Goal: Task Accomplishment & Management: Manage account settings

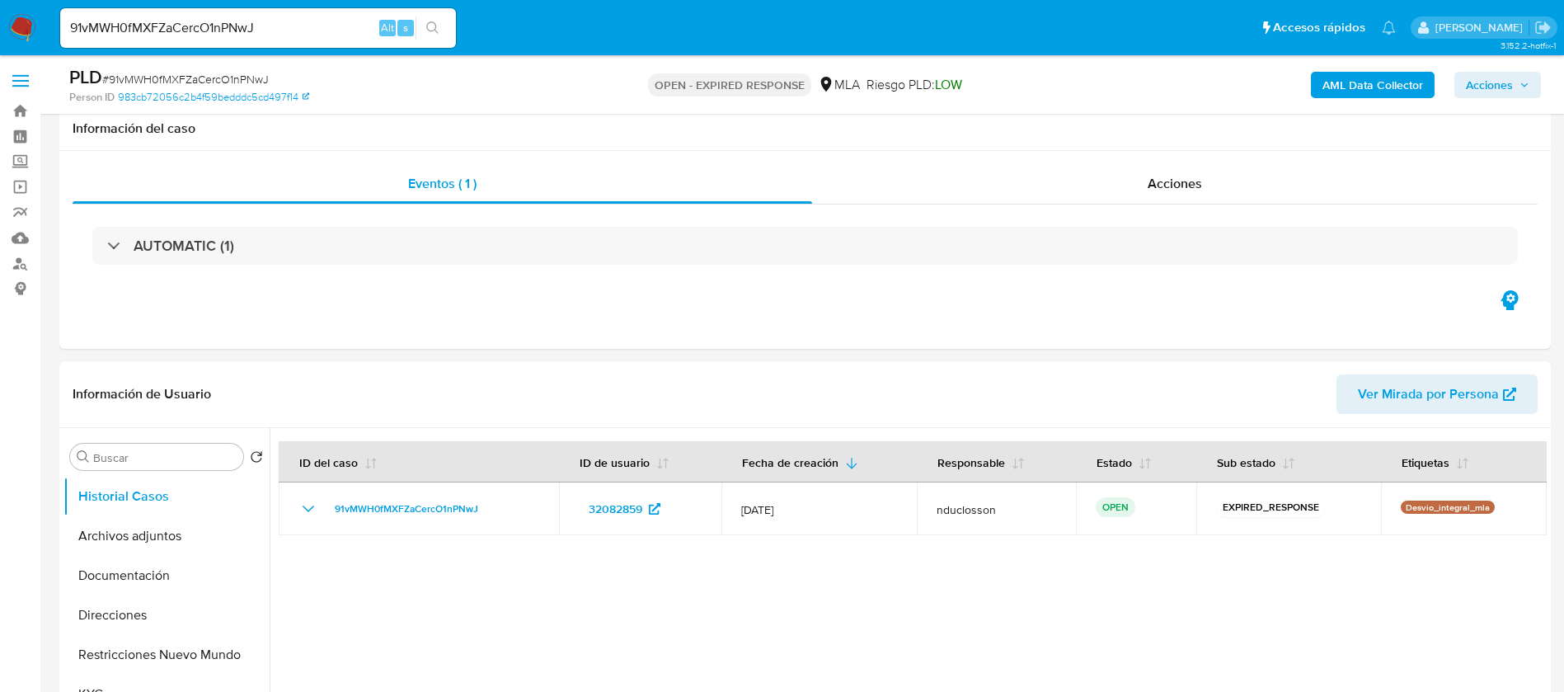
select select "10"
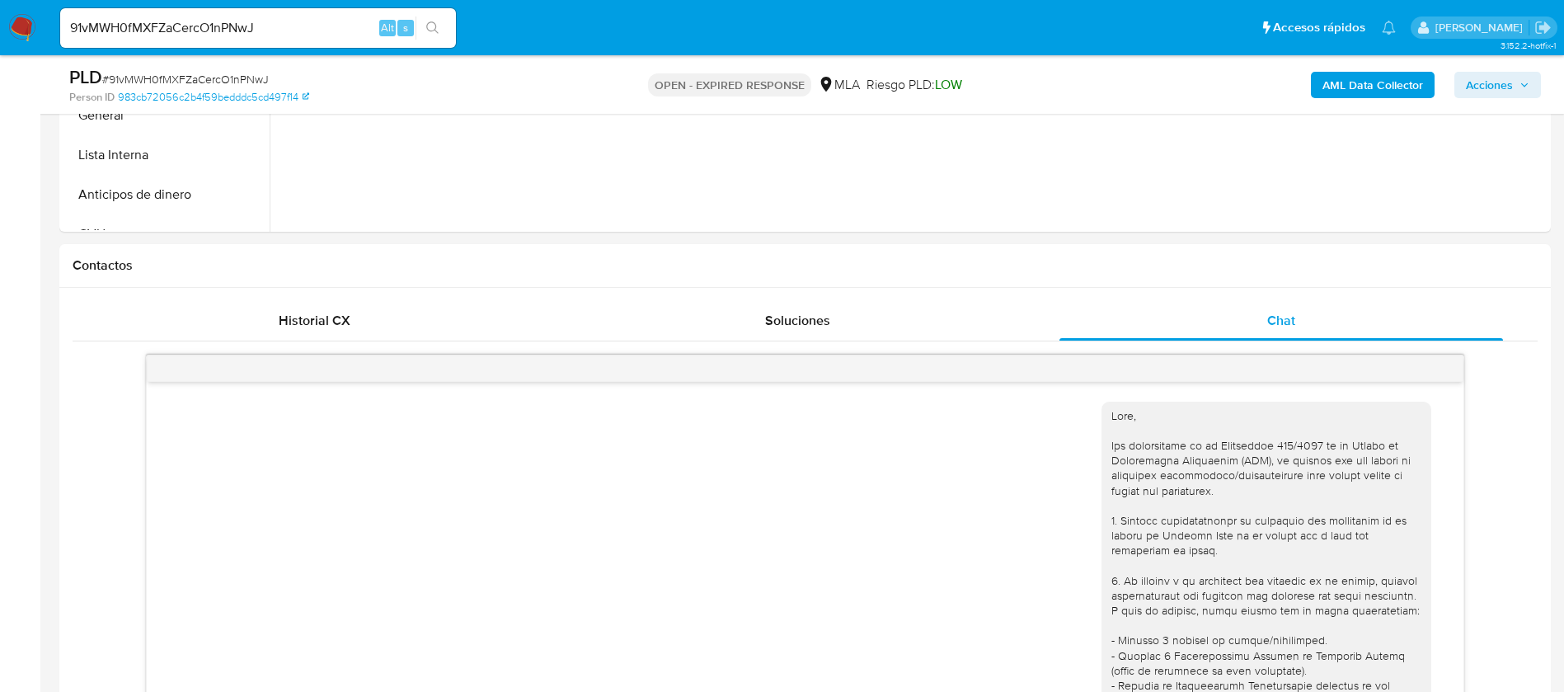
scroll to position [1703, 0]
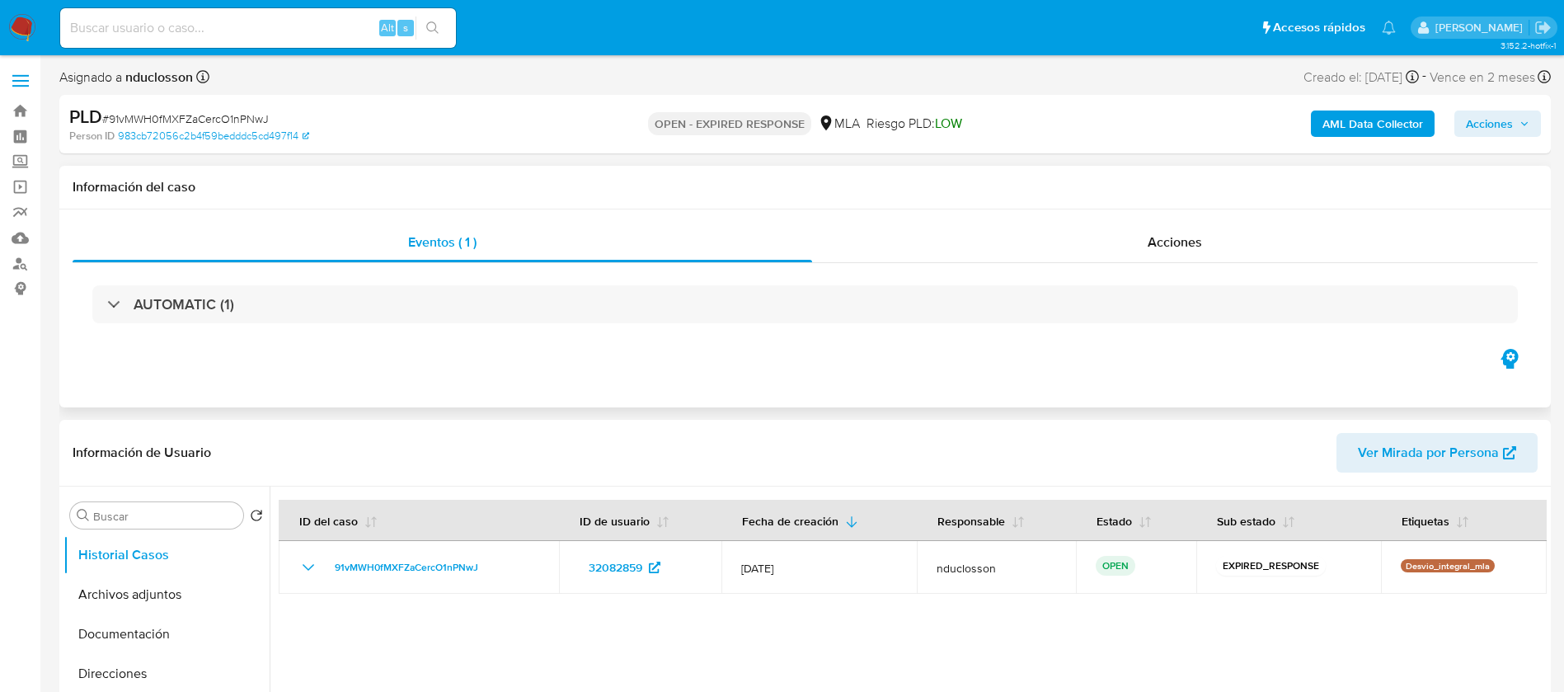
select select "10"
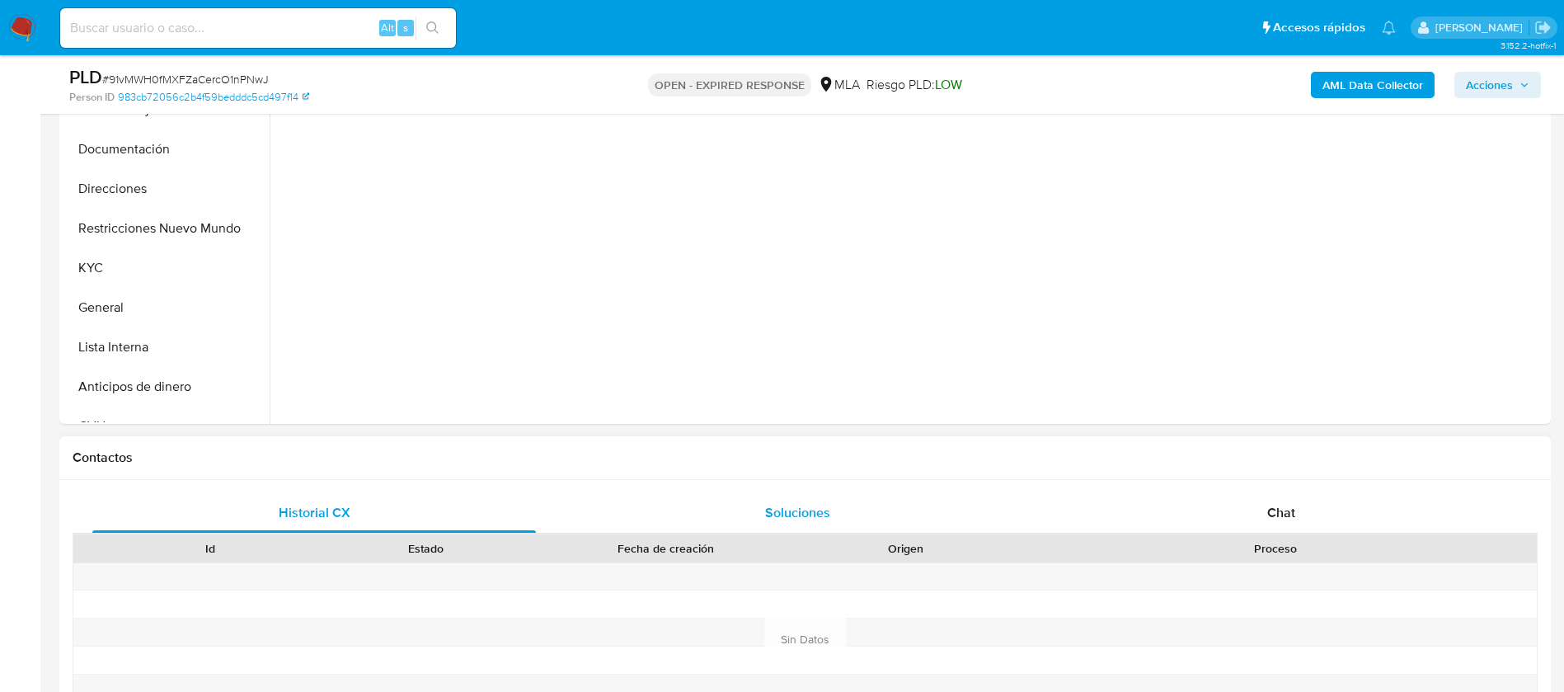
scroll to position [618, 0]
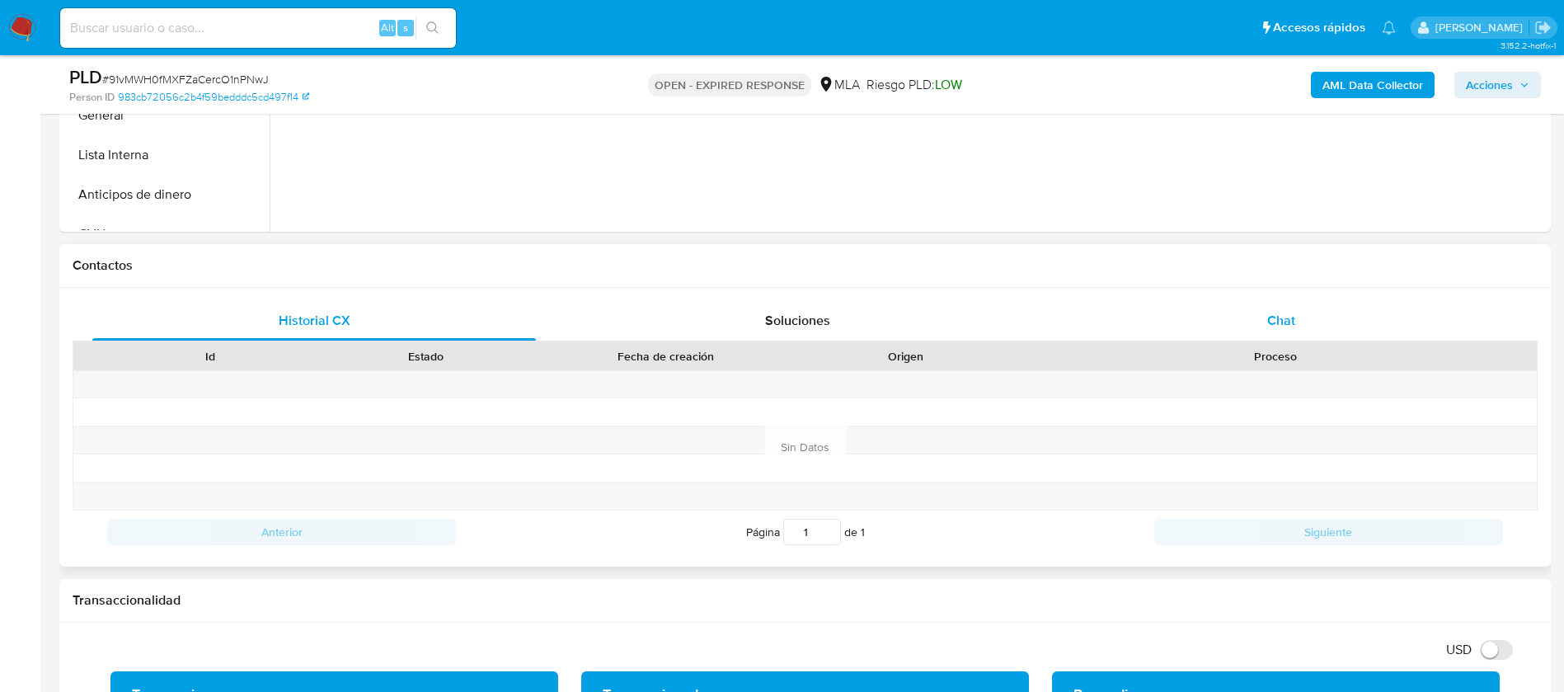
click at [1198, 316] on div "Chat" at bounding box center [1282, 321] width 444 height 40
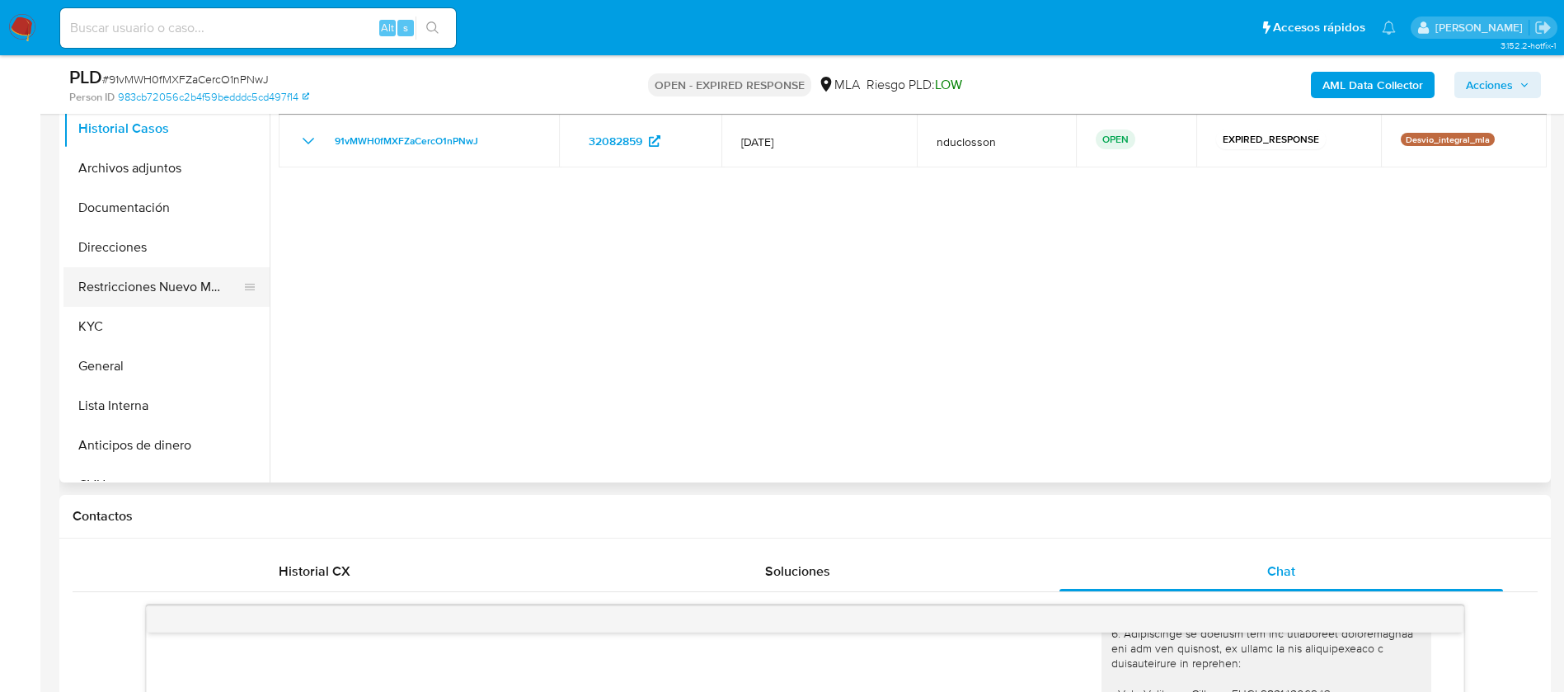
scroll to position [371, 0]
click at [148, 230] on button "Direcciones" at bounding box center [159, 244] width 193 height 40
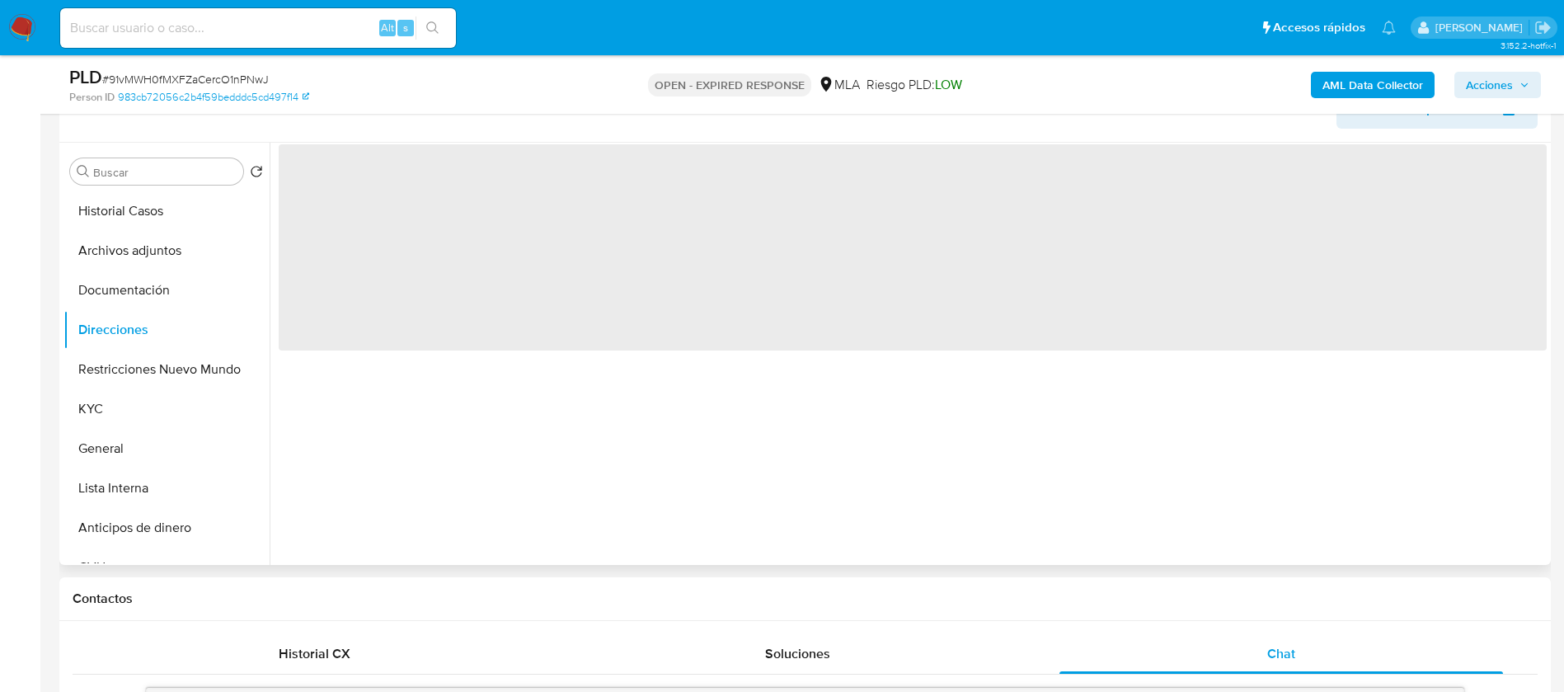
scroll to position [247, 0]
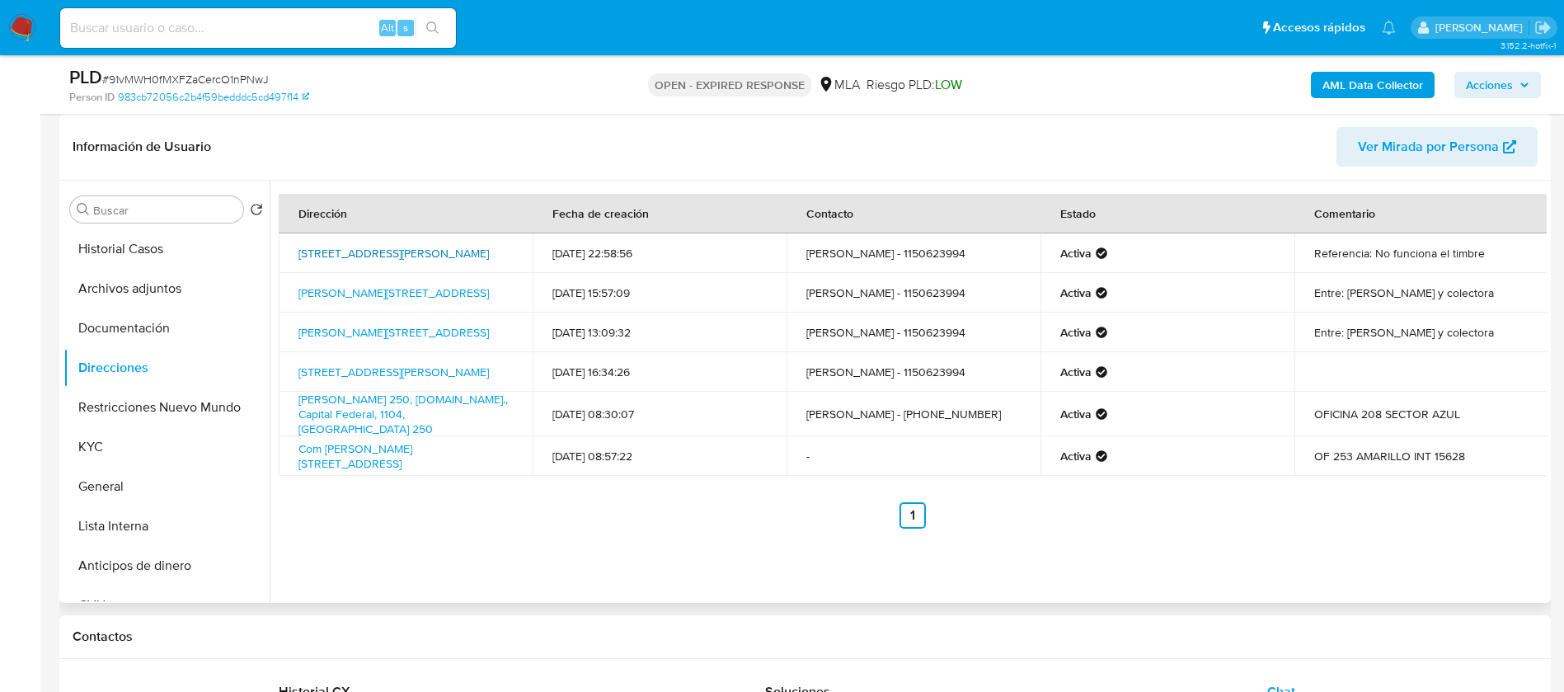
click at [434, 245] on link "Calle Ingeniero Guillermo Marconi 3375, Olivos, Buenos Aires, 1636, Argentina 3…" at bounding box center [394, 253] width 190 height 16
click at [147, 478] on button "General" at bounding box center [159, 487] width 193 height 40
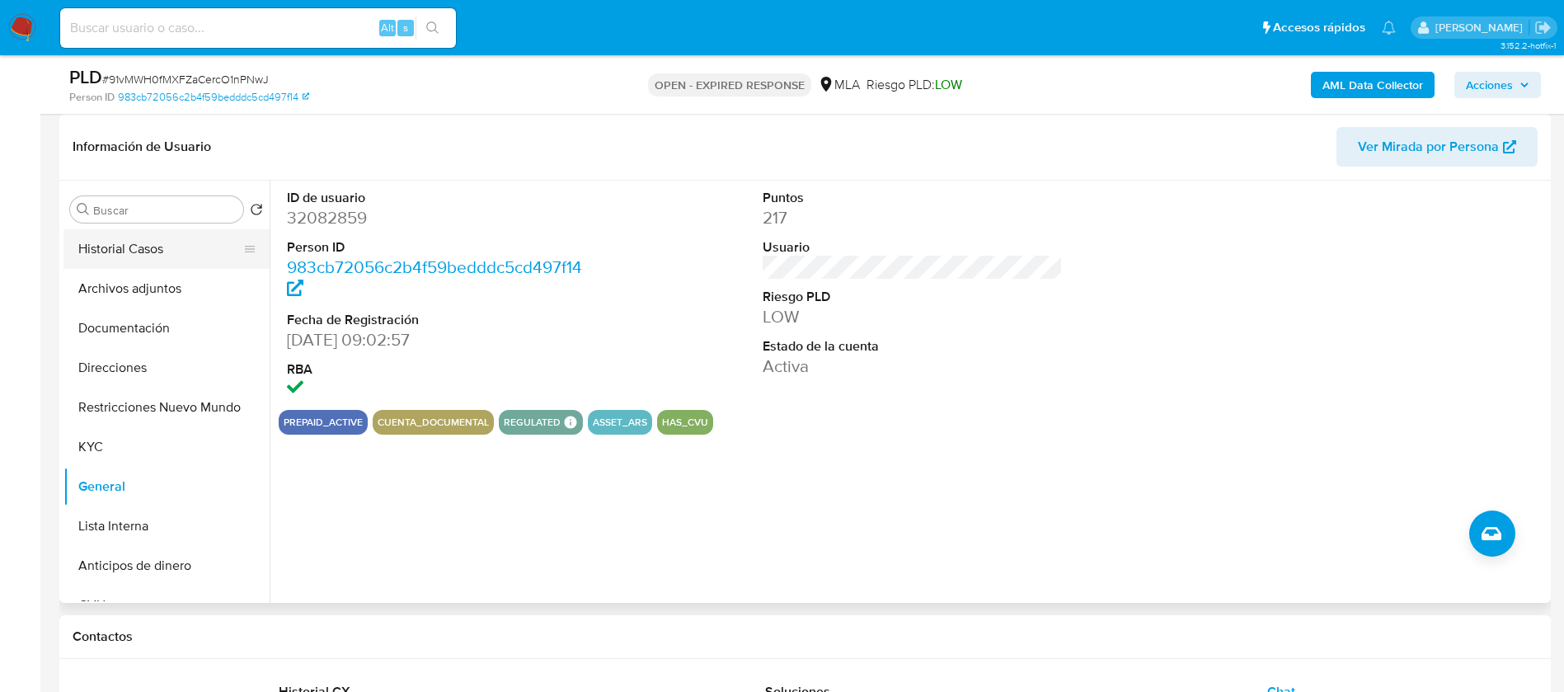
click at [137, 246] on button "Historial Casos" at bounding box center [159, 249] width 193 height 40
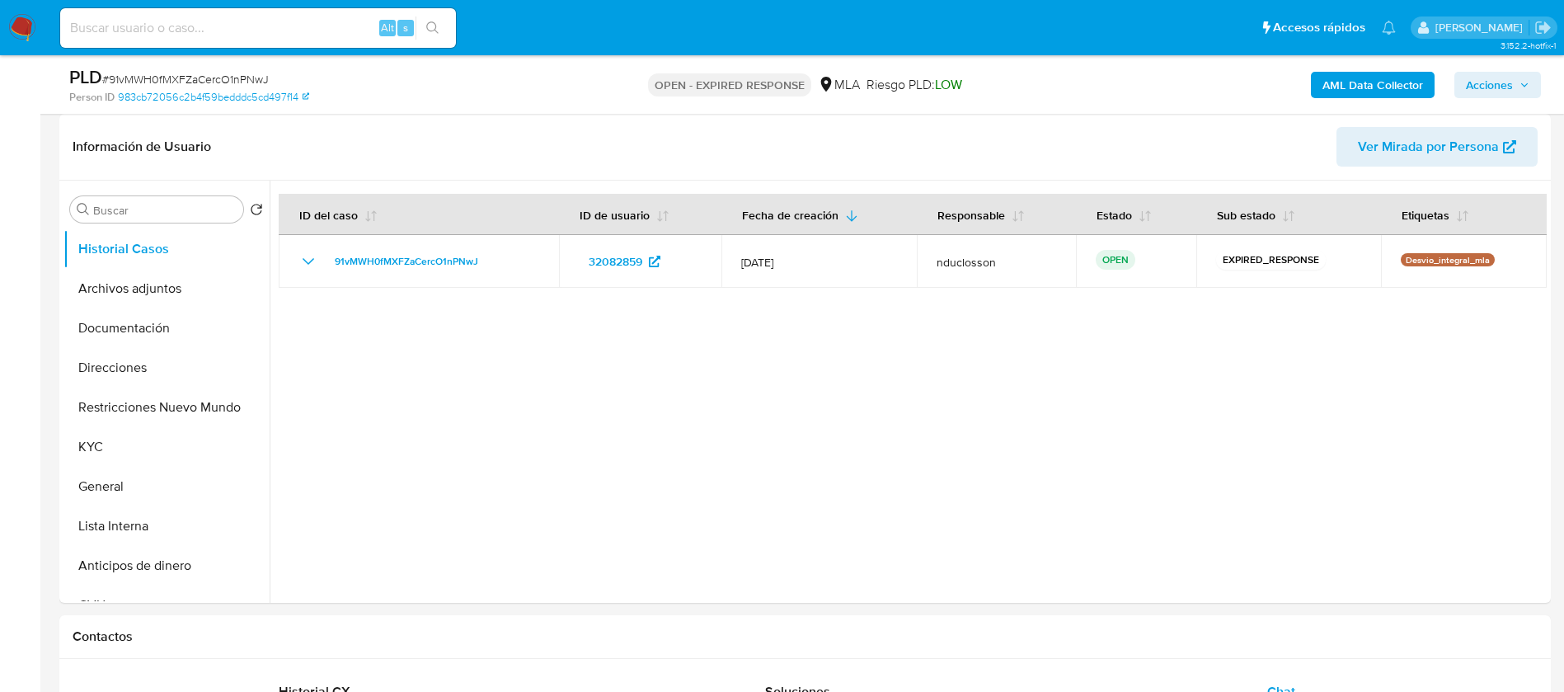
click at [1339, 89] on b "AML Data Collector" at bounding box center [1373, 85] width 101 height 26
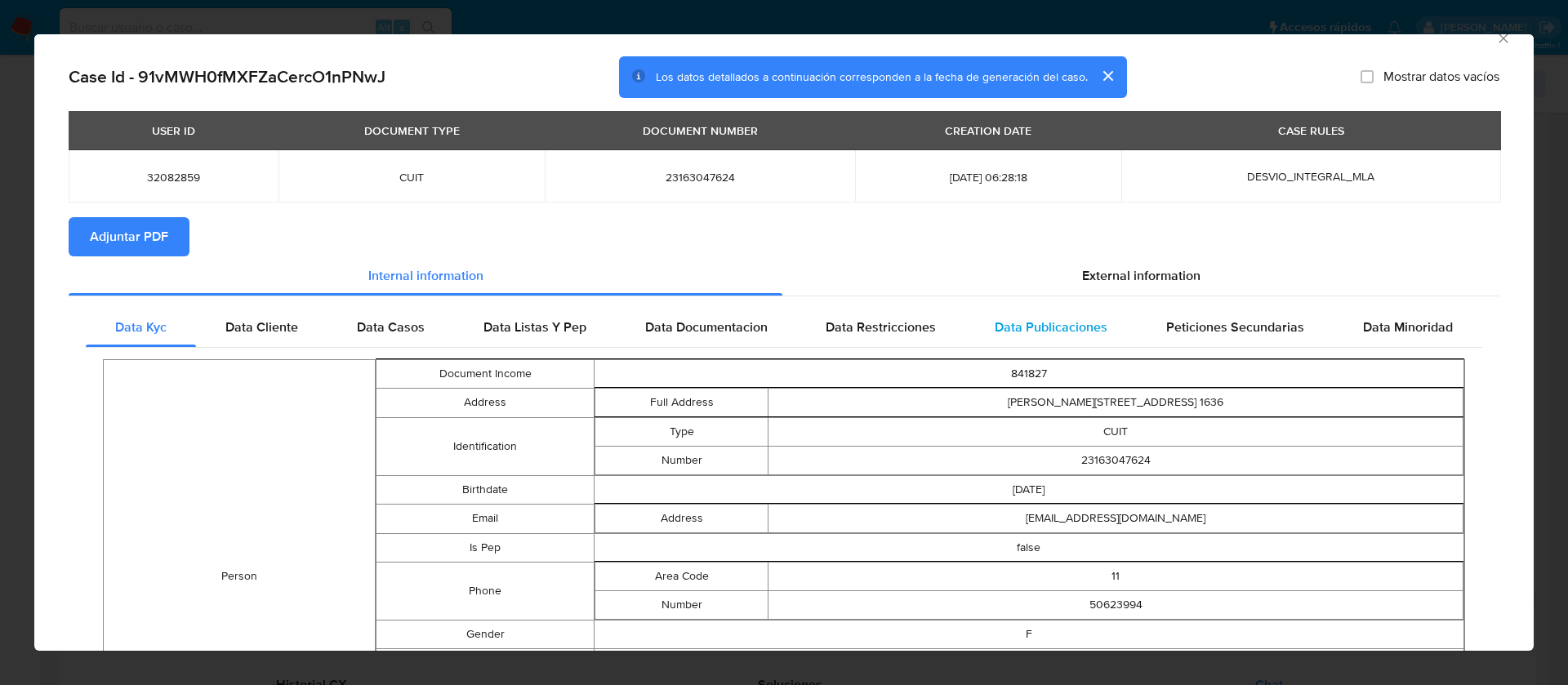
scroll to position [0, 0]
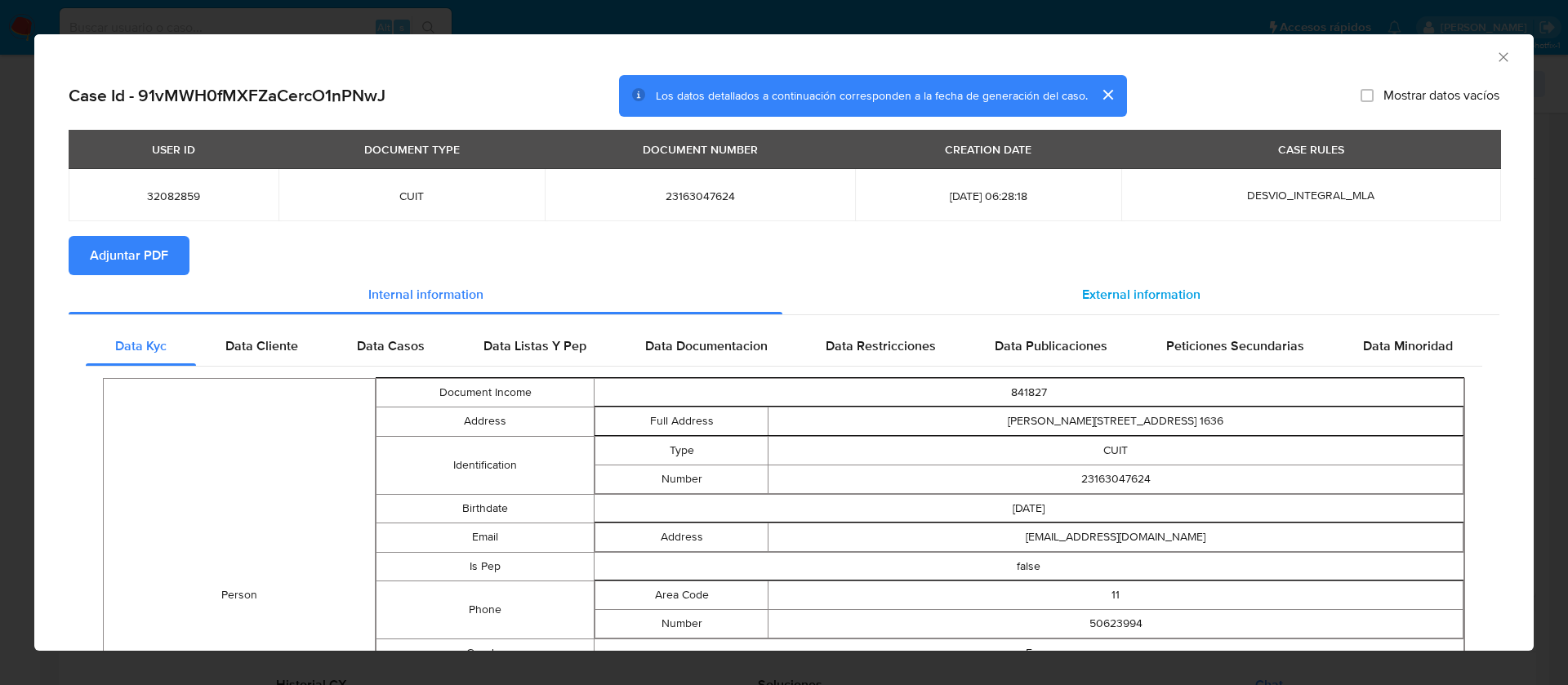
click at [1034, 305] on div "External information" at bounding box center [1141, 295] width 717 height 40
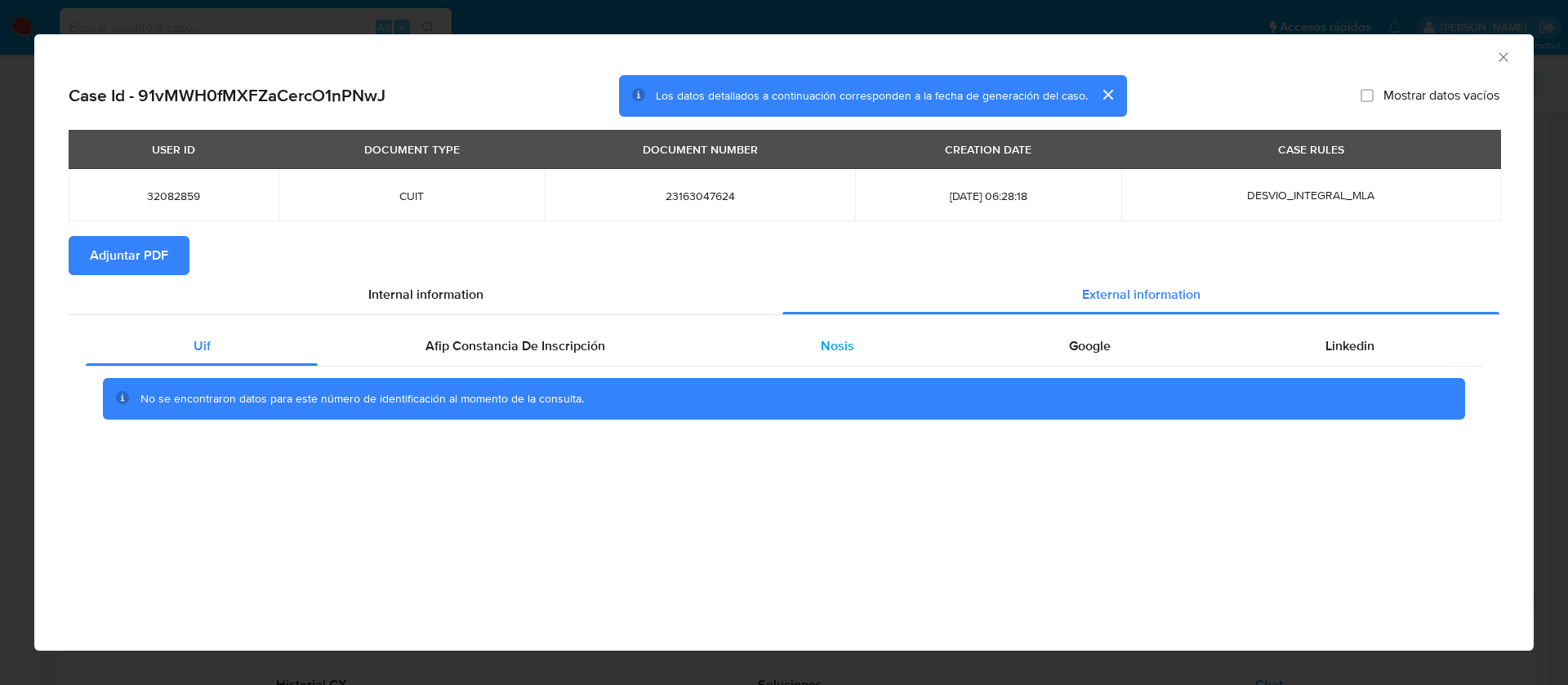
click at [878, 331] on div "Nosis" at bounding box center [837, 346] width 249 height 40
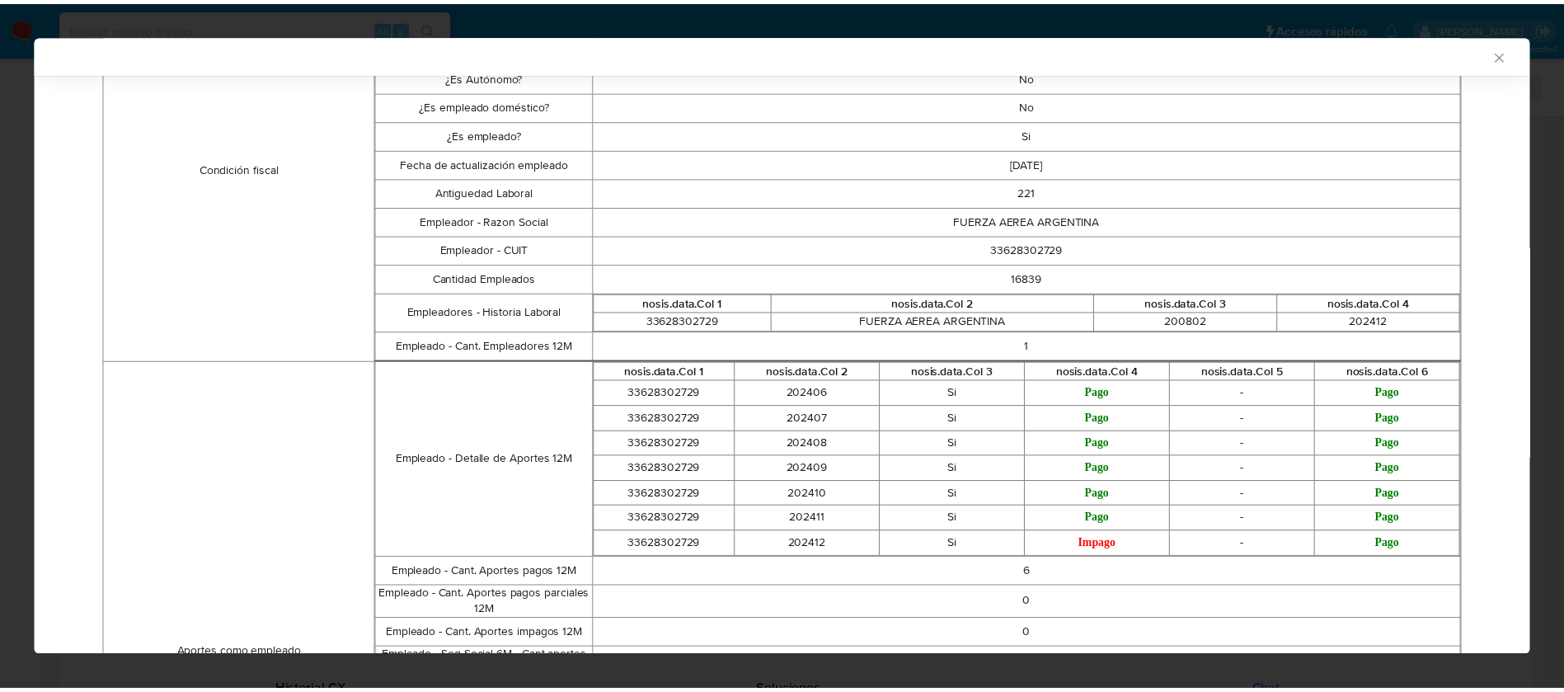
scroll to position [739, 0]
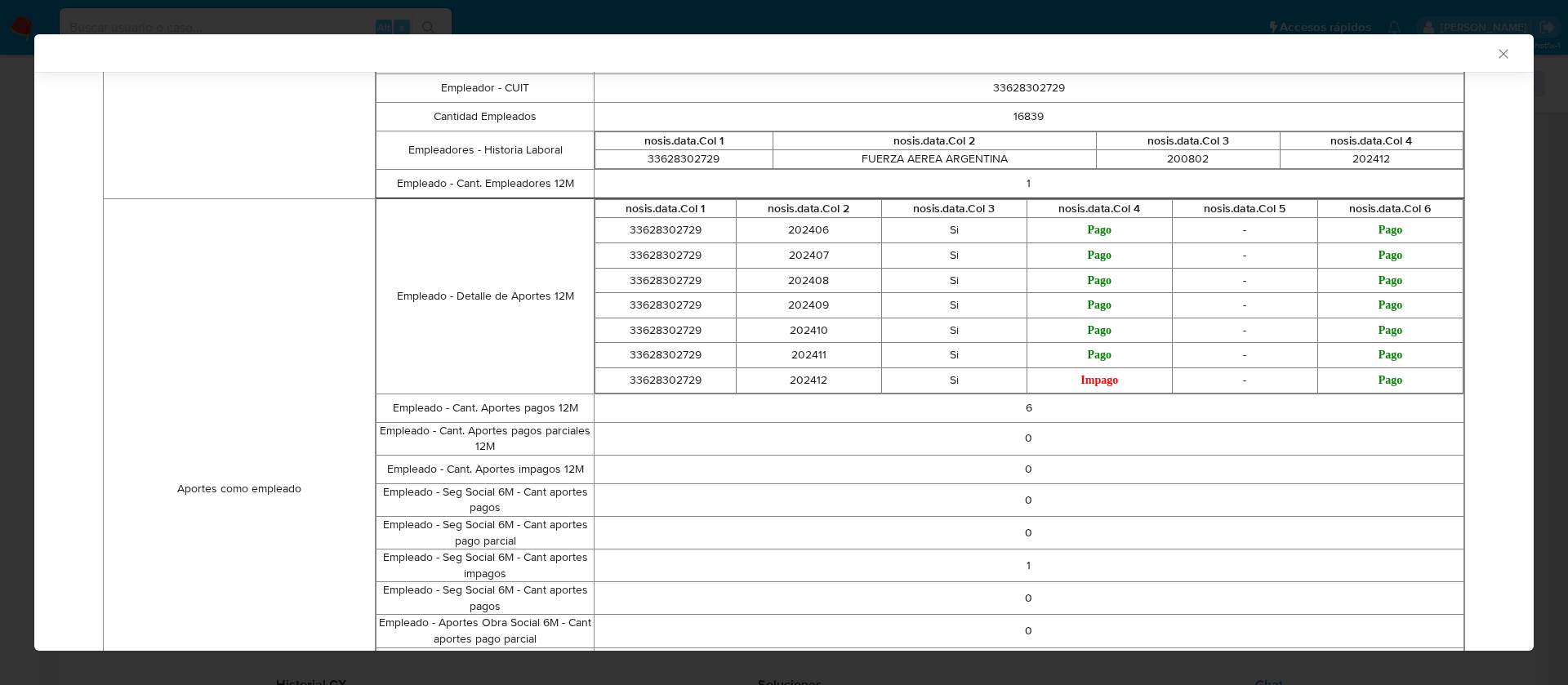
click at [646, 264] on td "33628302729" at bounding box center [665, 255] width 142 height 26
click at [655, 250] on td "33628302729" at bounding box center [665, 255] width 142 height 26
copy td "33628302729"
click at [1496, 52] on icon "Cerrar ventana" at bounding box center [1504, 53] width 16 height 16
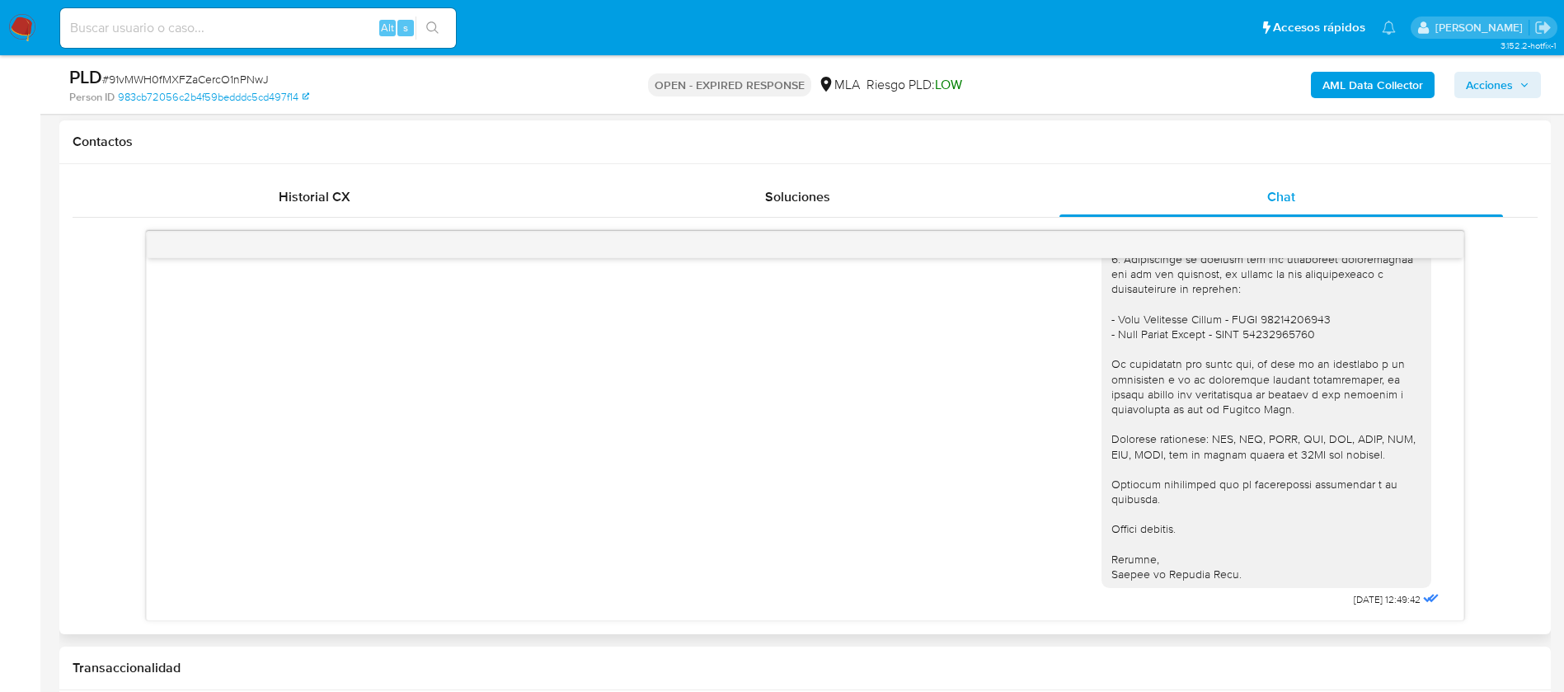
scroll to position [1703, 0]
click at [162, 30] on input at bounding box center [258, 27] width 396 height 21
paste input "6SJGcJY1OThpa2H24uHqXySN"
type input "6SJGcJY1OThpa2H24uHqXySN"
click at [422, 23] on button "search-icon" at bounding box center [433, 27] width 34 height 23
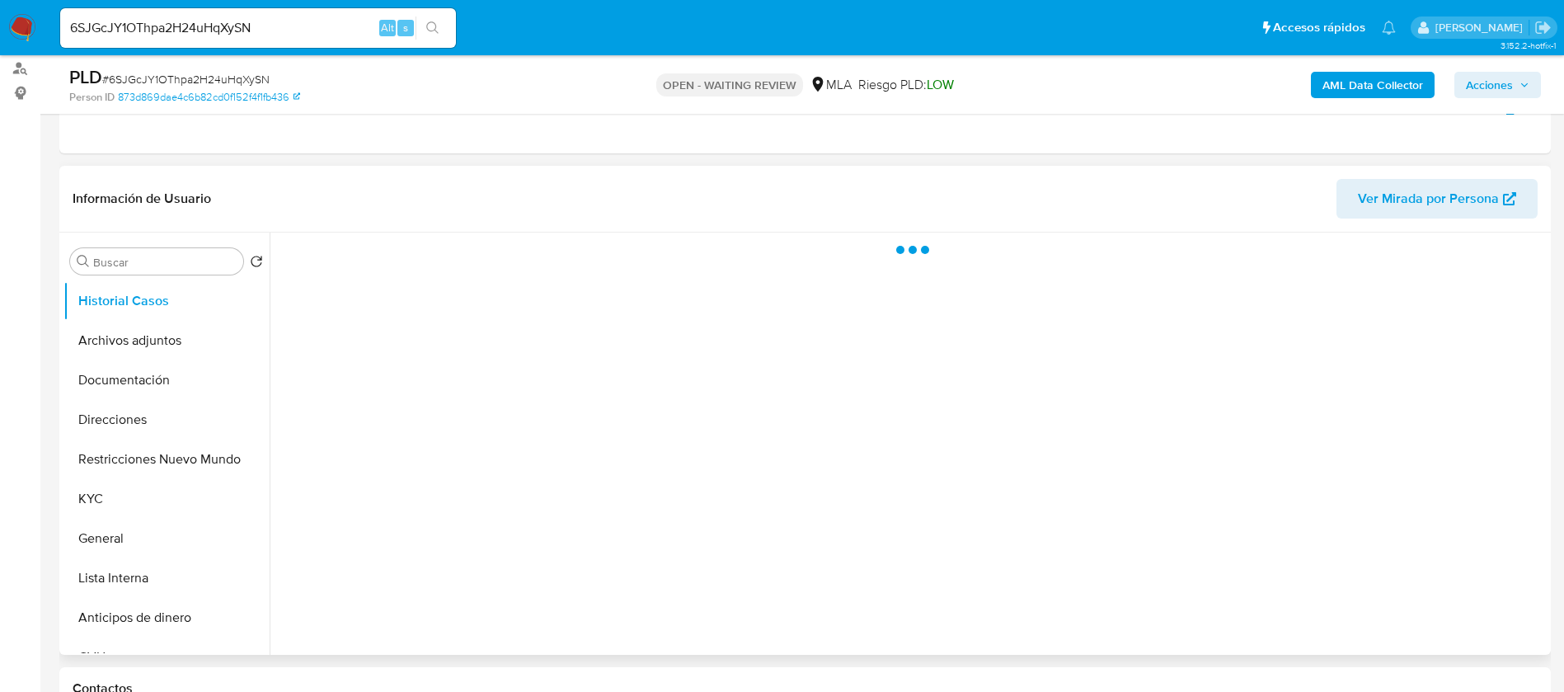
scroll to position [371, 0]
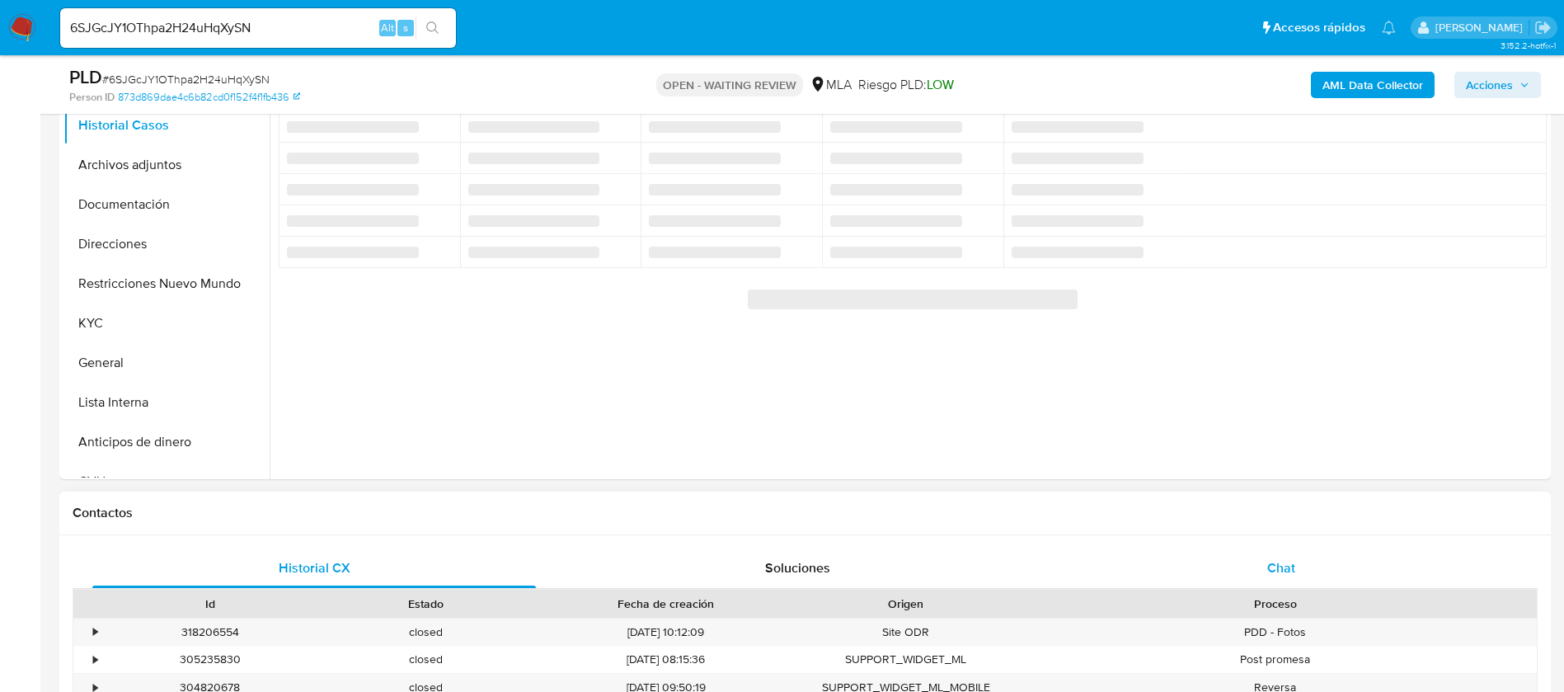
click at [1281, 548] on div "Chat" at bounding box center [1282, 568] width 444 height 40
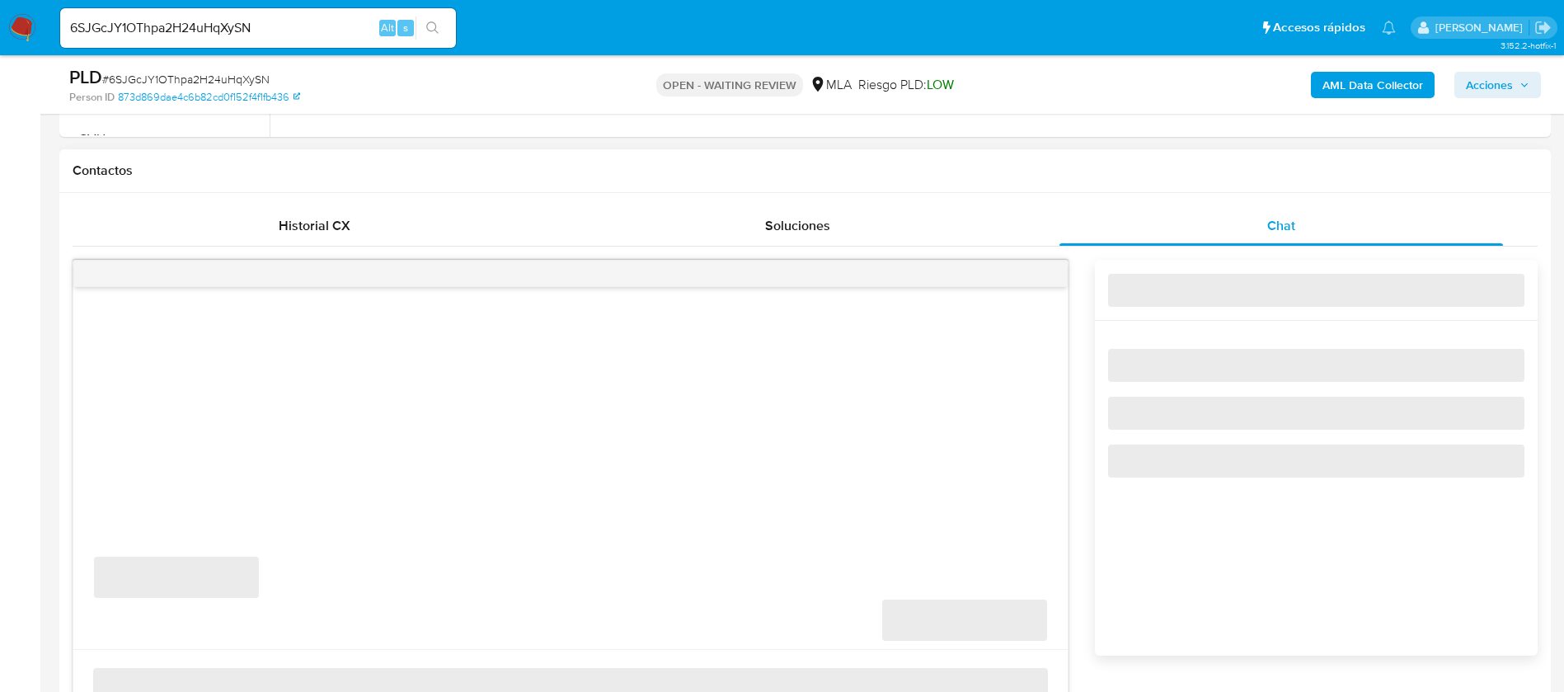
select select "10"
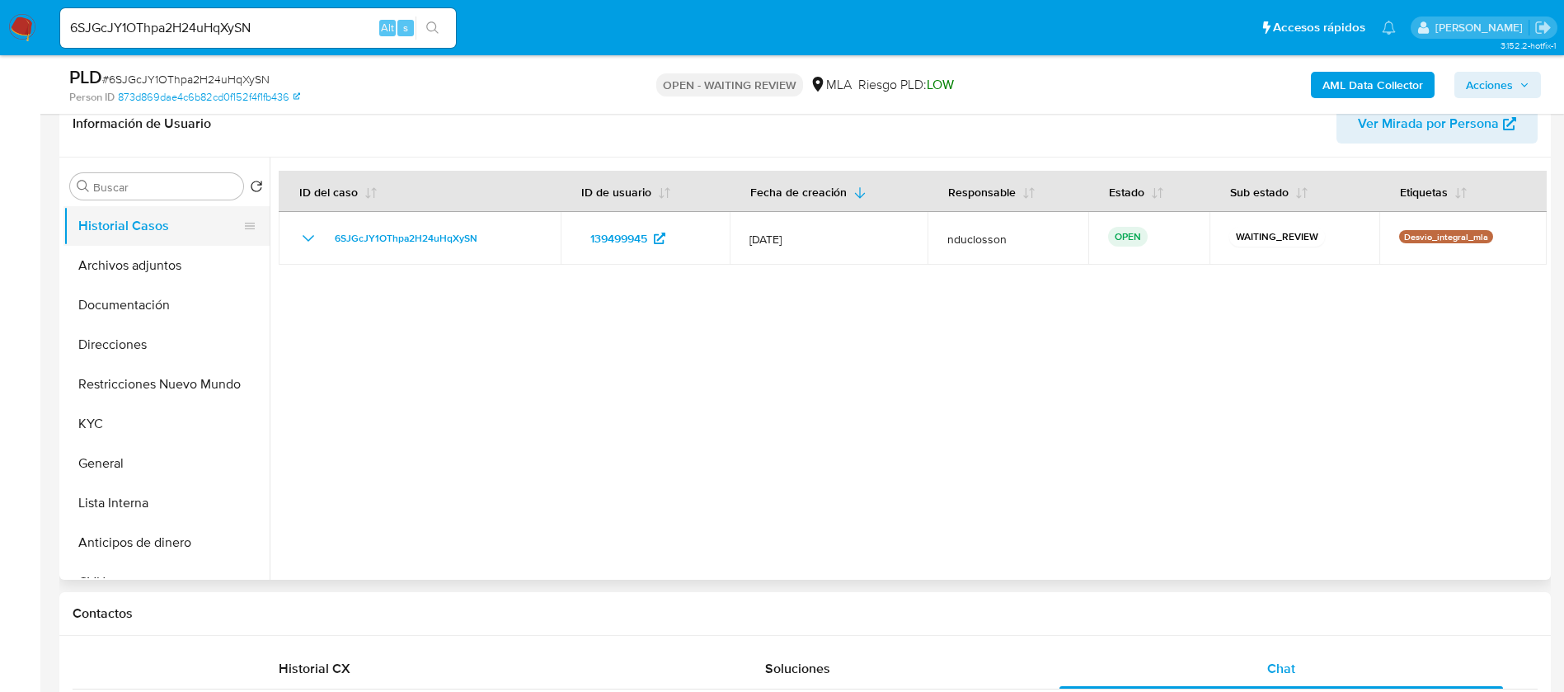
scroll to position [247, 0]
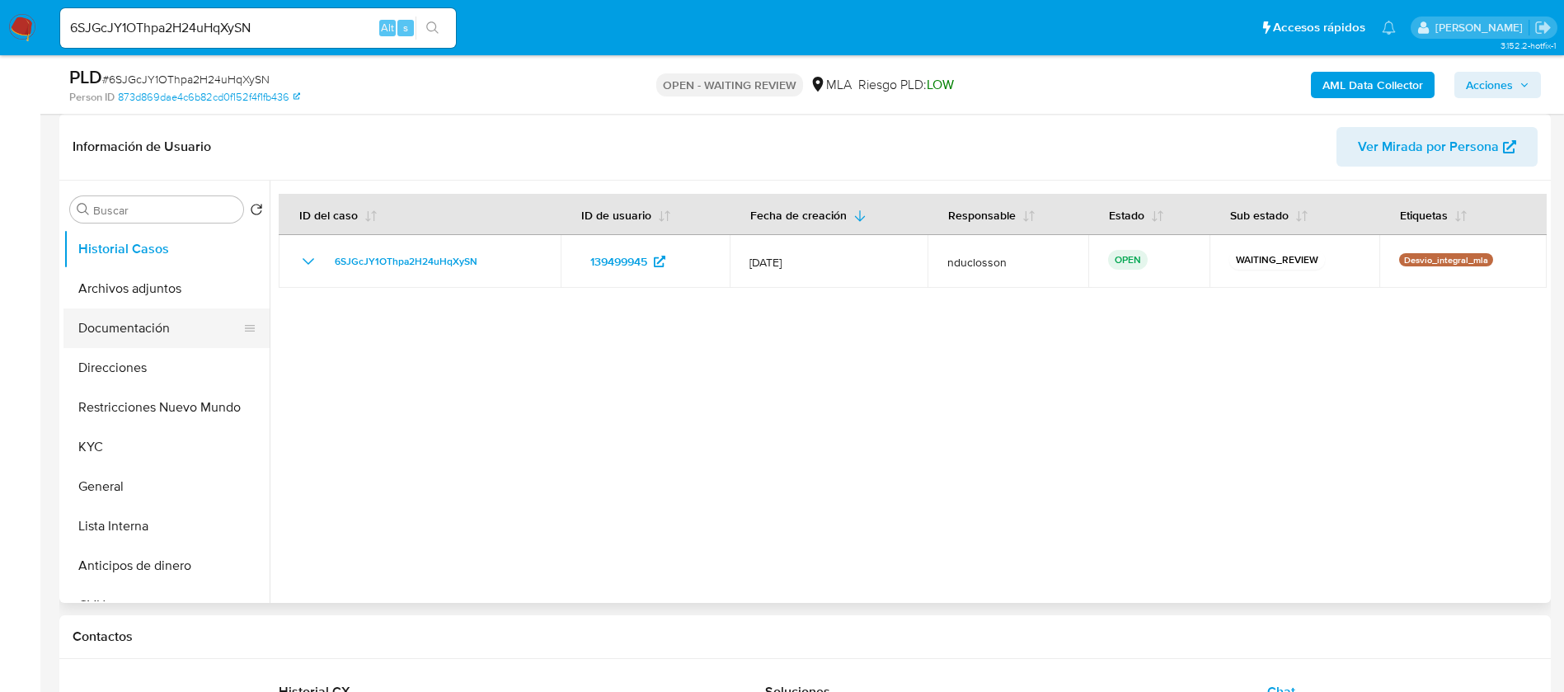
click at [92, 335] on button "Documentación" at bounding box center [159, 328] width 193 height 40
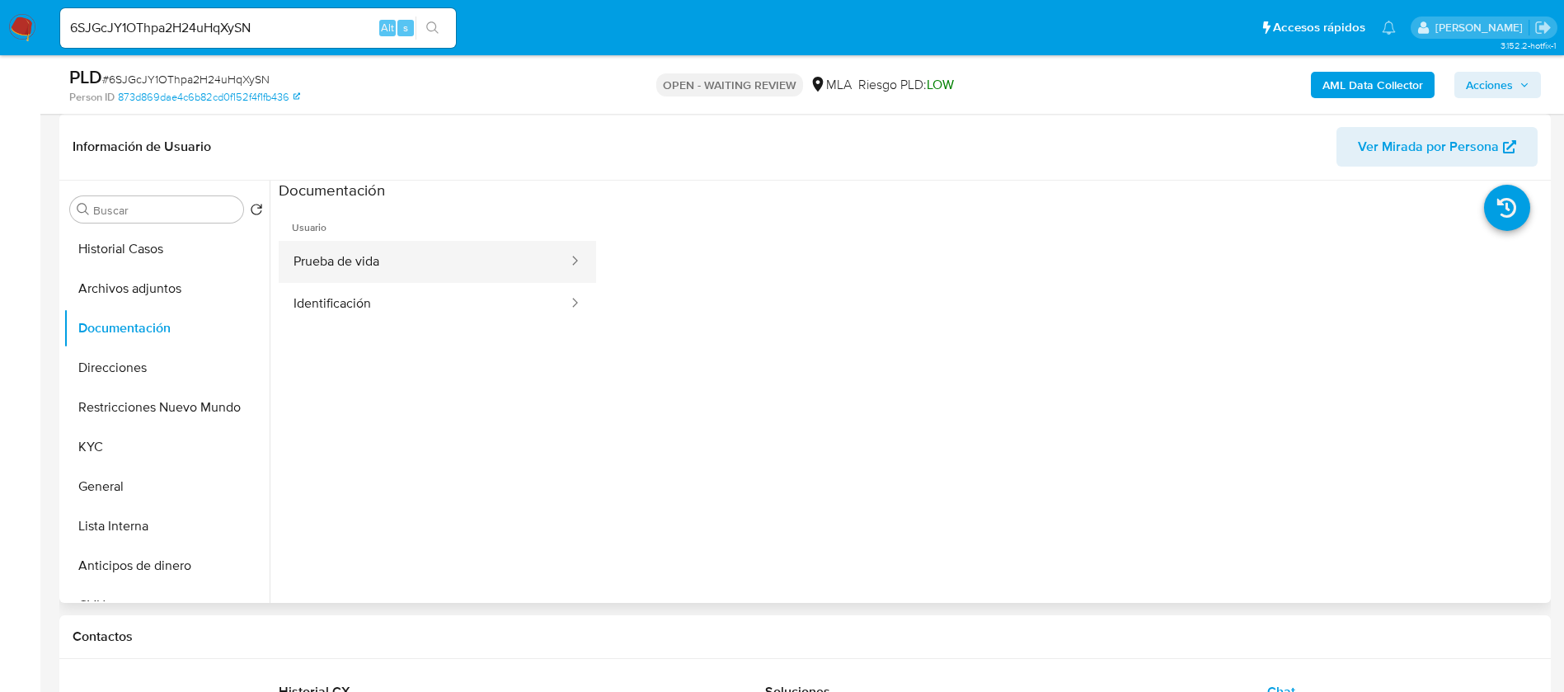
click at [300, 275] on button "Prueba de vida" at bounding box center [424, 262] width 291 height 42
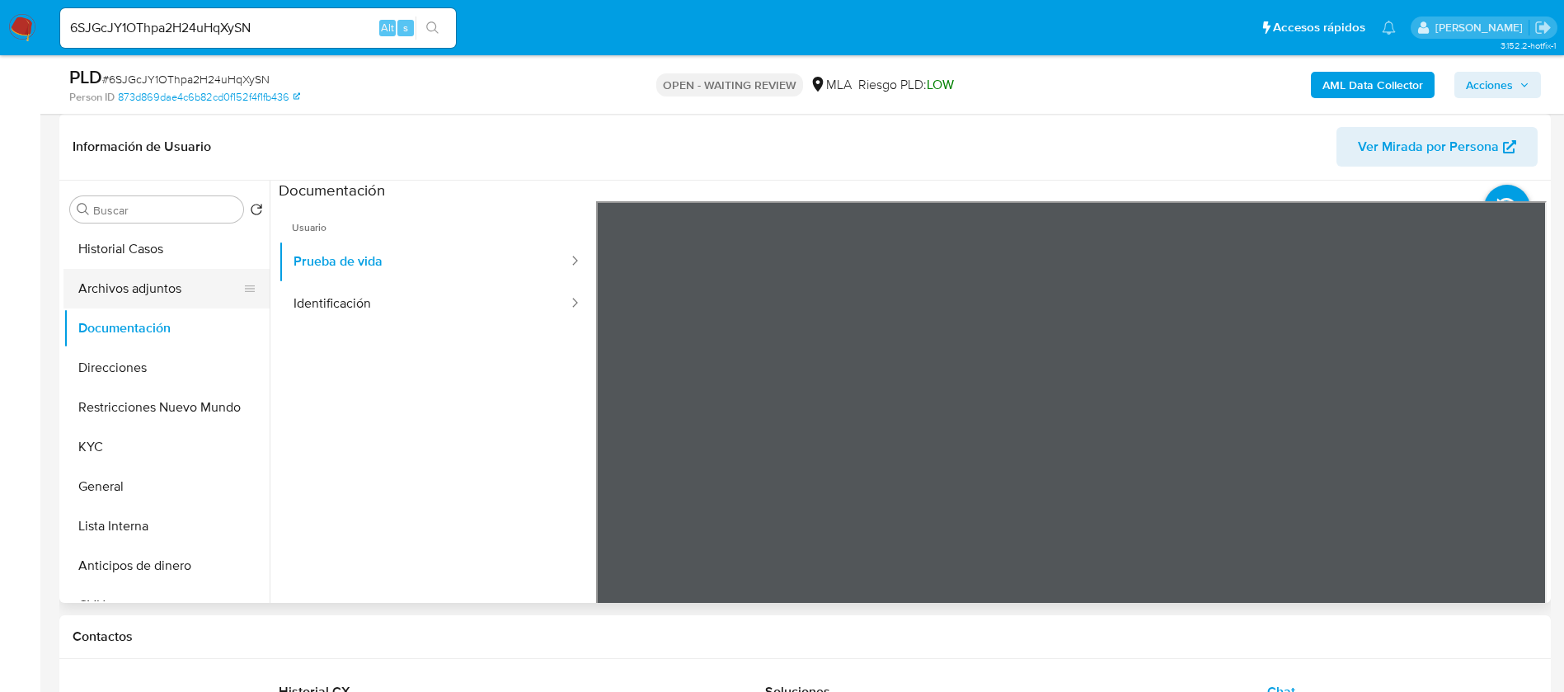
click at [156, 290] on button "Archivos adjuntos" at bounding box center [159, 289] width 193 height 40
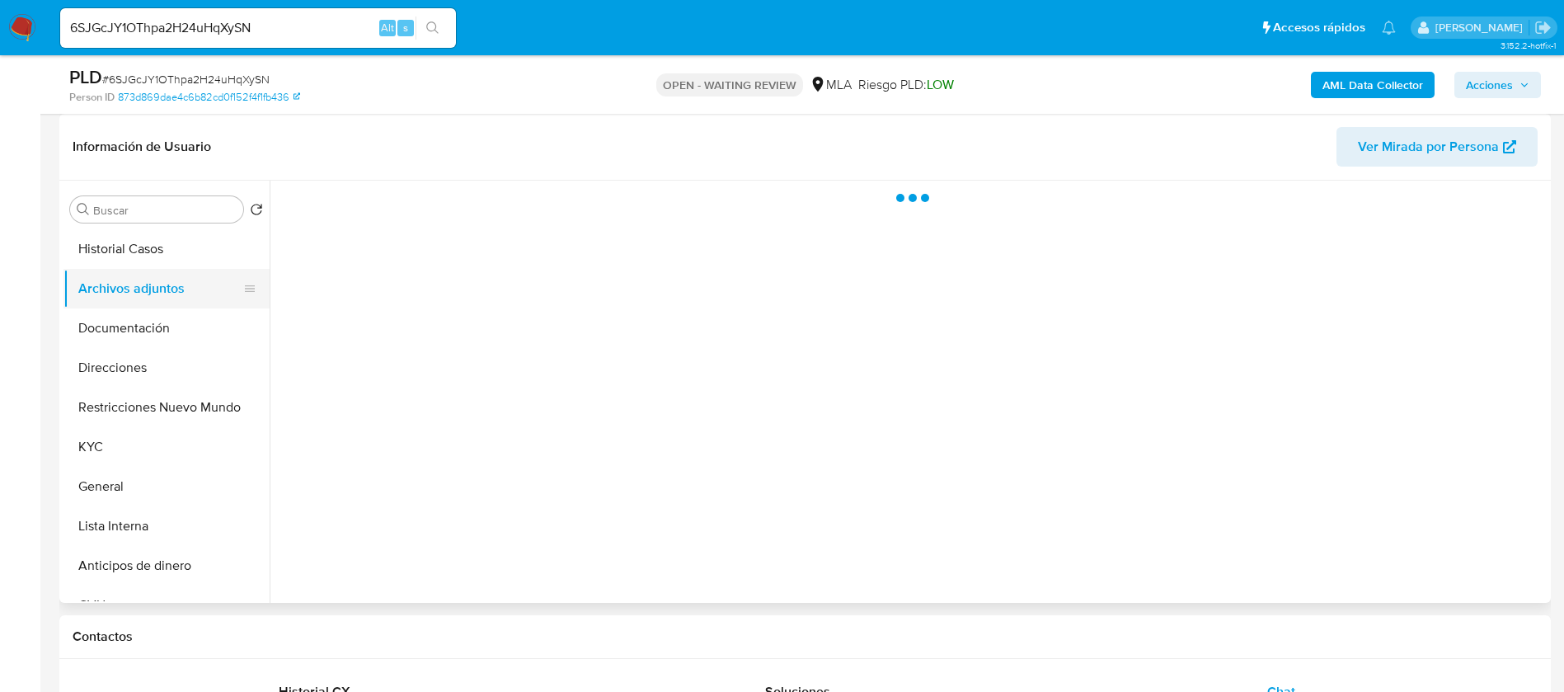
click at [153, 269] on button "Archivos adjuntos" at bounding box center [159, 289] width 193 height 40
click at [151, 245] on button "Historial Casos" at bounding box center [159, 249] width 193 height 40
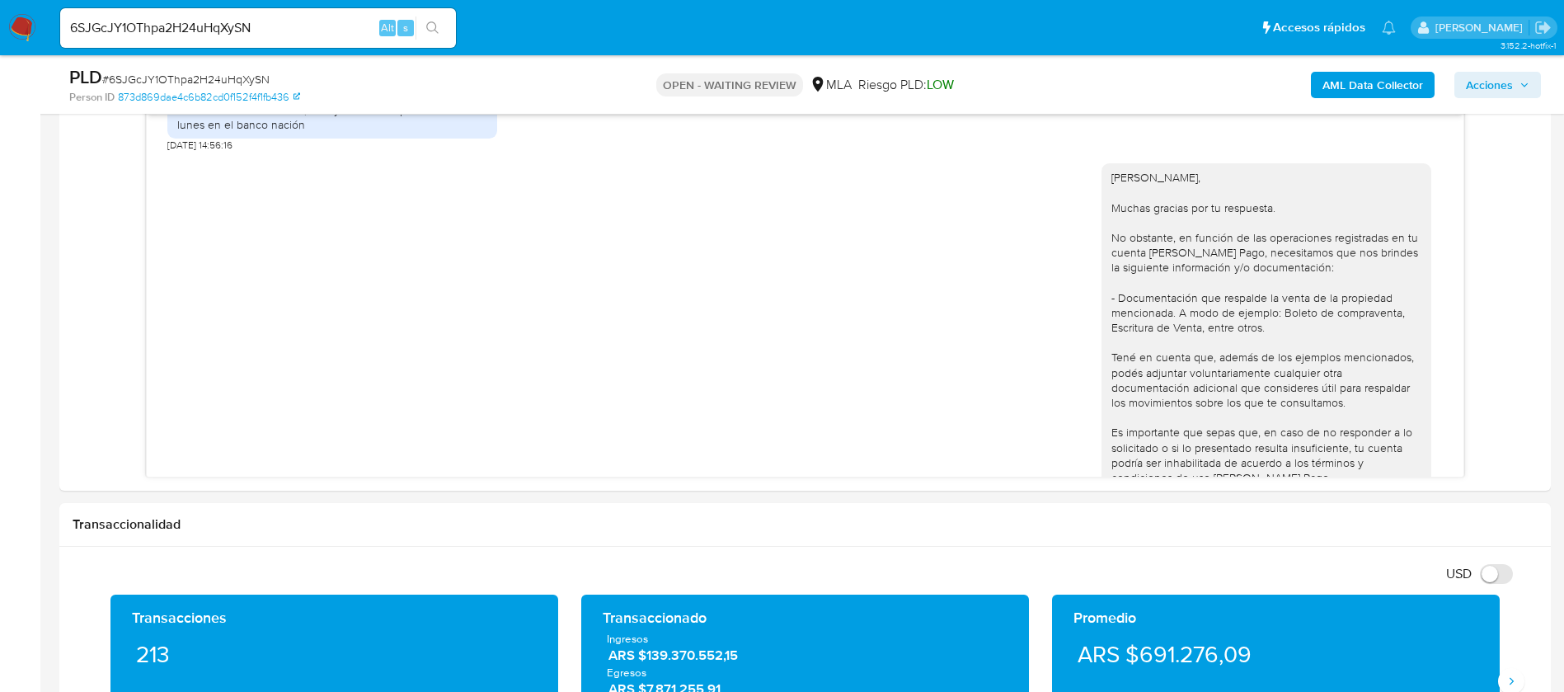
scroll to position [866, 0]
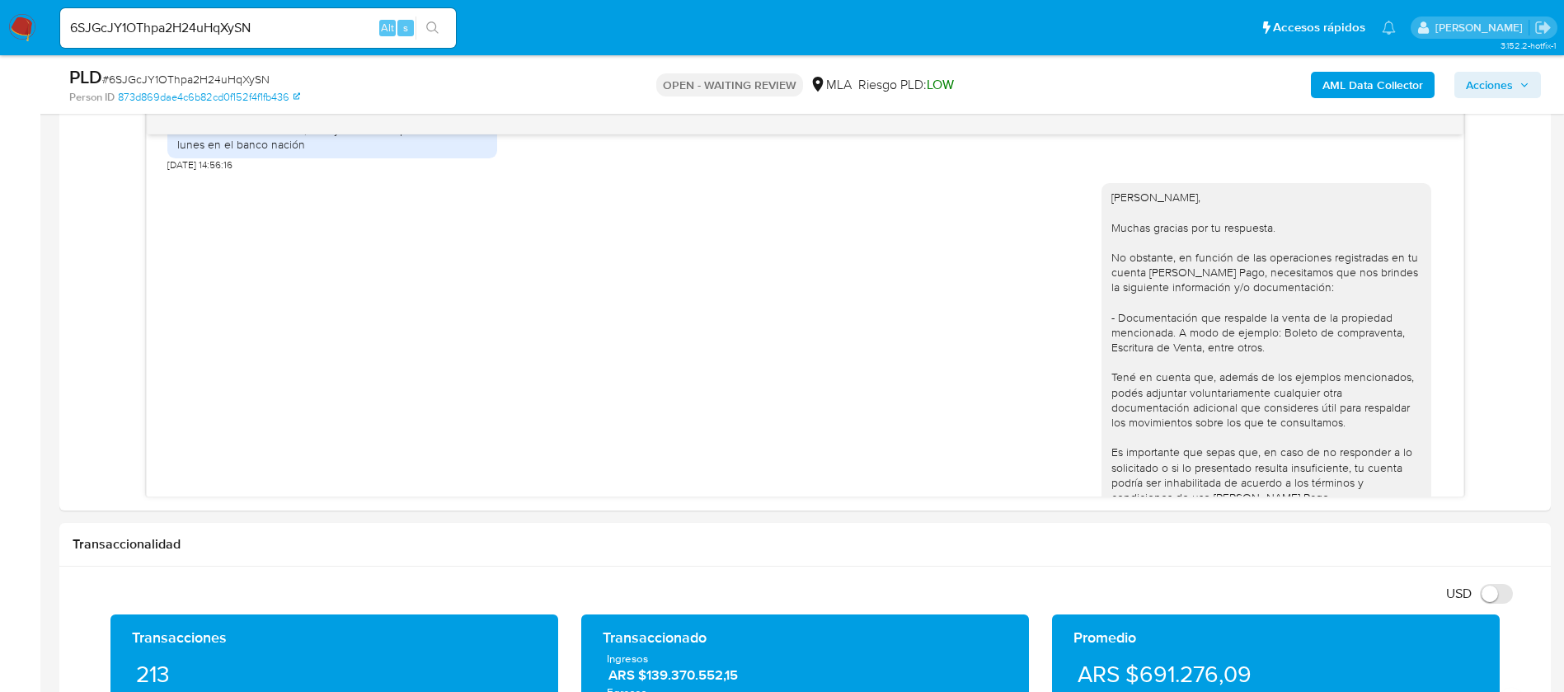
click at [195, 27] on input "6SJGcJY1OThpa2H24uHqXySN" at bounding box center [258, 27] width 396 height 21
paste input "PZp8992CZ1BNsvy0dgHp8p4l"
type input "PZp8992CZ1BNsvy0dgHp8p4l"
click at [438, 21] on icon "search-icon" at bounding box center [432, 27] width 13 height 13
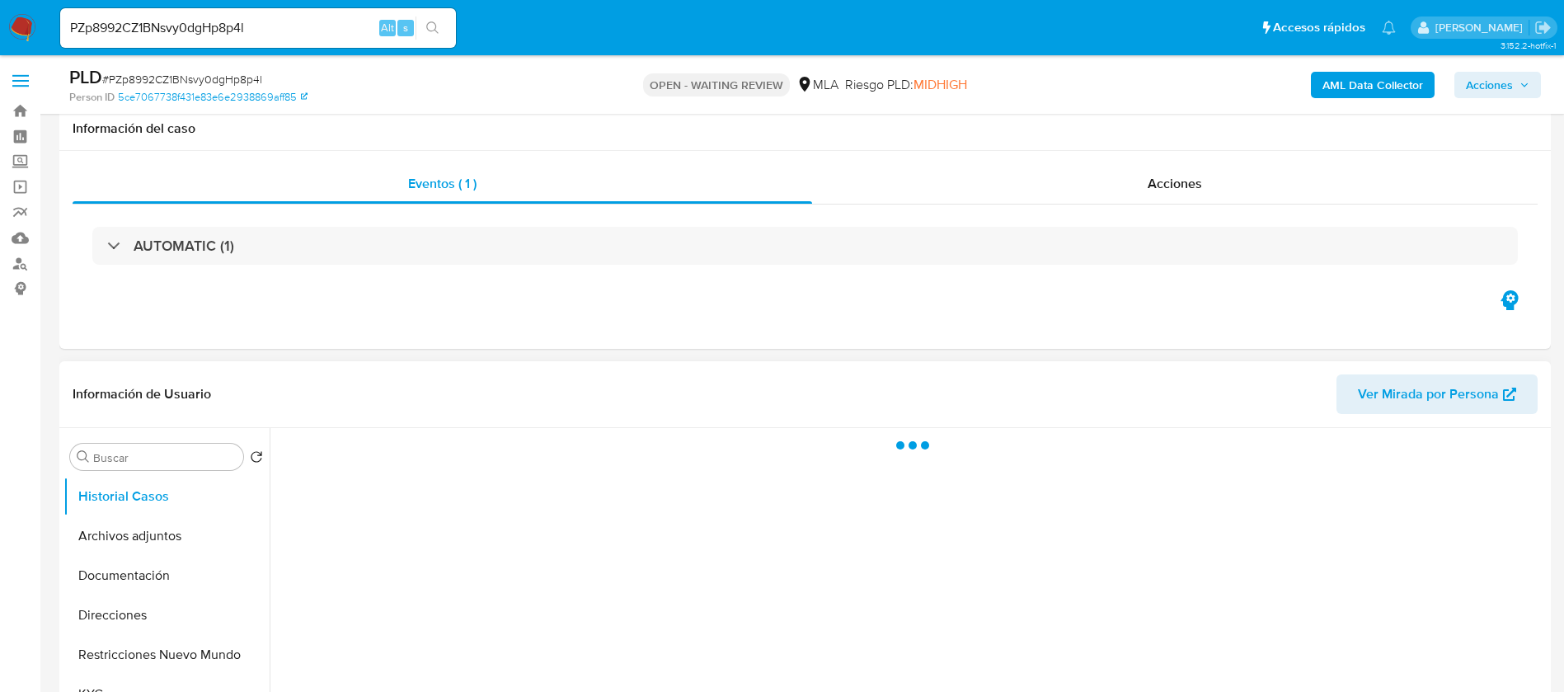
scroll to position [247, 0]
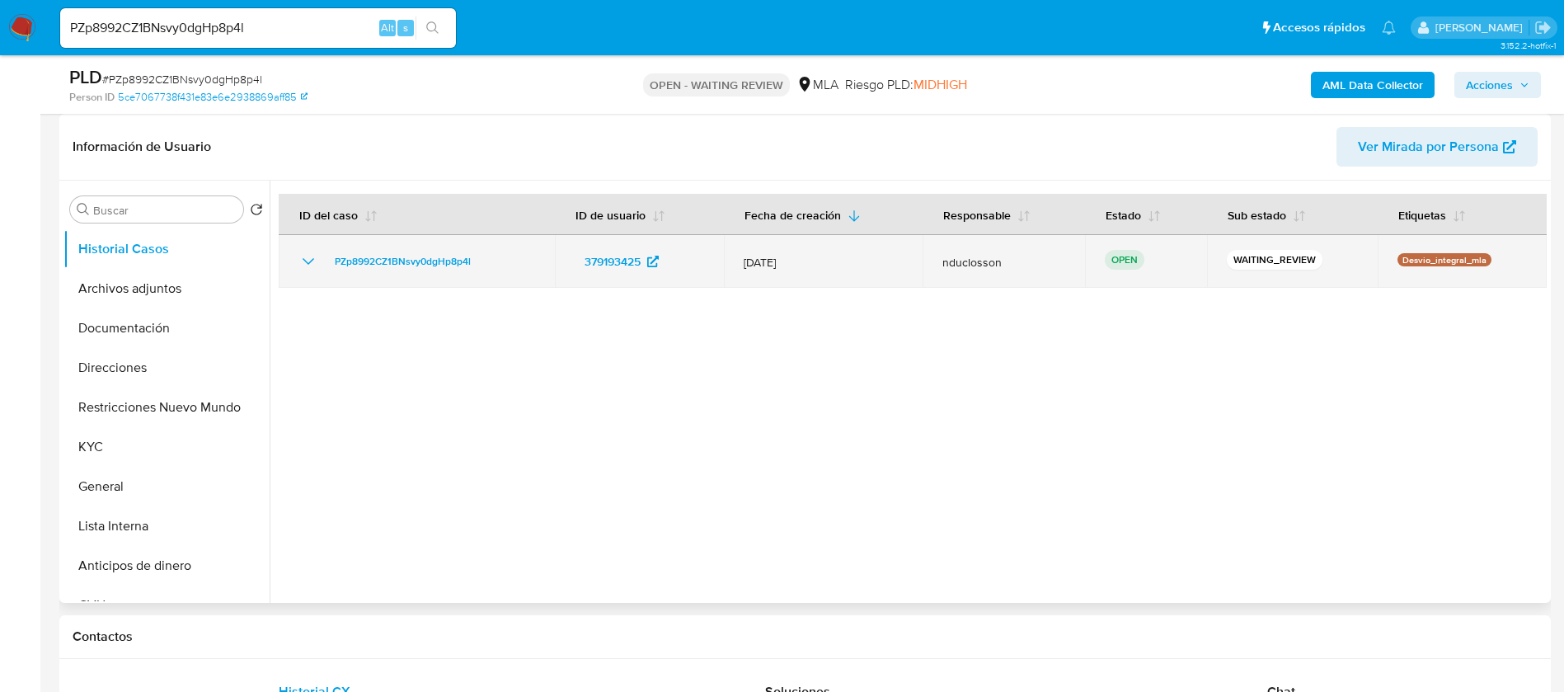
select select "10"
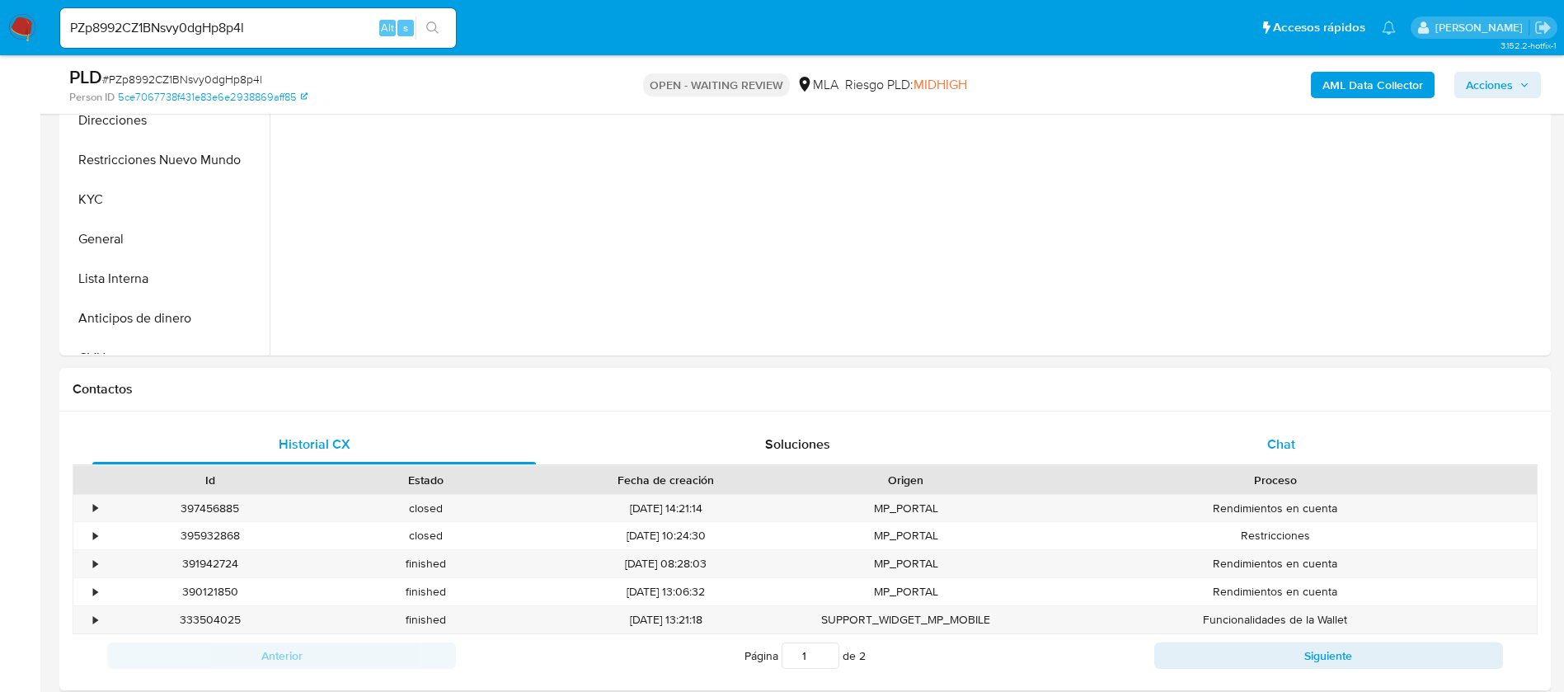
click at [1290, 428] on div "Chat" at bounding box center [1282, 445] width 444 height 40
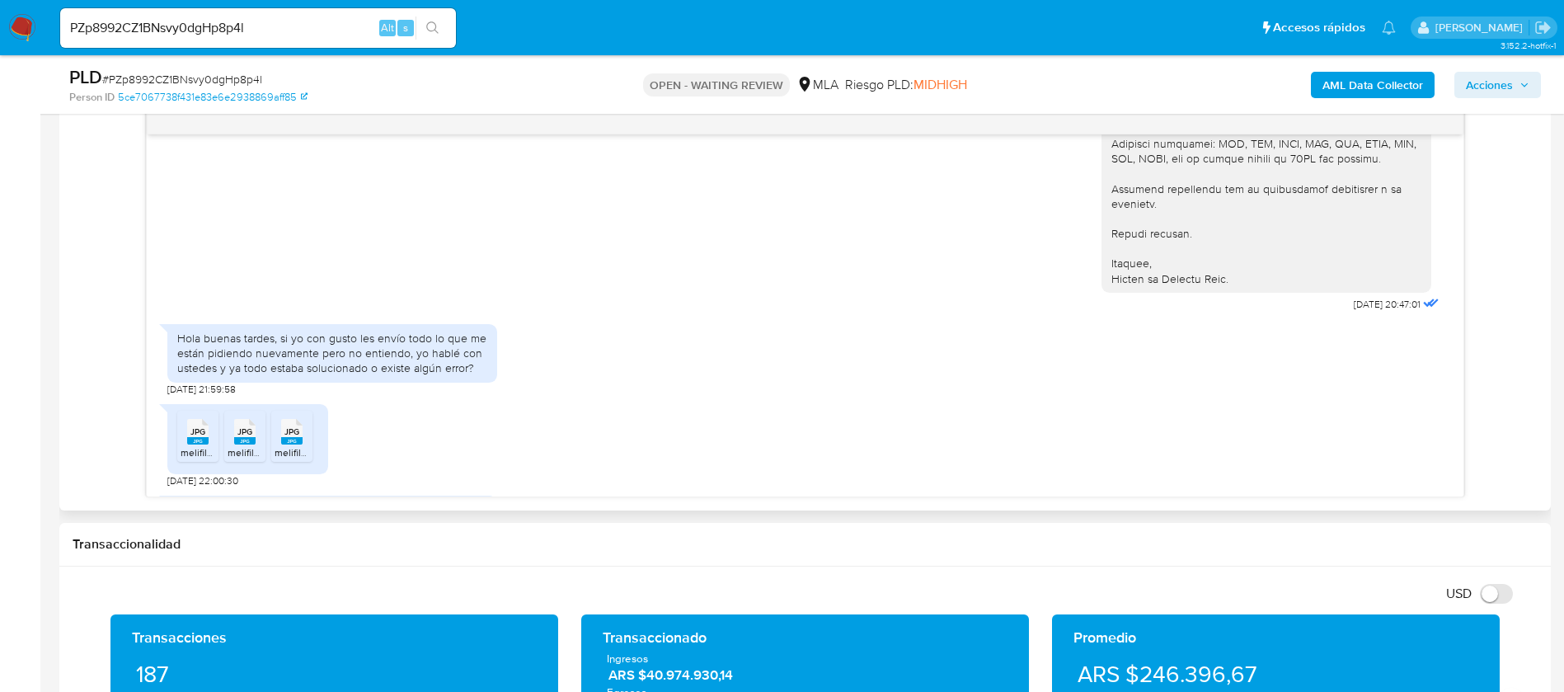
scroll to position [1185, 0]
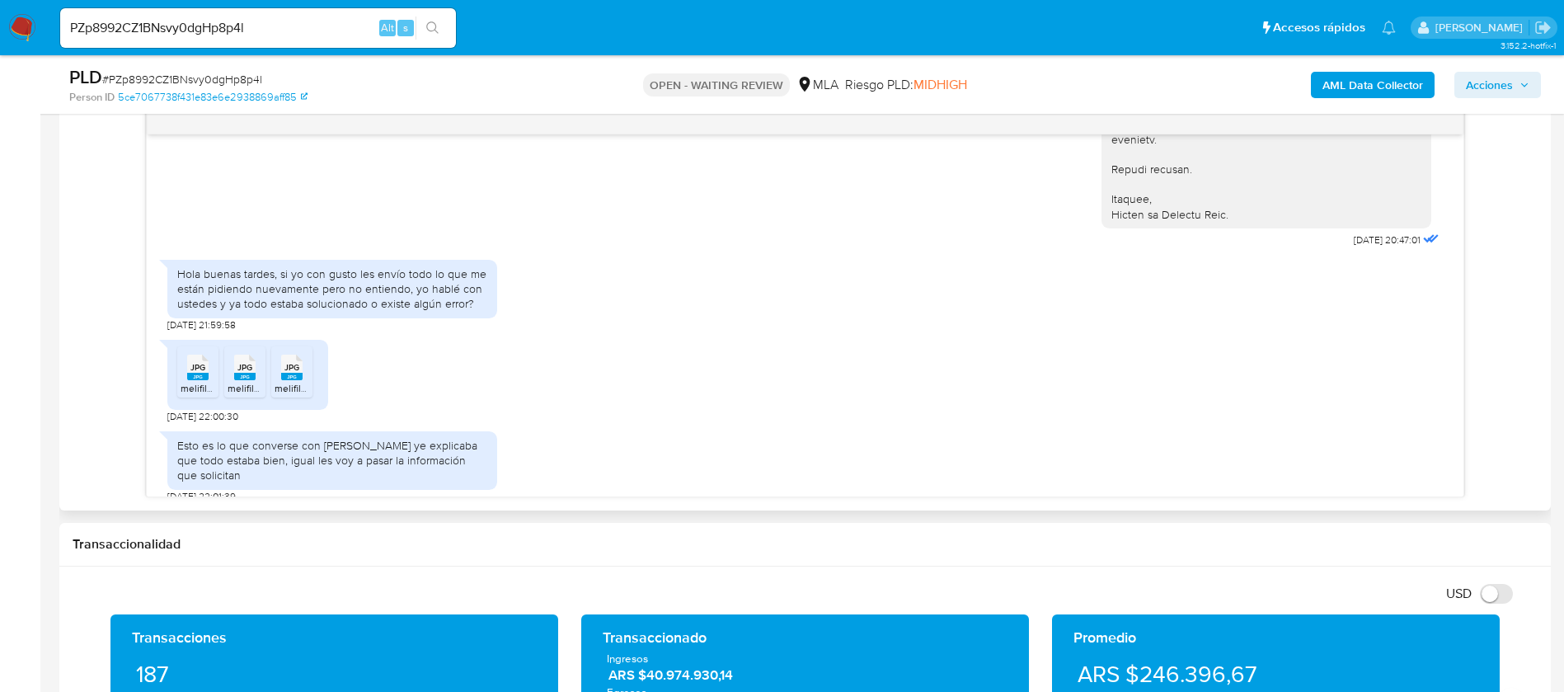
click at [190, 369] on span "JPG" at bounding box center [197, 367] width 15 height 11
click at [246, 375] on rect at bounding box center [244, 376] width 21 height 7
click at [297, 374] on rect at bounding box center [291, 376] width 21 height 7
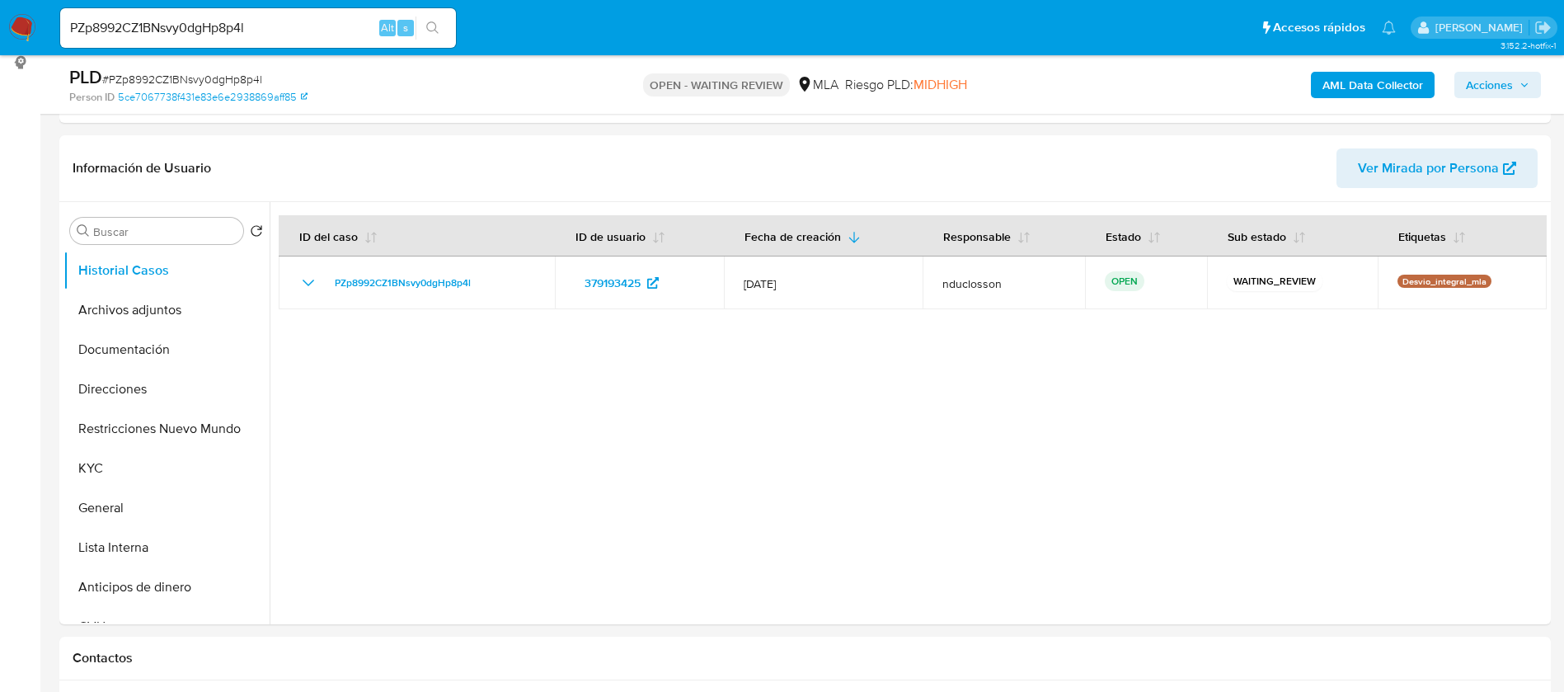
scroll to position [124, 0]
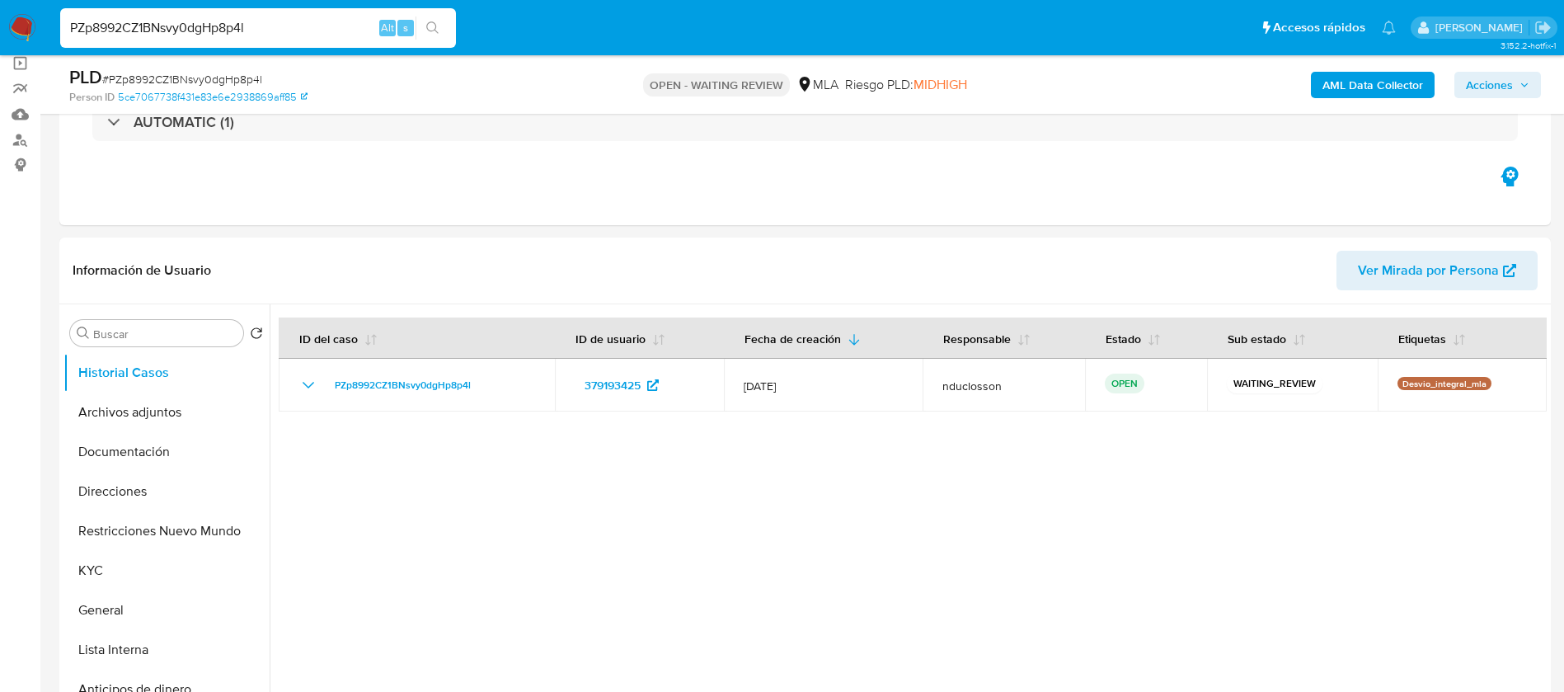
click at [217, 32] on input "PZp8992CZ1BNsvy0dgHp8p4l" at bounding box center [258, 27] width 396 height 21
paste input "L3u7ZxGPYQm8G9MOJ4YA9KJT"
type input "L3u7ZxGPYQm8G9MOJ4YA9KJT"
click at [434, 26] on icon "search-icon" at bounding box center [432, 27] width 13 height 13
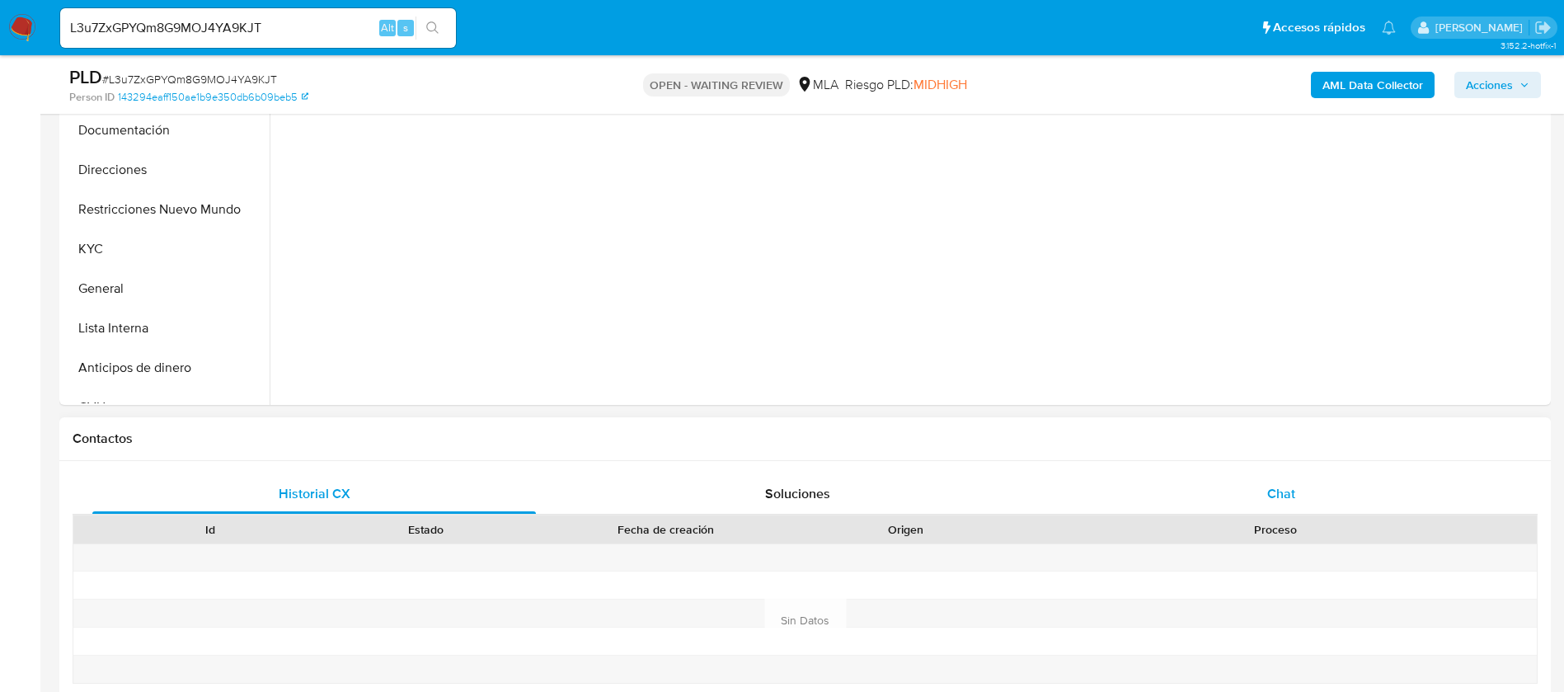
scroll to position [495, 0]
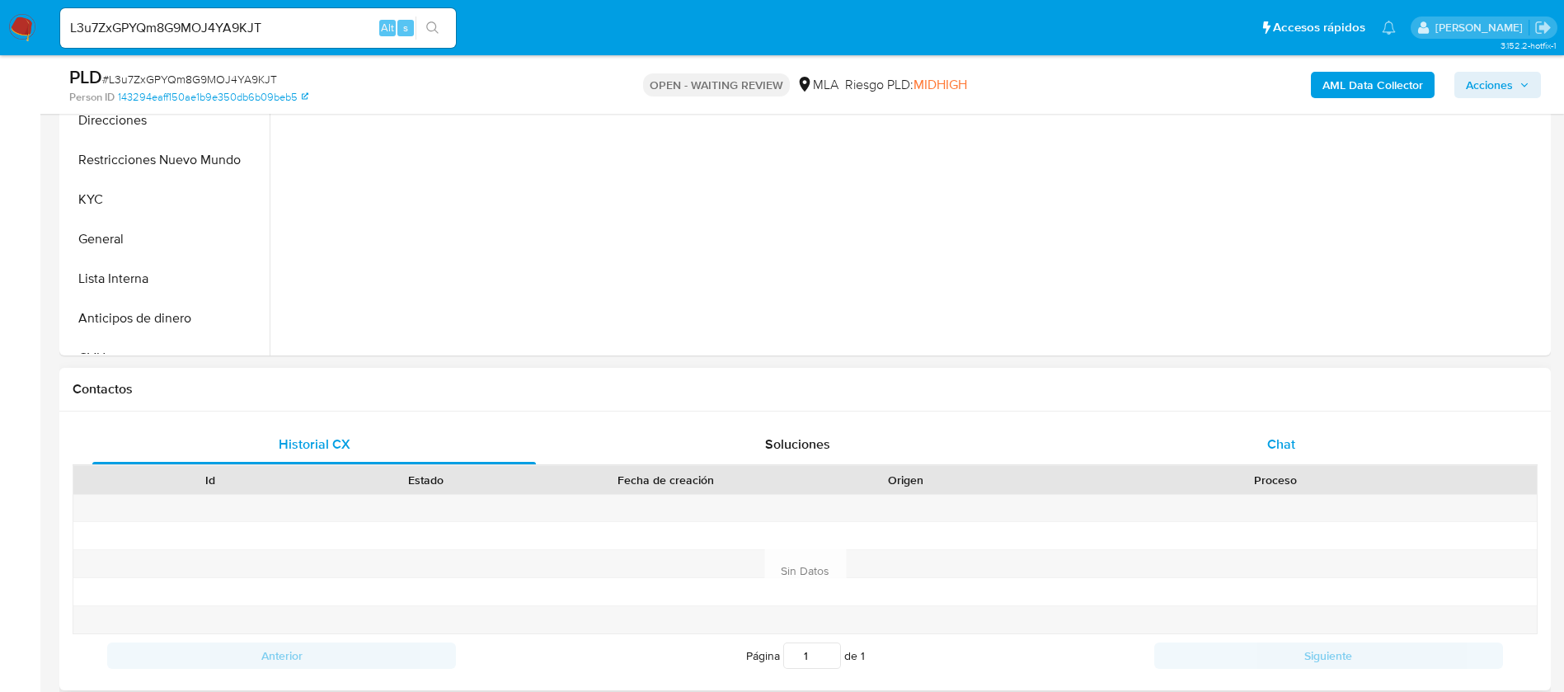
select select "10"
click at [1277, 460] on div "Chat" at bounding box center [1282, 445] width 444 height 40
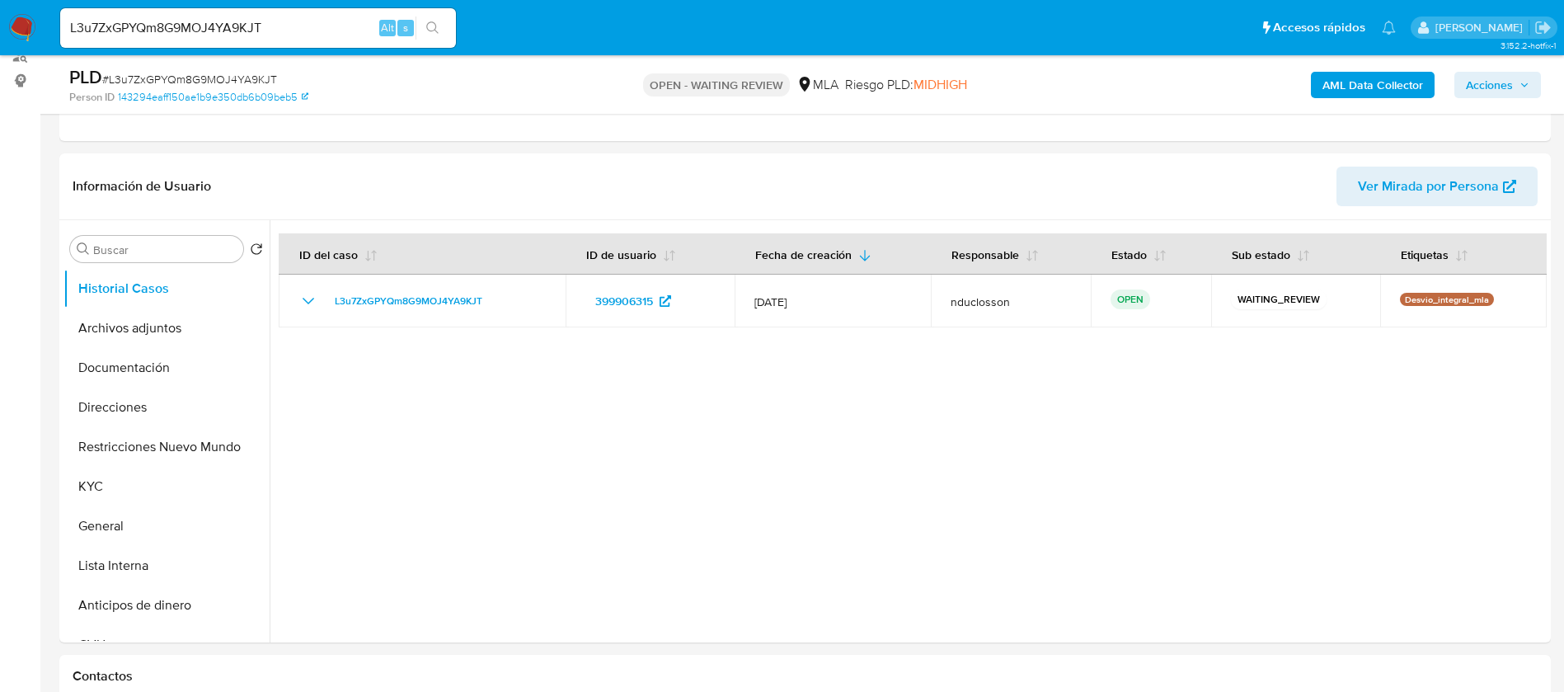
scroll to position [124, 0]
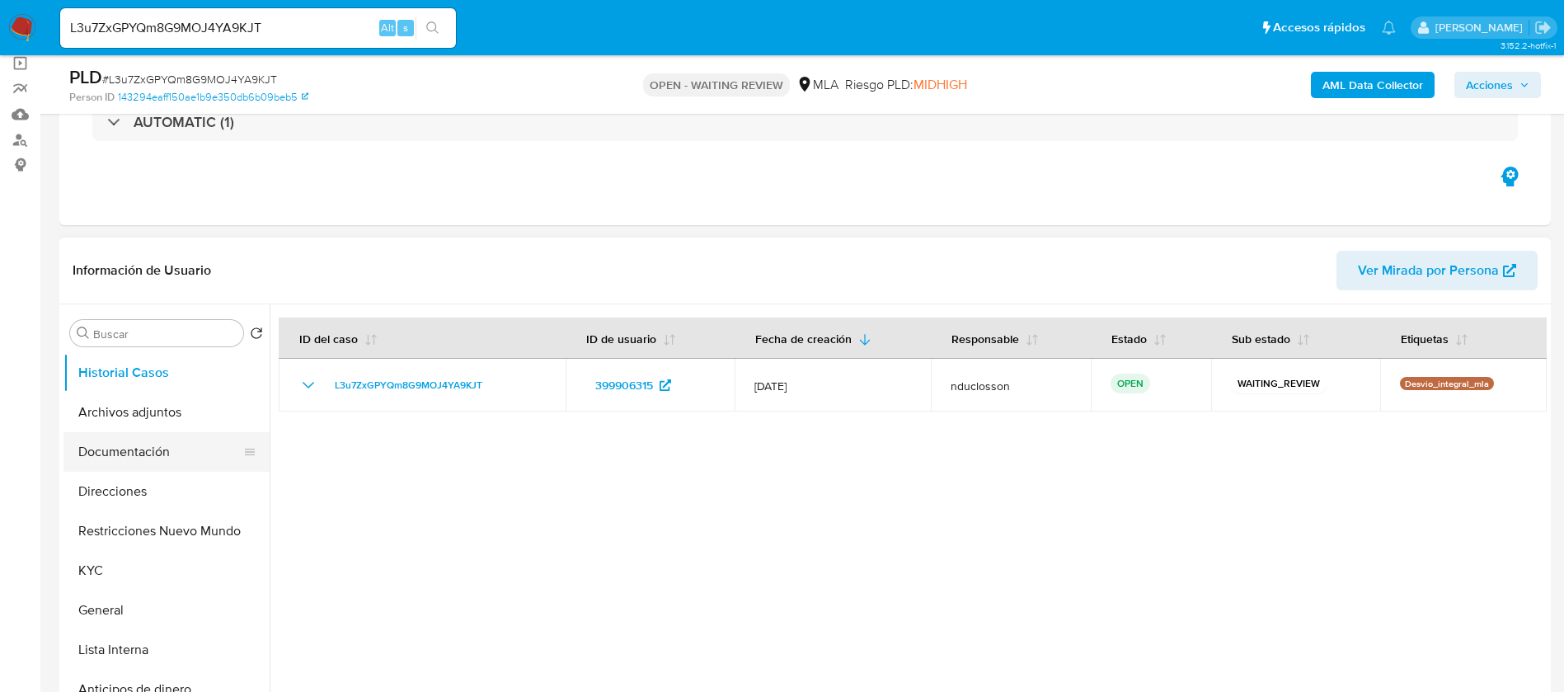
click at [115, 466] on button "Documentación" at bounding box center [159, 452] width 193 height 40
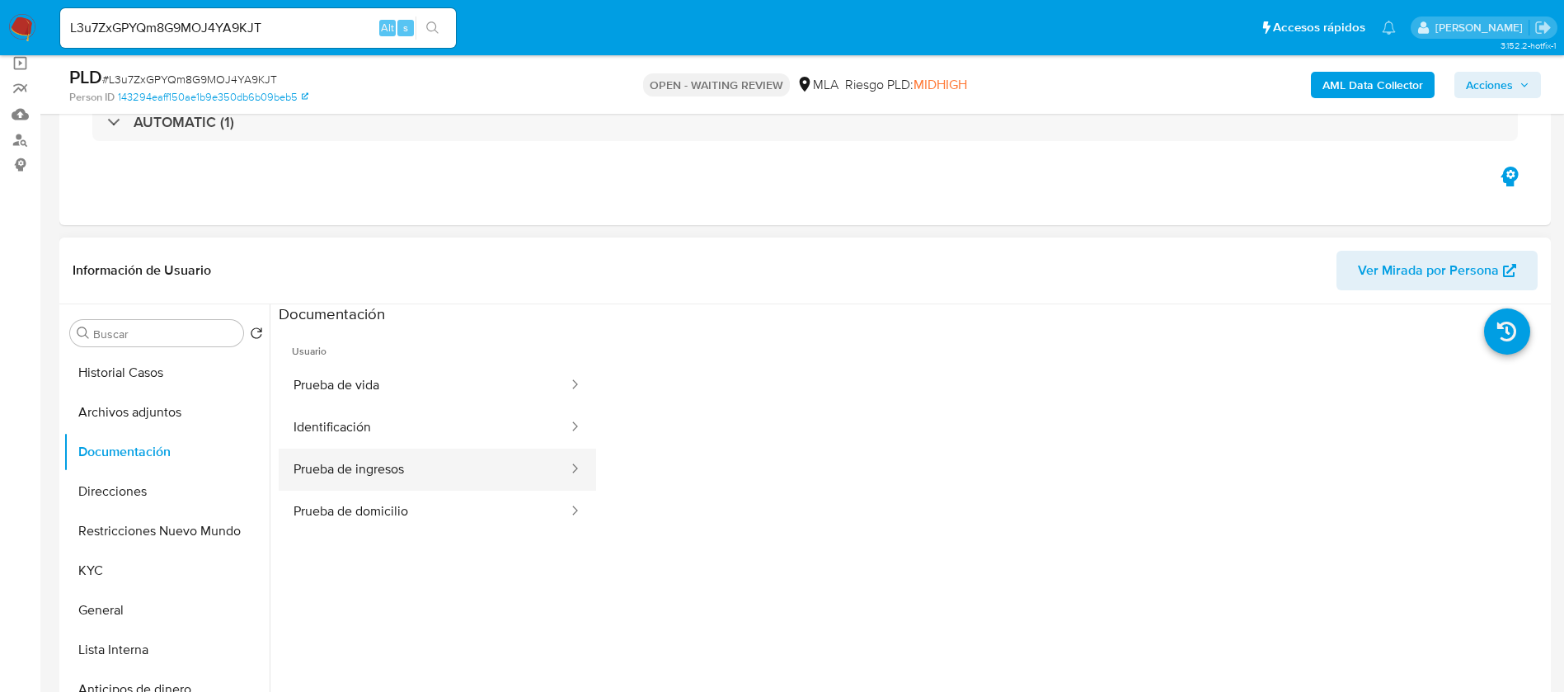
click at [408, 452] on button "Prueba de ingresos" at bounding box center [424, 470] width 291 height 42
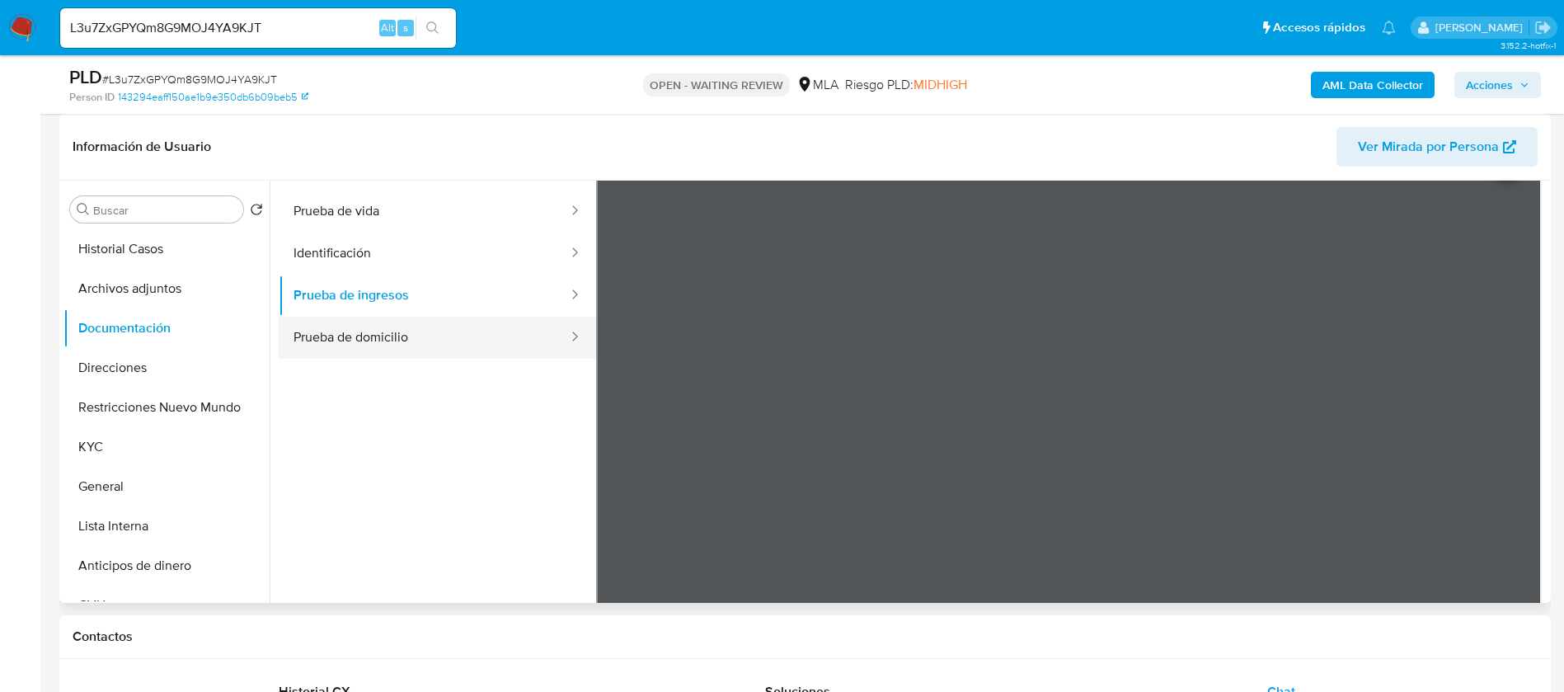
scroll to position [0, 0]
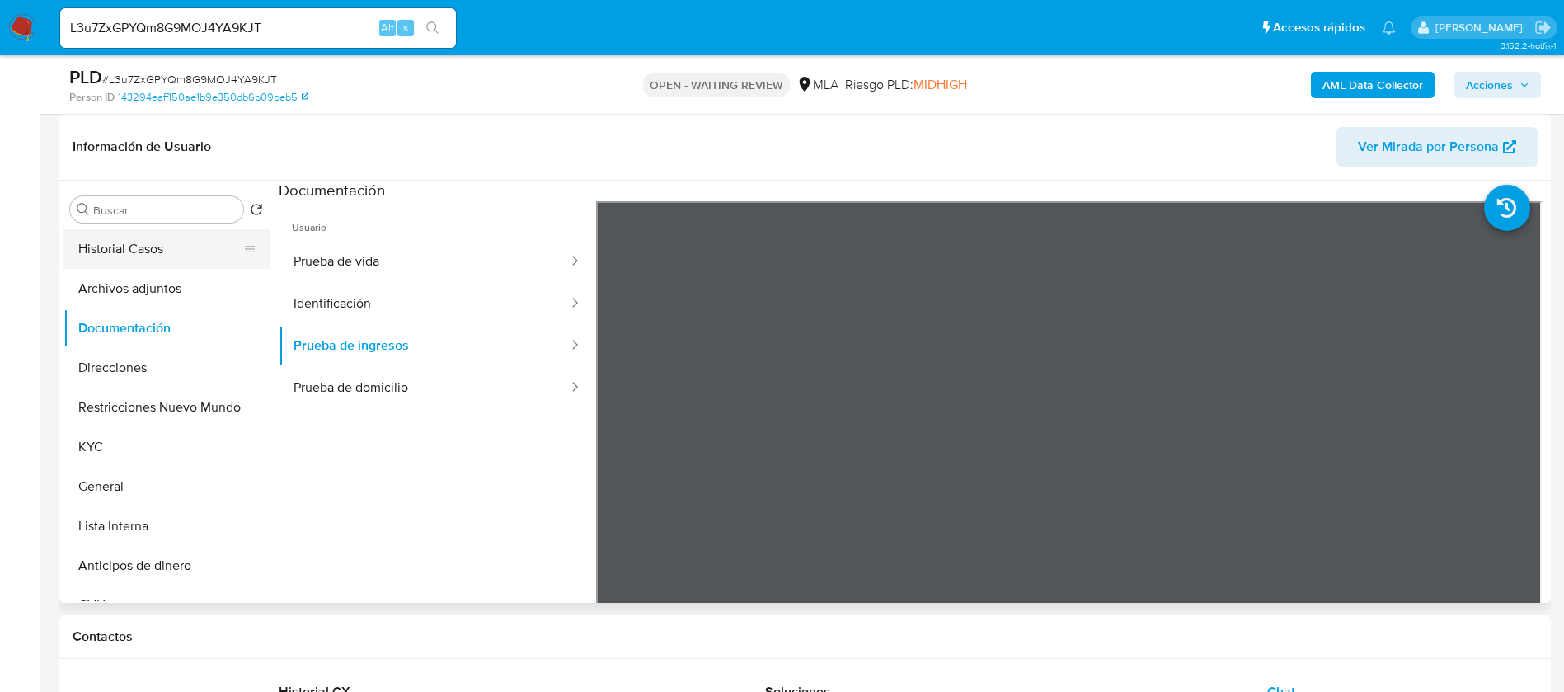
click at [152, 244] on button "Historial Casos" at bounding box center [159, 249] width 193 height 40
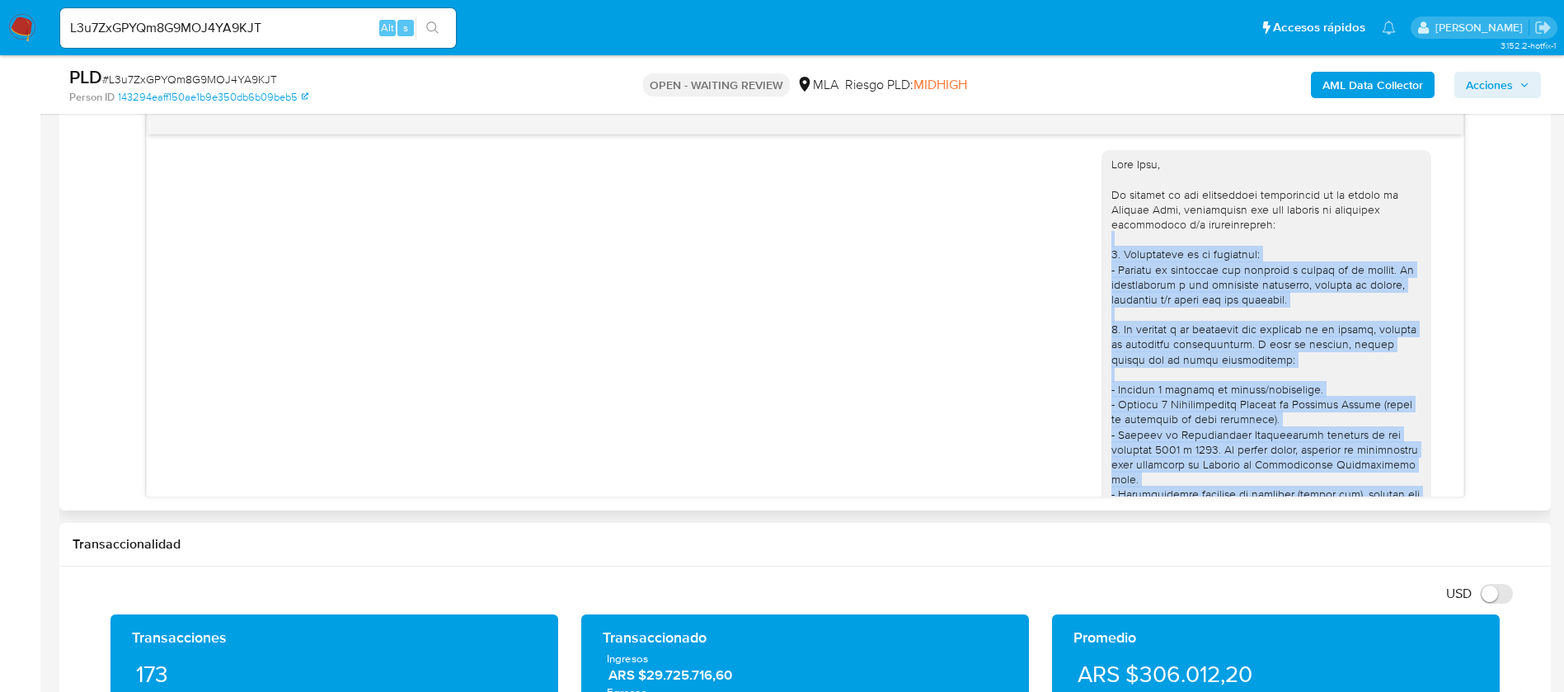
scroll to position [1201, 0]
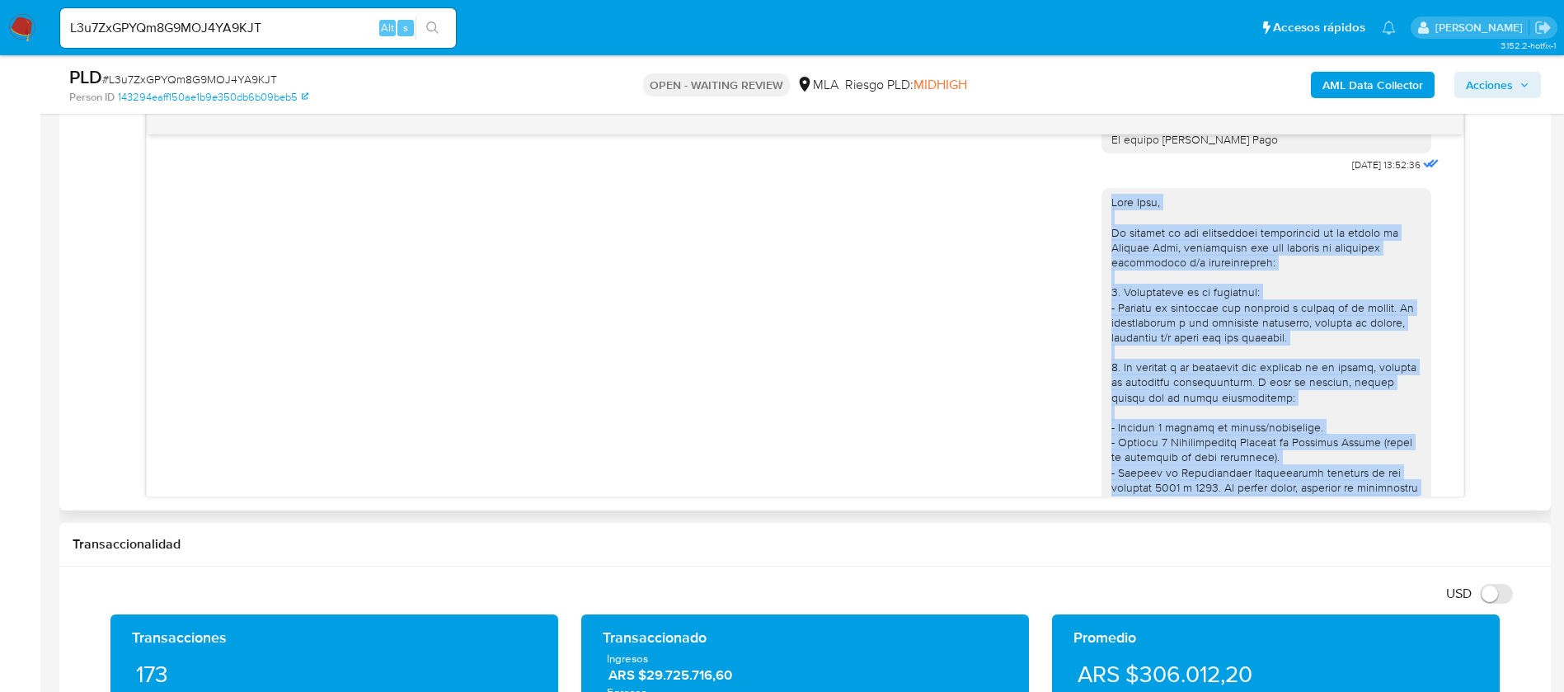
drag, startPoint x: 1231, startPoint y: 424, endPoint x: 1086, endPoint y: 246, distance: 229.8
click at [1102, 246] on div at bounding box center [1267, 599] width 330 height 823
copy div "Hola Luis, En función de las operaciones registradas en tu cuenta de Mercado Pa…"
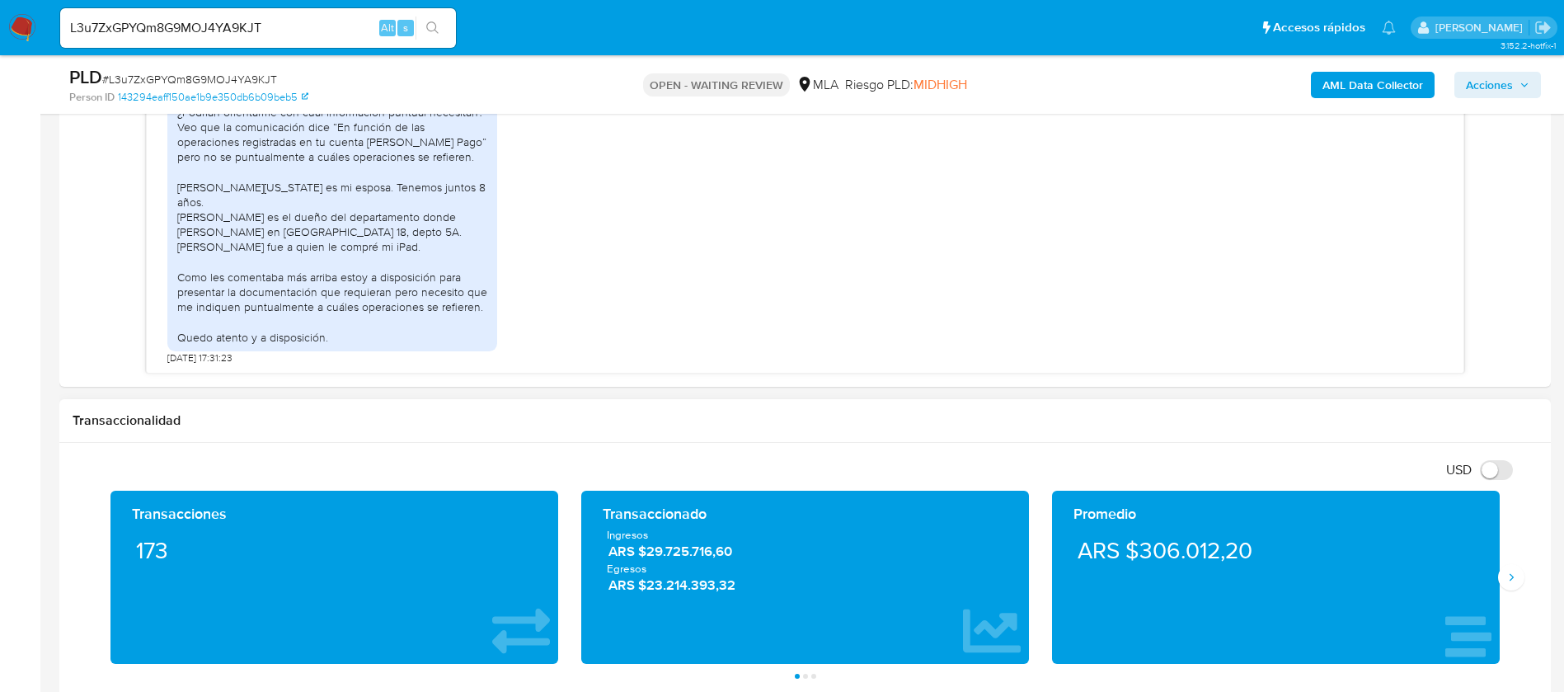
scroll to position [866, 0]
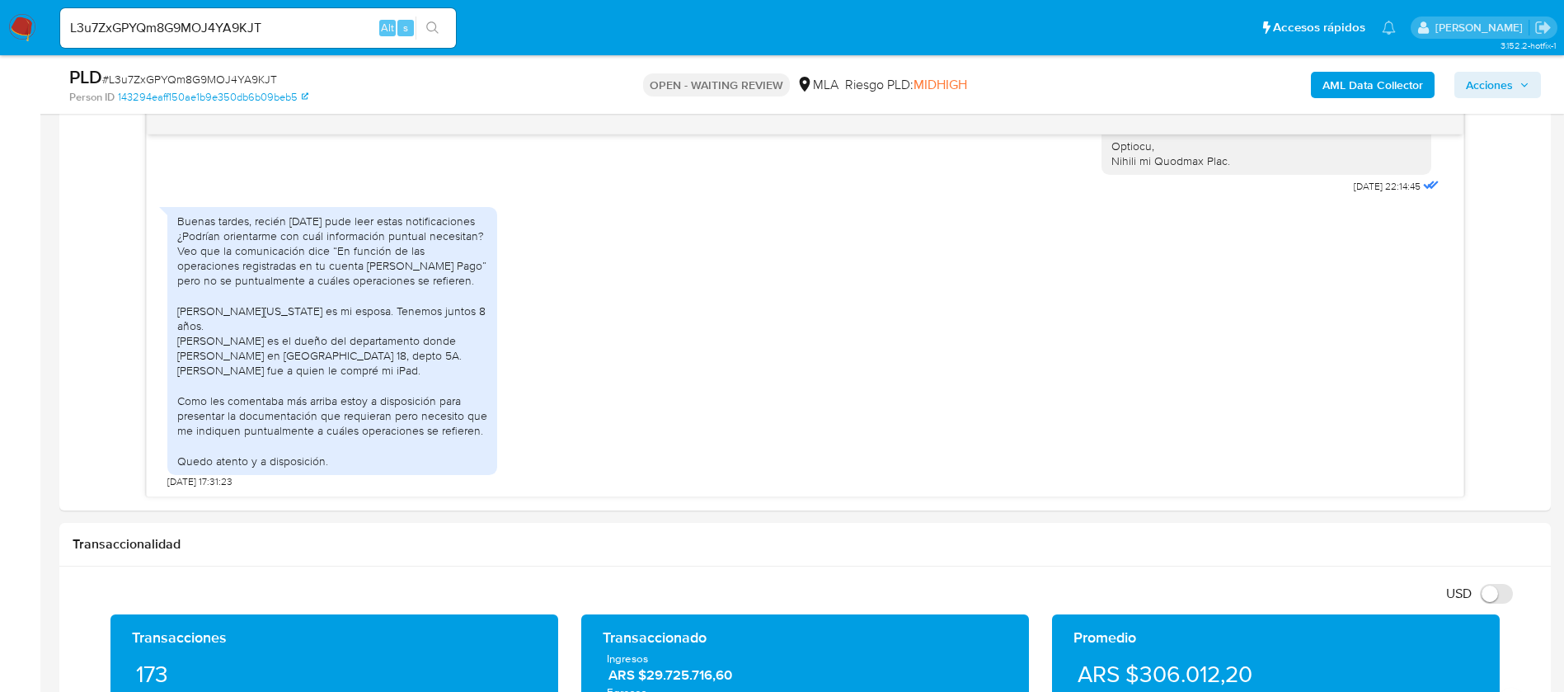
click at [155, 73] on span "# L3u7ZxGPYQm8G9MOJ4YA9KJT" at bounding box center [189, 79] width 175 height 16
copy span "L3u7ZxGPYQm8G9MOJ4YA9KJT"
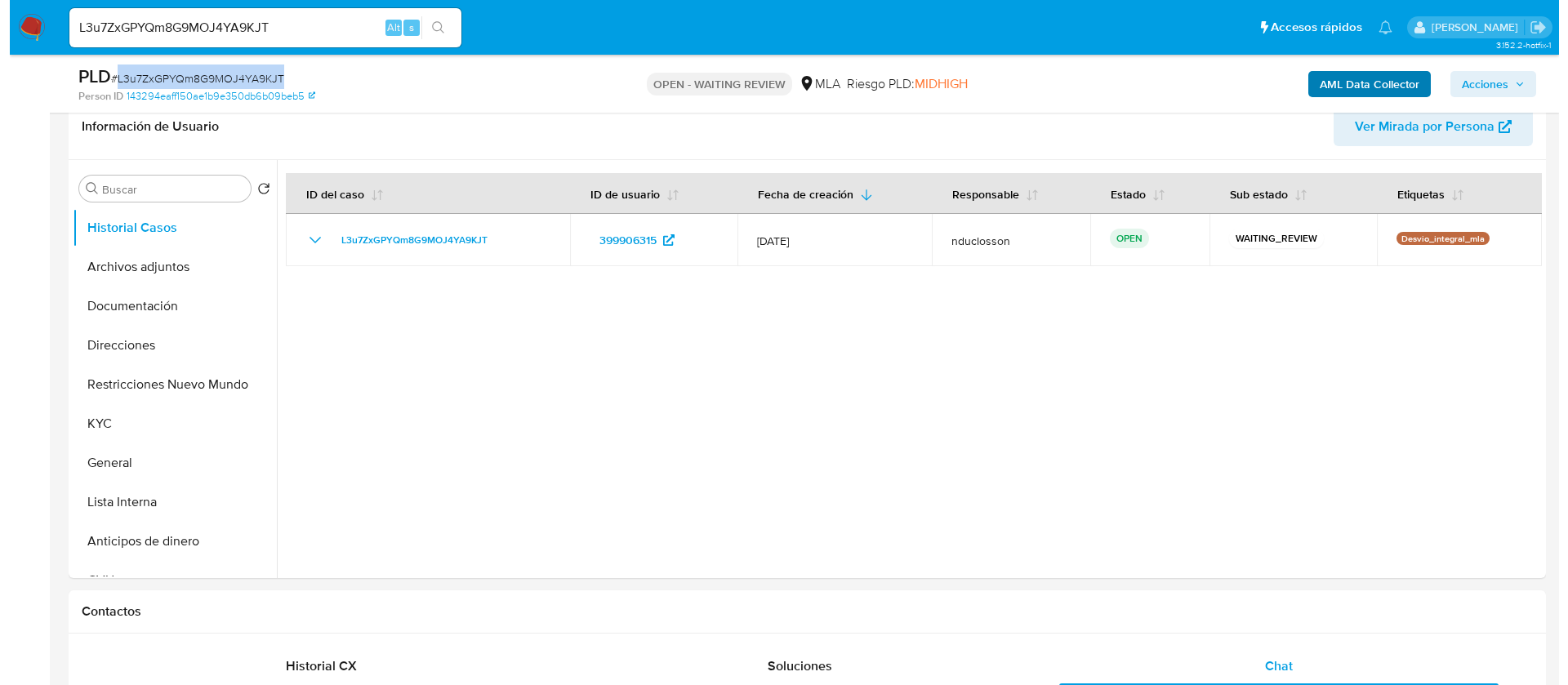
scroll to position [0, 0]
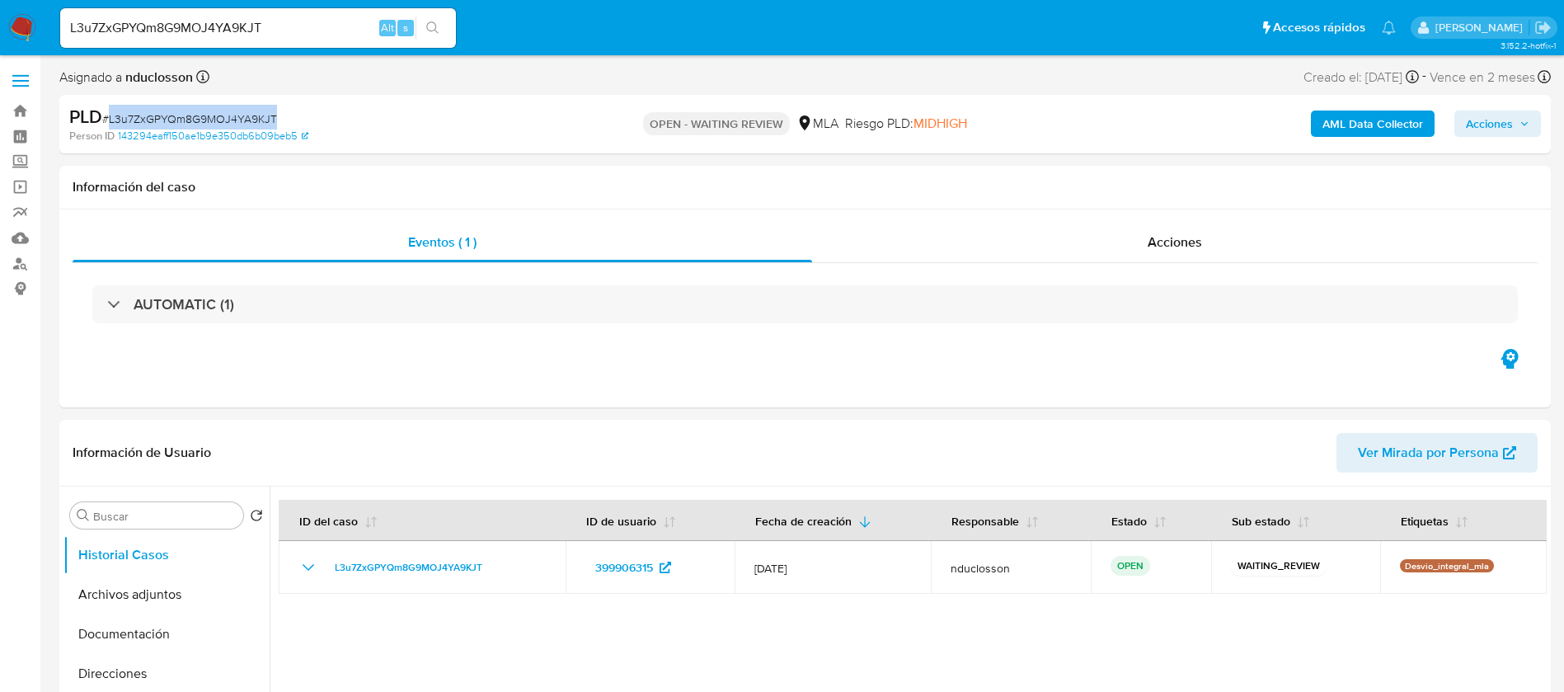
click at [1351, 130] on b "AML Data Collector" at bounding box center [1373, 123] width 101 height 26
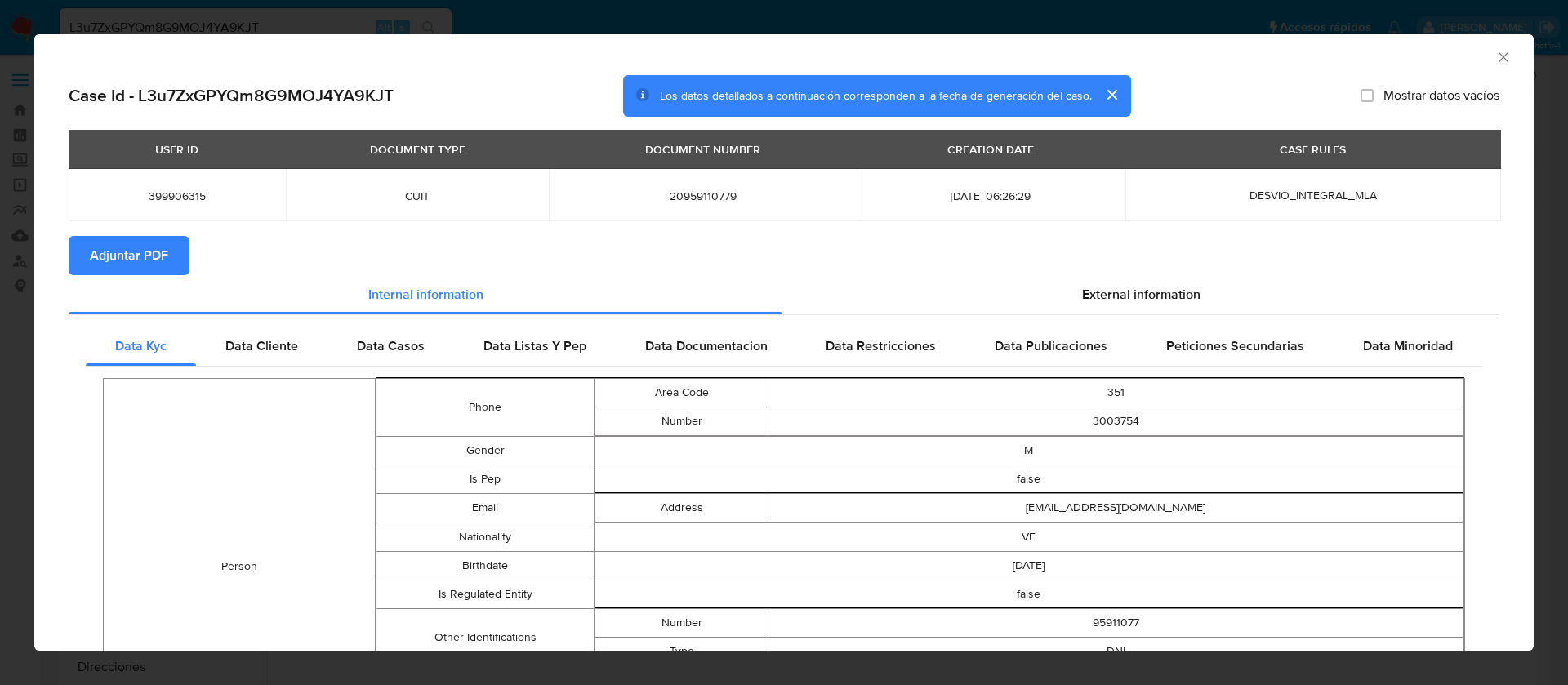
click at [1024, 270] on section "Adjuntar PDF" at bounding box center [784, 255] width 1431 height 40
click at [1034, 289] on div "External information" at bounding box center [1141, 295] width 717 height 40
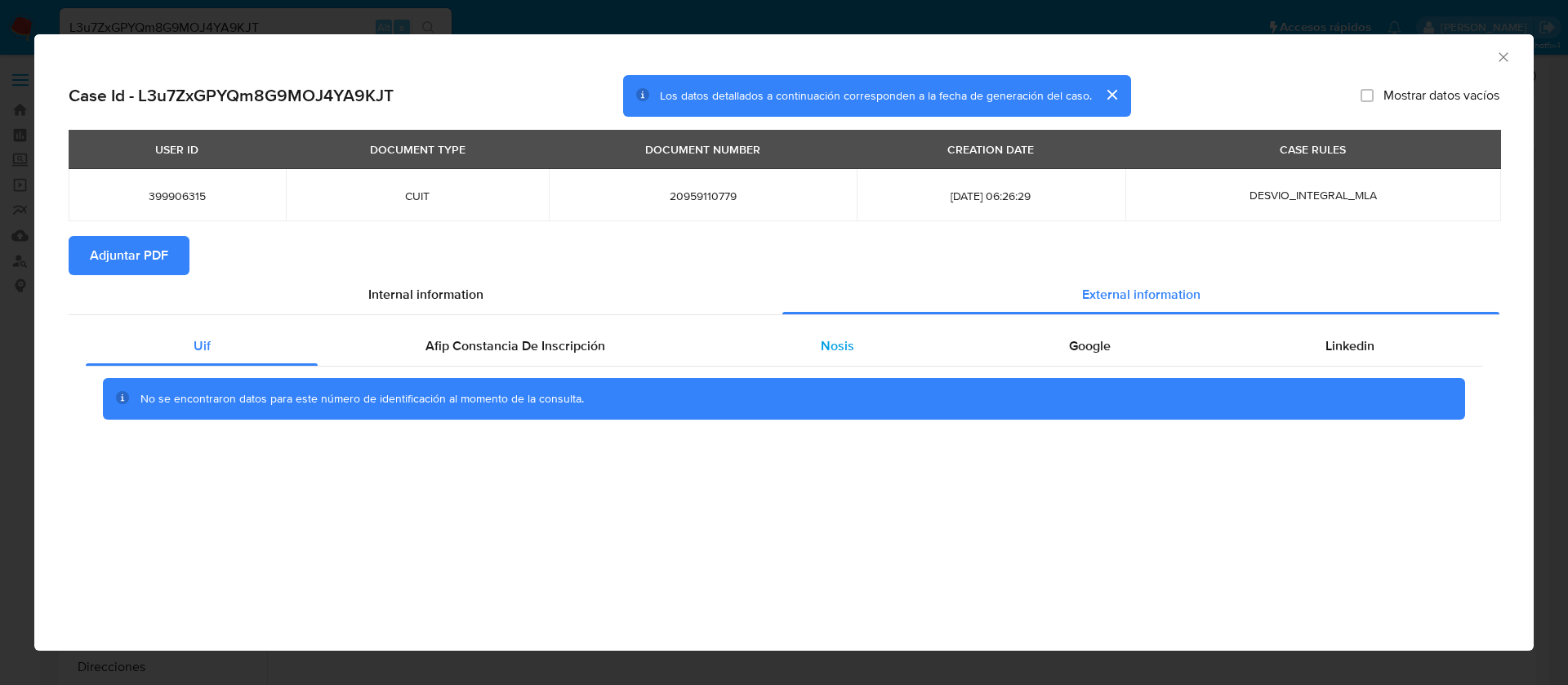
click at [839, 342] on span "Nosis" at bounding box center [838, 345] width 34 height 19
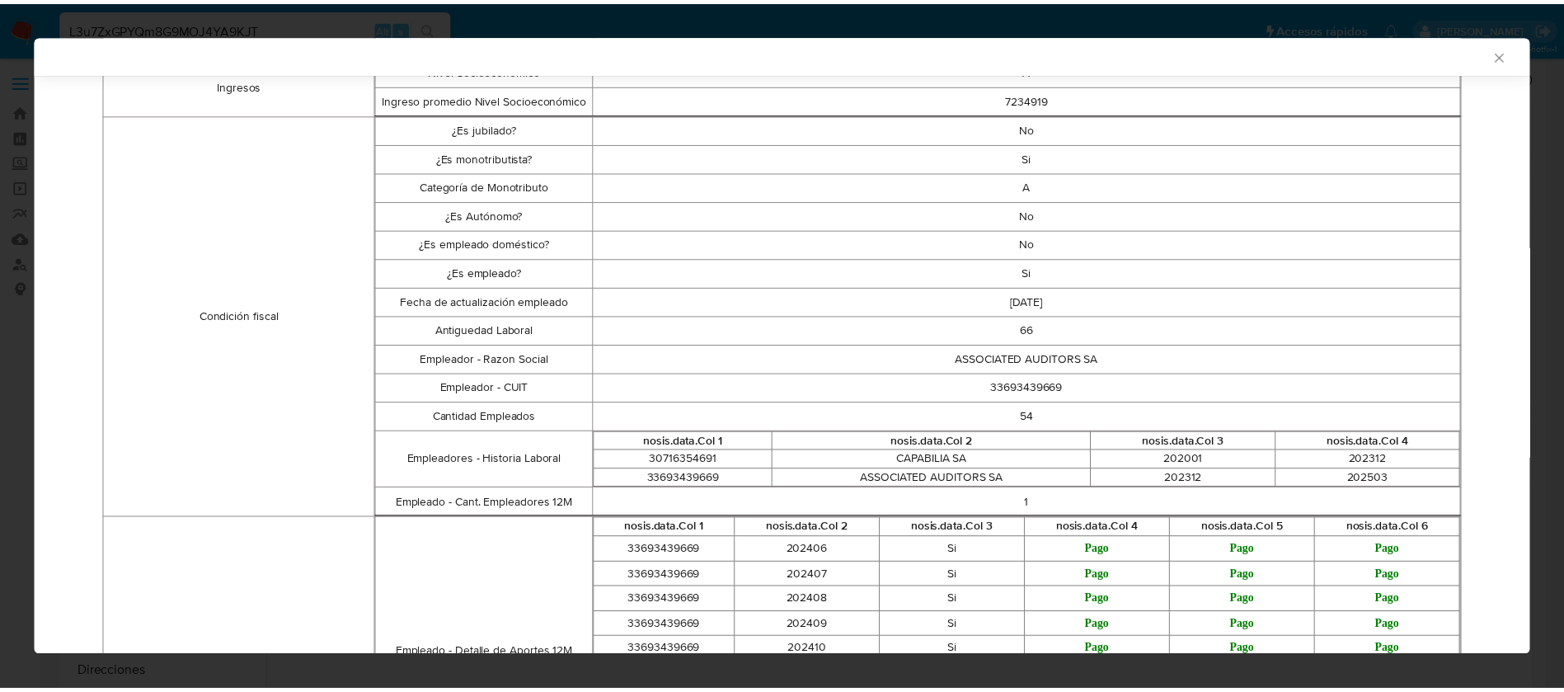
scroll to position [491, 0]
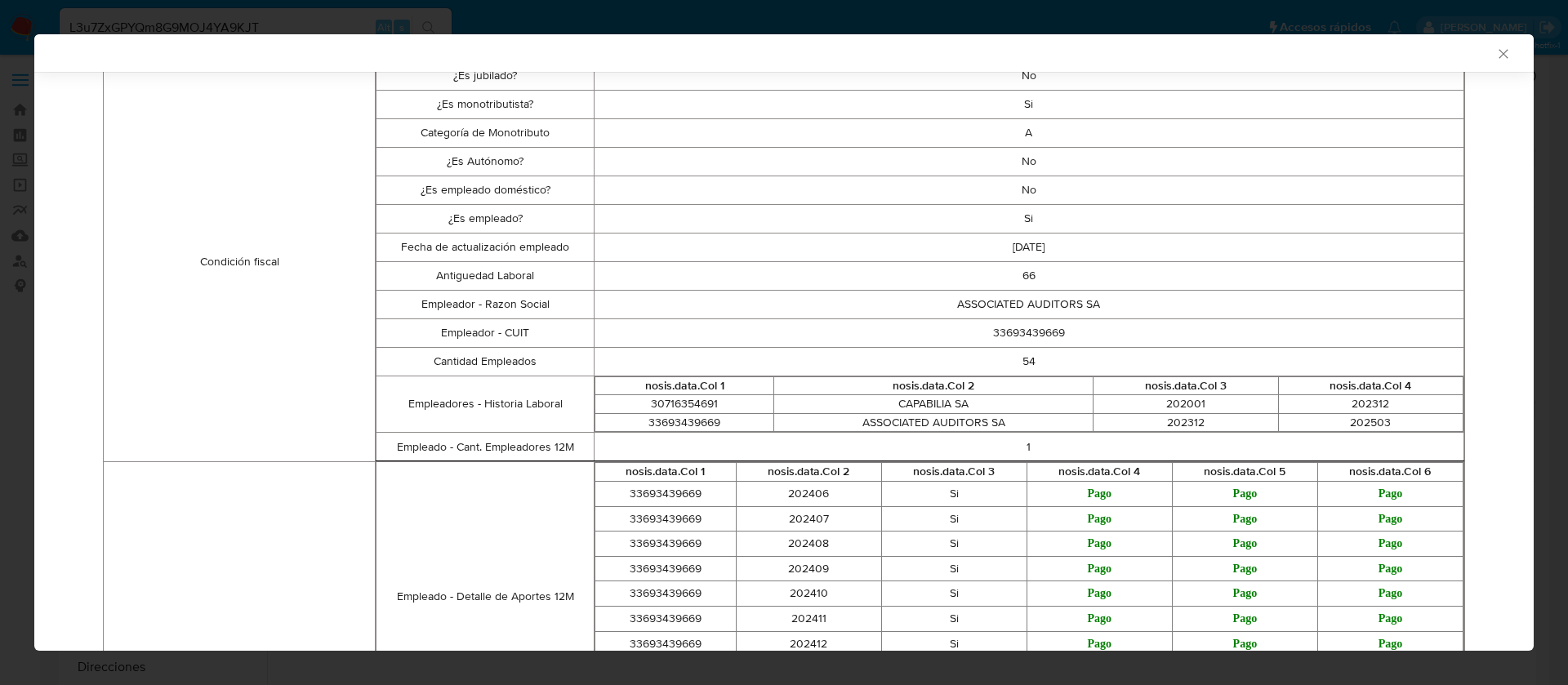
click at [325, 15] on div "AML Data Collector Case Id - L3u7ZxGPYQm8G9MOJ4YA9KJT Los datos detallados a co…" at bounding box center [784, 342] width 1568 height 685
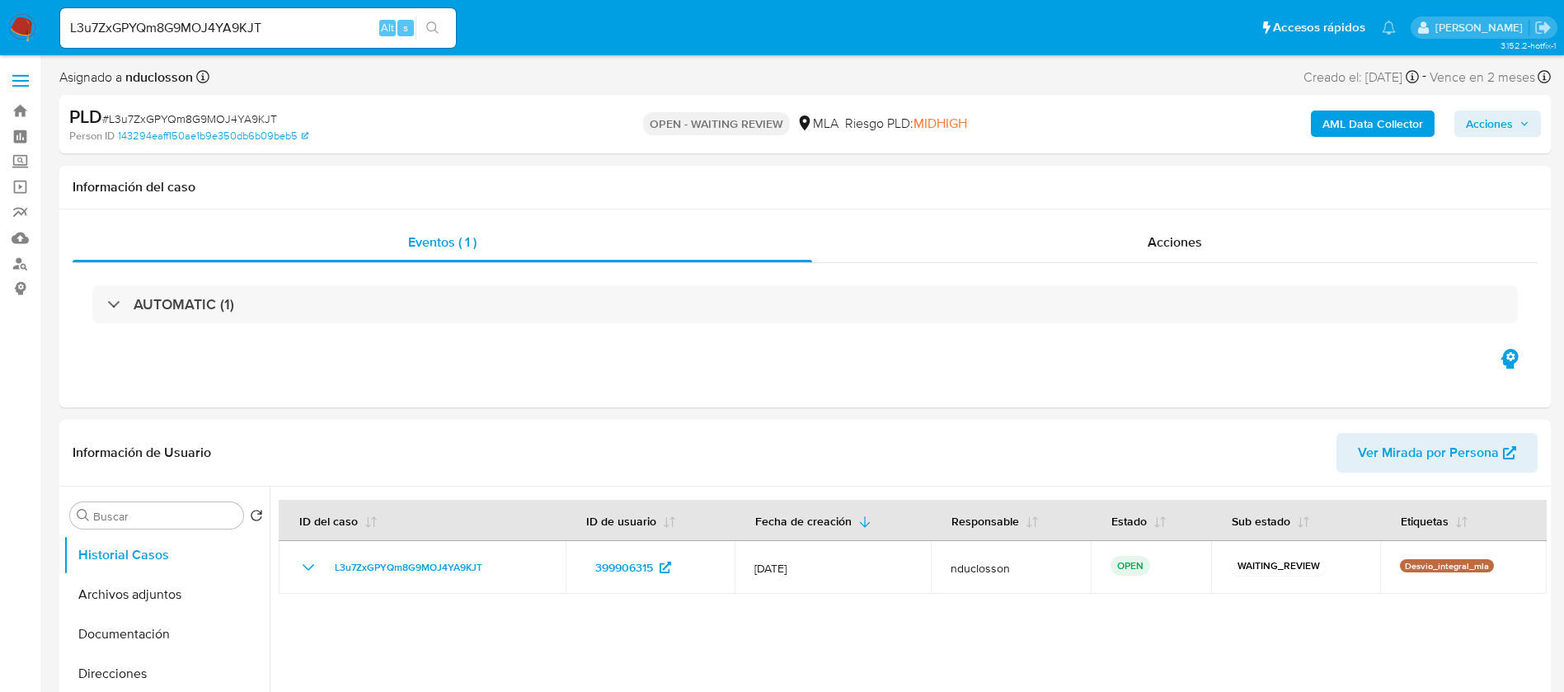
click at [212, 31] on input "L3u7ZxGPYQm8G9MOJ4YA9KJT" at bounding box center [258, 27] width 396 height 21
paste input "0WWyT96ft0KkEyhzPLgp4OeM"
type input "0WWyT96ft0KkEyhzPLgp4OeM"
click at [431, 24] on icon "search-icon" at bounding box center [432, 27] width 13 height 13
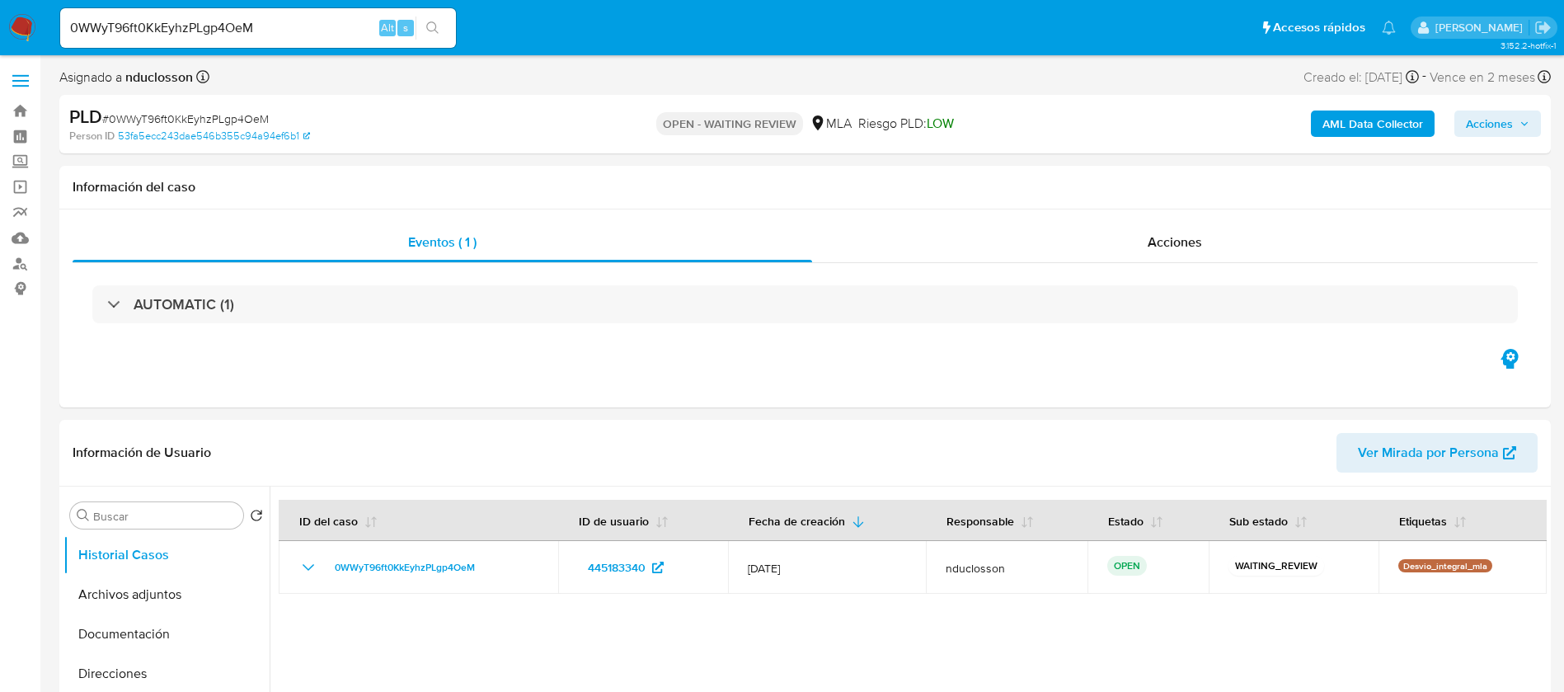
select select "10"
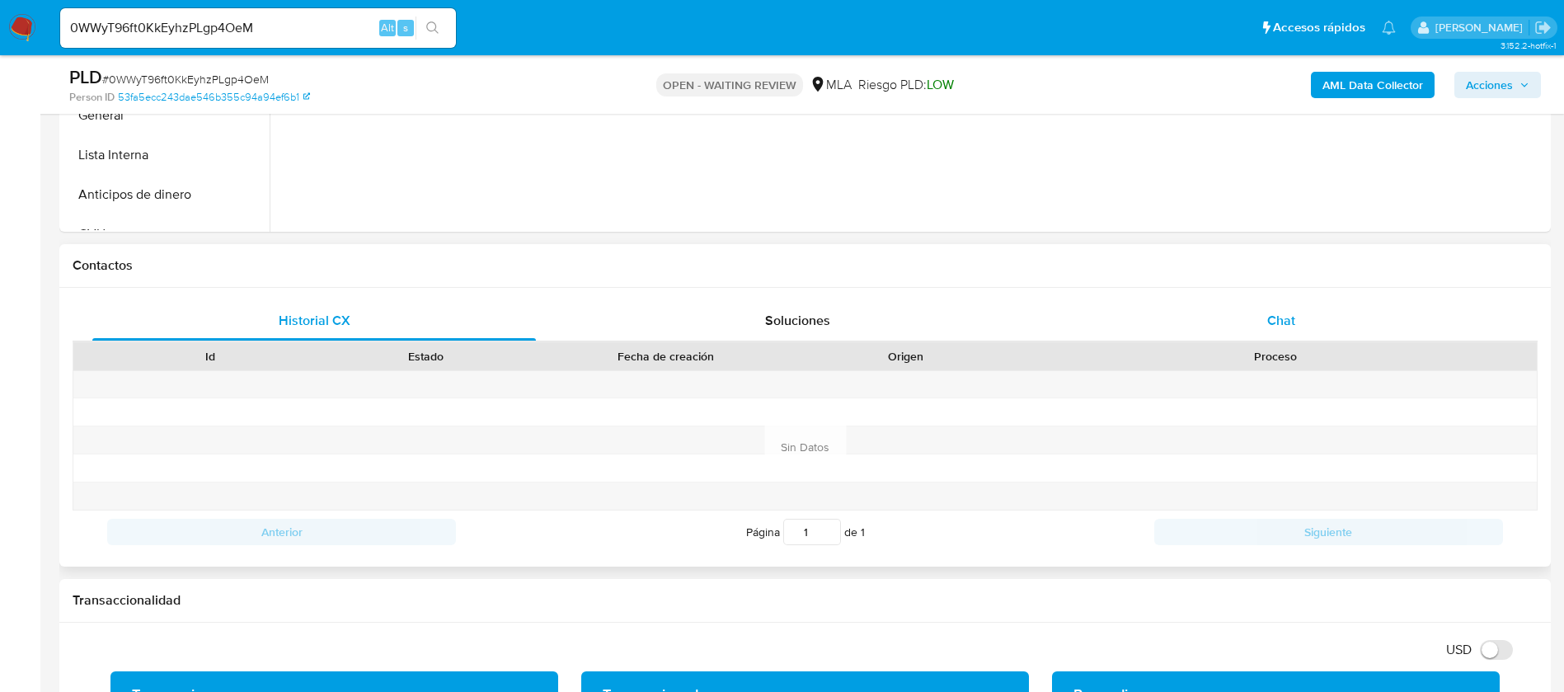
click at [1250, 324] on div "Chat" at bounding box center [1282, 321] width 444 height 40
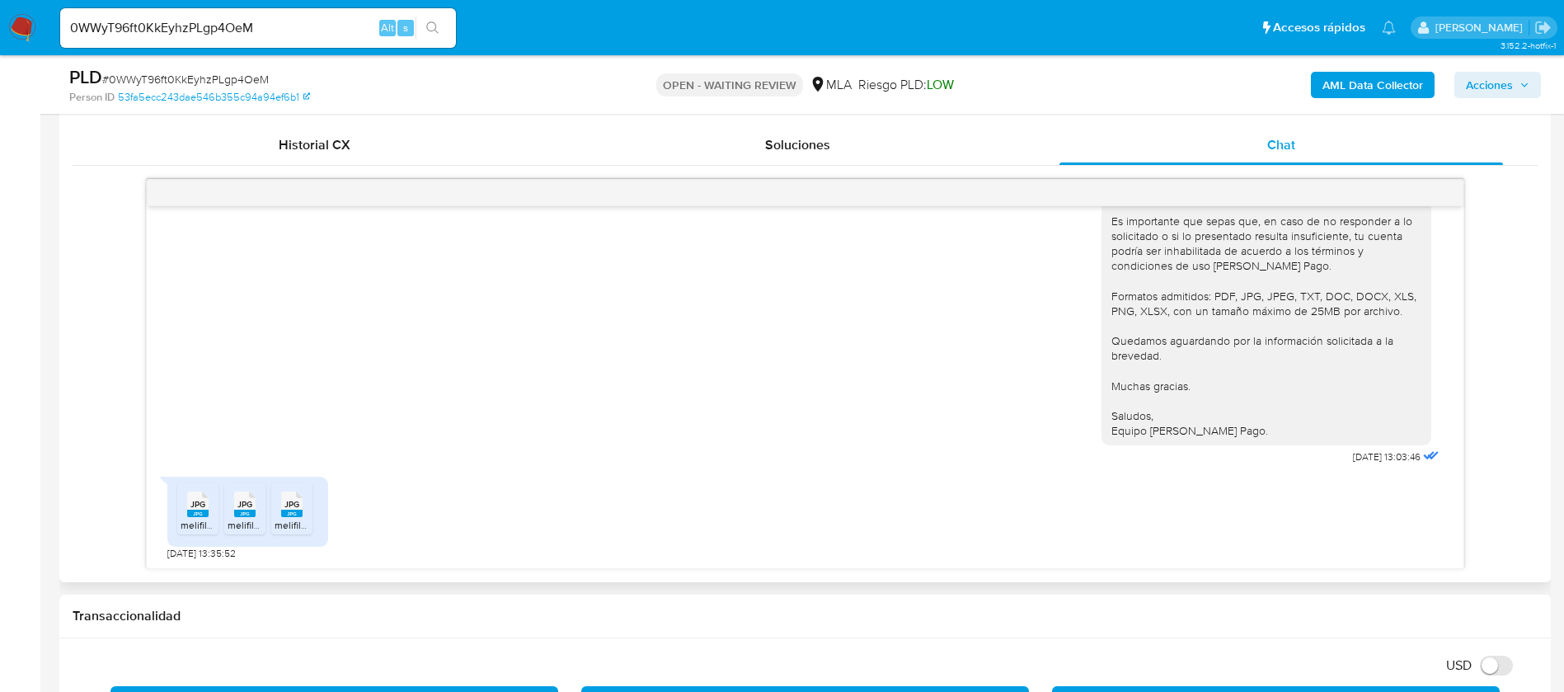
scroll to position [742, 0]
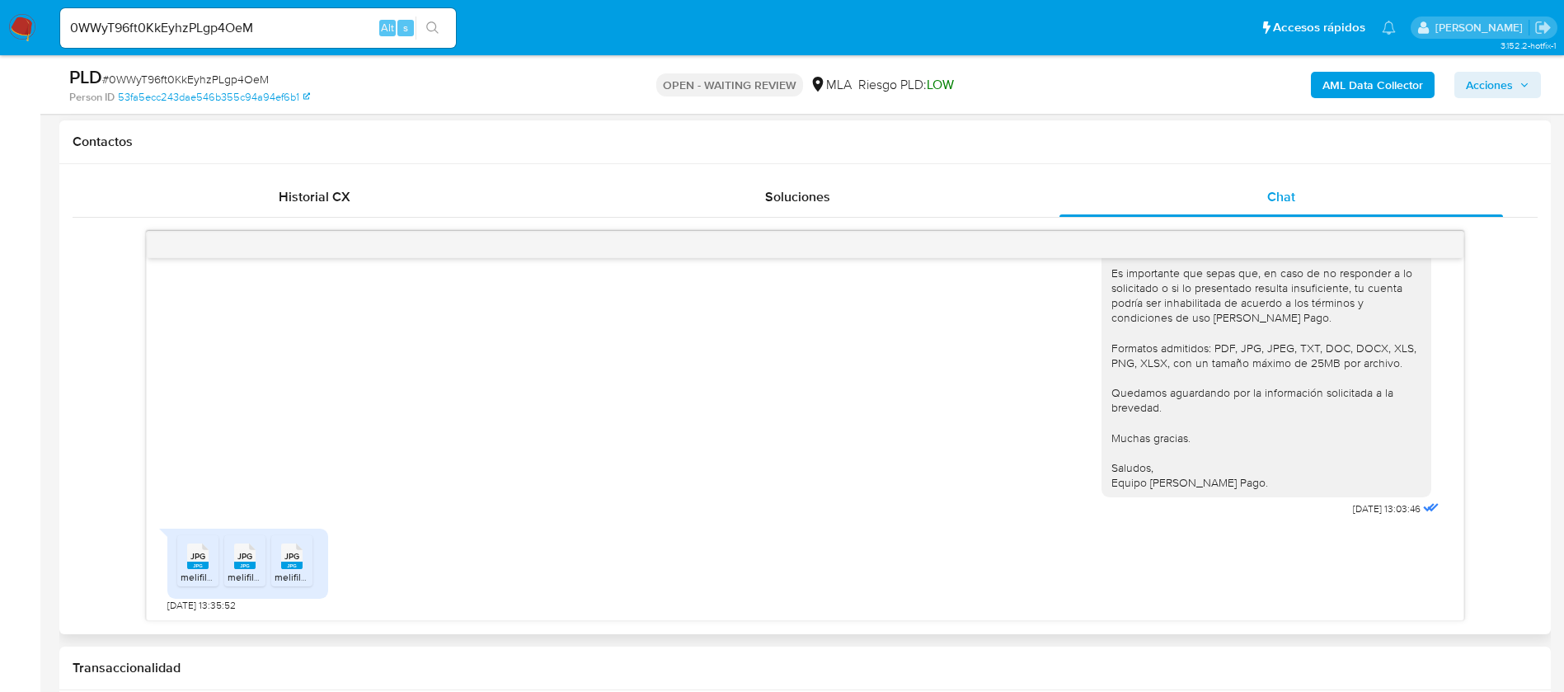
click at [205, 549] on rect at bounding box center [215, 538] width 26 height 21
click at [241, 557] on span "JPG" at bounding box center [244, 556] width 15 height 11
click at [294, 567] on rect at bounding box center [291, 565] width 21 height 7
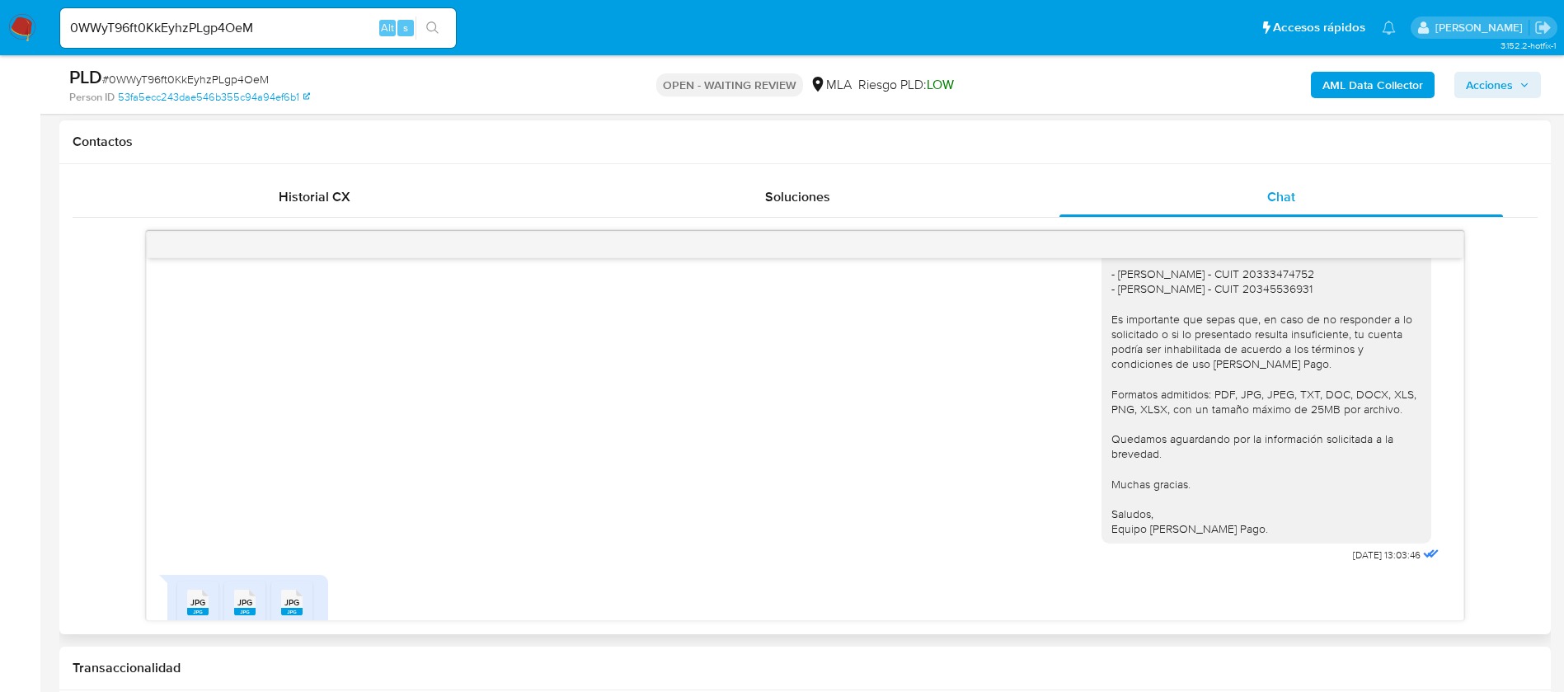
scroll to position [1555, 0]
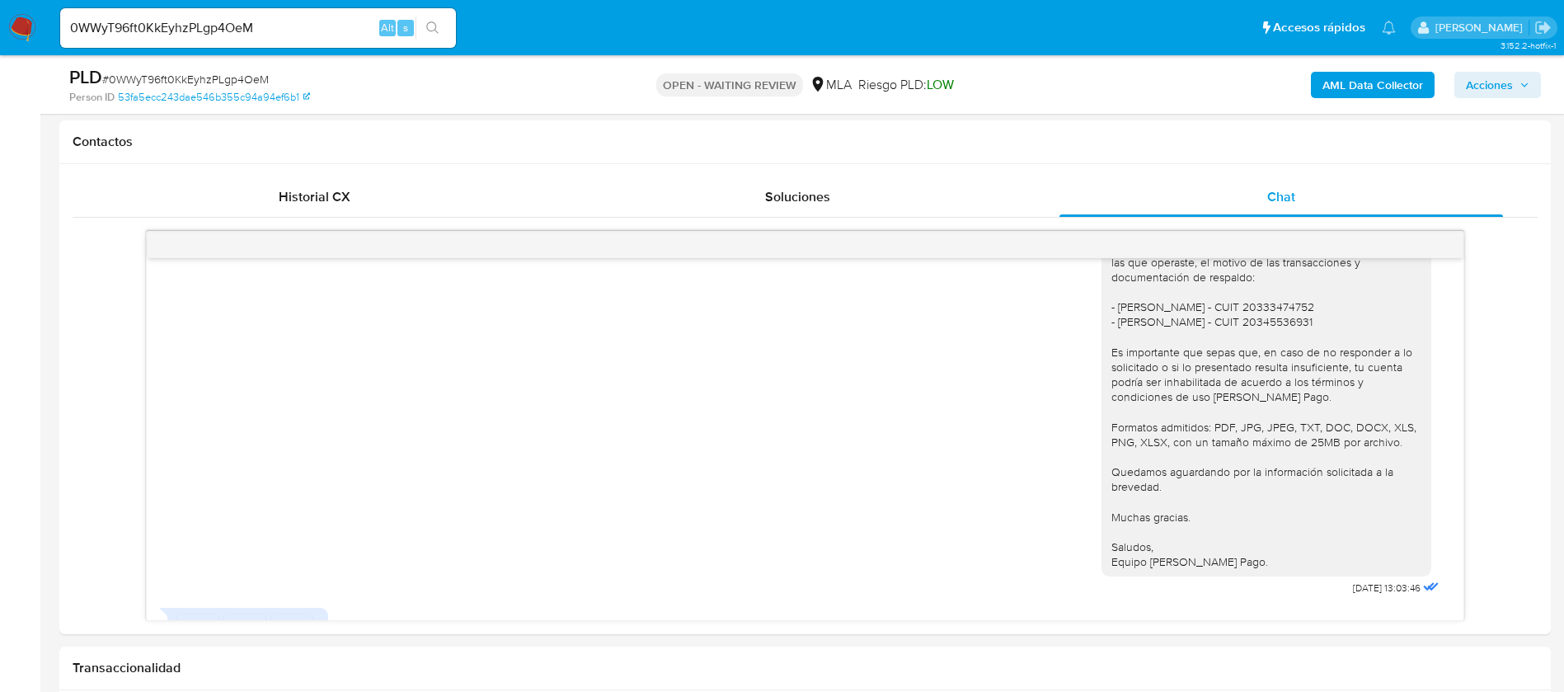
click at [217, 31] on input "0WWyT96ft0KkEyhzPLgp4OeM" at bounding box center [258, 27] width 396 height 21
paste input "n86W60JS3IEmpw8dqg1SVoRY"
type input "n86W60JS3IEmpw8dqg1SVoRY"
click at [423, 37] on button "search-icon" at bounding box center [433, 27] width 34 height 23
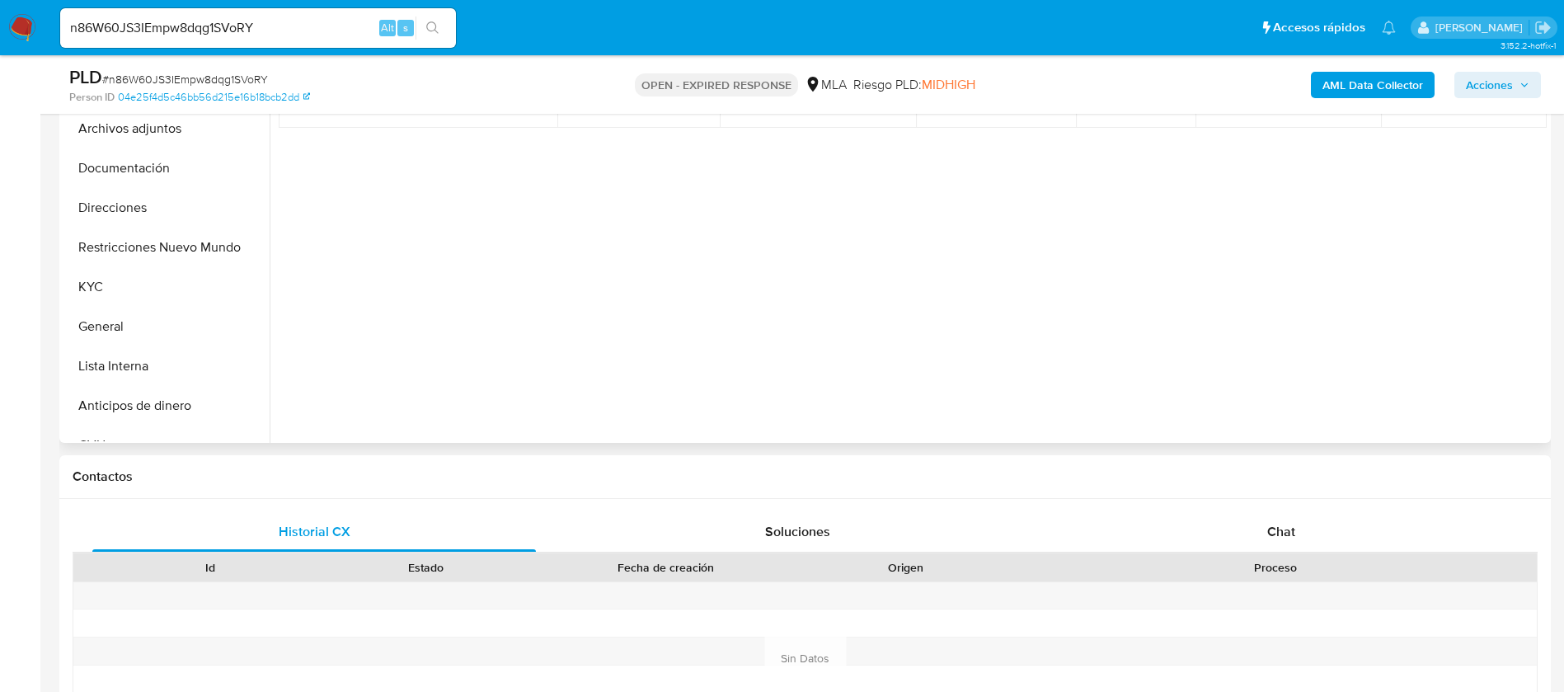
scroll to position [495, 0]
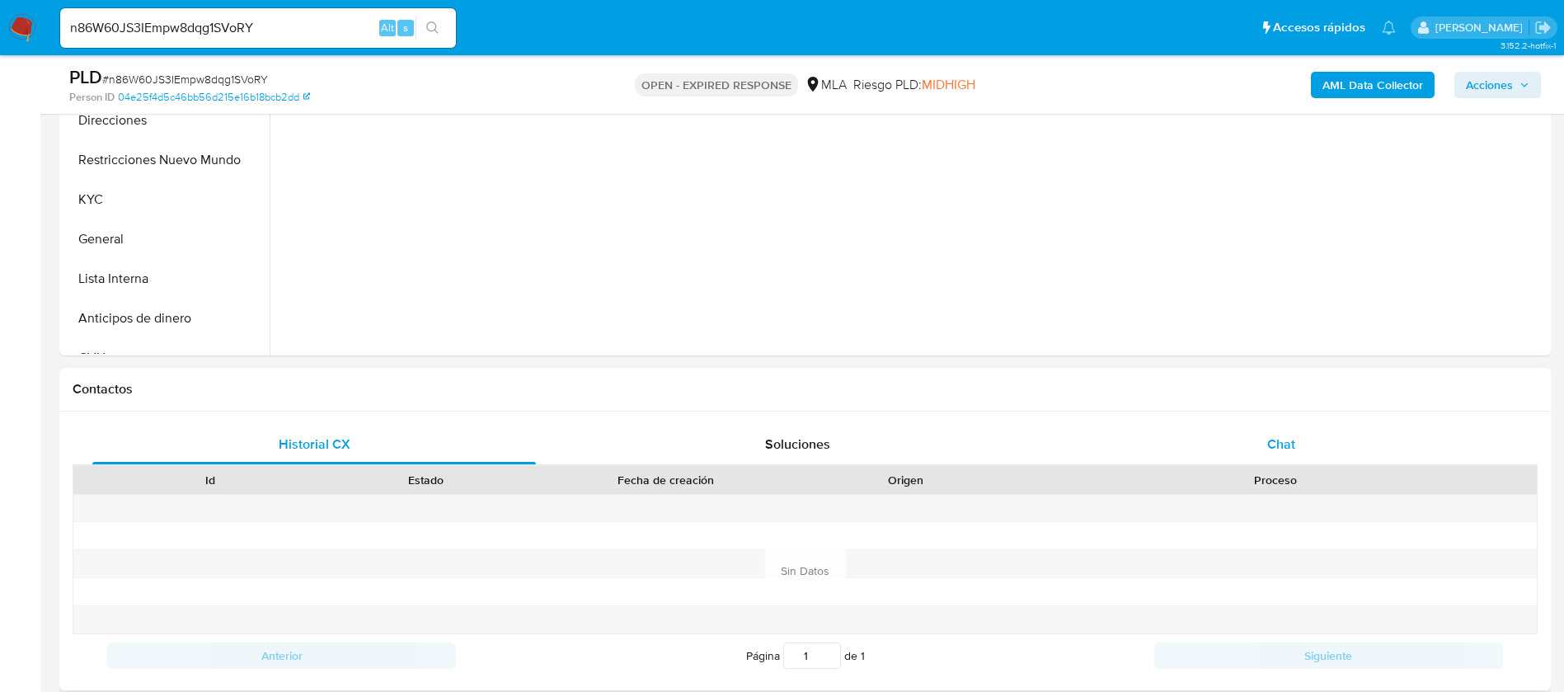
select select "10"
click at [1208, 438] on div "Chat" at bounding box center [1282, 445] width 444 height 40
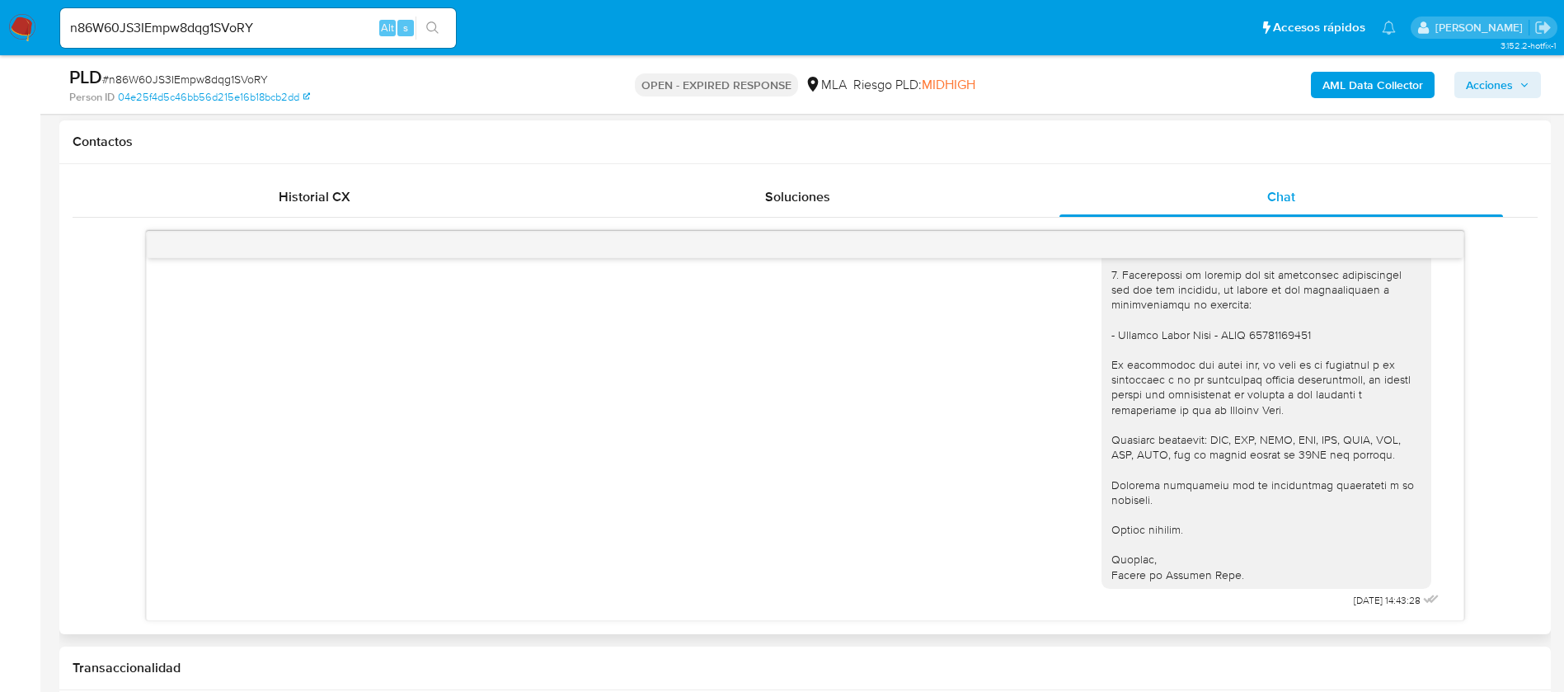
scroll to position [1426, 0]
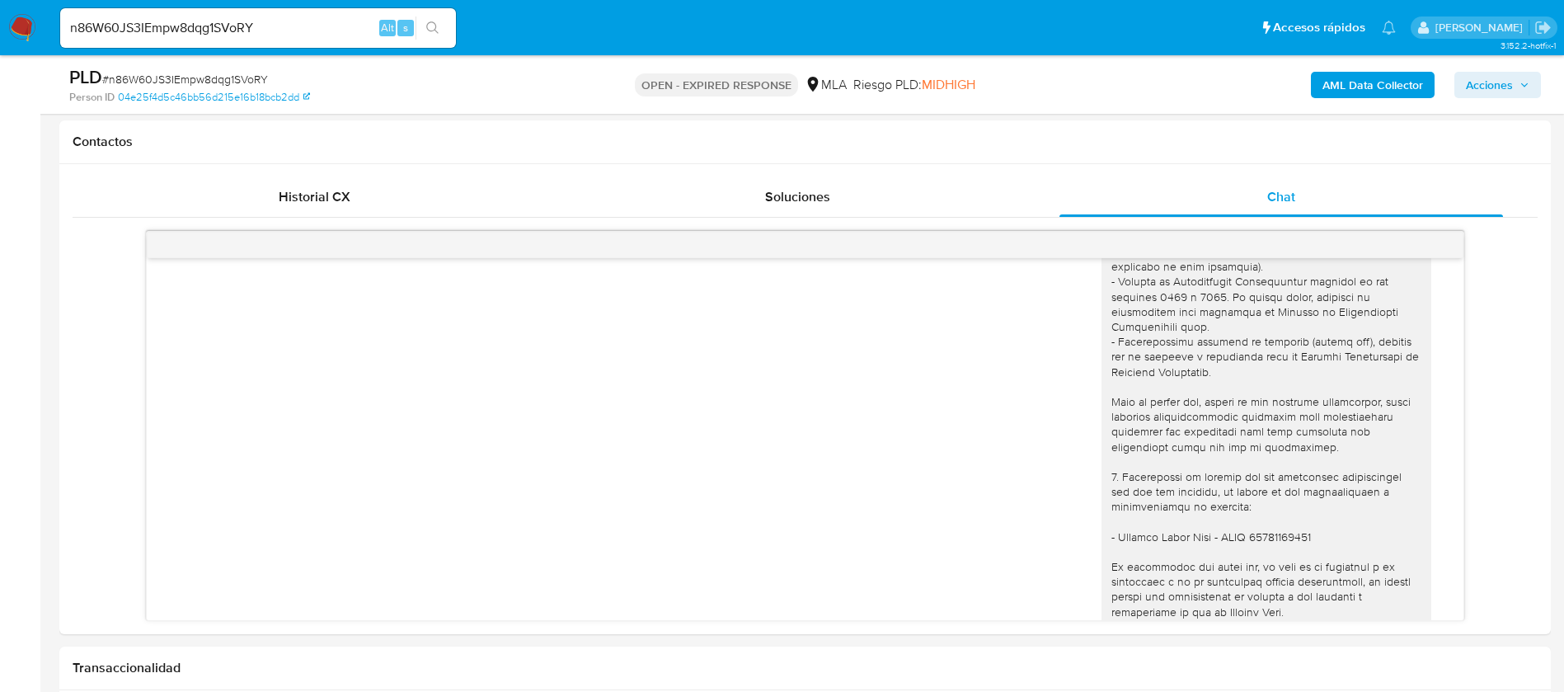
click at [205, 15] on div "n86W60JS3IEmpw8dqg1SVoRY Alt s" at bounding box center [258, 28] width 396 height 40
click at [205, 20] on input "n86W60JS3IEmpw8dqg1SVoRY" at bounding box center [258, 27] width 396 height 21
paste input "qQy5FSyEArQRRtzLWXW19mQp"
type input "qQy5FSyEArQRRtzLWXW19mQp"
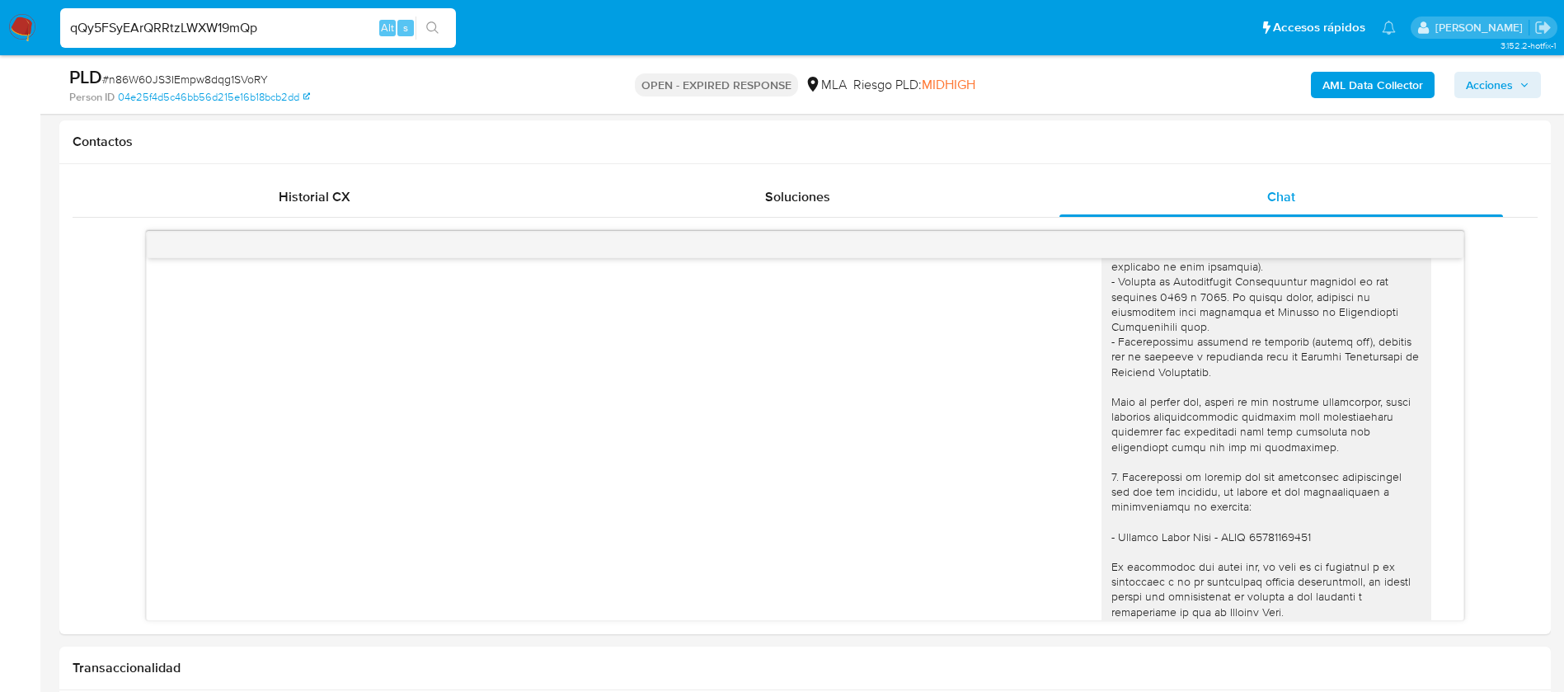
click at [440, 27] on icon "search-icon" at bounding box center [432, 27] width 13 height 13
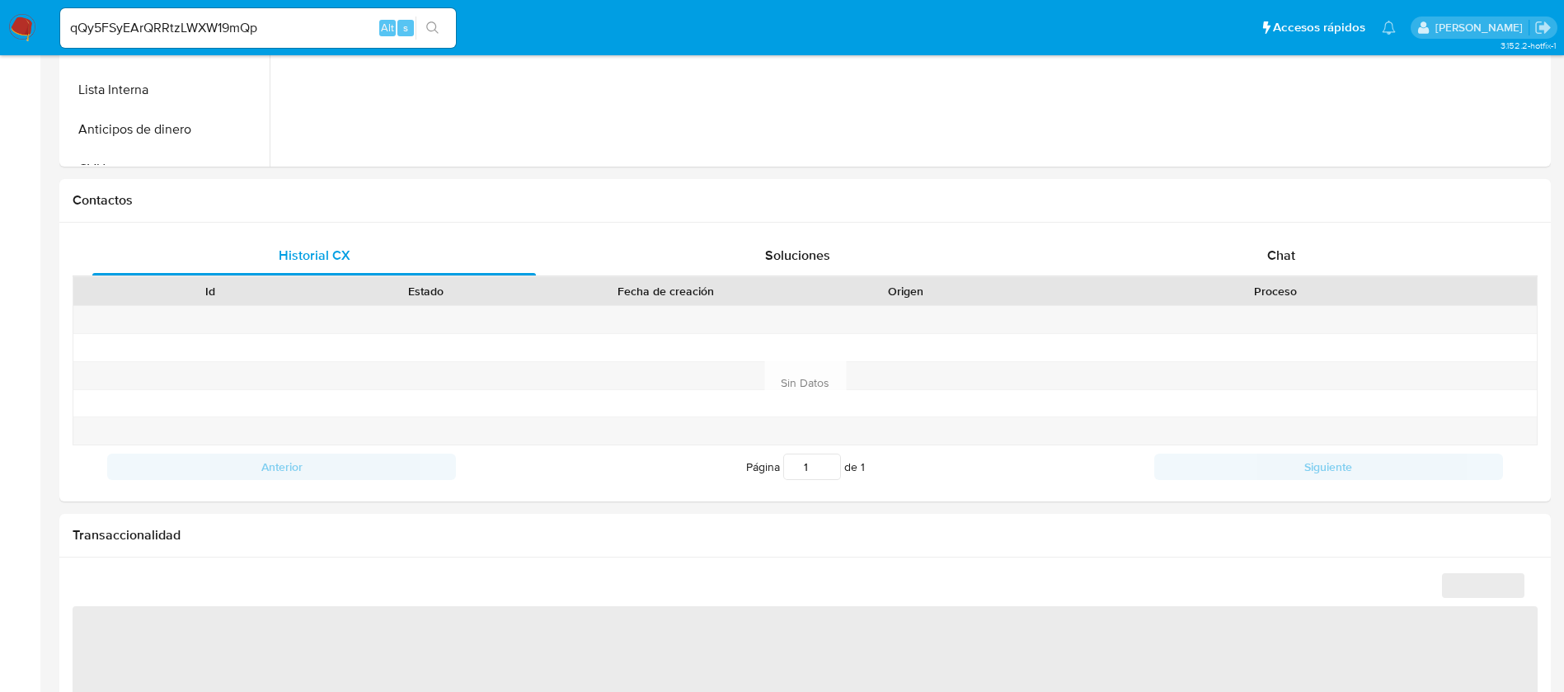
select select "10"
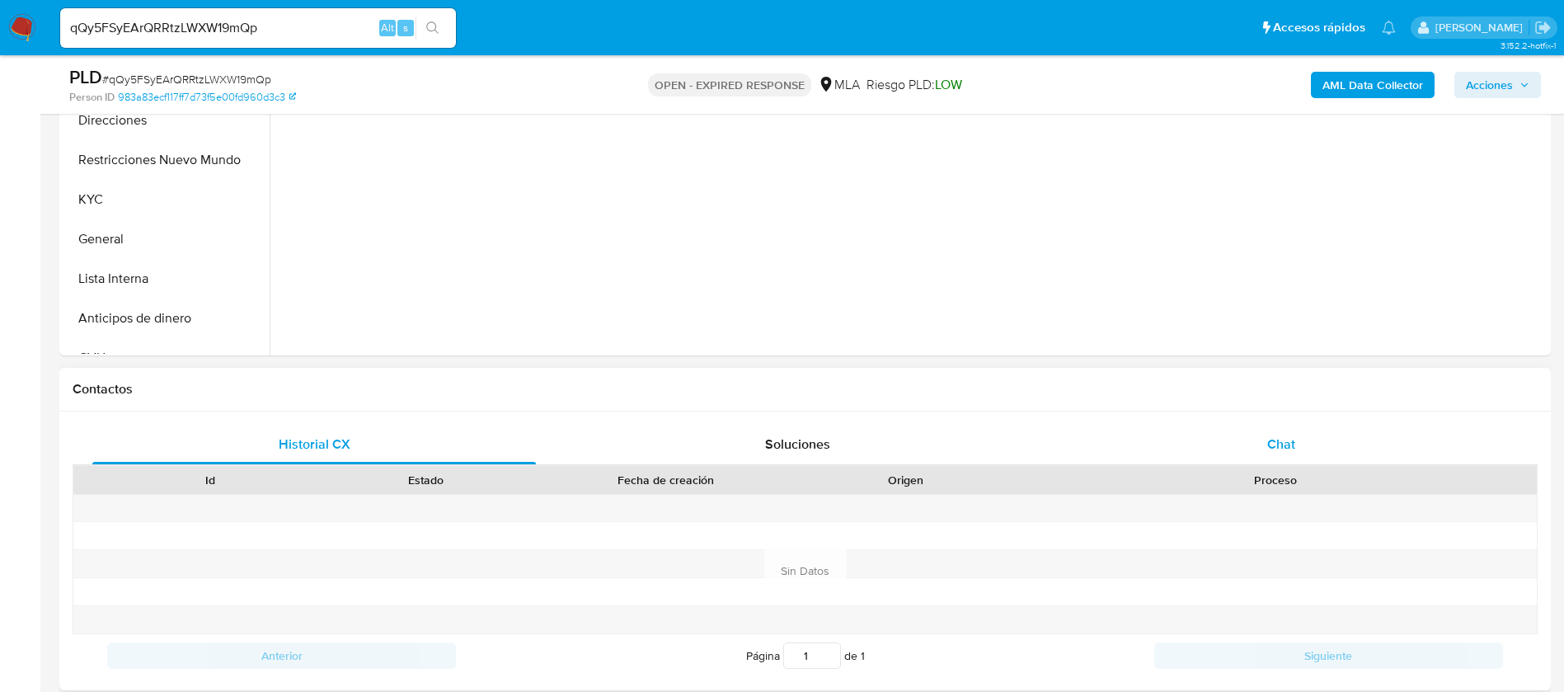
click at [1236, 456] on div "Chat" at bounding box center [1282, 445] width 444 height 40
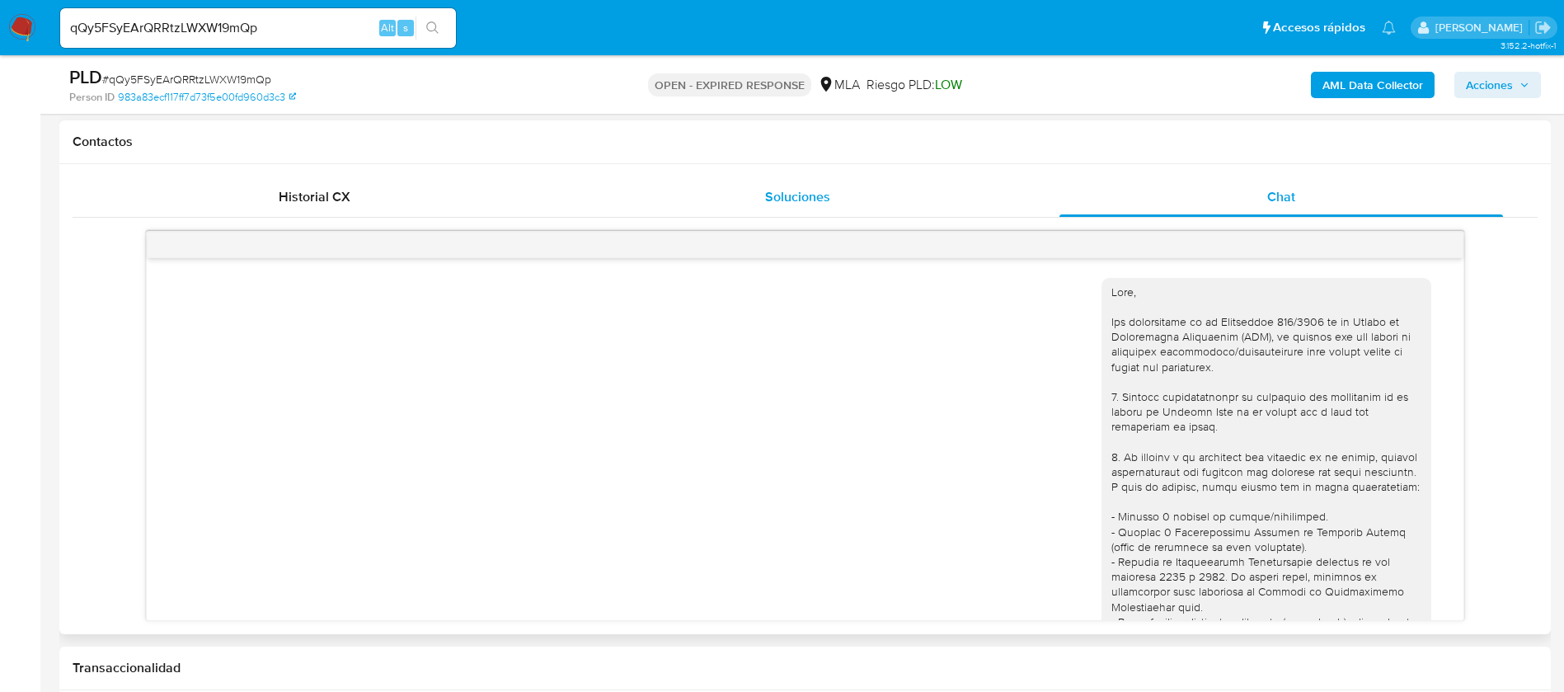
scroll to position [1453, 0]
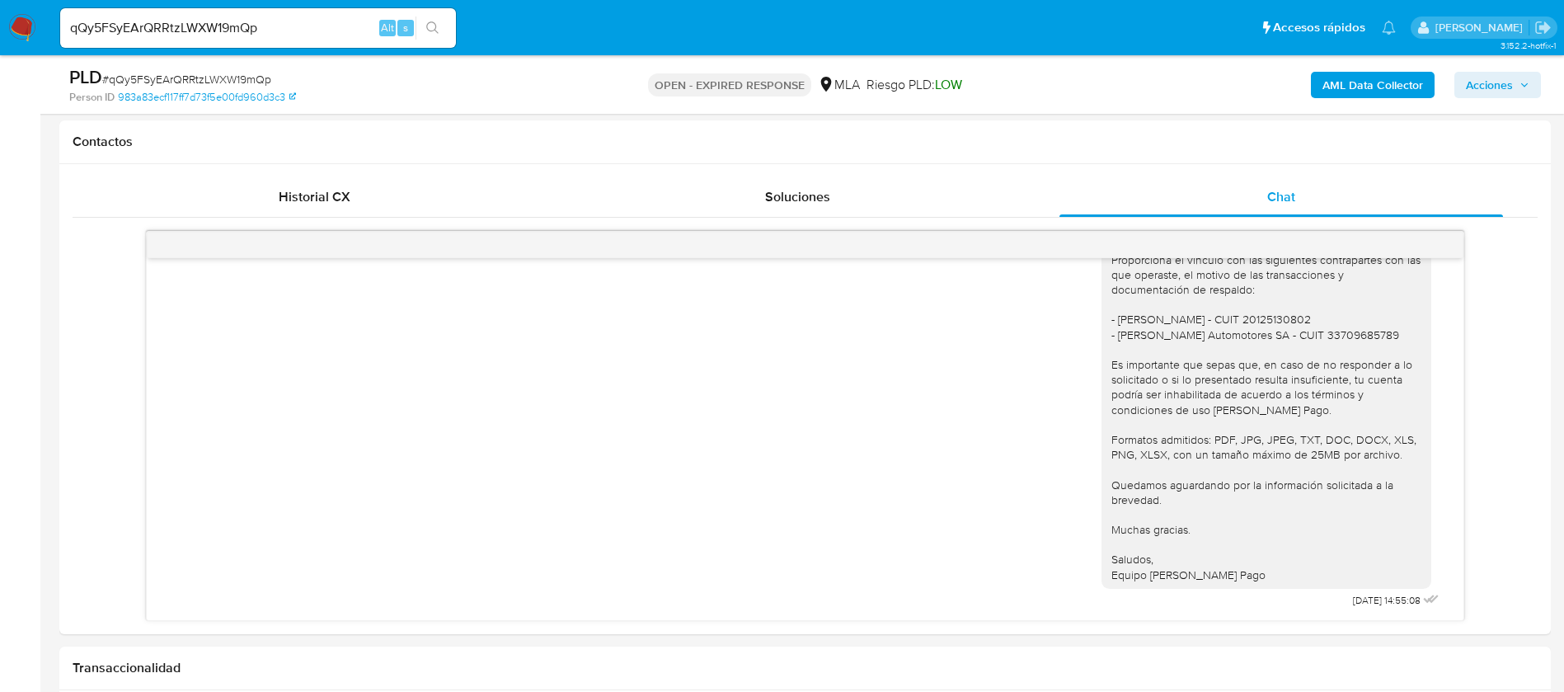
click at [191, 16] on div "qQy5FSyEArQRRtzLWXW19mQp Alt s" at bounding box center [258, 28] width 396 height 40
click at [200, 24] on input "qQy5FSyEArQRRtzLWXW19mQp" at bounding box center [258, 27] width 396 height 21
paste input "lU44Kqh0FSAcD4WXZMvLDnAi"
type input "lU44Kqh0FSAcD4WXZMvLDnAi"
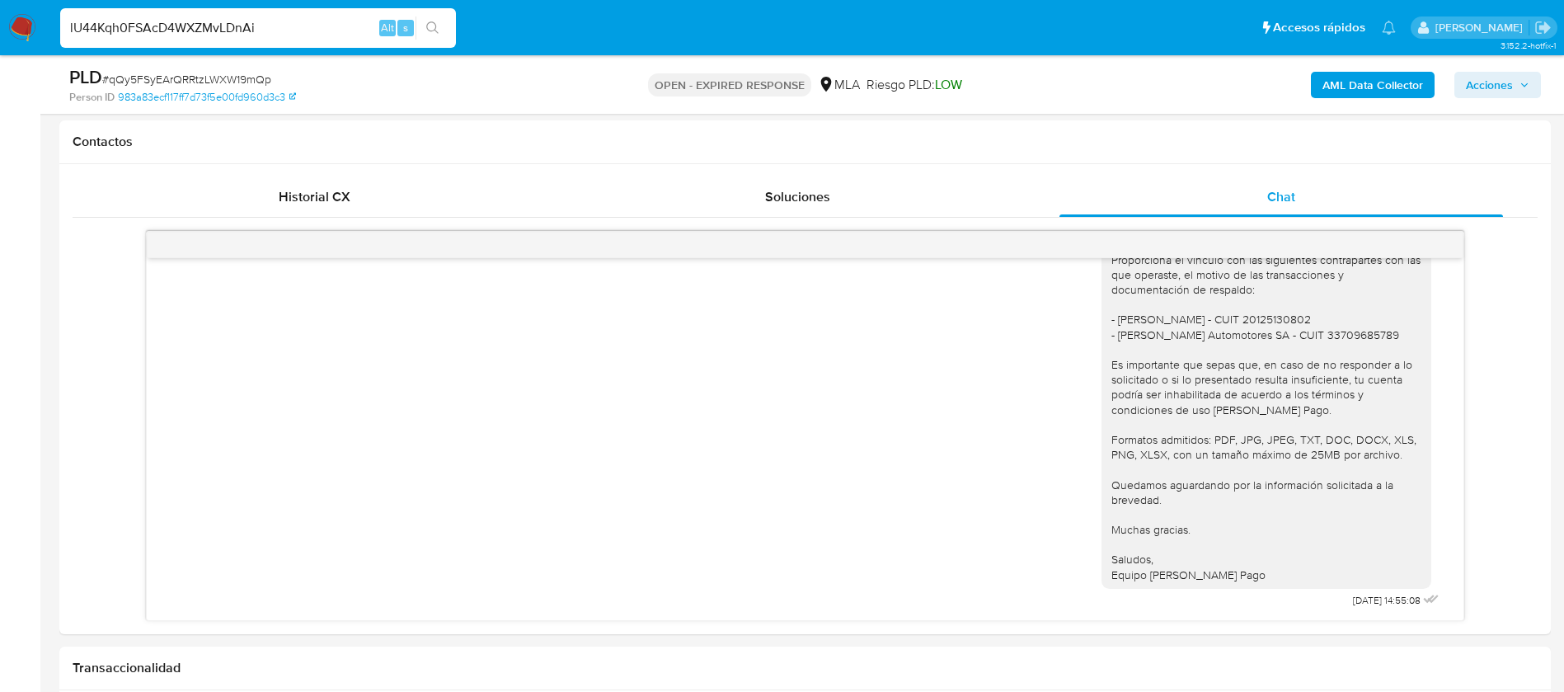
click at [432, 24] on icon "search-icon" at bounding box center [432, 27] width 13 height 13
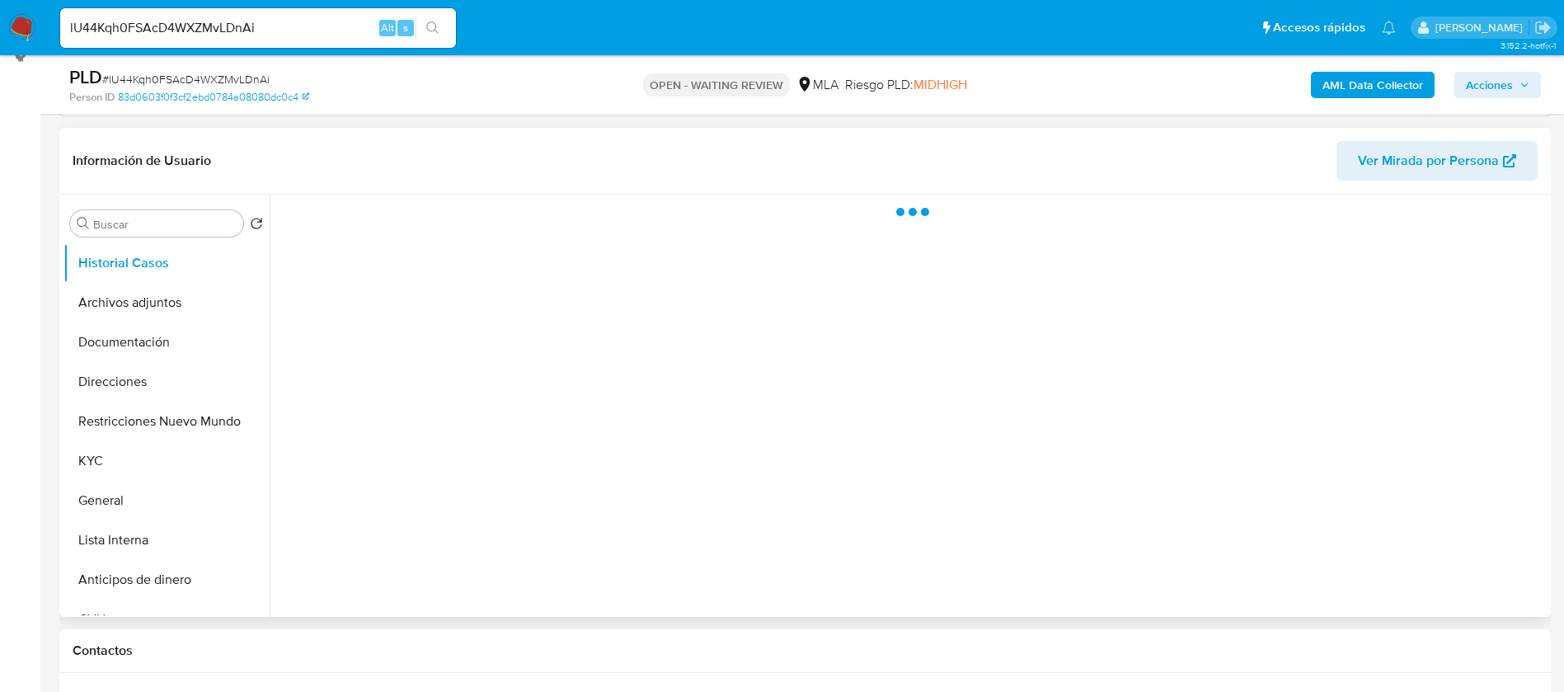
scroll to position [371, 0]
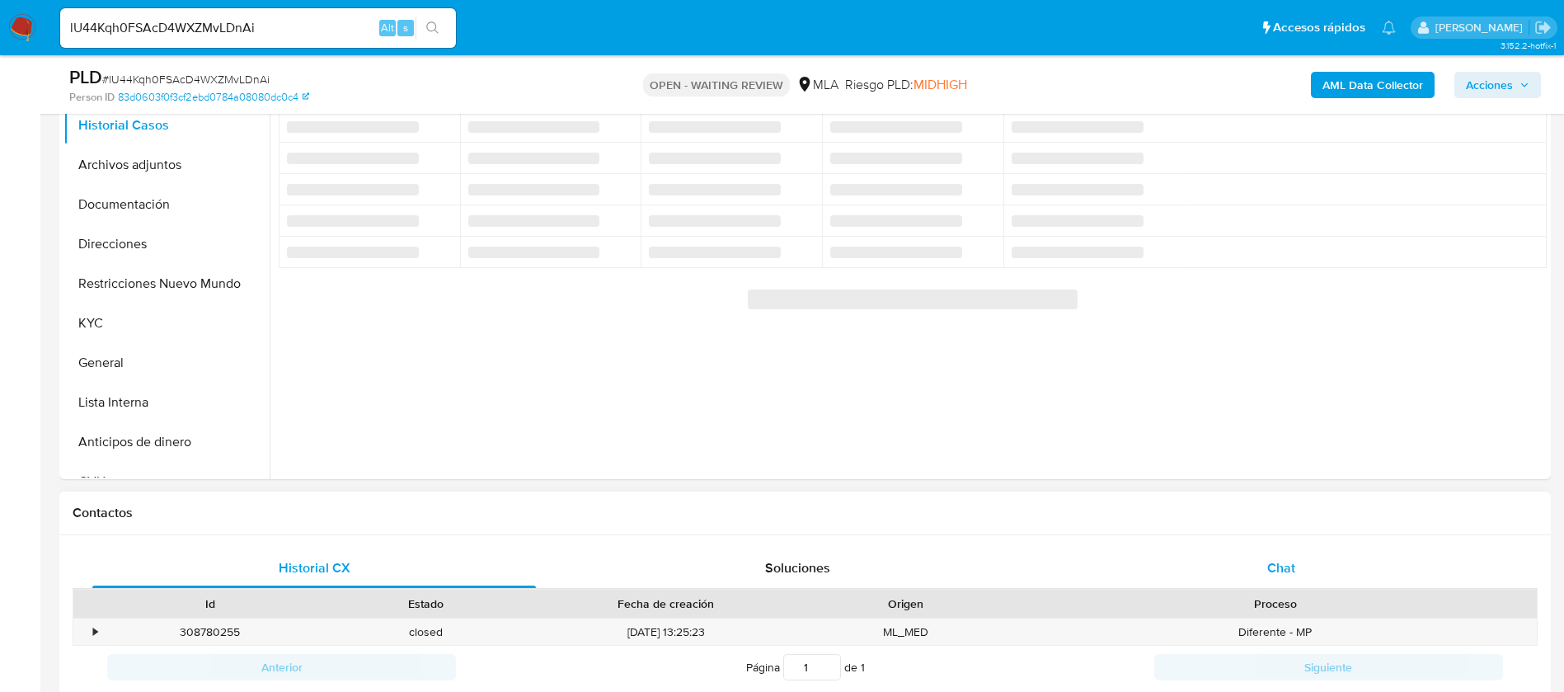
click at [1252, 557] on div "Chat" at bounding box center [1282, 568] width 444 height 40
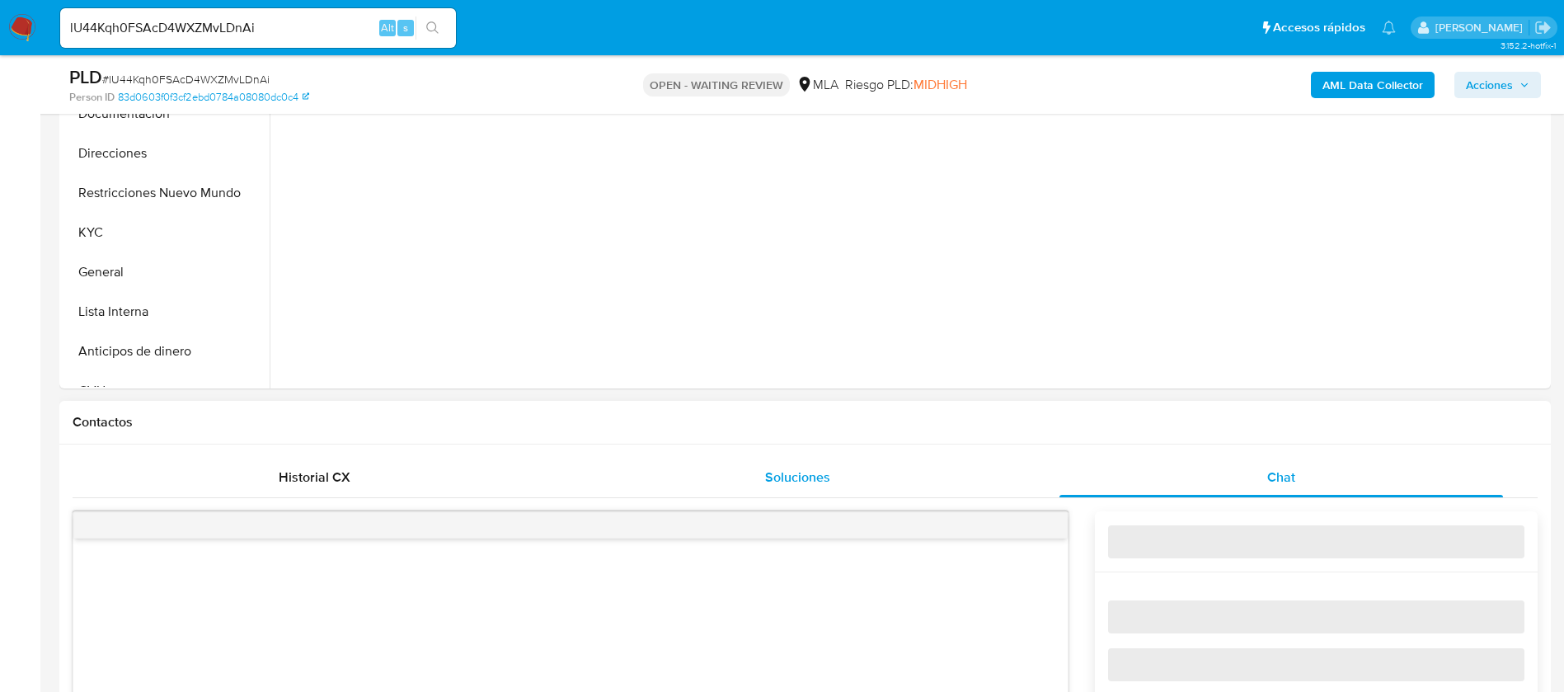
select select "10"
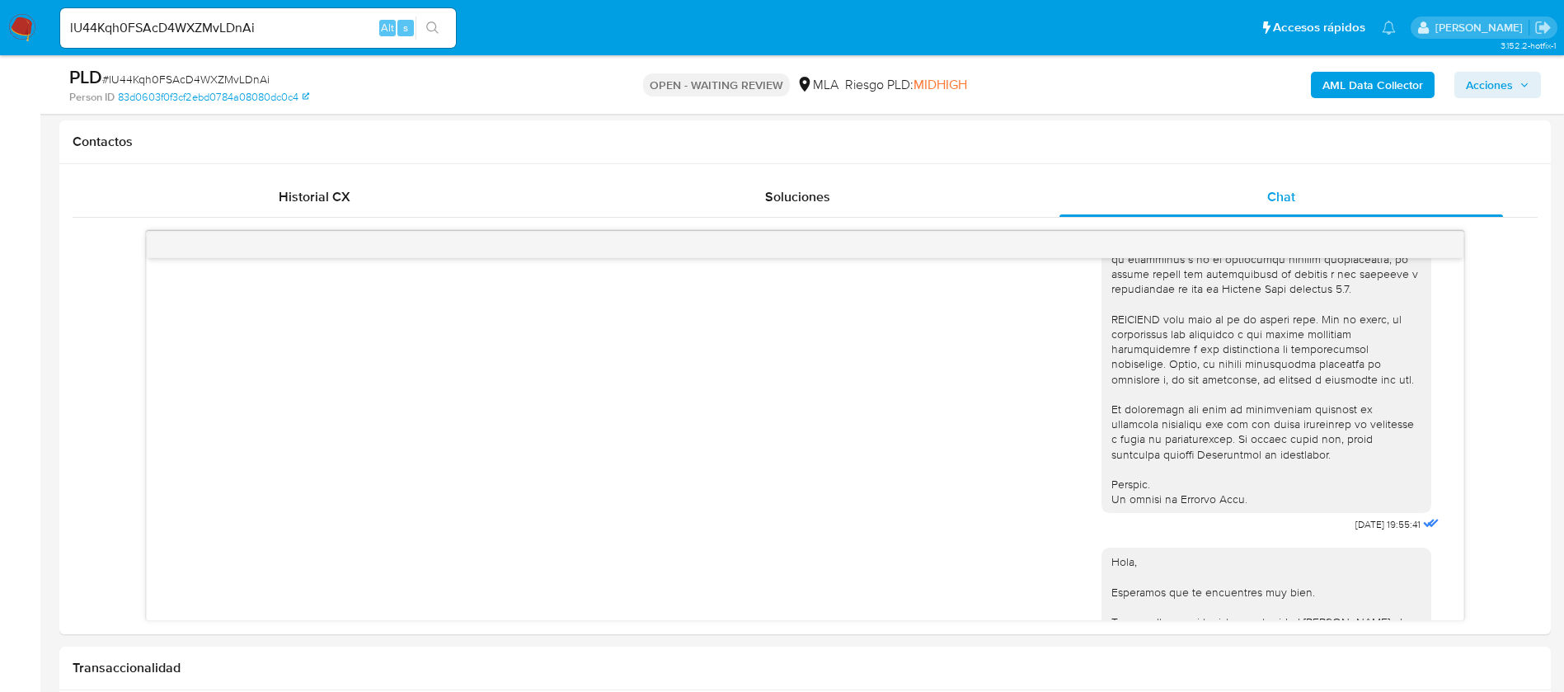
scroll to position [595, 0]
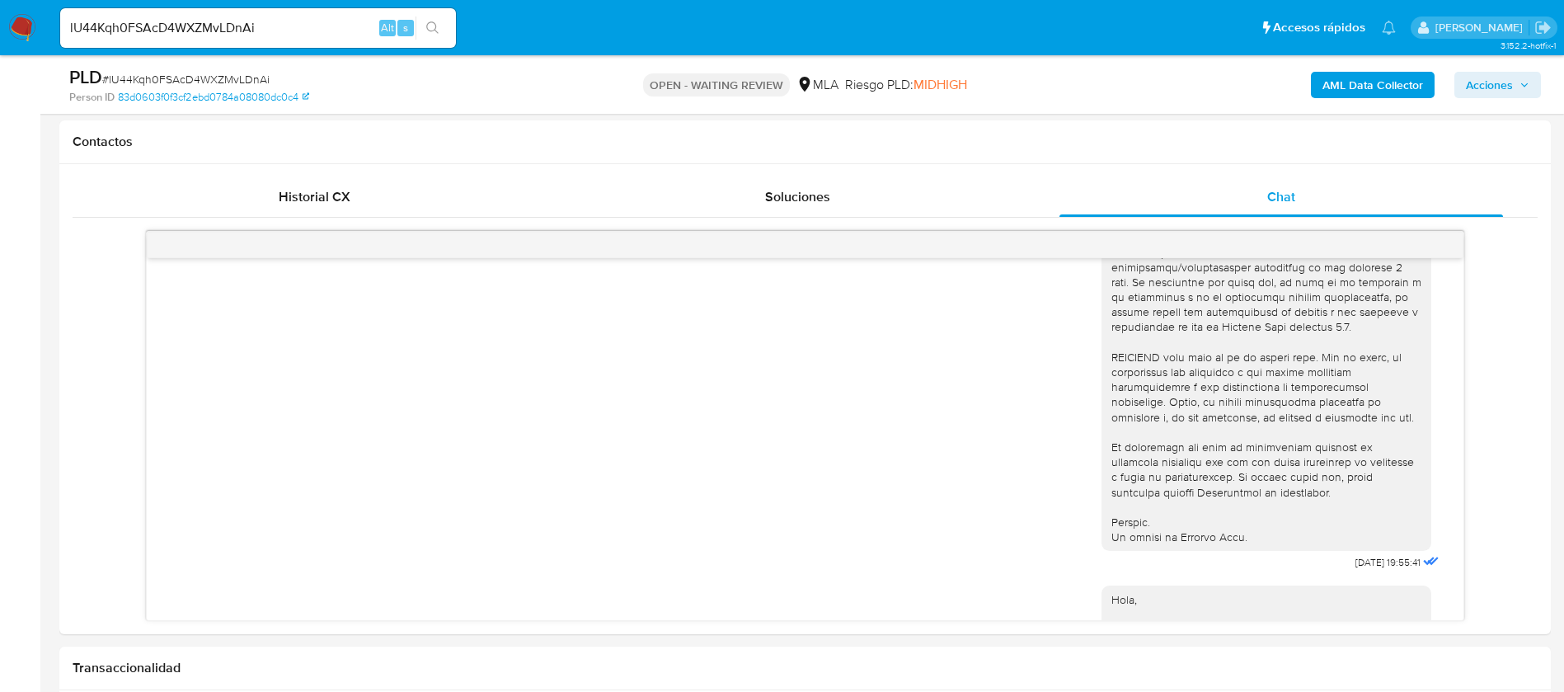
click at [143, 35] on input "lU44Kqh0FSAcD4WXZMvLDnAi" at bounding box center [258, 27] width 396 height 21
paste input "Q57dpENhOYtbsZvt5cFqx2Nj"
type input "Q57dpENhOYtbsZvt5cFqx2Nj"
click at [442, 26] on button "search-icon" at bounding box center [433, 27] width 34 height 23
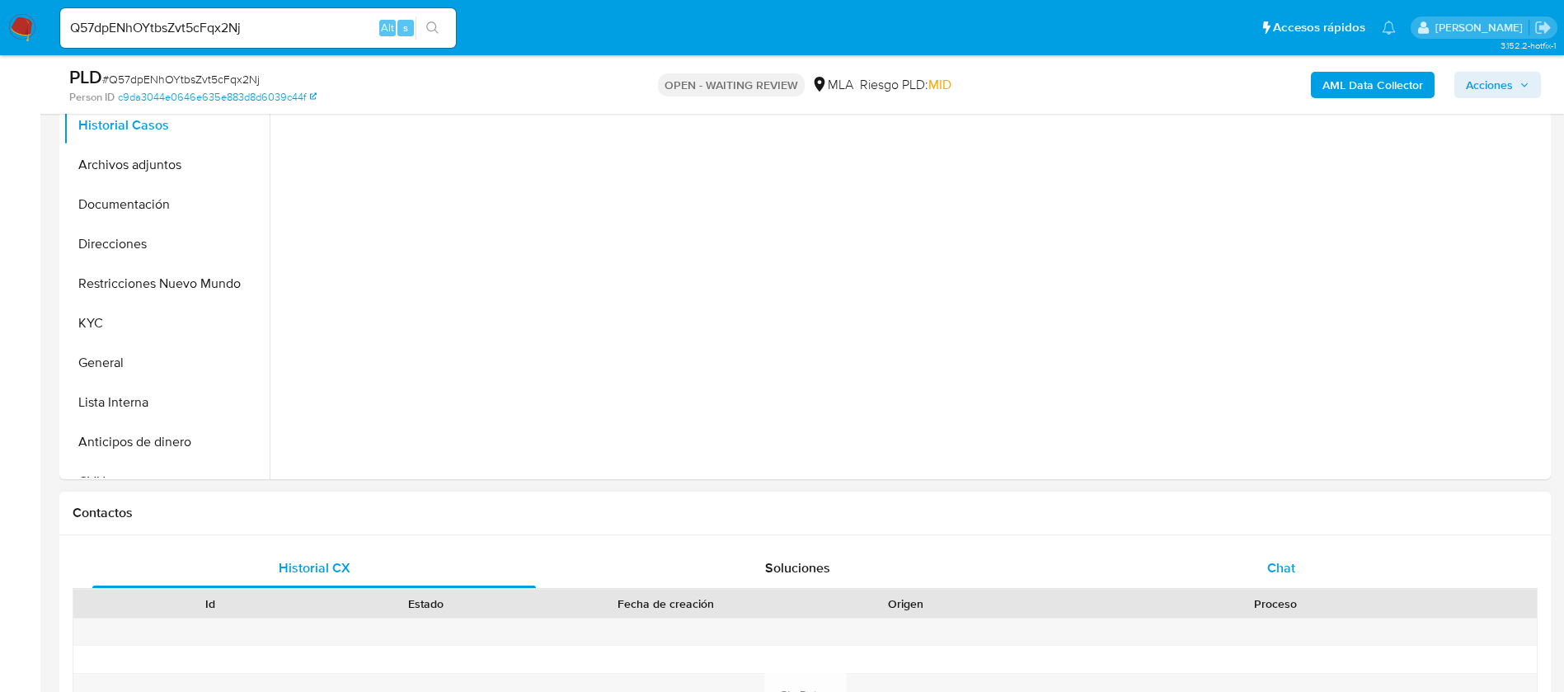
click at [1290, 566] on span "Chat" at bounding box center [1281, 567] width 28 height 19
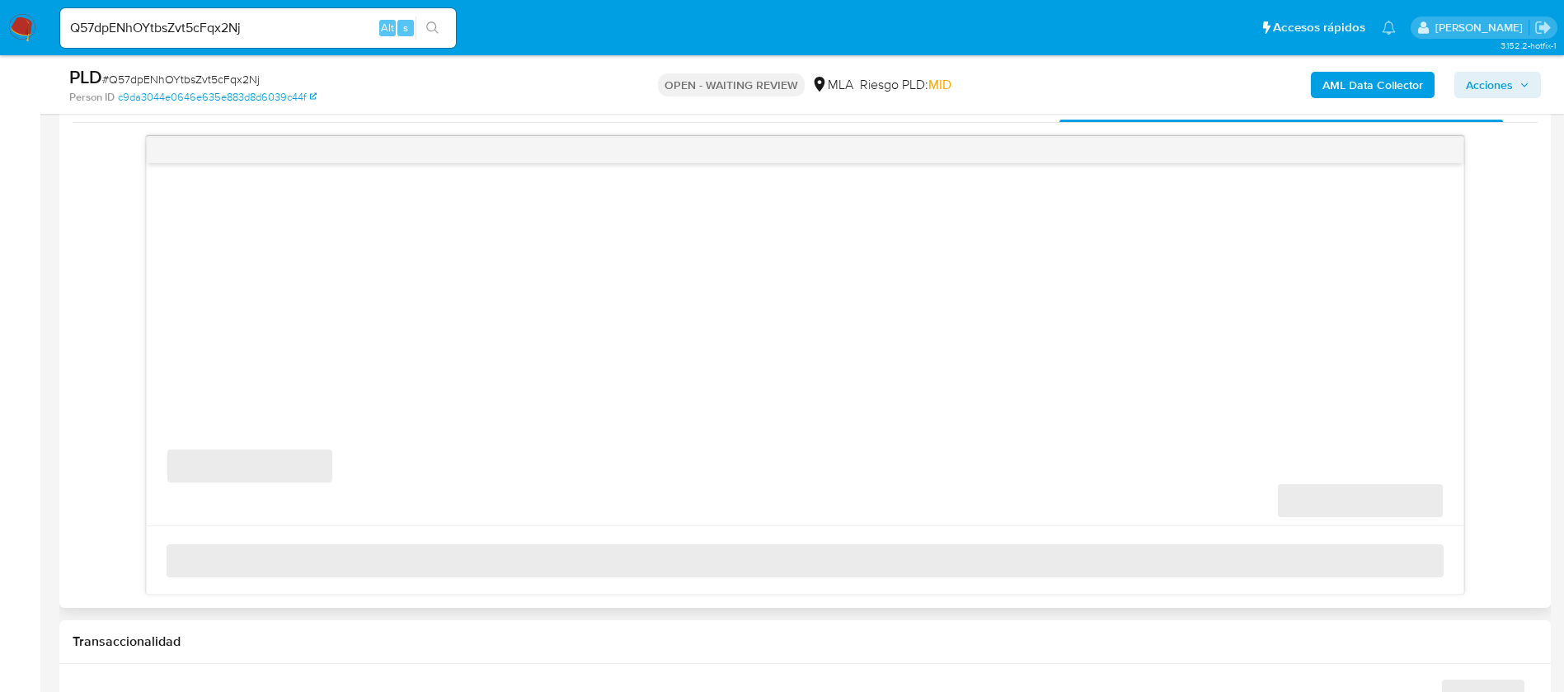
select select "10"
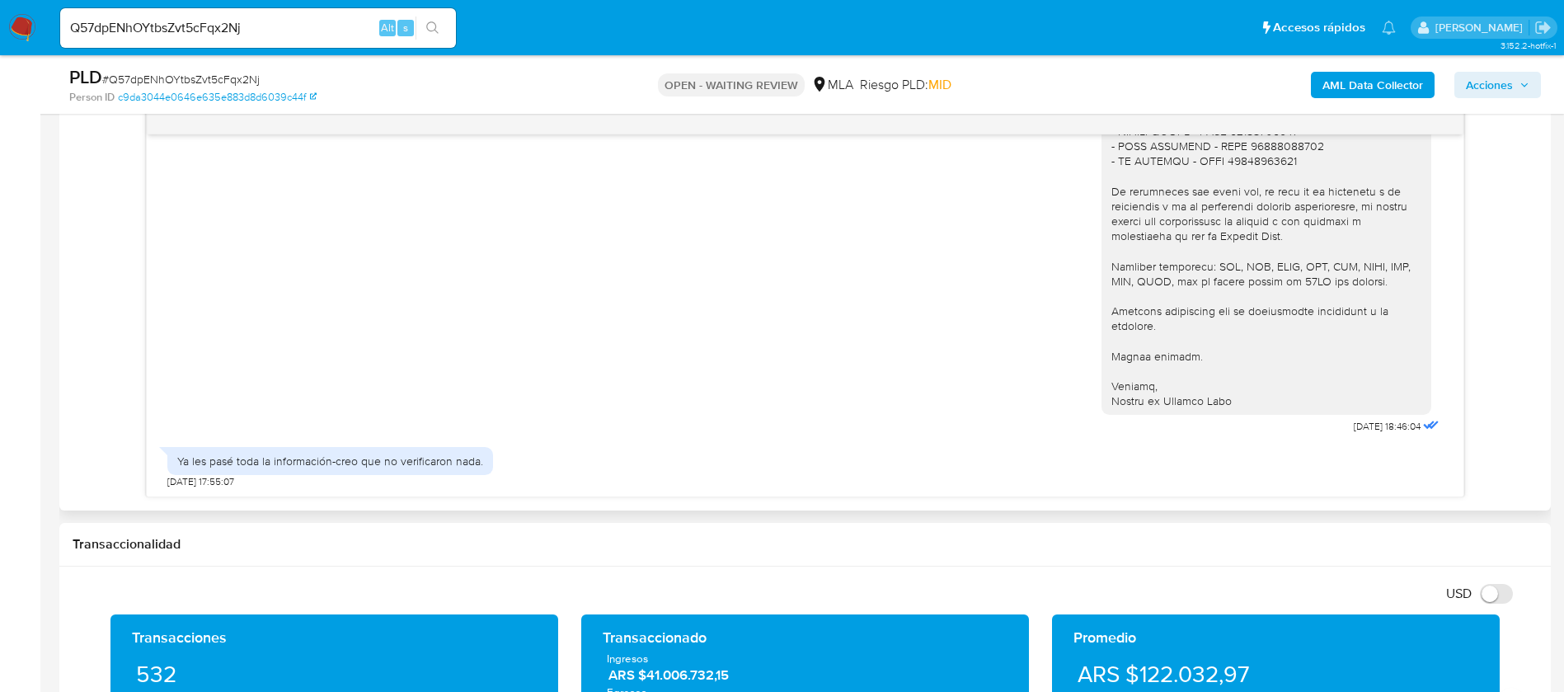
scroll to position [1540, 0]
click at [191, 12] on div "Q57dpENhOYtbsZvt5cFqx2Nj Alt s" at bounding box center [258, 28] width 396 height 40
click at [188, 29] on input "Q57dpENhOYtbsZvt5cFqx2Nj" at bounding box center [258, 27] width 396 height 21
paste input "XytvYLcEfm2gZeMtgfIm3EMI"
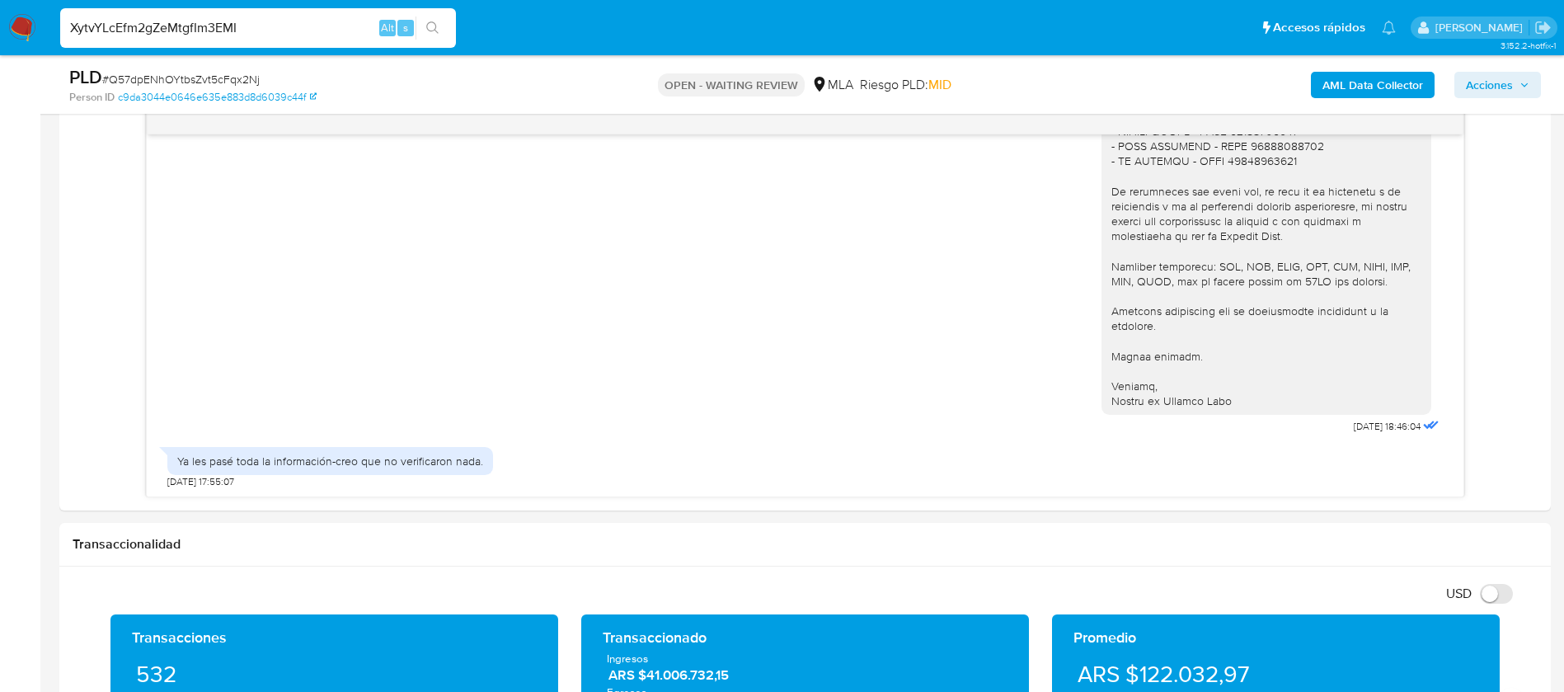
type input "XytvYLcEfm2gZeMtgfIm3EMI"
drag, startPoint x: 461, startPoint y: 24, endPoint x: 442, endPoint y: 29, distance: 19.6
click at [450, 28] on ul "Pausado Ver notificaciones XytvYLcEfm2gZeMtgfIm3EMI Alt s Accesos rápidos Presi…" at bounding box center [728, 27] width 1352 height 41
click at [420, 31] on button "search-icon" at bounding box center [433, 27] width 34 height 23
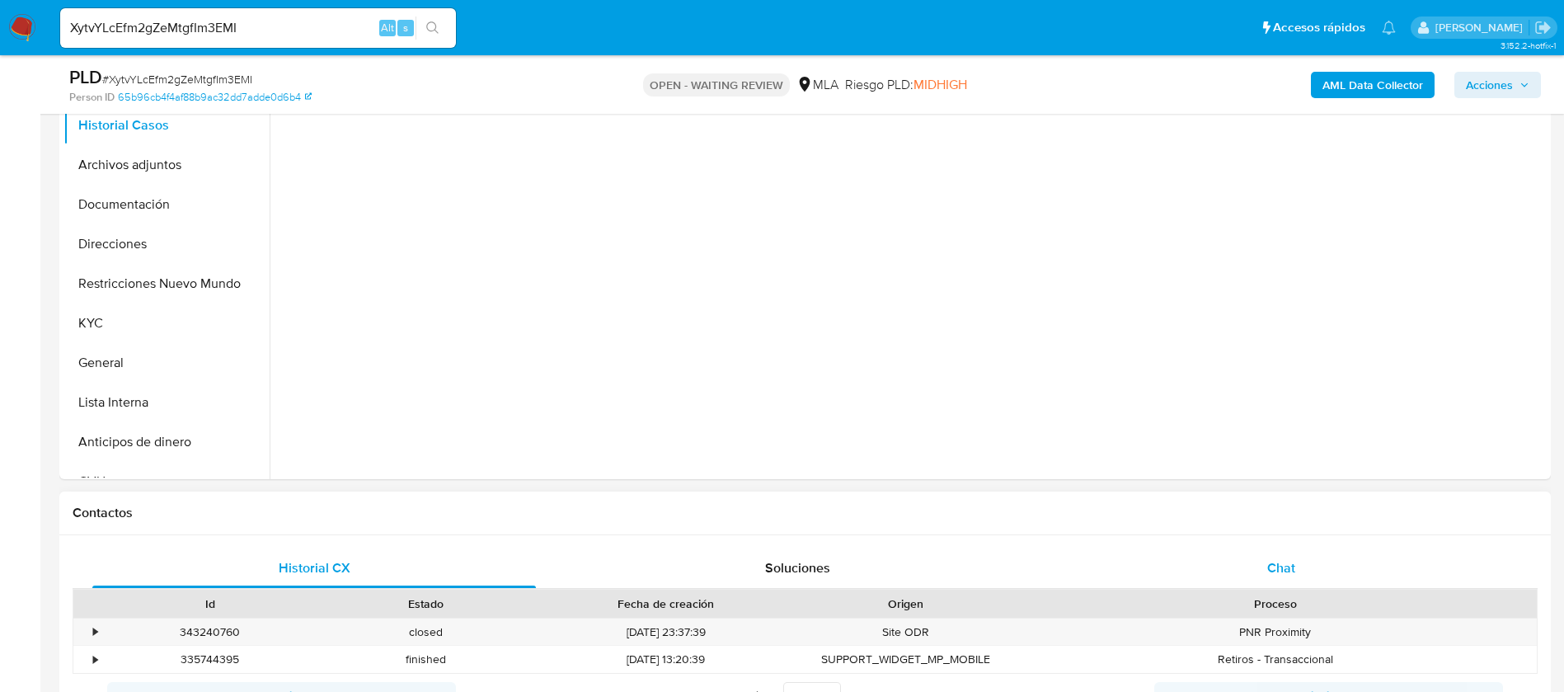
click at [1232, 565] on div "Chat" at bounding box center [1282, 568] width 444 height 40
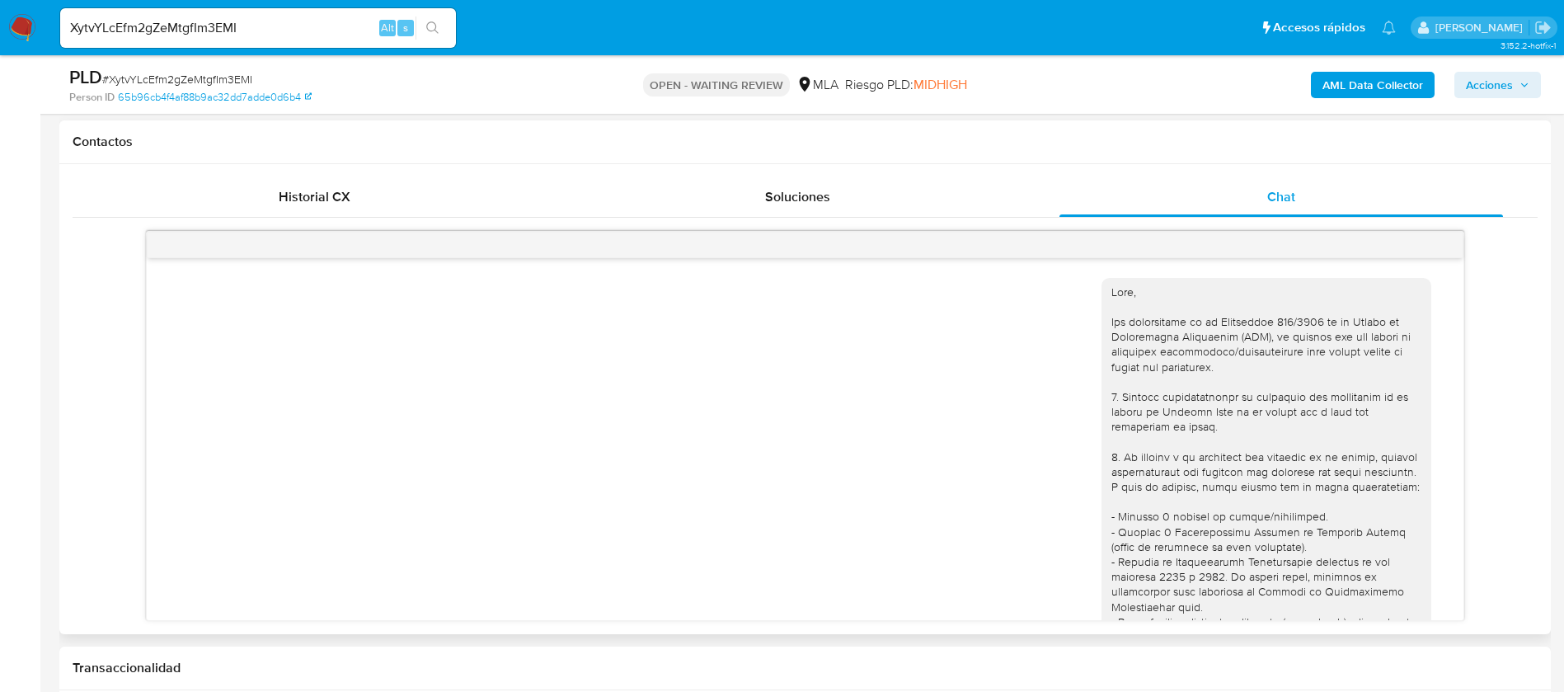
scroll to position [2319, 0]
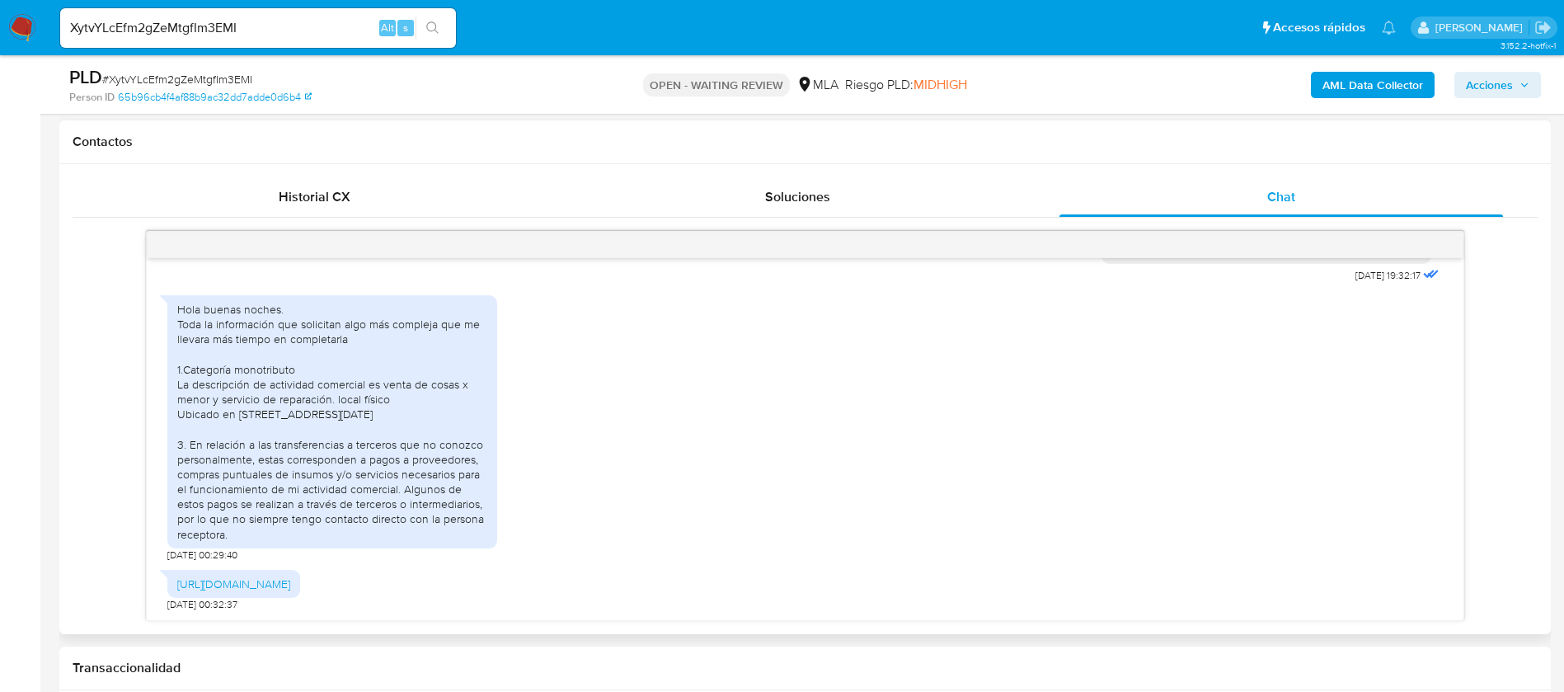
select select "10"
click at [173, 13] on div "XytvYLcEfm2gZeMtgfIm3EMI Alt s" at bounding box center [258, 28] width 396 height 40
click at [177, 23] on input "XytvYLcEfm2gZeMtgfIm3EMI" at bounding box center [258, 27] width 396 height 21
paste input "eBRT6ma5sD5DUTloqyFoXSP"
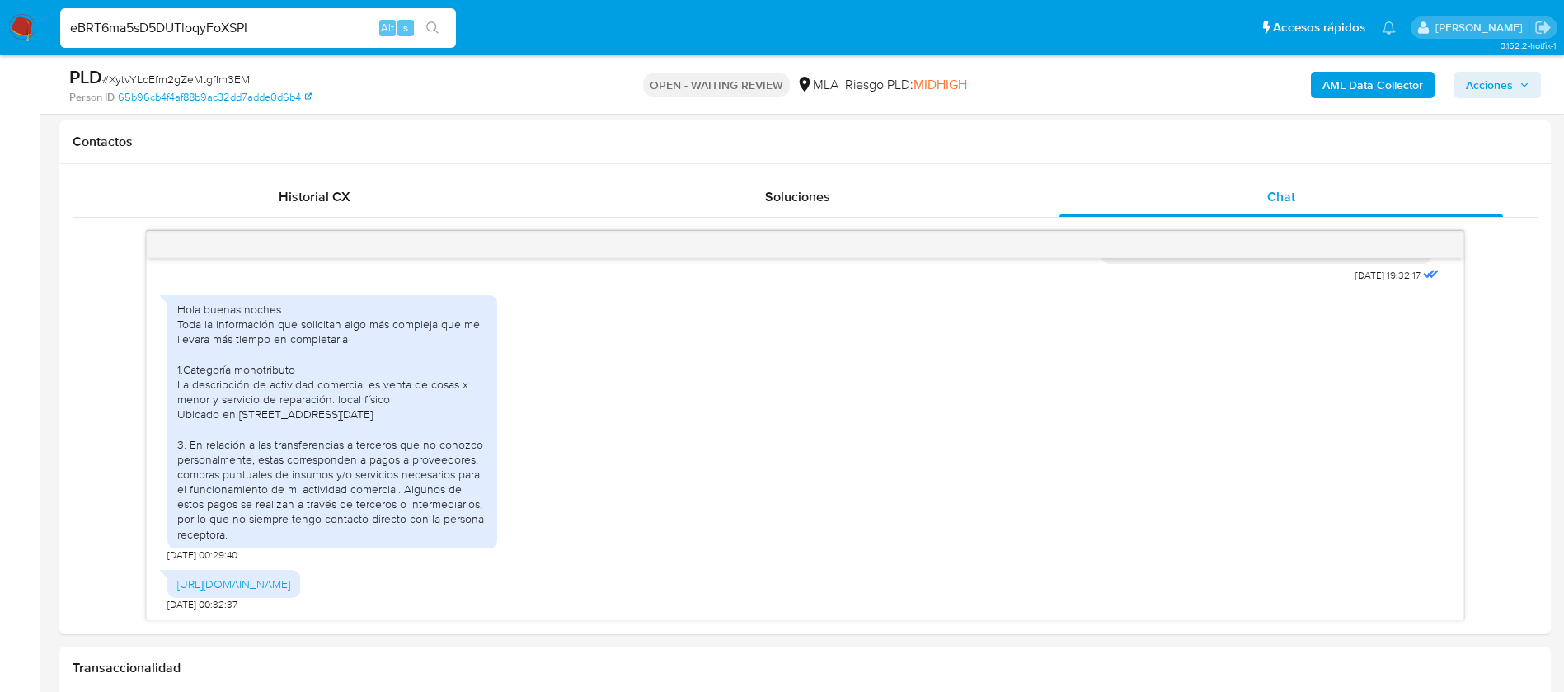
click at [415, 28] on input "eBRT6ma5sD5DUTloqyFoXSPI" at bounding box center [258, 27] width 396 height 21
type input "eBRT6ma5sD5DUTloqyFoXSPI"
click at [434, 23] on icon "search-icon" at bounding box center [432, 27] width 13 height 13
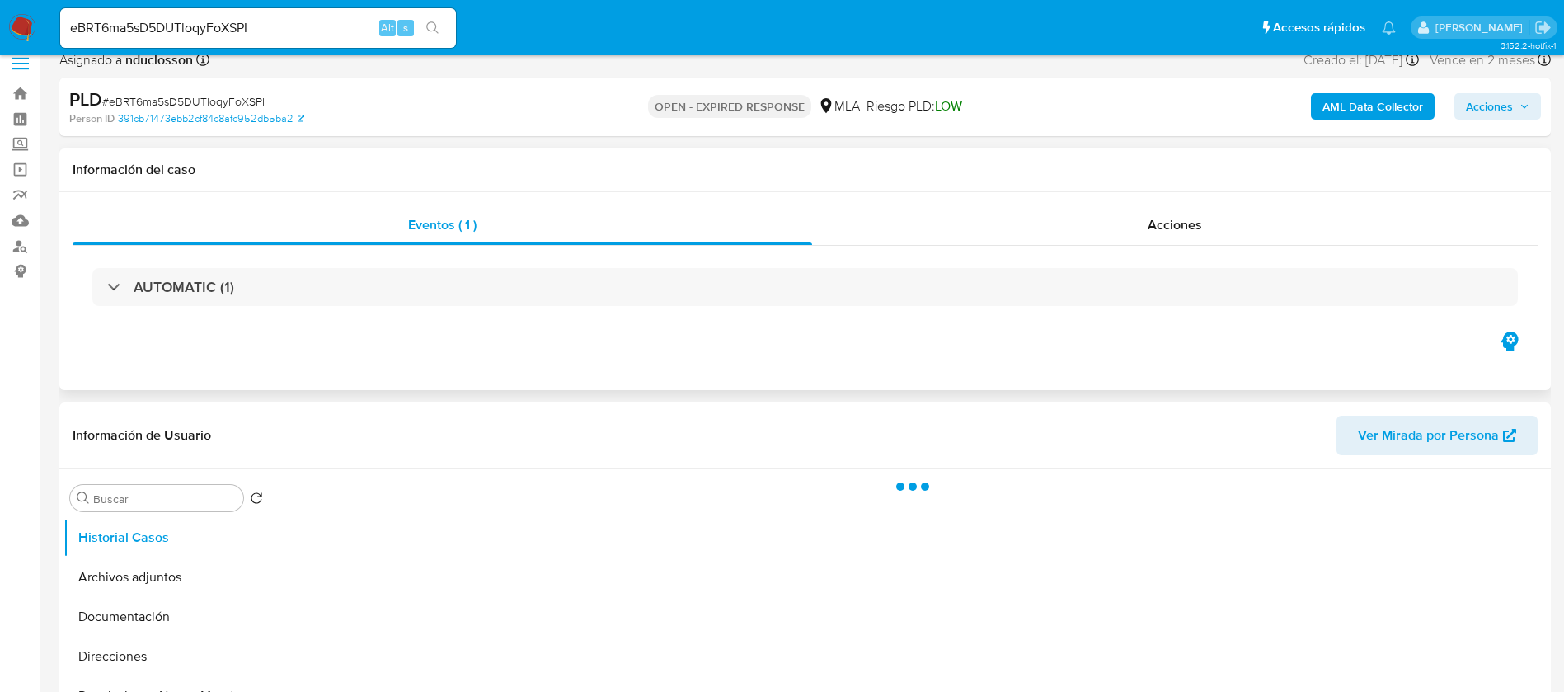
scroll to position [247, 0]
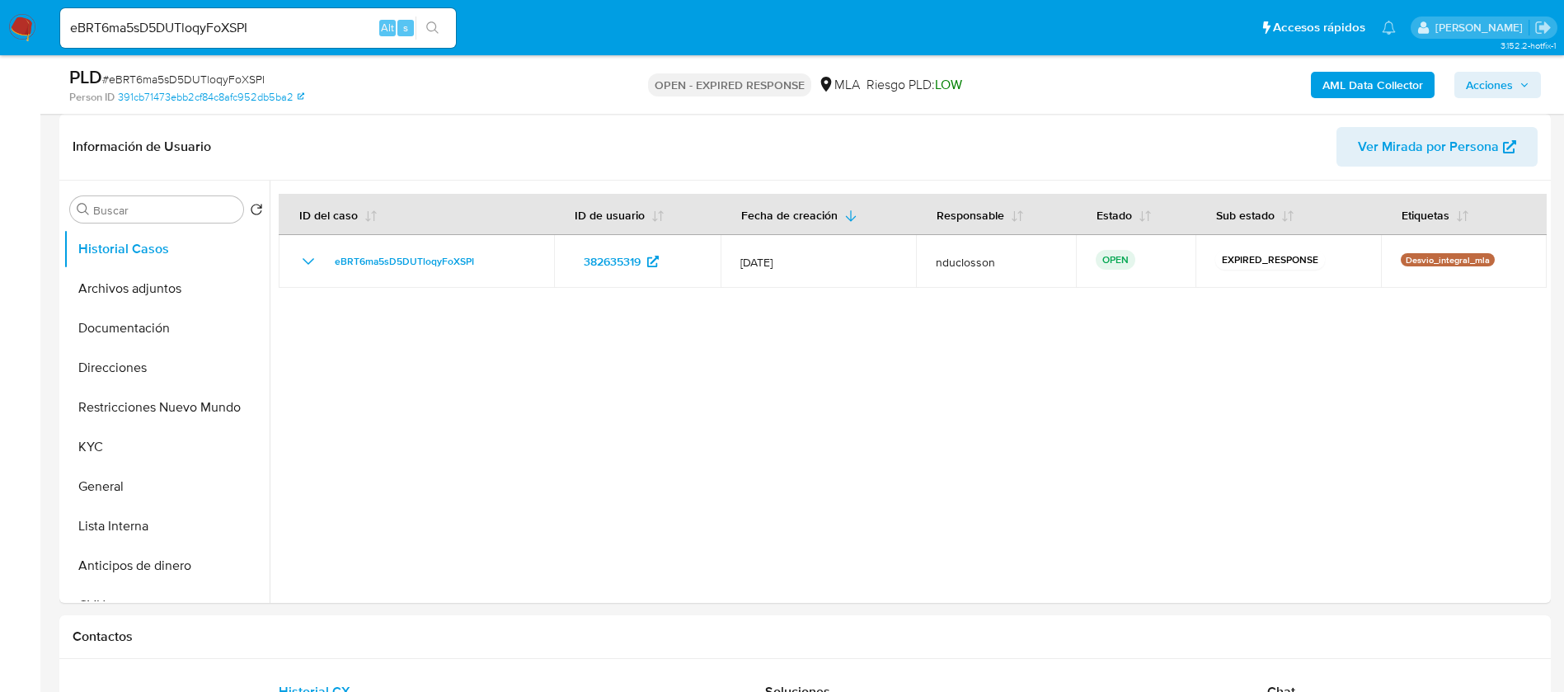
select select "10"
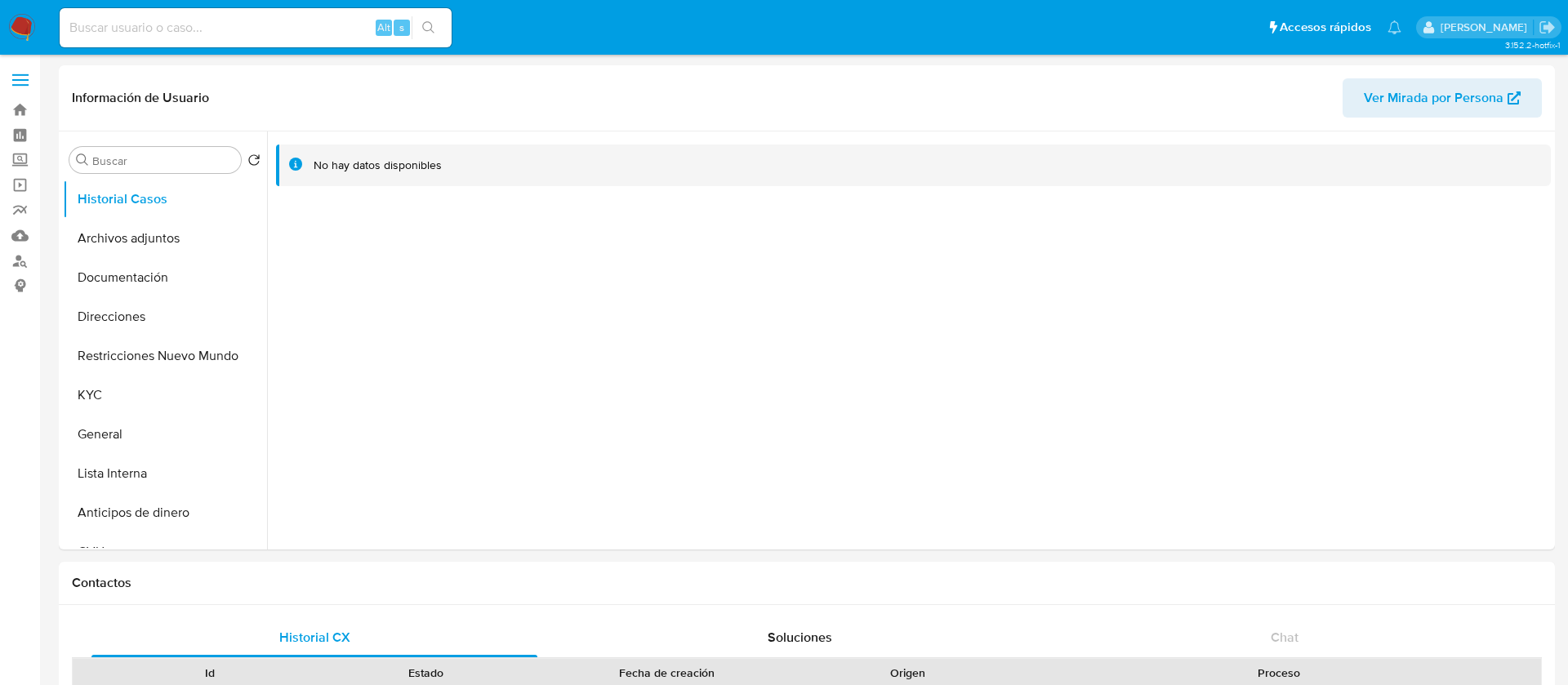
select select "10"
click at [120, 396] on button "KYC" at bounding box center [157, 395] width 191 height 40
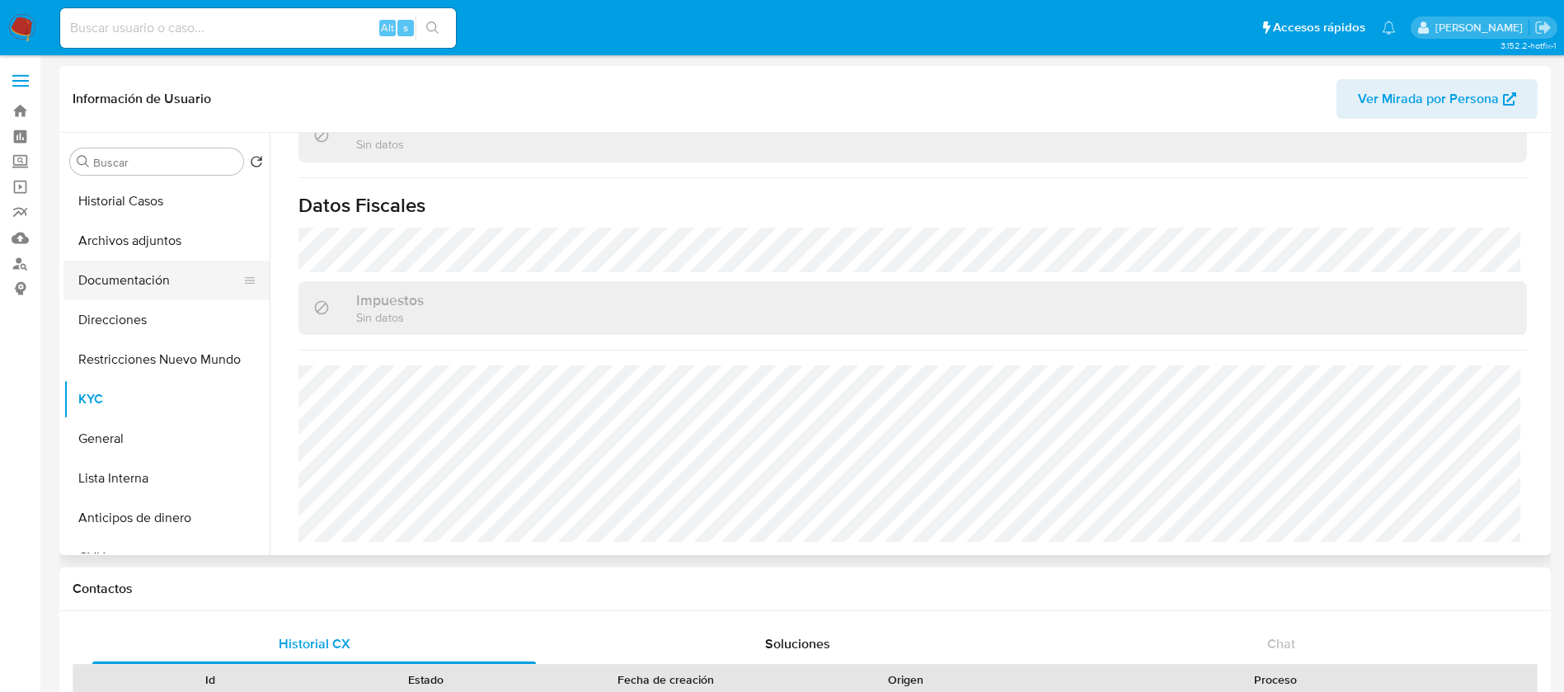
click at [110, 270] on button "Documentación" at bounding box center [159, 281] width 193 height 40
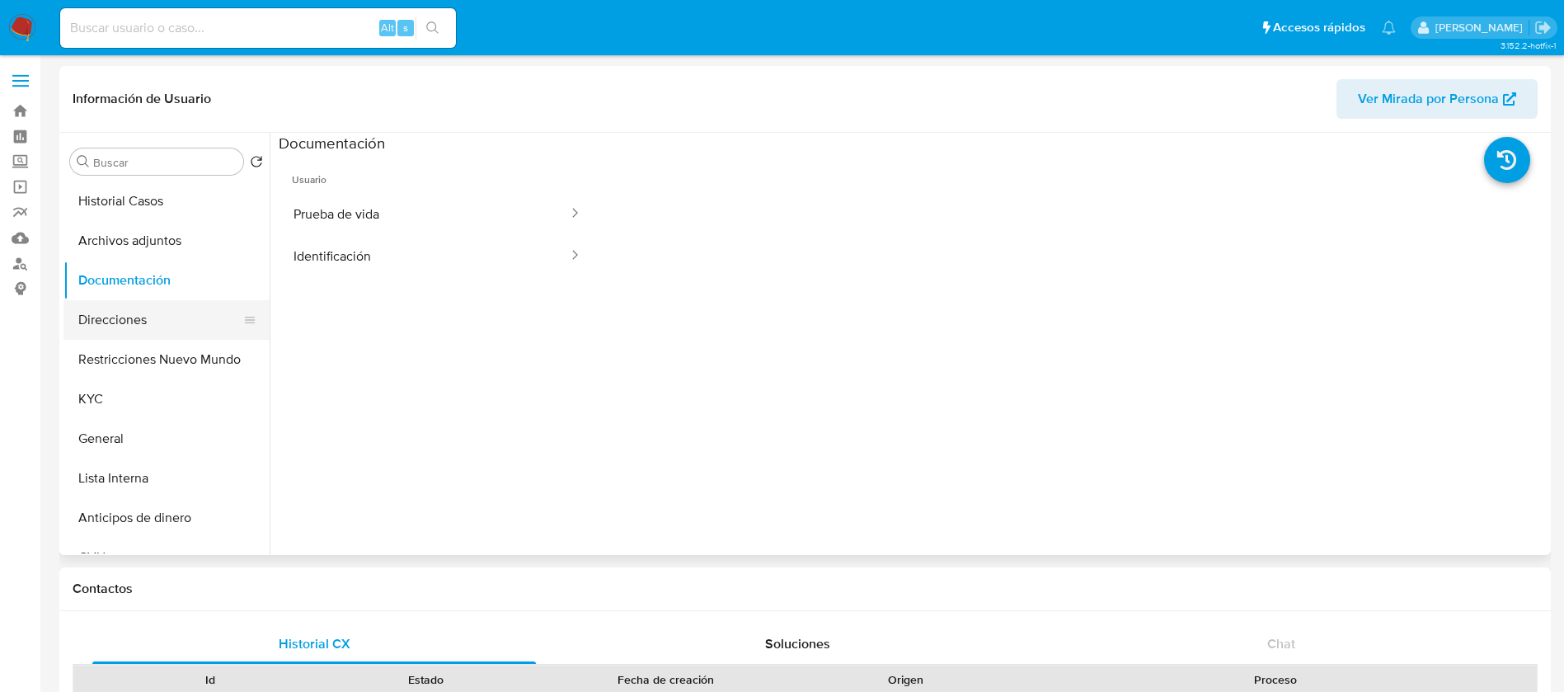
click at [102, 311] on button "Direcciones" at bounding box center [159, 320] width 193 height 40
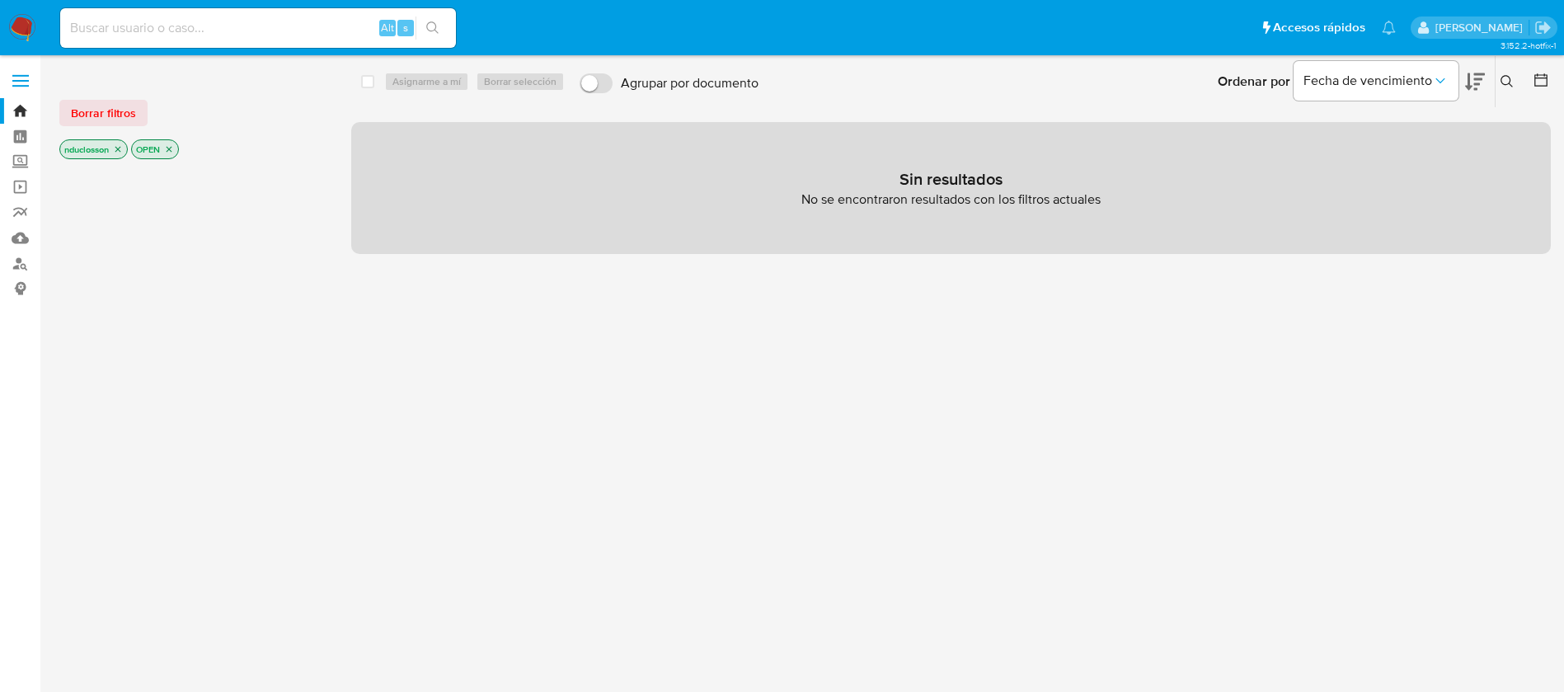
click at [1509, 89] on button at bounding box center [1509, 82] width 27 height 20
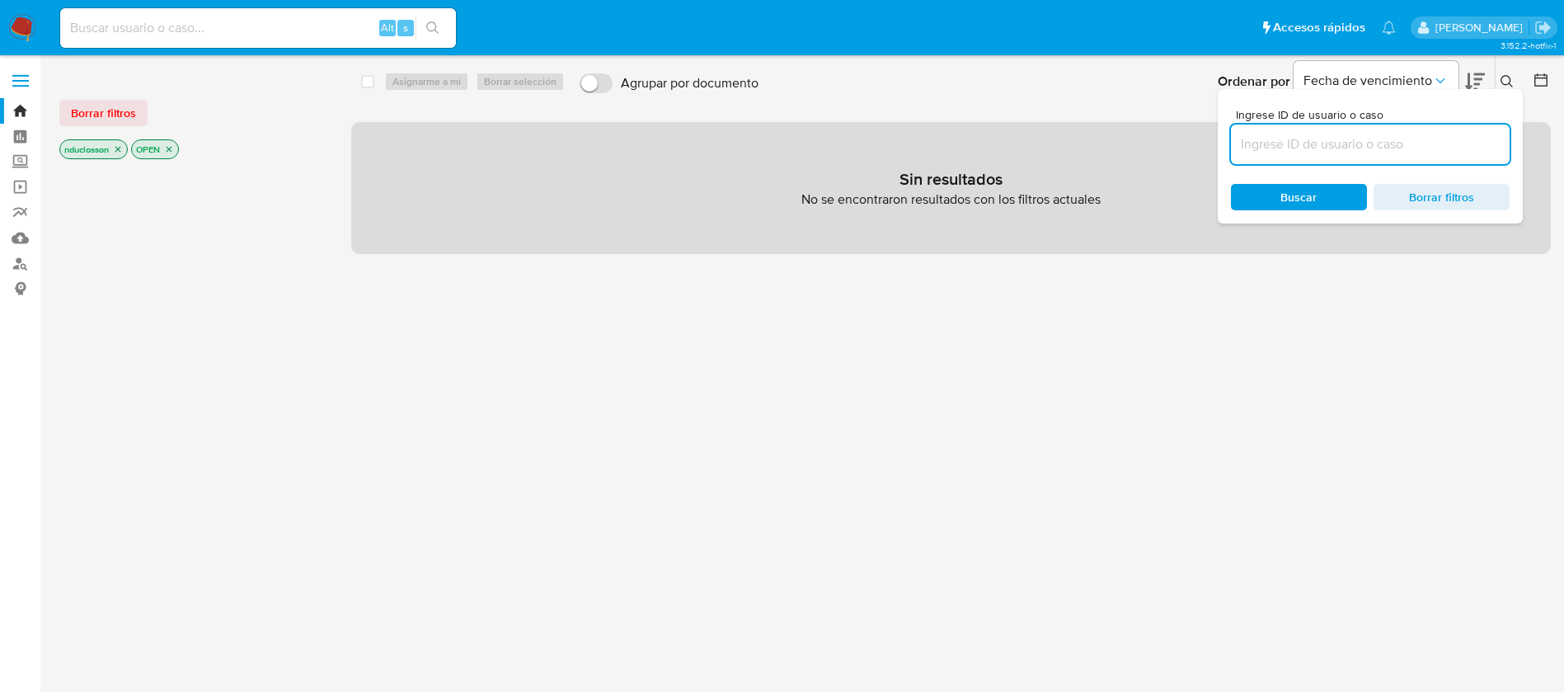
click at [1299, 143] on input at bounding box center [1370, 144] width 279 height 21
type input "L3u7ZxGPYQm8G9MOJ4YA9KJT"
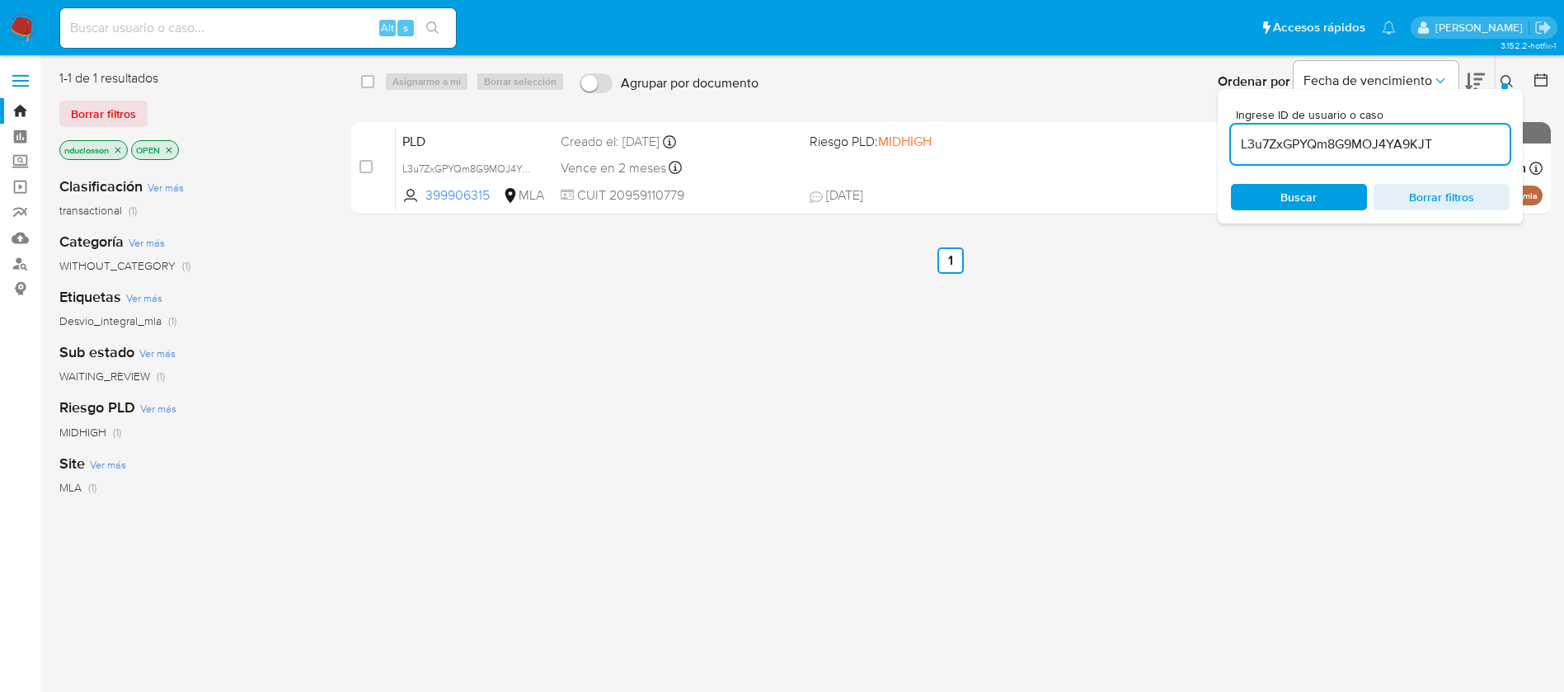
click at [365, 89] on div "select-all-cases-checkbox" at bounding box center [367, 81] width 13 height 16
click at [366, 80] on input "checkbox" at bounding box center [367, 81] width 13 height 13
checkbox input "true"
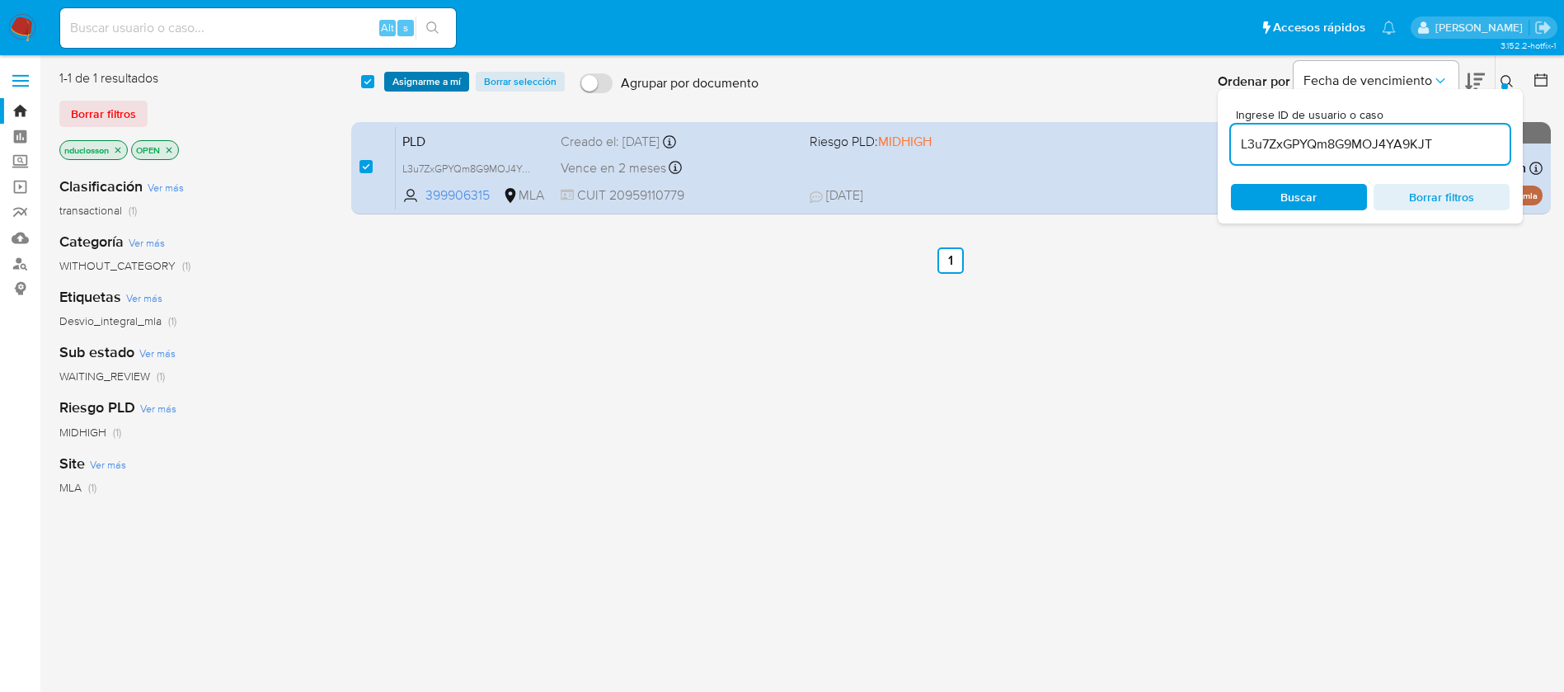
click at [416, 78] on span "Asignarme a mí" at bounding box center [427, 81] width 68 height 16
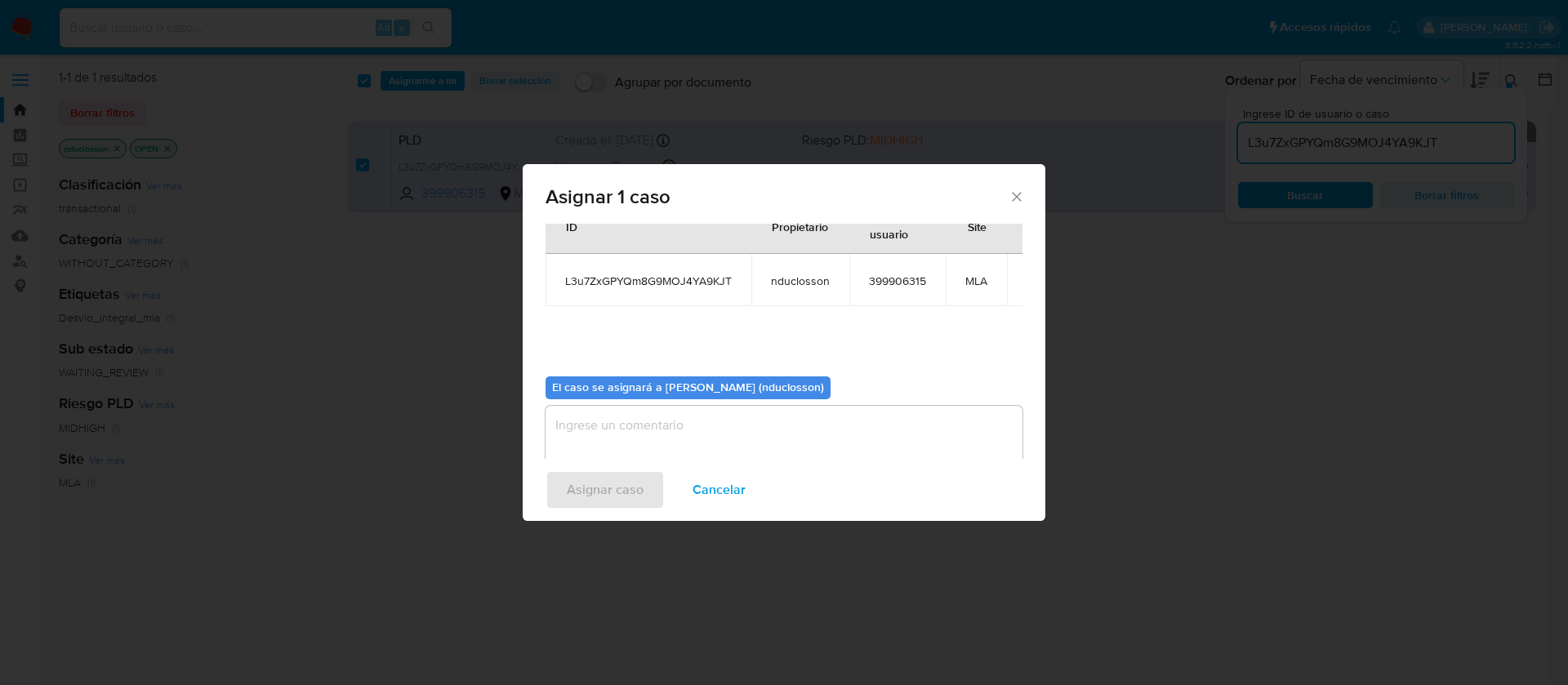
scroll to position [104, 0]
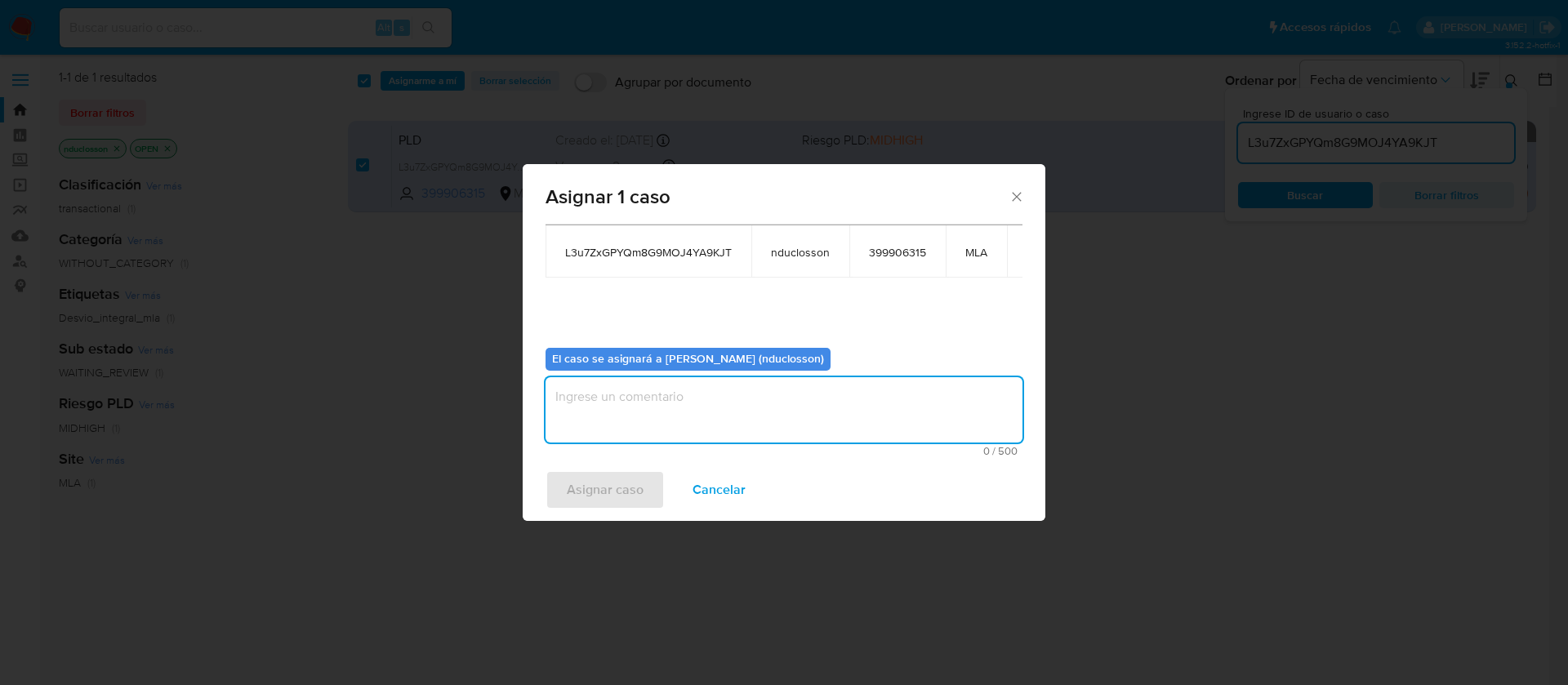
click at [649, 412] on textarea "assign-modal" at bounding box center [784, 410] width 477 height 65
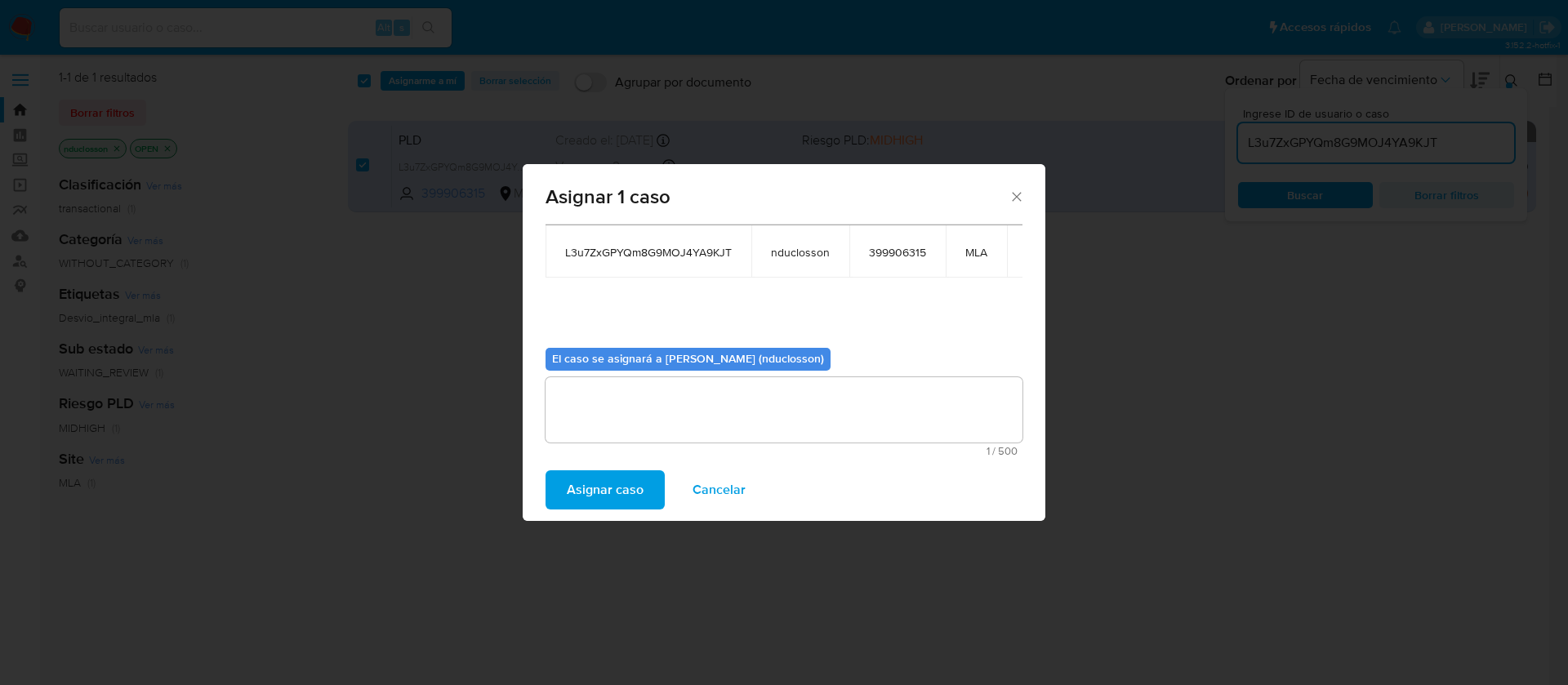
click at [617, 505] on span "Asignar caso" at bounding box center [605, 490] width 77 height 36
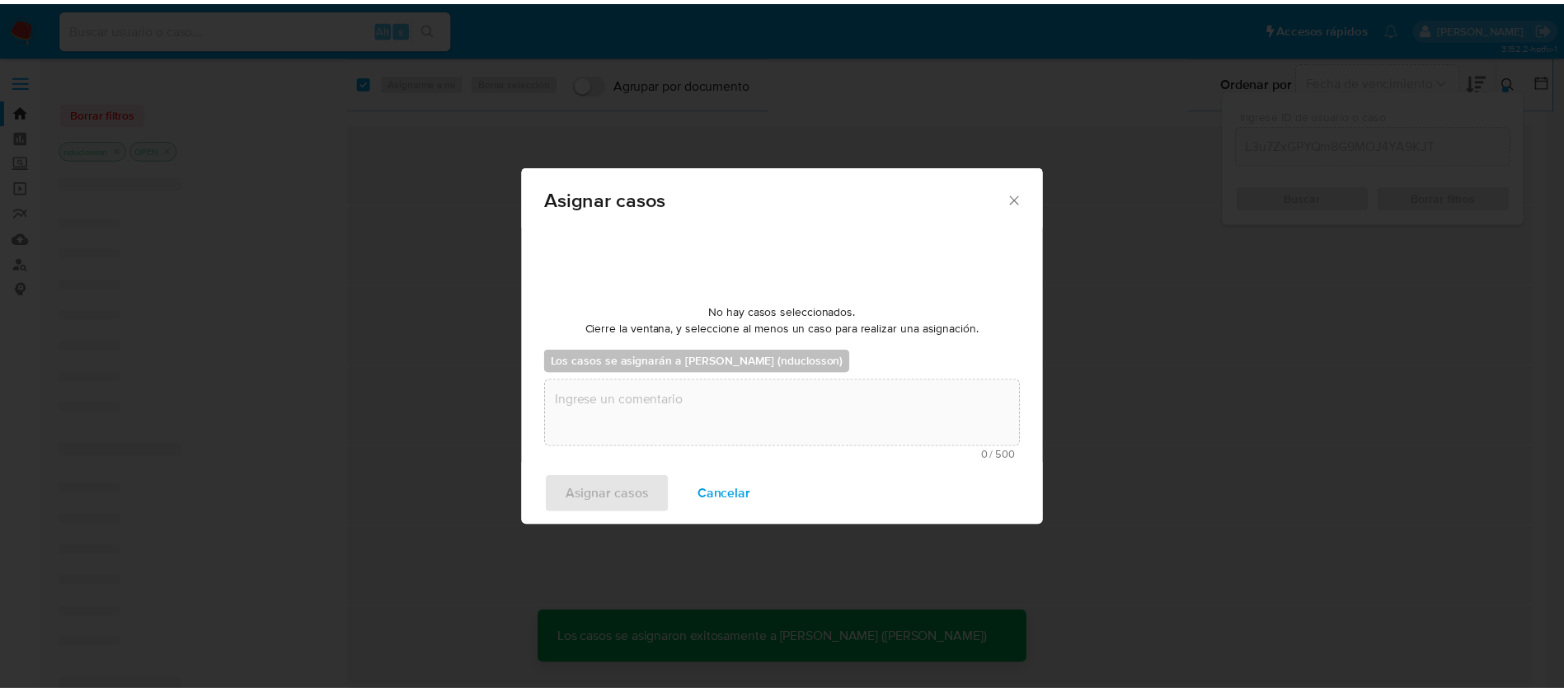
scroll to position [100, 0]
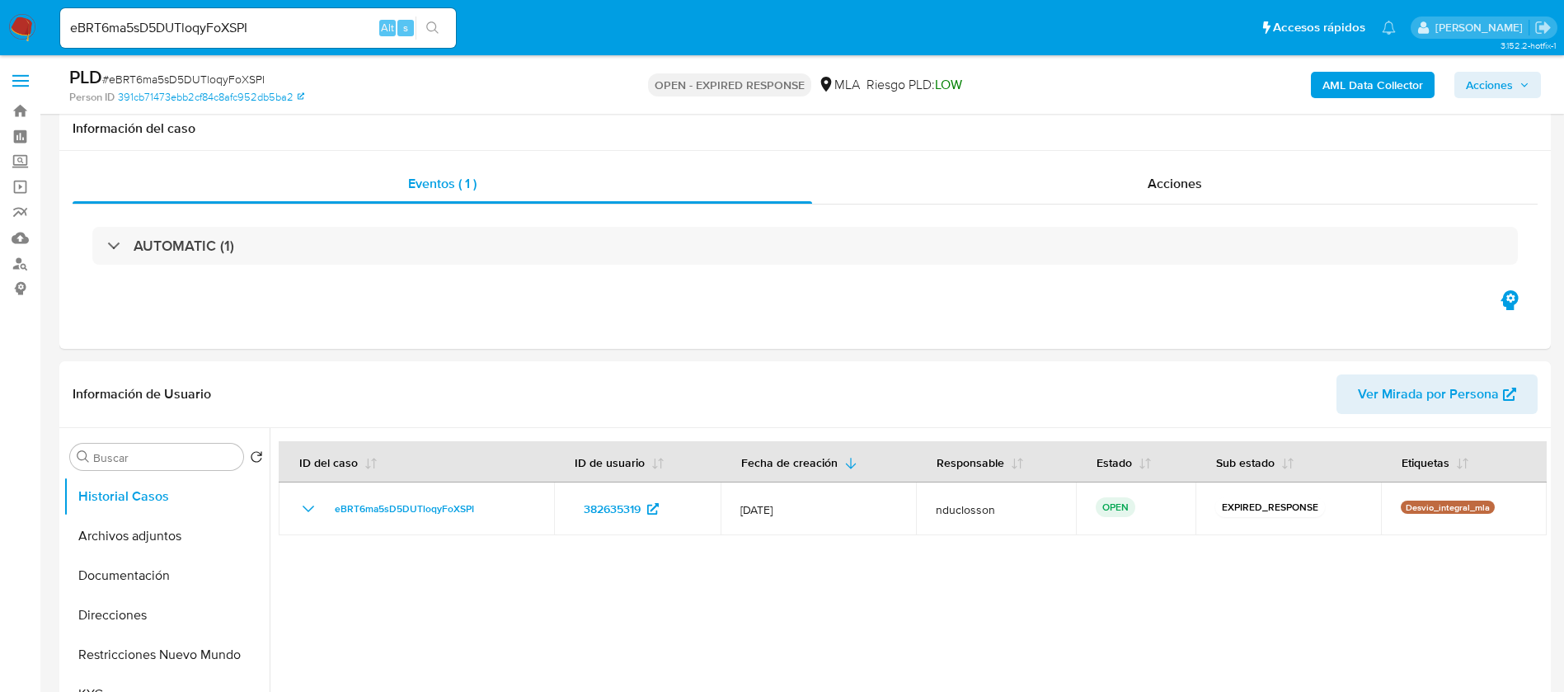
select select "10"
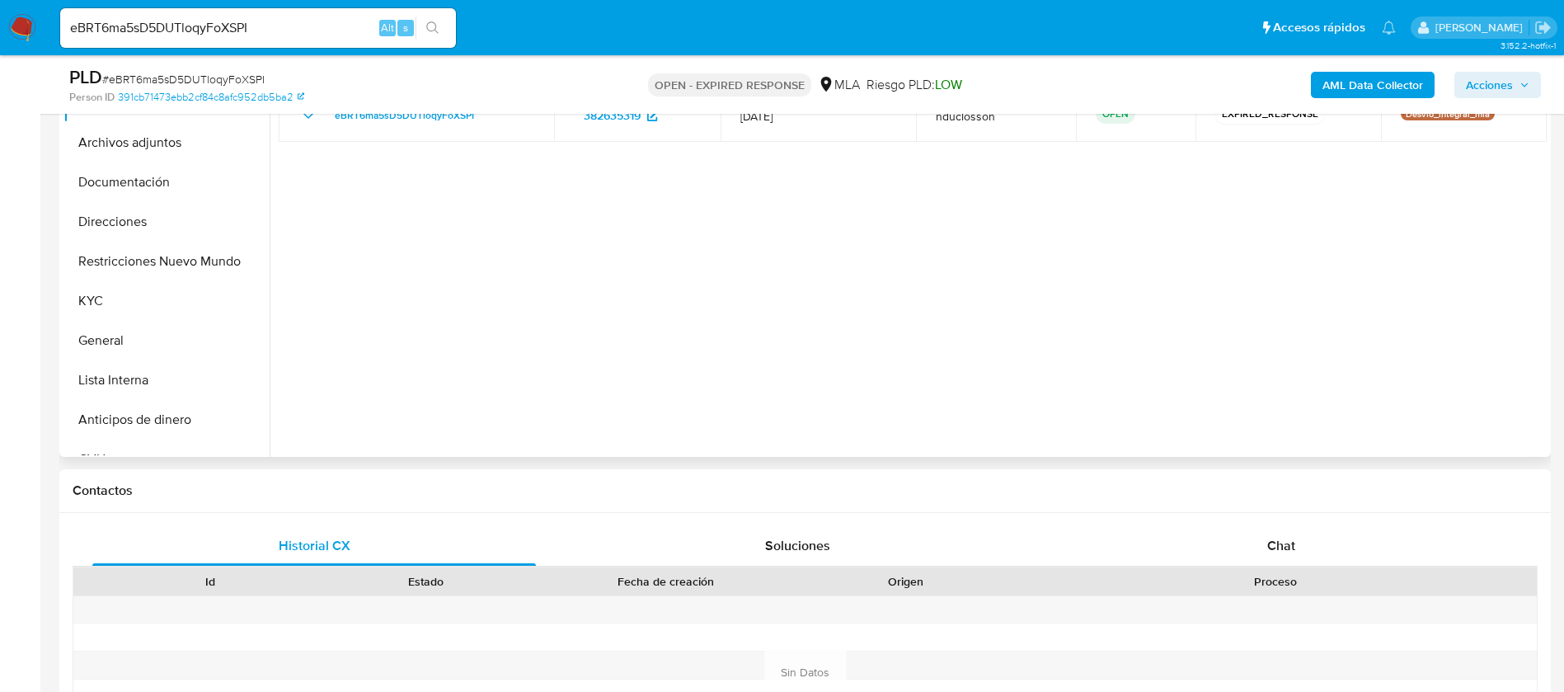
scroll to position [742, 0]
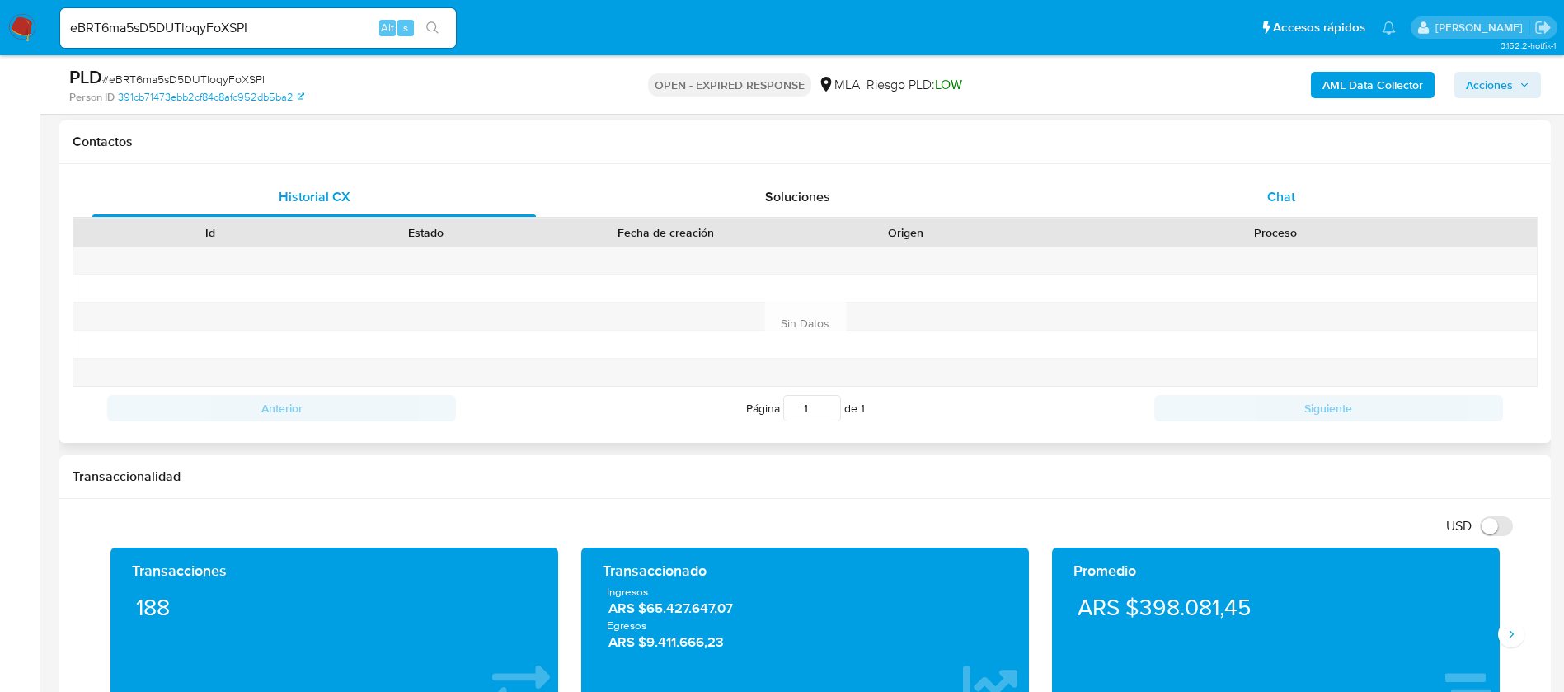
drag, startPoint x: 1277, startPoint y: 223, endPoint x: 1268, endPoint y: 197, distance: 27.9
click at [1277, 220] on div "Proceso" at bounding box center [1275, 233] width 523 height 28
click at [1267, 196] on span "Chat" at bounding box center [1281, 196] width 28 height 19
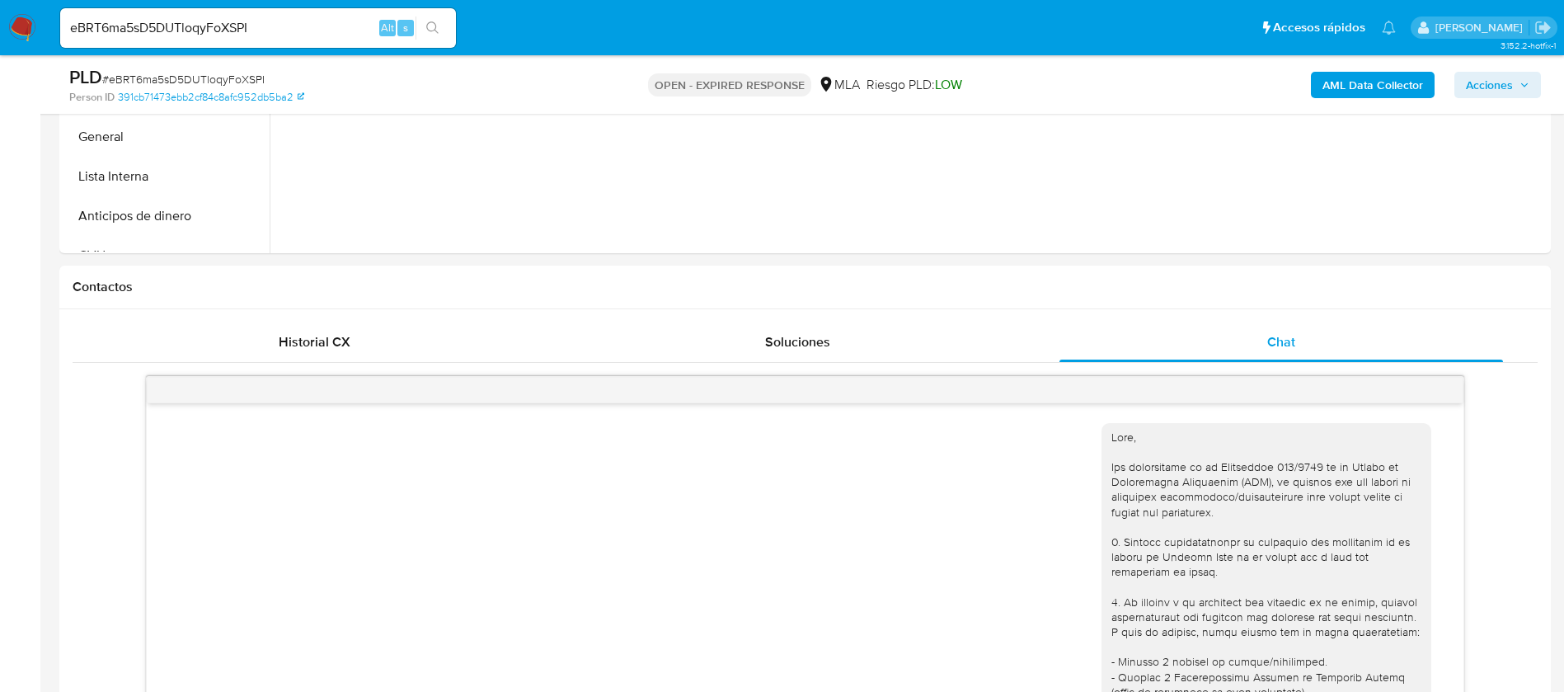
scroll to position [371, 0]
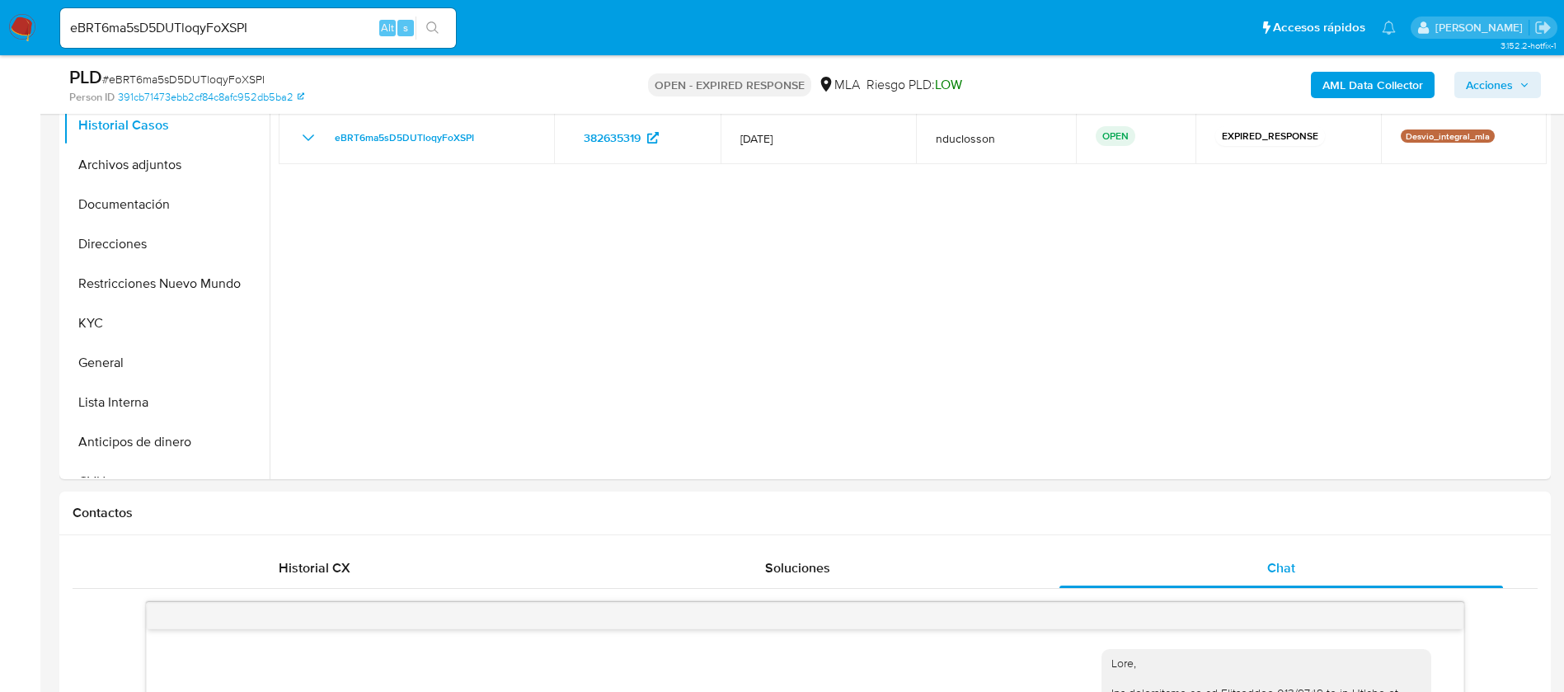
click at [168, 35] on input "eBRT6ma5sD5DUTloqyFoXSPI" at bounding box center [258, 27] width 396 height 21
drag, startPoint x: 168, startPoint y: 35, endPoint x: 177, endPoint y: 30, distance: 10.3
click at [167, 35] on input "eBRT6ma5sD5DUTloqyFoXSPI" at bounding box center [258, 27] width 396 height 21
paste input "4krdC3KBYn85BETtCA6vbltT"
type input "4krdC3KBYn85BETtCA6vbltT"
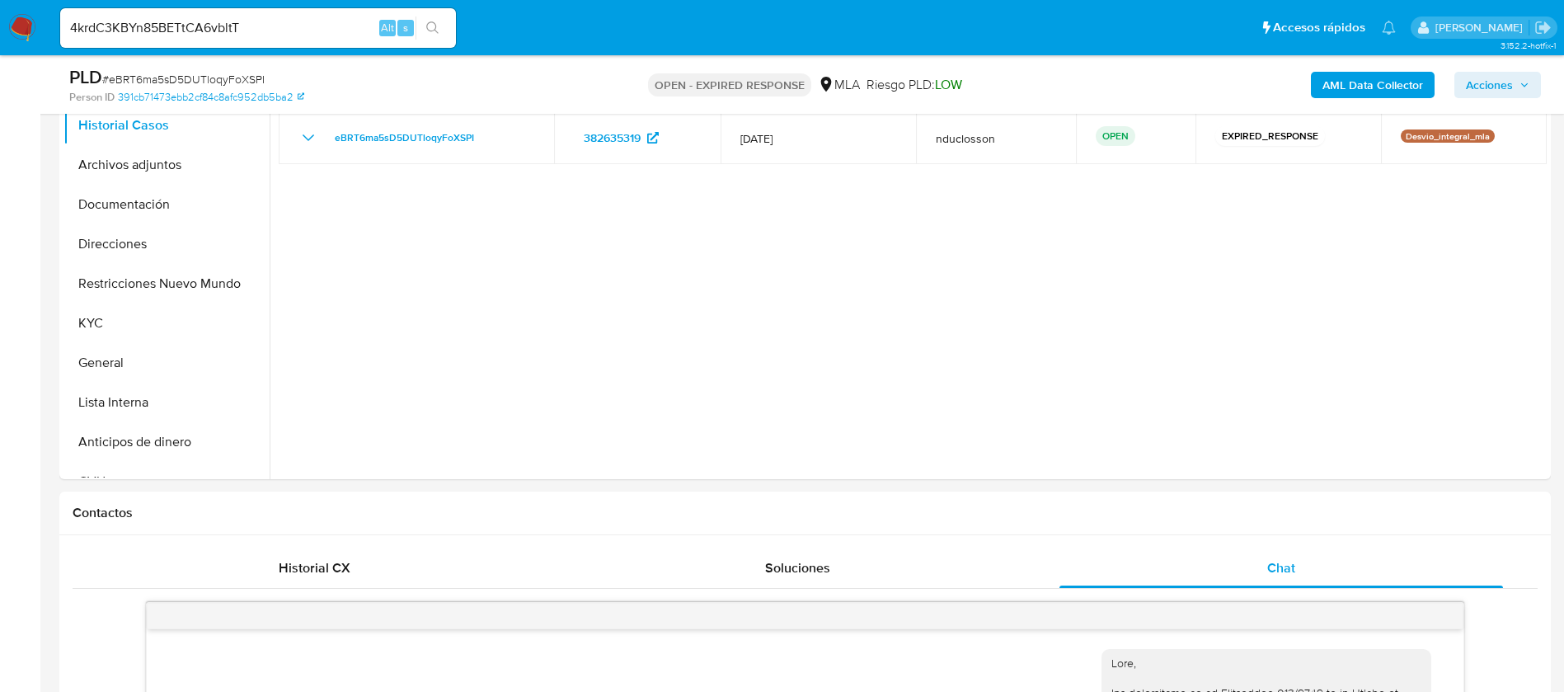
click at [425, 28] on button "search-icon" at bounding box center [433, 27] width 34 height 23
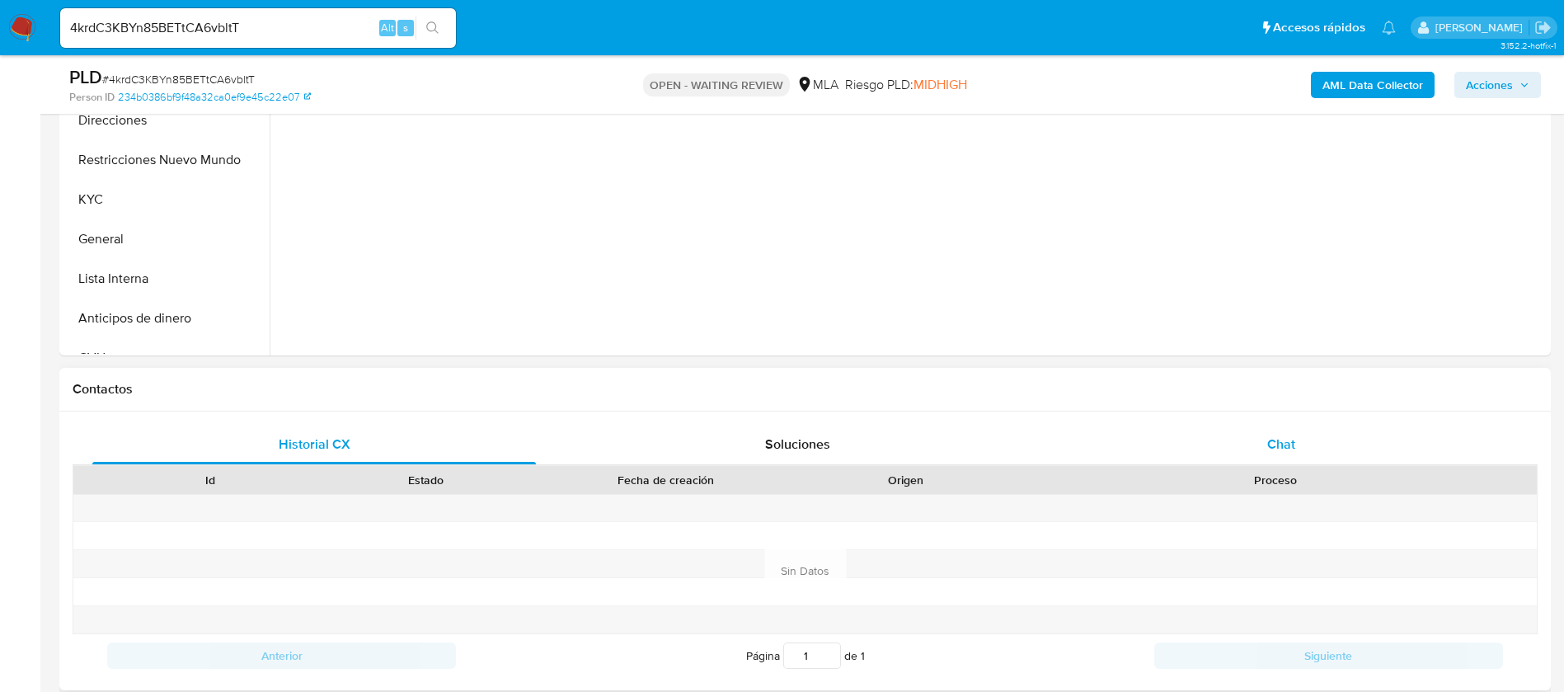
click at [1254, 458] on div "Chat" at bounding box center [1282, 445] width 444 height 40
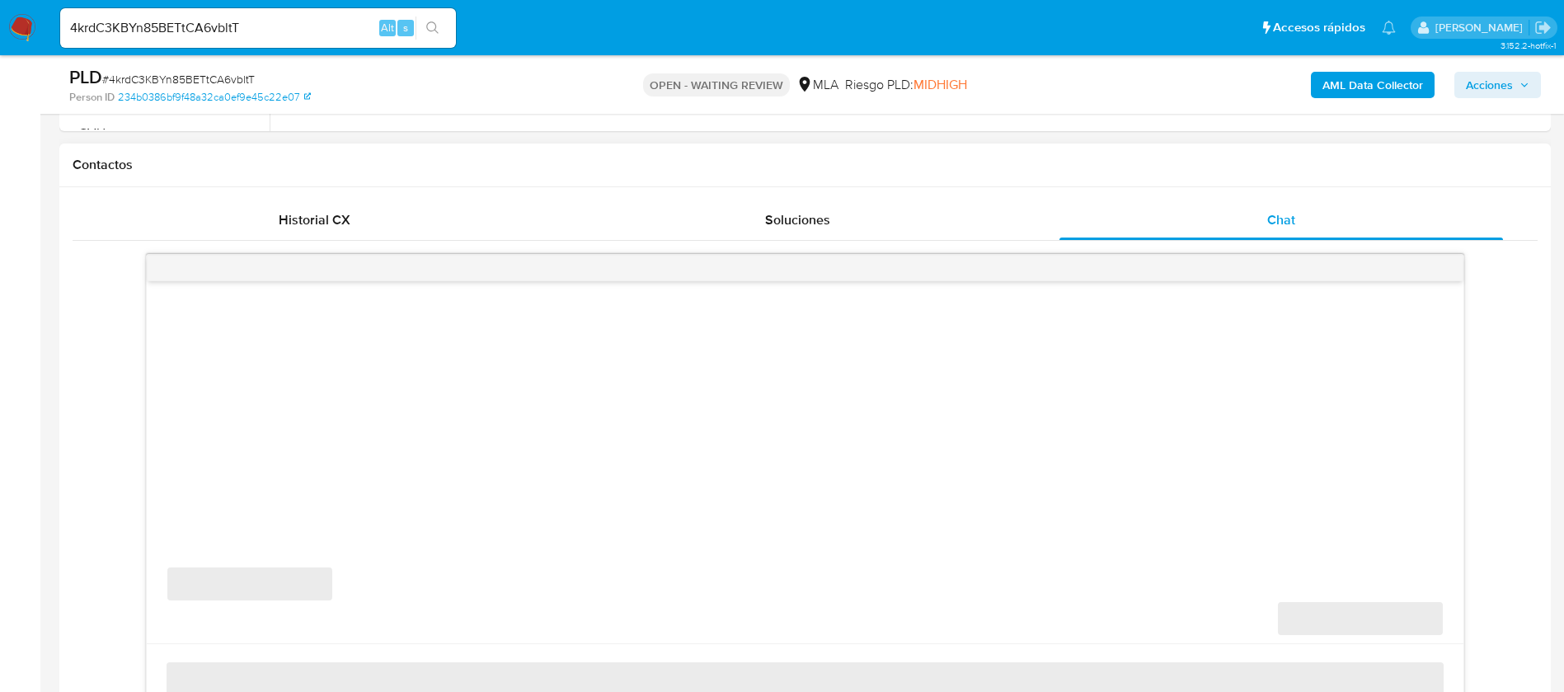
scroll to position [742, 0]
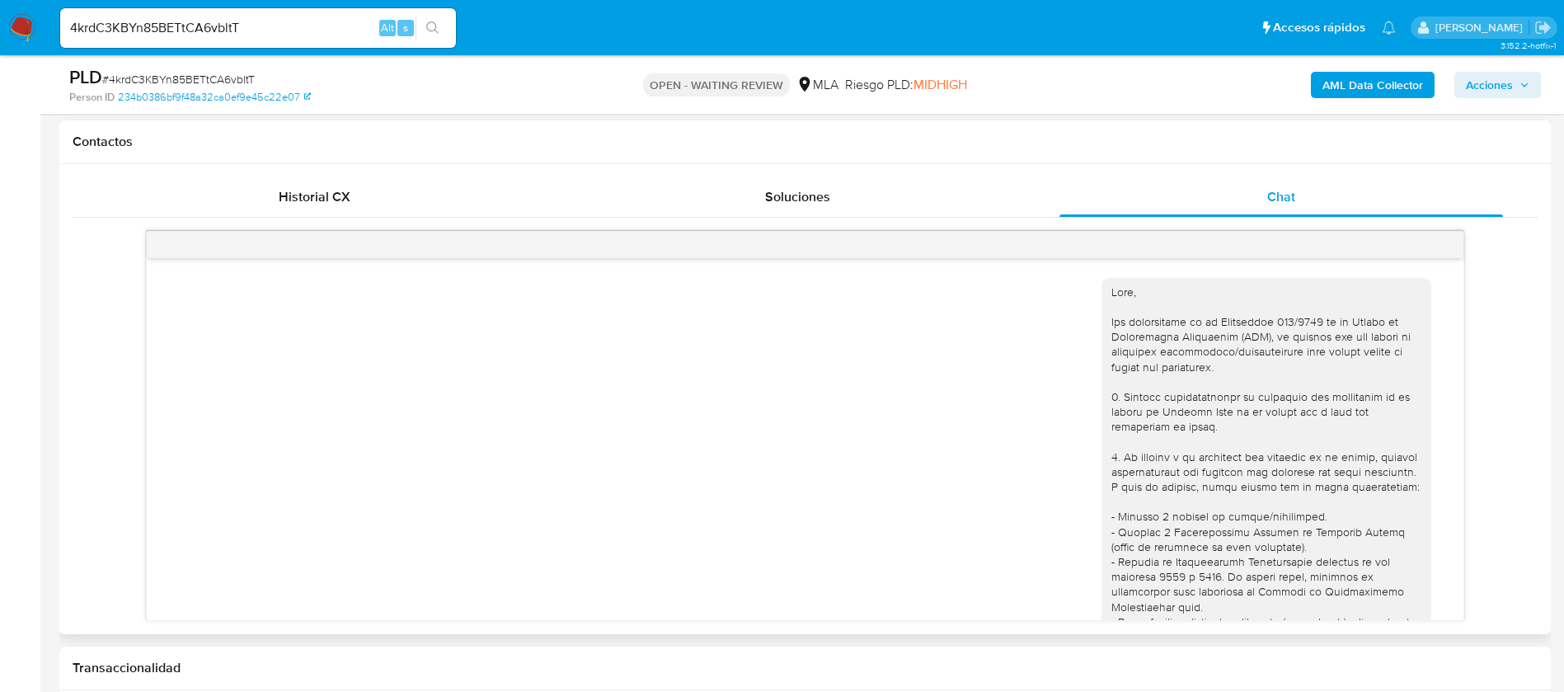
select select "10"
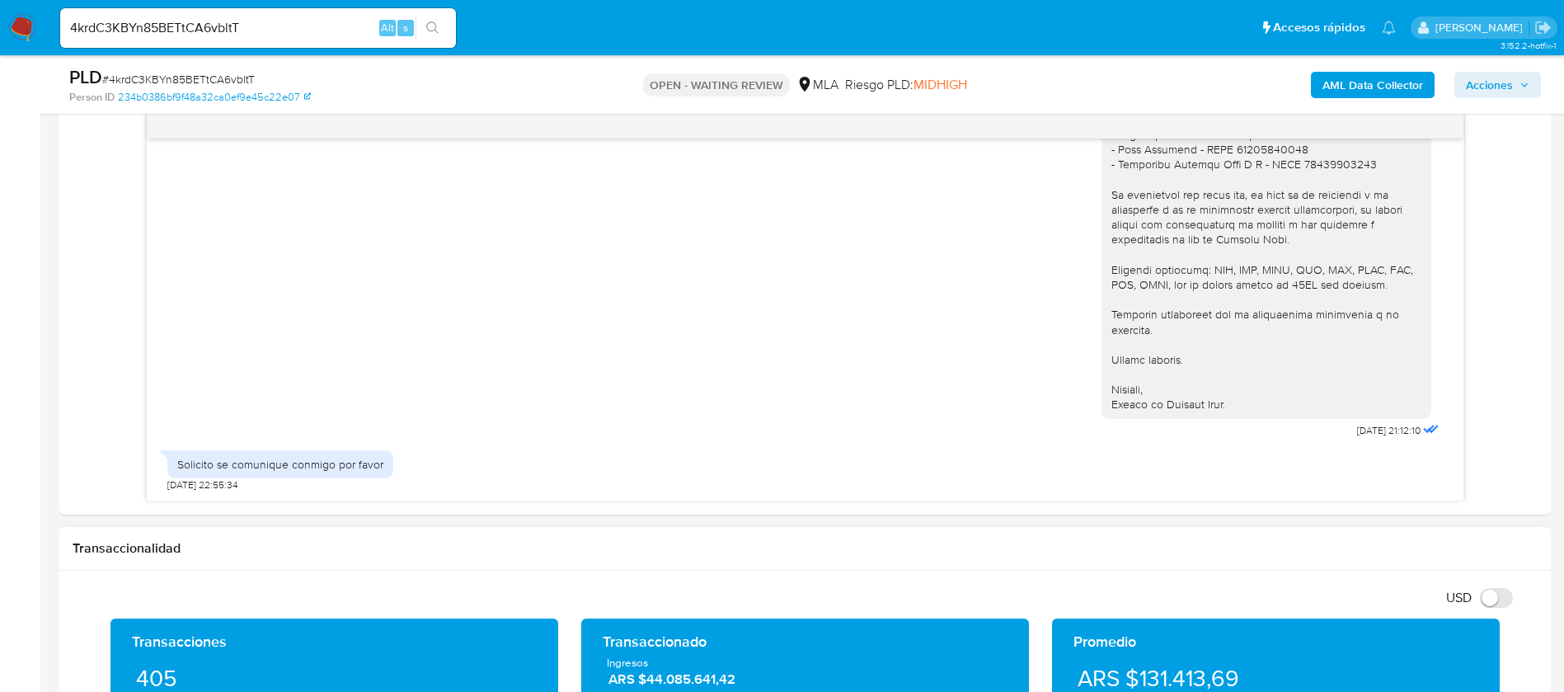
scroll to position [1113, 0]
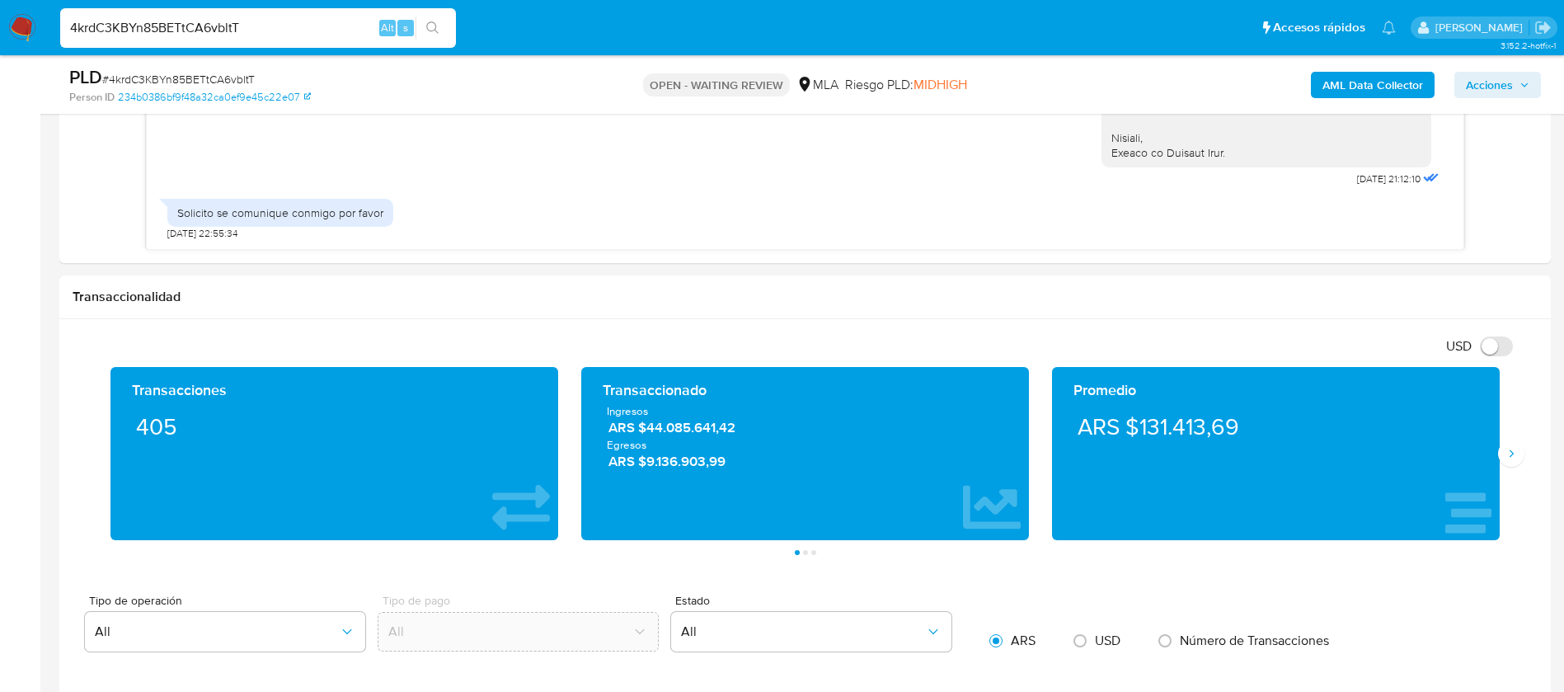
click at [169, 32] on input "4krdC3KBYn85BETtCA6vbltT" at bounding box center [258, 27] width 396 height 21
paste input "T6FsX3o2f0a1k7w7VXBpUOm4"
type input "T6FsX3o2f0a1k7w7VXBpUOm4"
click at [437, 37] on button "search-icon" at bounding box center [433, 27] width 34 height 23
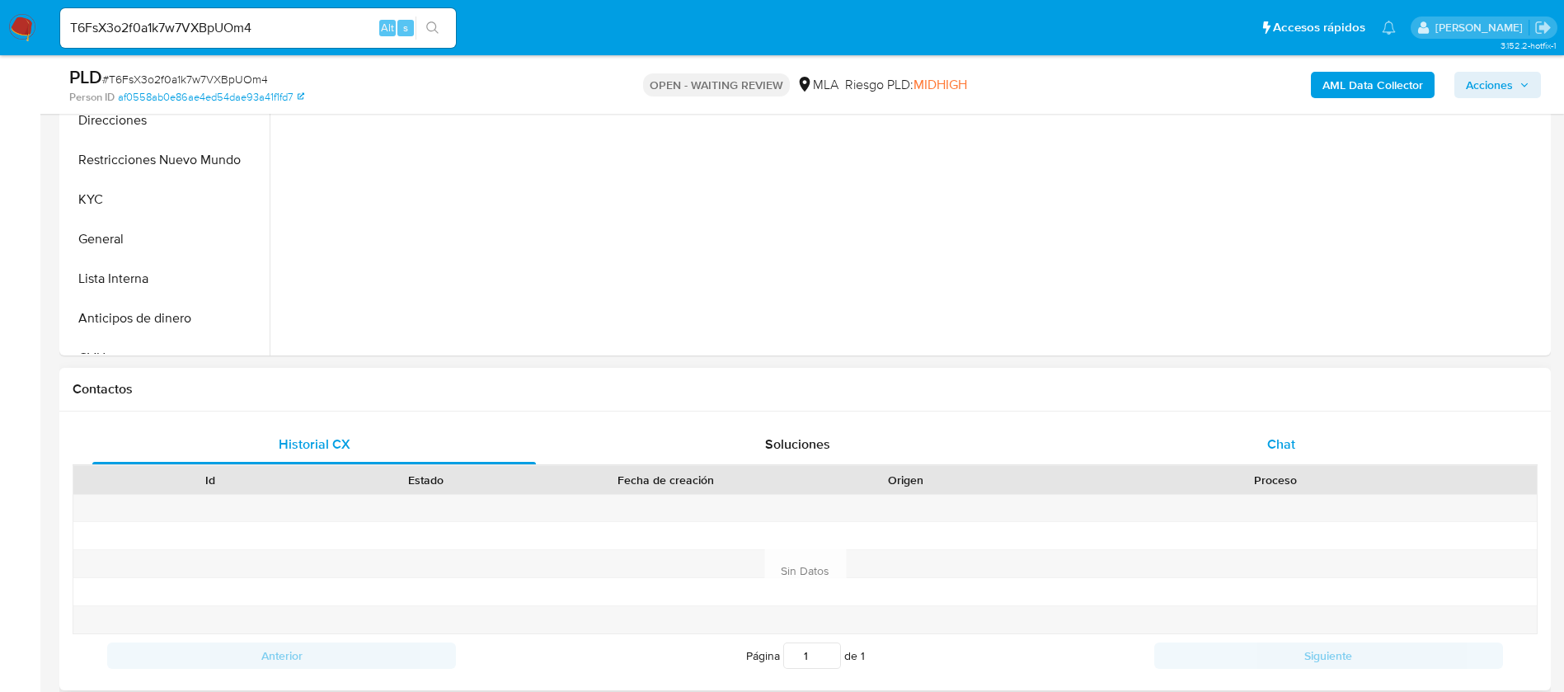
click at [1246, 436] on div "Chat" at bounding box center [1282, 445] width 444 height 40
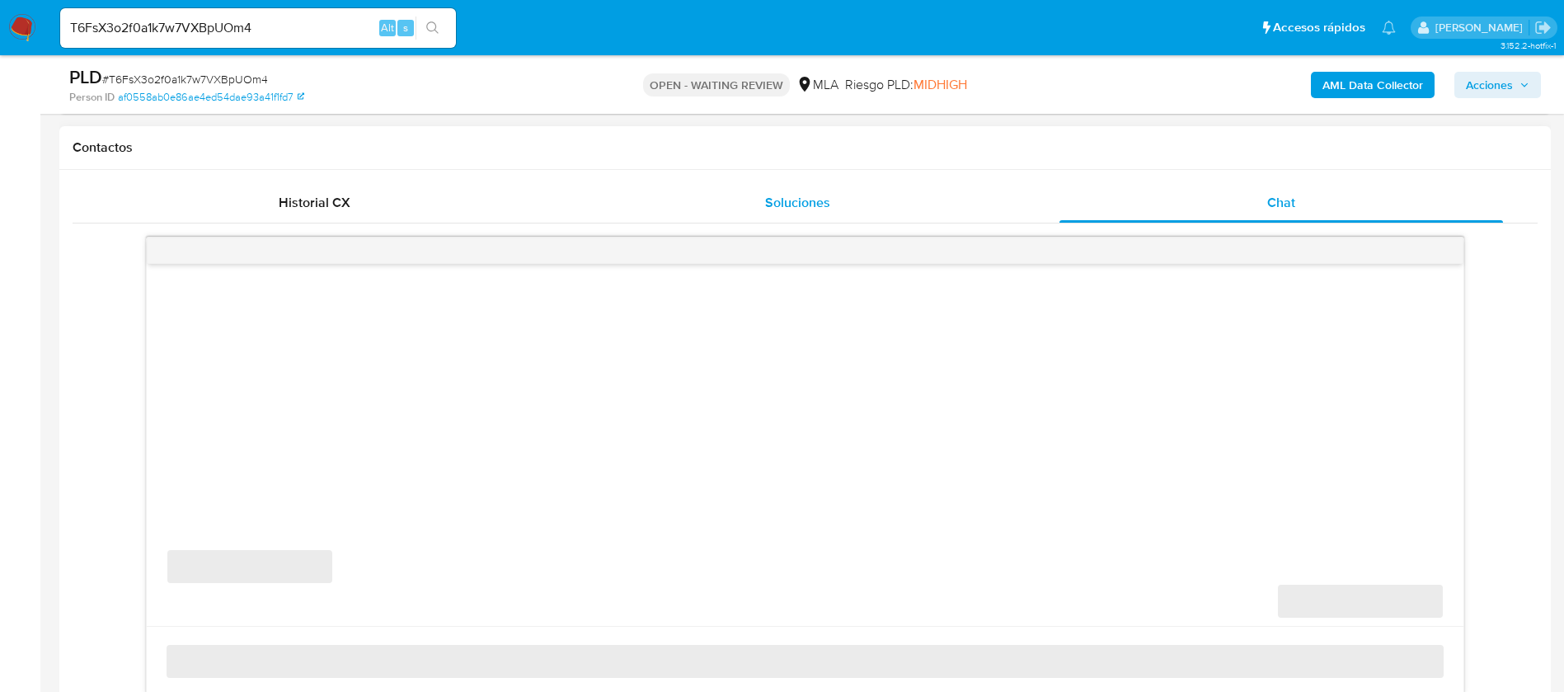
scroll to position [742, 0]
select select "10"
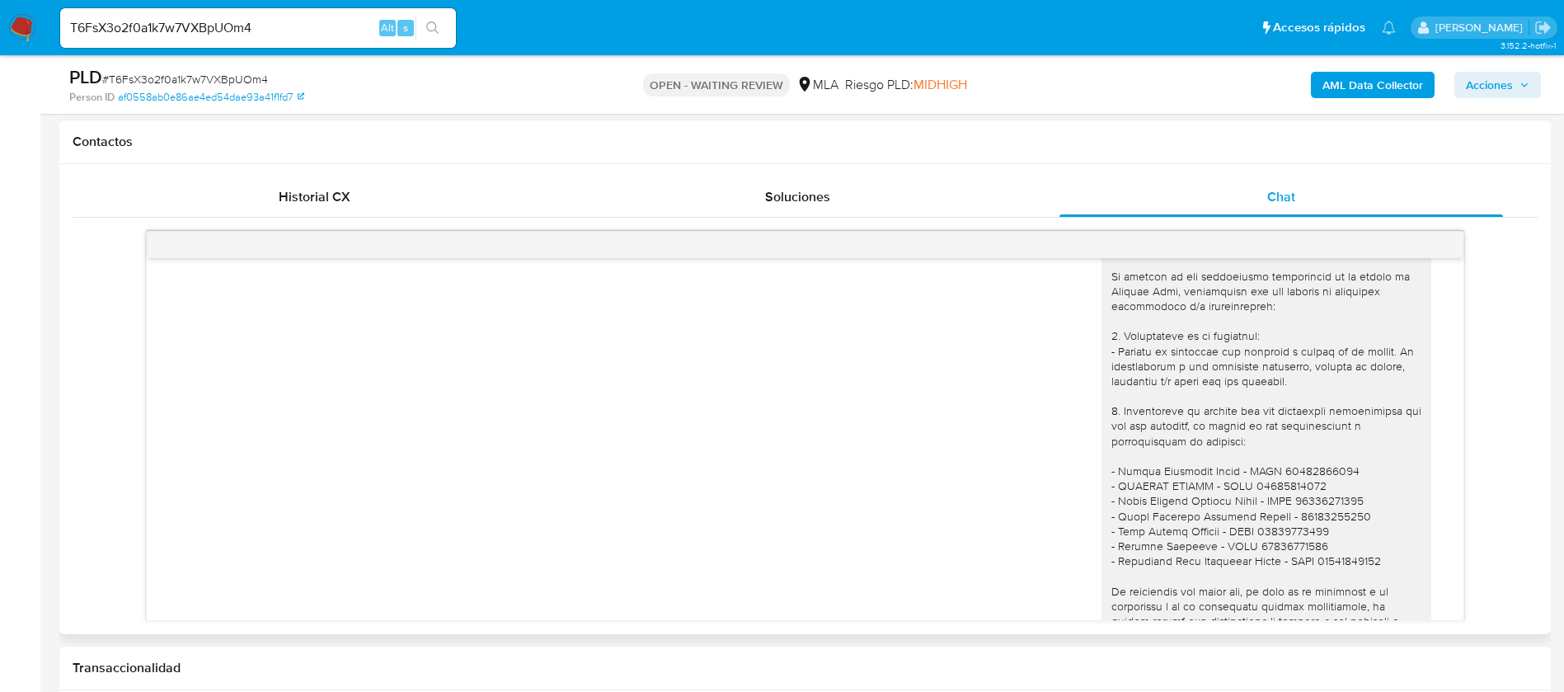
scroll to position [1653, 0]
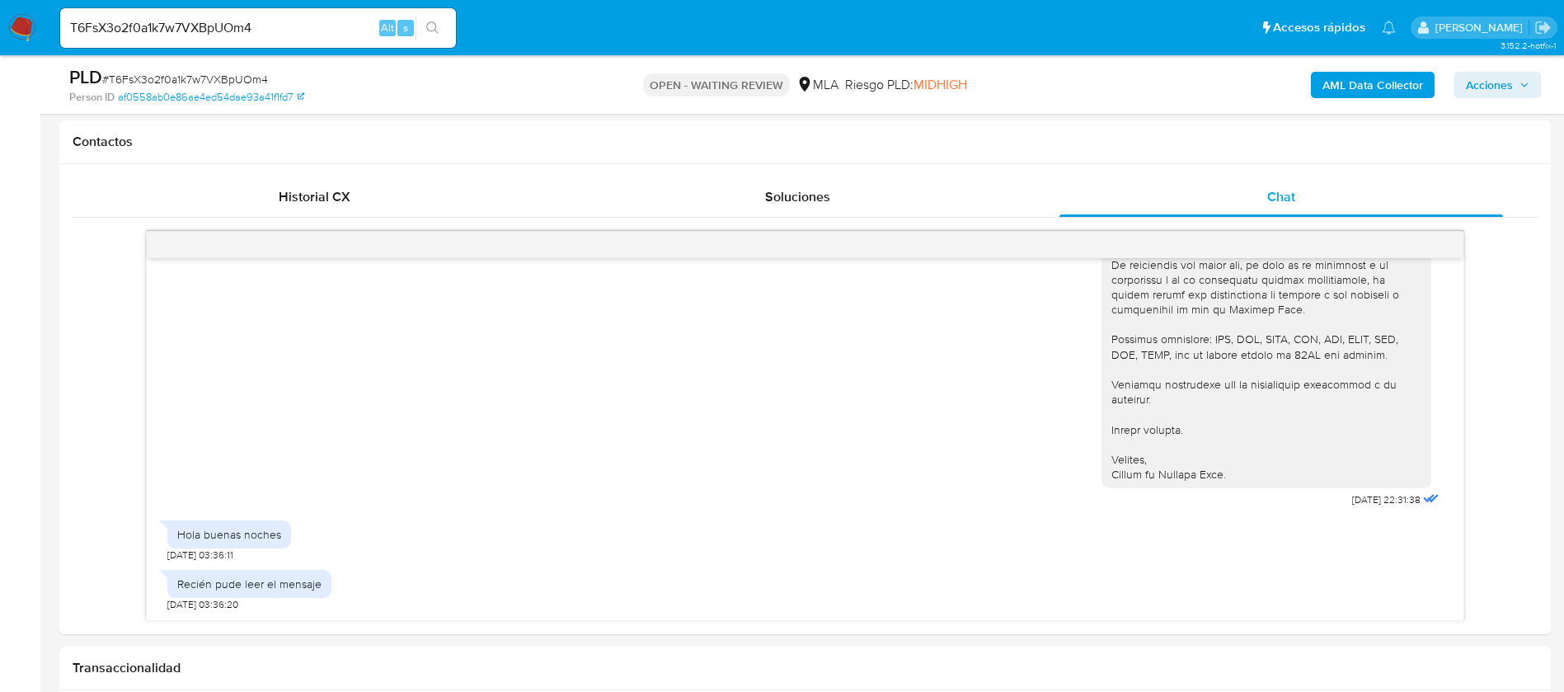
click at [166, 26] on input "T6FsX3o2f0a1k7w7VXBpUOm4" at bounding box center [258, 27] width 396 height 21
paste input "PAwgpqdDkFtdCJWFbAJF1ZaD"
type input "PAwgpqdDkFtdCJWFbAJF1ZaD"
click at [436, 24] on icon "search-icon" at bounding box center [432, 27] width 13 height 13
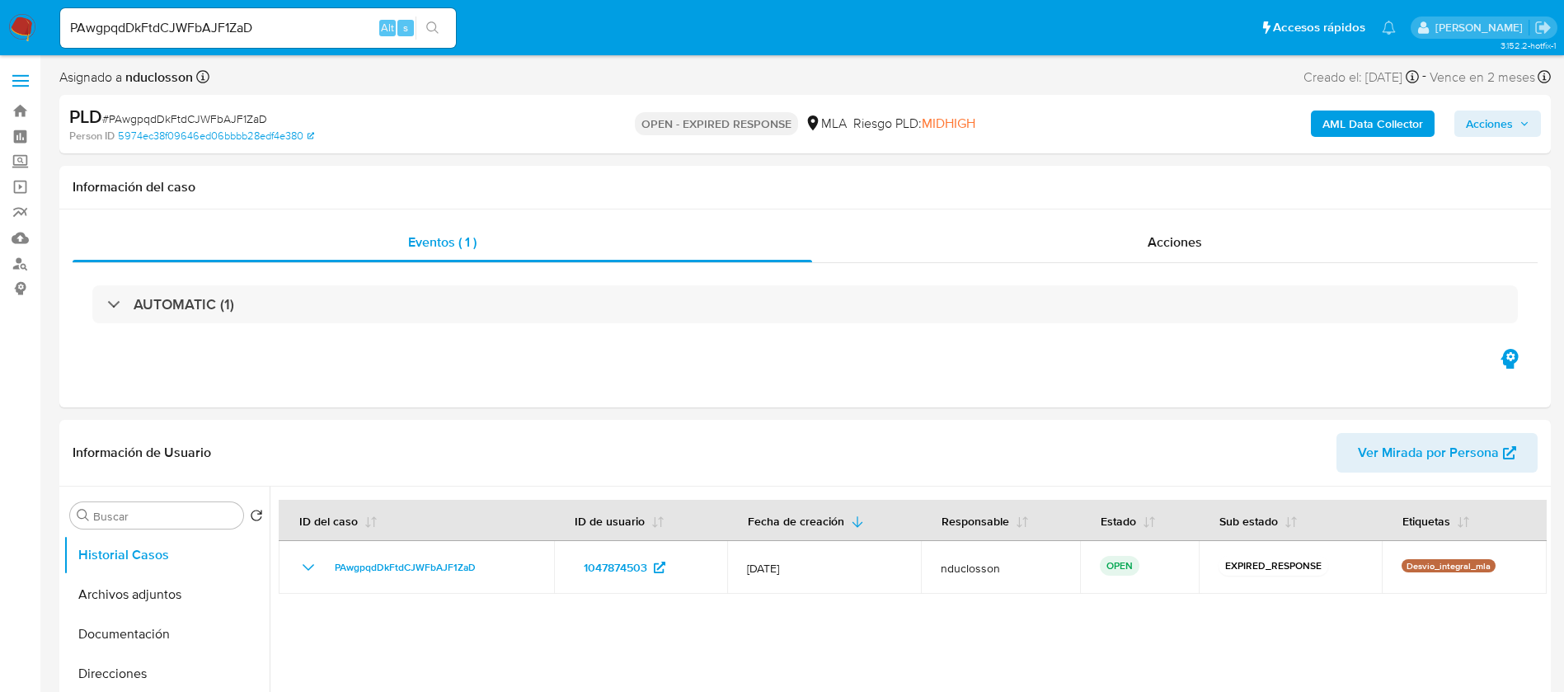
select select "10"
drag, startPoint x: 205, startPoint y: 12, endPoint x: 196, endPoint y: 29, distance: 18.4
click at [199, 26] on div "PAwgpqdDkFtdCJWFbAJF1ZaD Alt s" at bounding box center [258, 28] width 396 height 40
click at [196, 30] on input "PAwgpqdDkFtdCJWFbAJF1ZaD" at bounding box center [258, 27] width 396 height 21
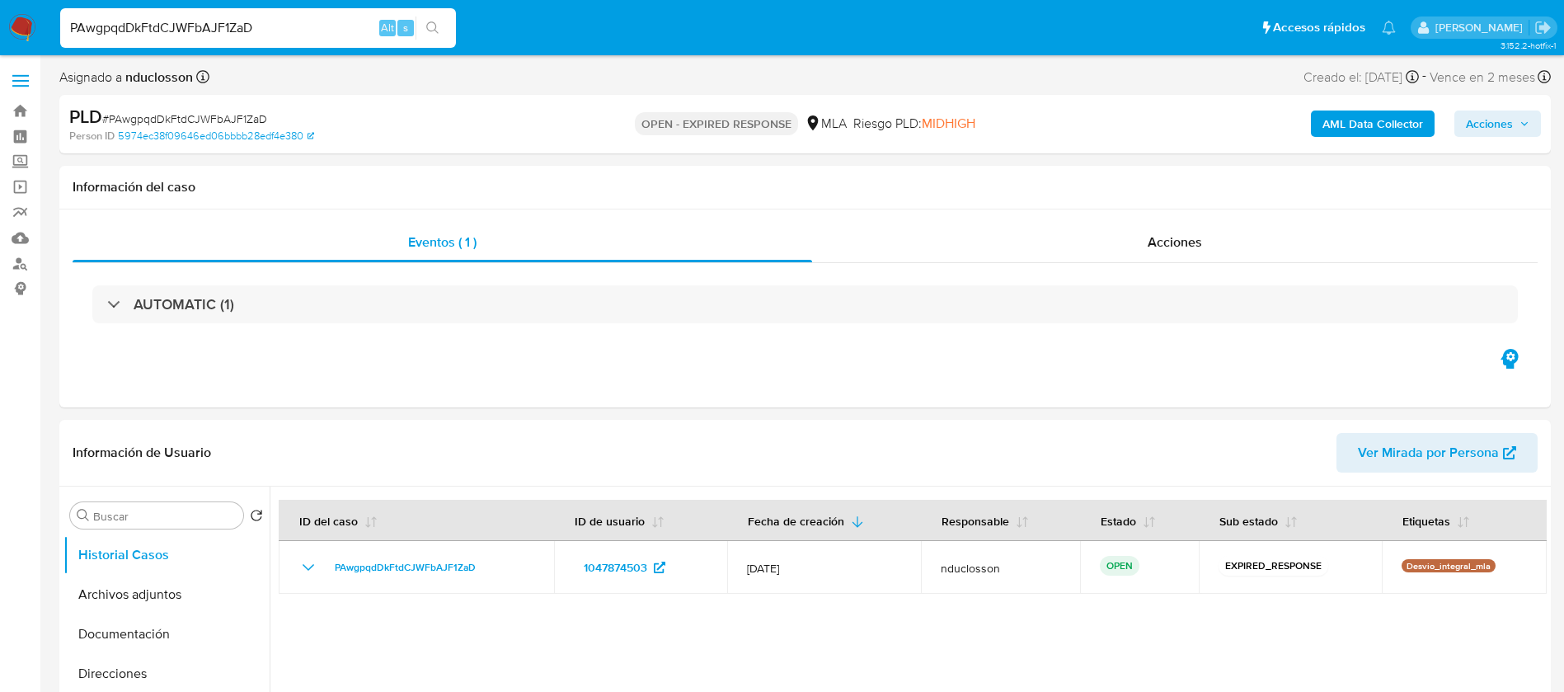
paste input "ptopuQdt8DBS05D9P62JHtzI"
type input "ptopuQdt8DBS05D9P62JHtzI"
click at [439, 12] on div "ptopuQdt8DBS05D9P62JHtzI Alt s" at bounding box center [258, 28] width 396 height 40
click at [436, 16] on button "search-icon" at bounding box center [433, 27] width 34 height 23
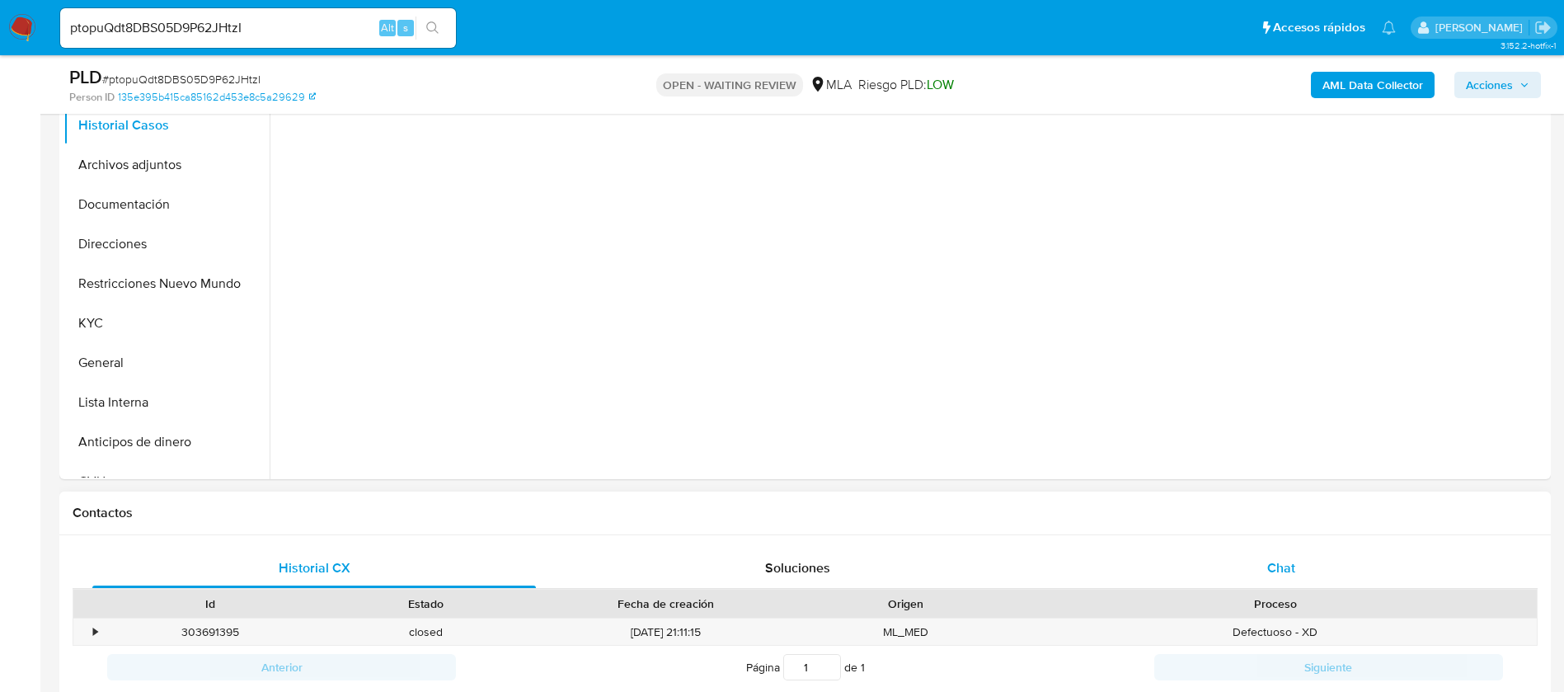
click at [1295, 558] on div "Chat" at bounding box center [1282, 568] width 444 height 40
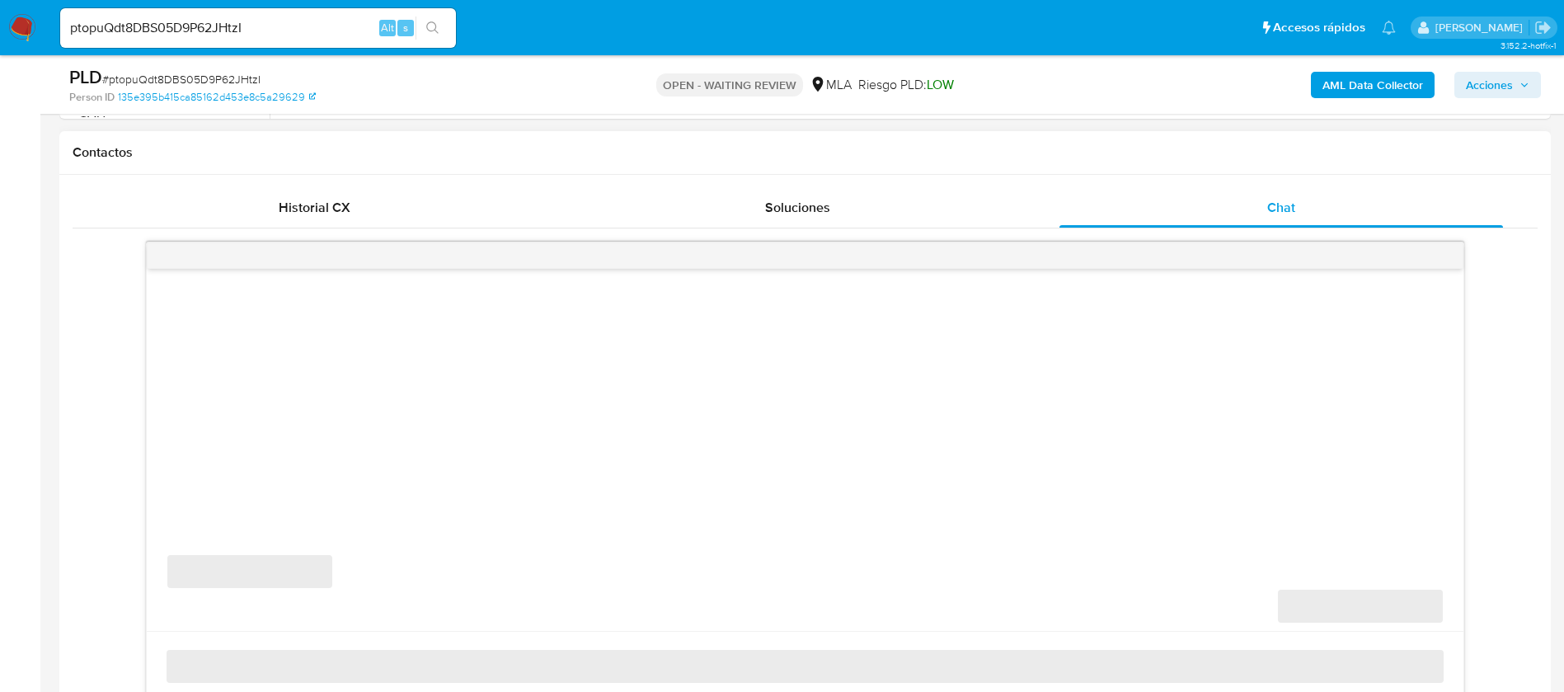
scroll to position [742, 0]
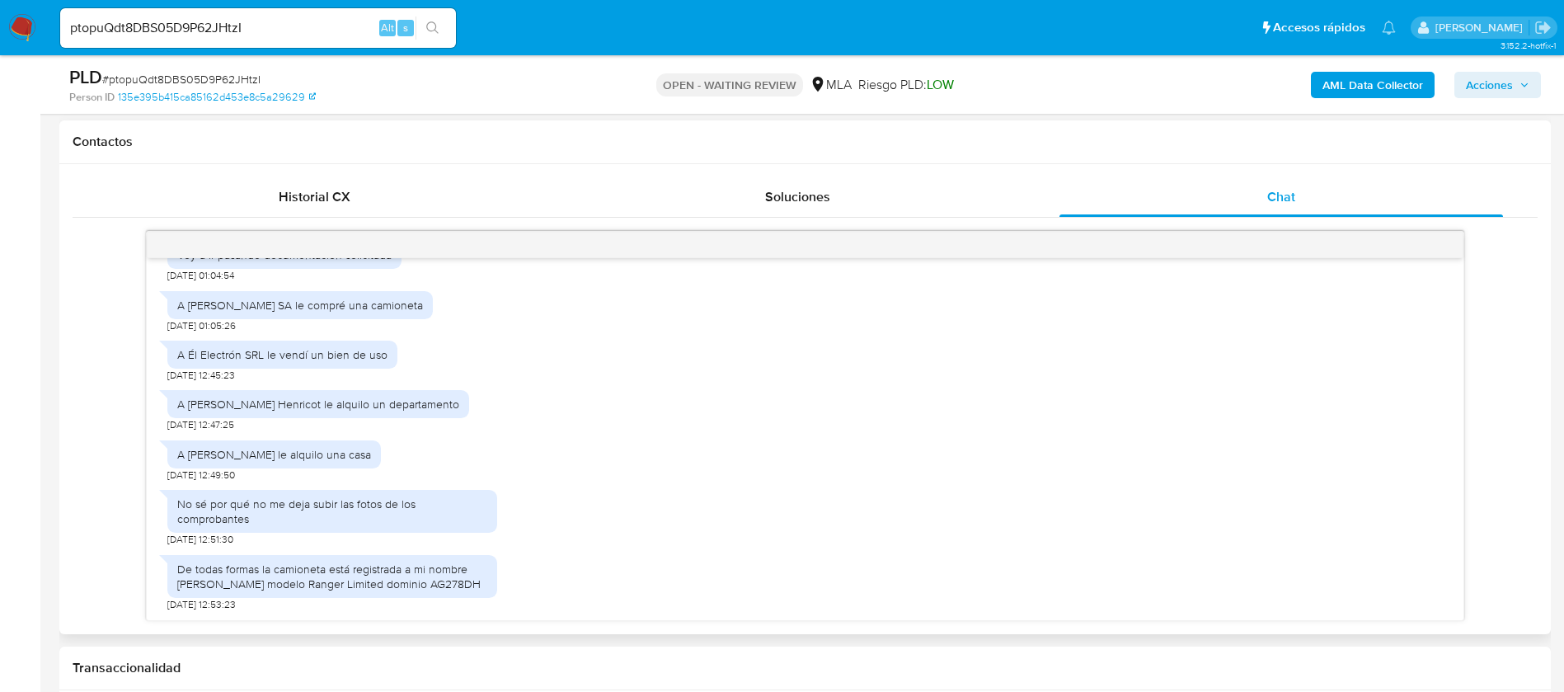
select select "10"
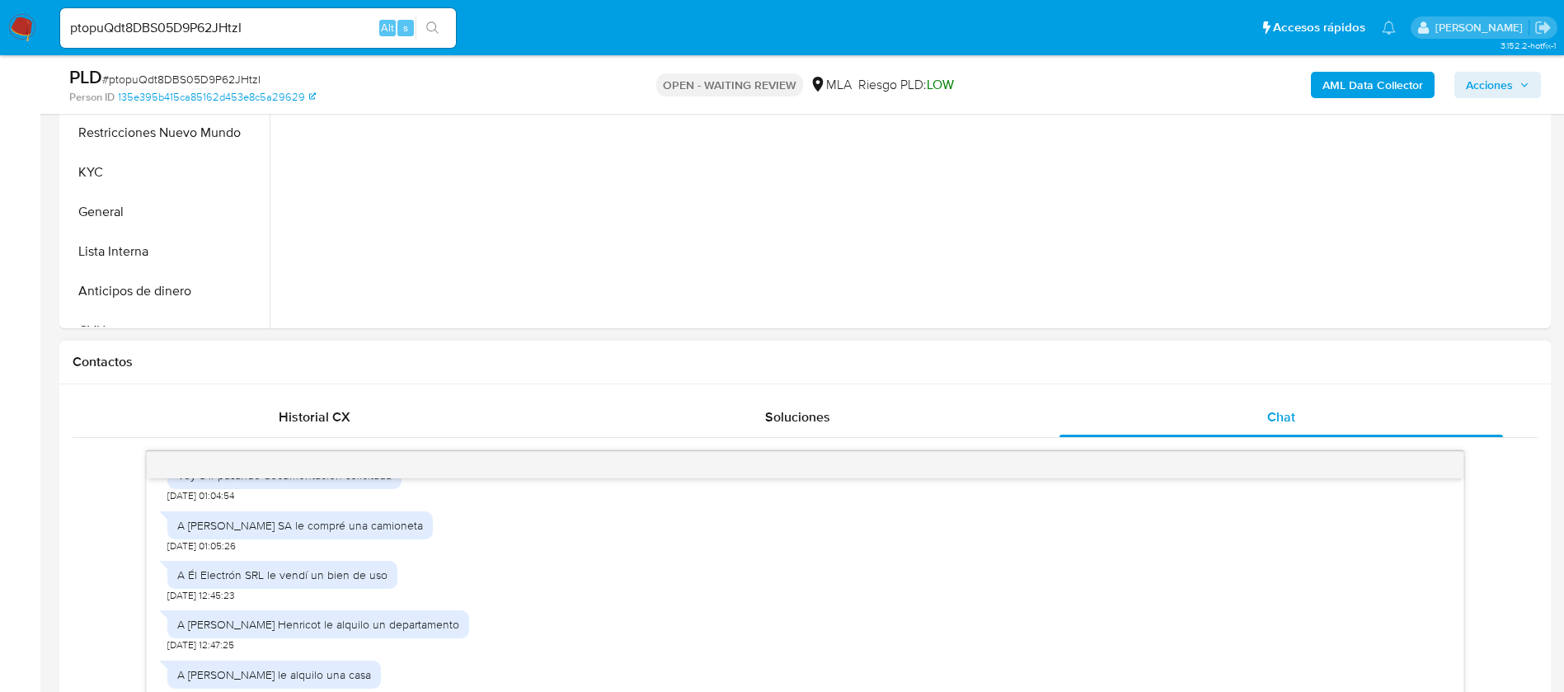
scroll to position [371, 0]
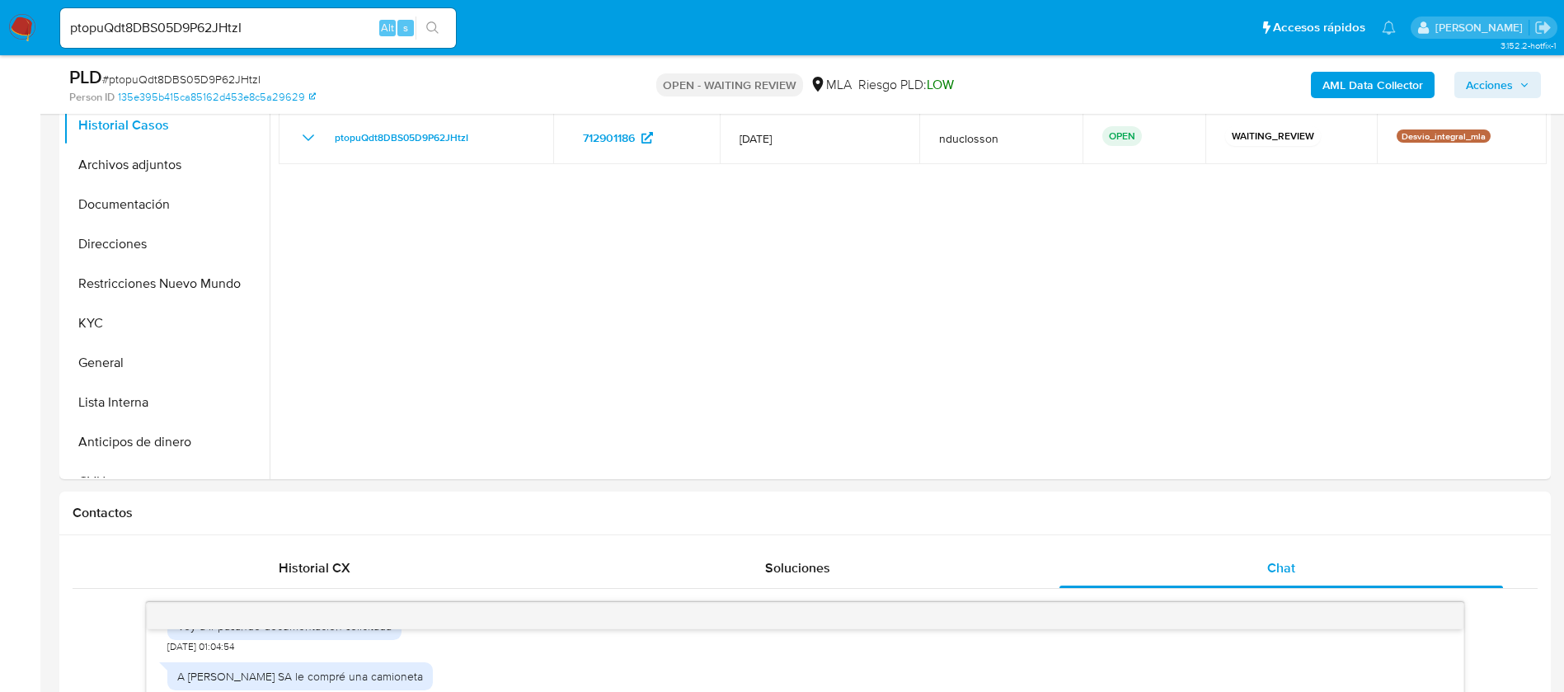
click at [171, 26] on input "ptopuQdt8DBS05D9P62JHtzI" at bounding box center [258, 27] width 396 height 21
click at [169, 26] on input "ptopuQdt8DBS05D9P62JHtzI" at bounding box center [258, 27] width 396 height 21
paste input "zuqE4tD4UO7cZECSXPGUNrnV"
type input "zuqE4tD4UO7cZECSXPGUNrnV"
click at [448, 23] on button "search-icon" at bounding box center [433, 27] width 34 height 23
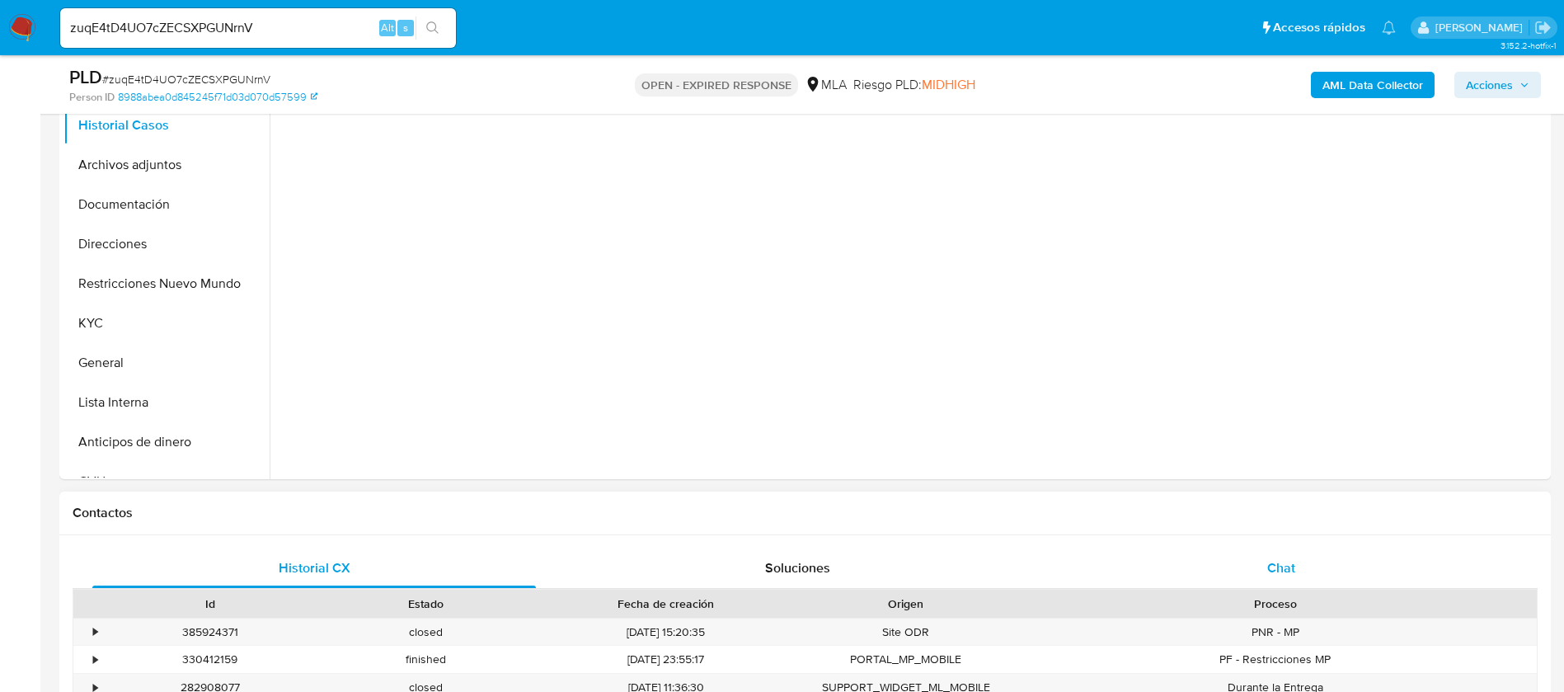
click at [1324, 571] on div "Chat" at bounding box center [1282, 568] width 444 height 40
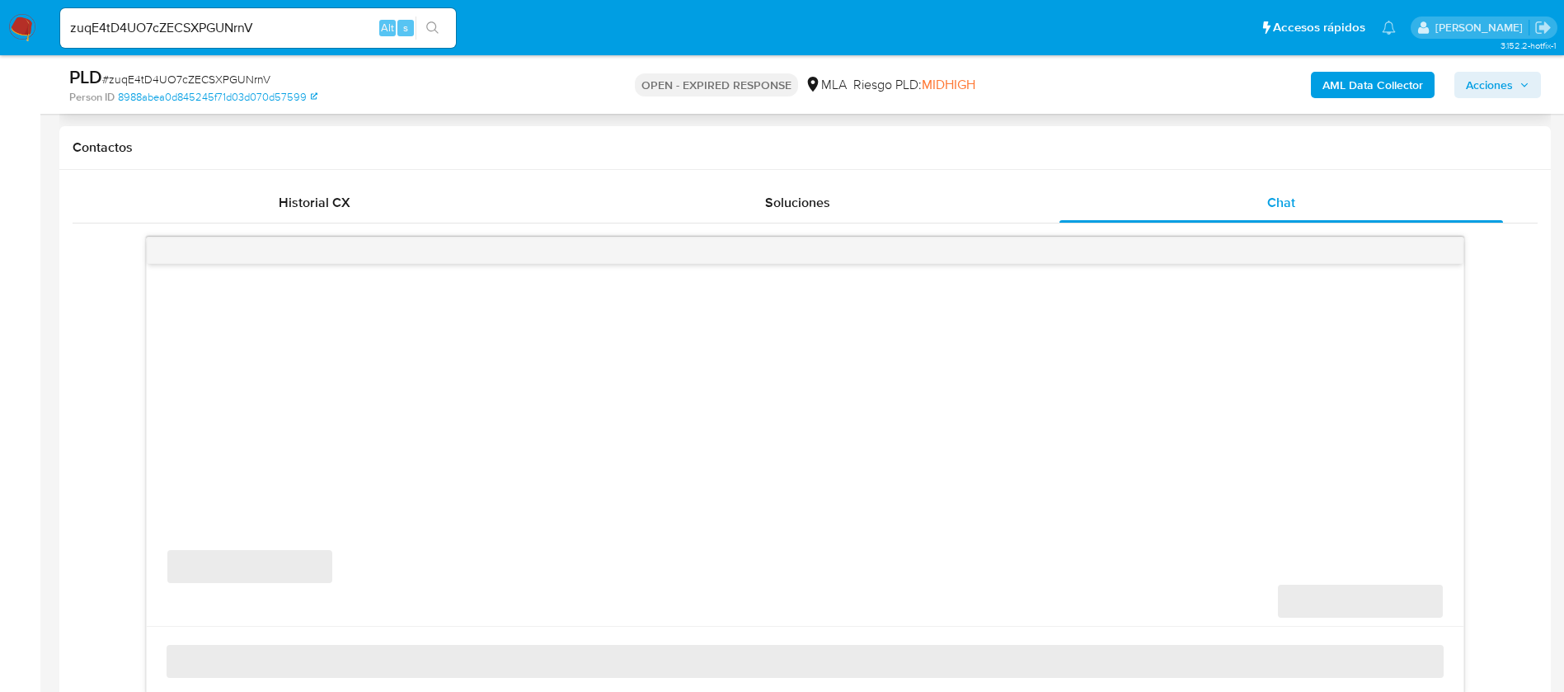
scroll to position [866, 0]
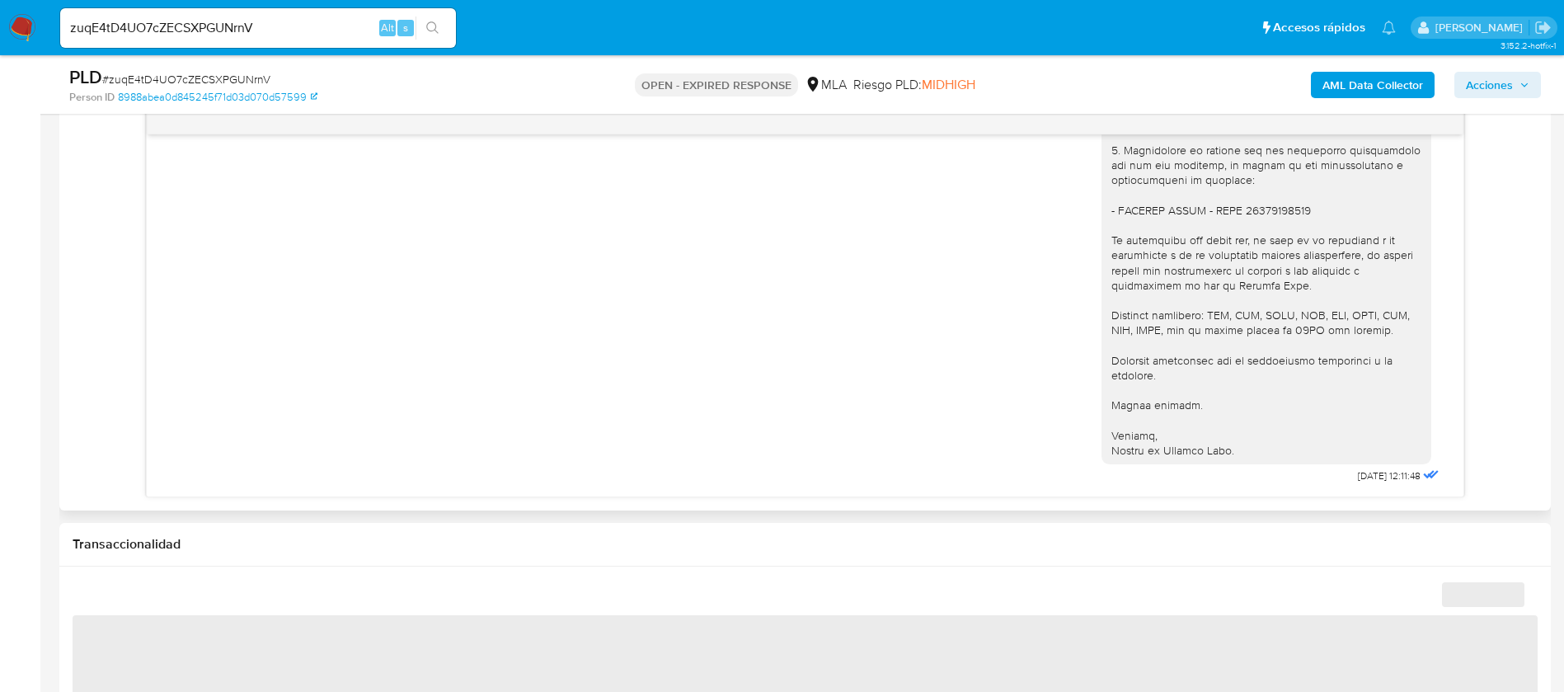
select select "10"
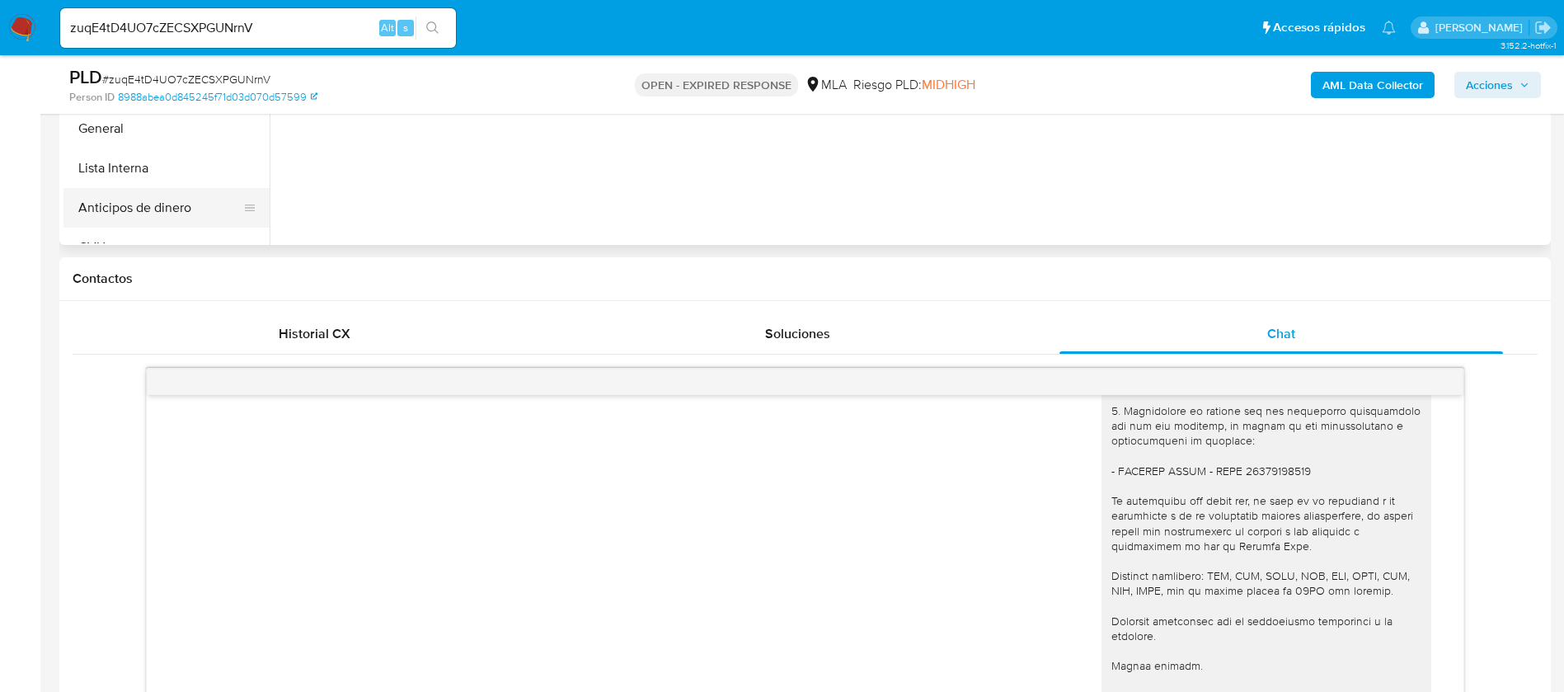
scroll to position [371, 0]
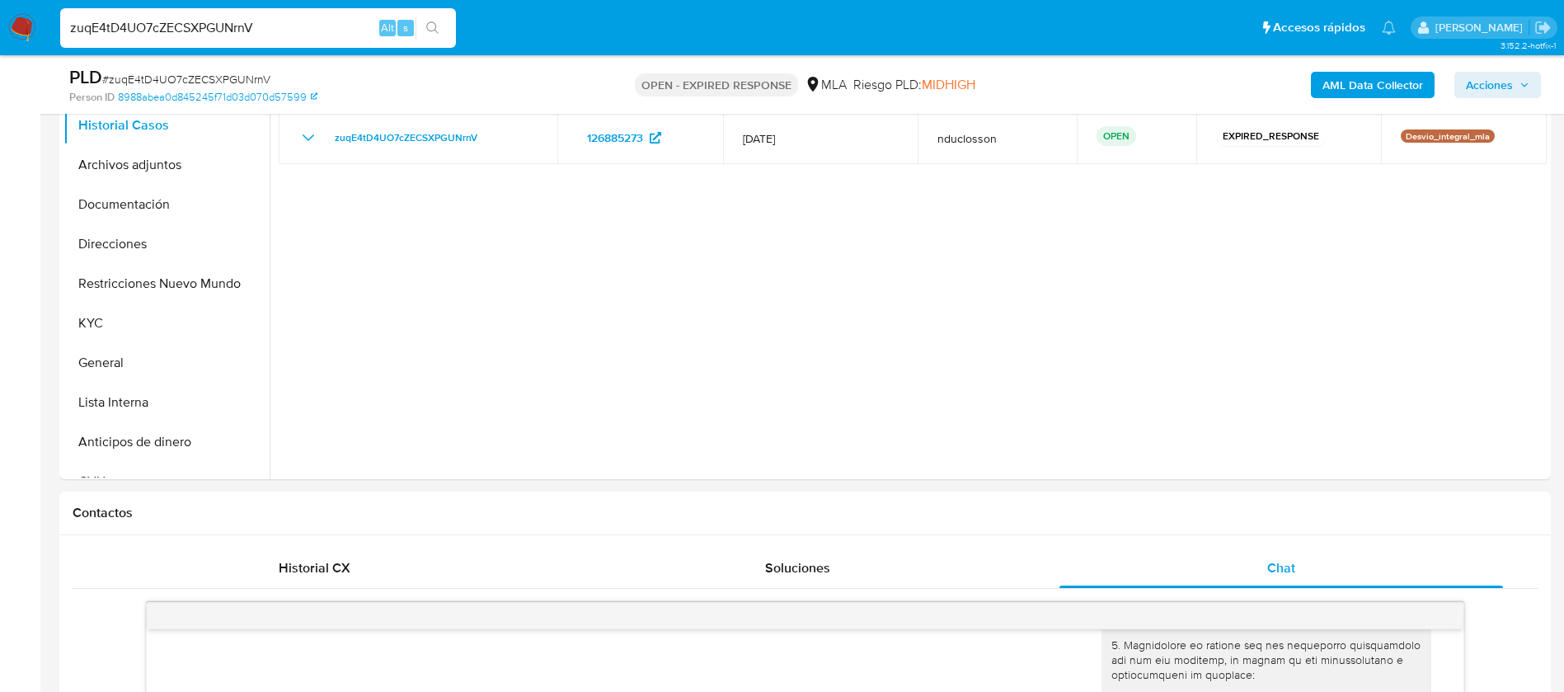
click at [221, 29] on input "zuqE4tD4UO7cZECSXPGUNrnV" at bounding box center [258, 27] width 396 height 21
click at [195, 23] on input "zuqE4tD4UO7cZECSXPGUNrnV" at bounding box center [258, 27] width 396 height 21
paste input "uANDfisxoZddSc9OpydlpZhF"
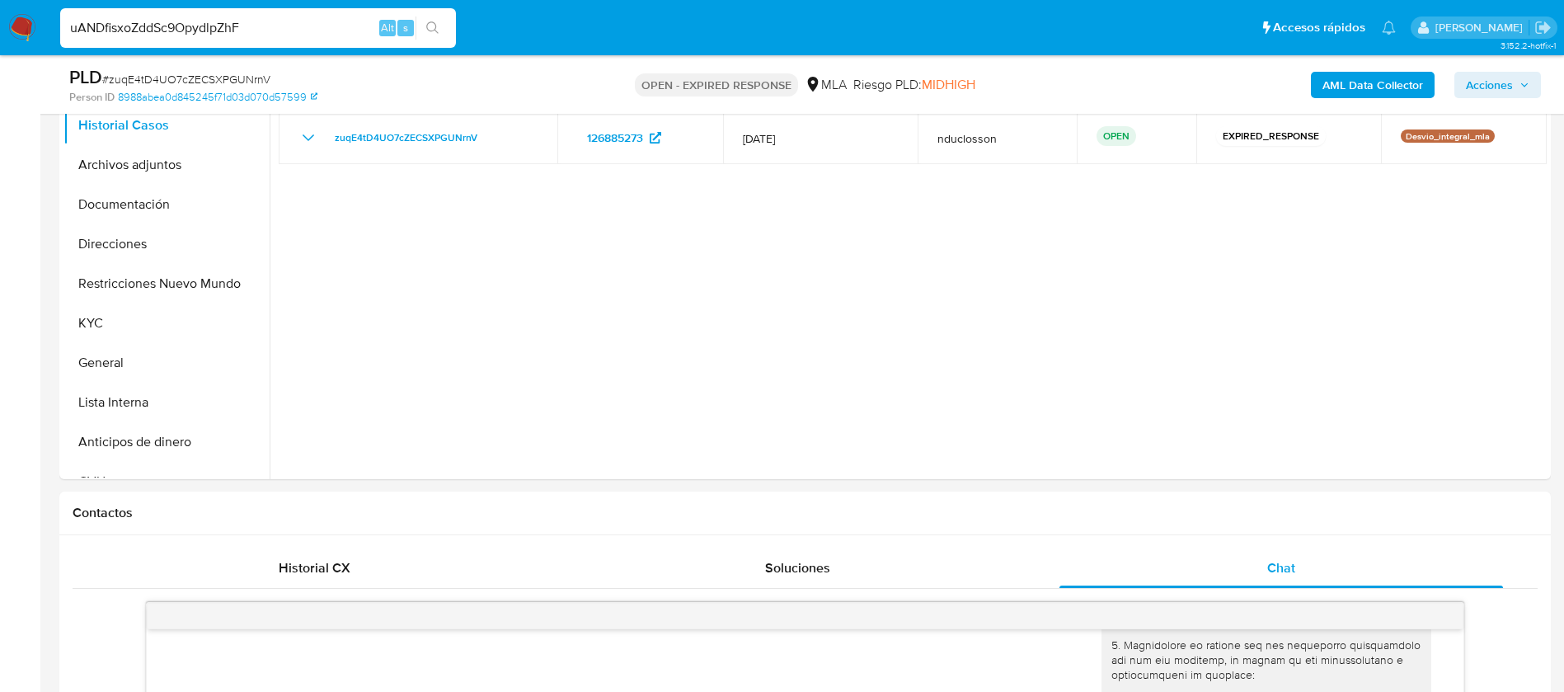
type input "uANDfisxoZddSc9OpydlpZhF"
click at [436, 18] on button "search-icon" at bounding box center [433, 27] width 34 height 23
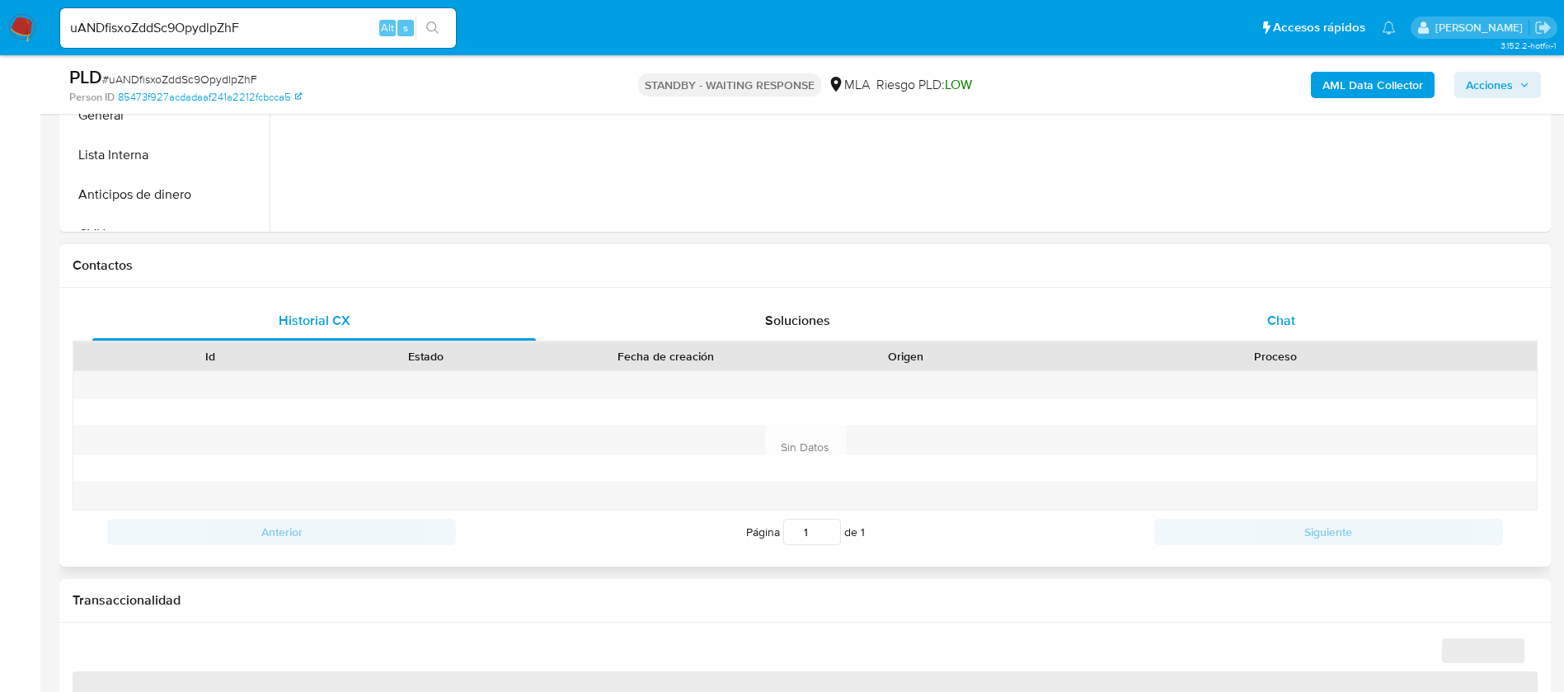
click at [1283, 314] on span "Chat" at bounding box center [1281, 320] width 28 height 19
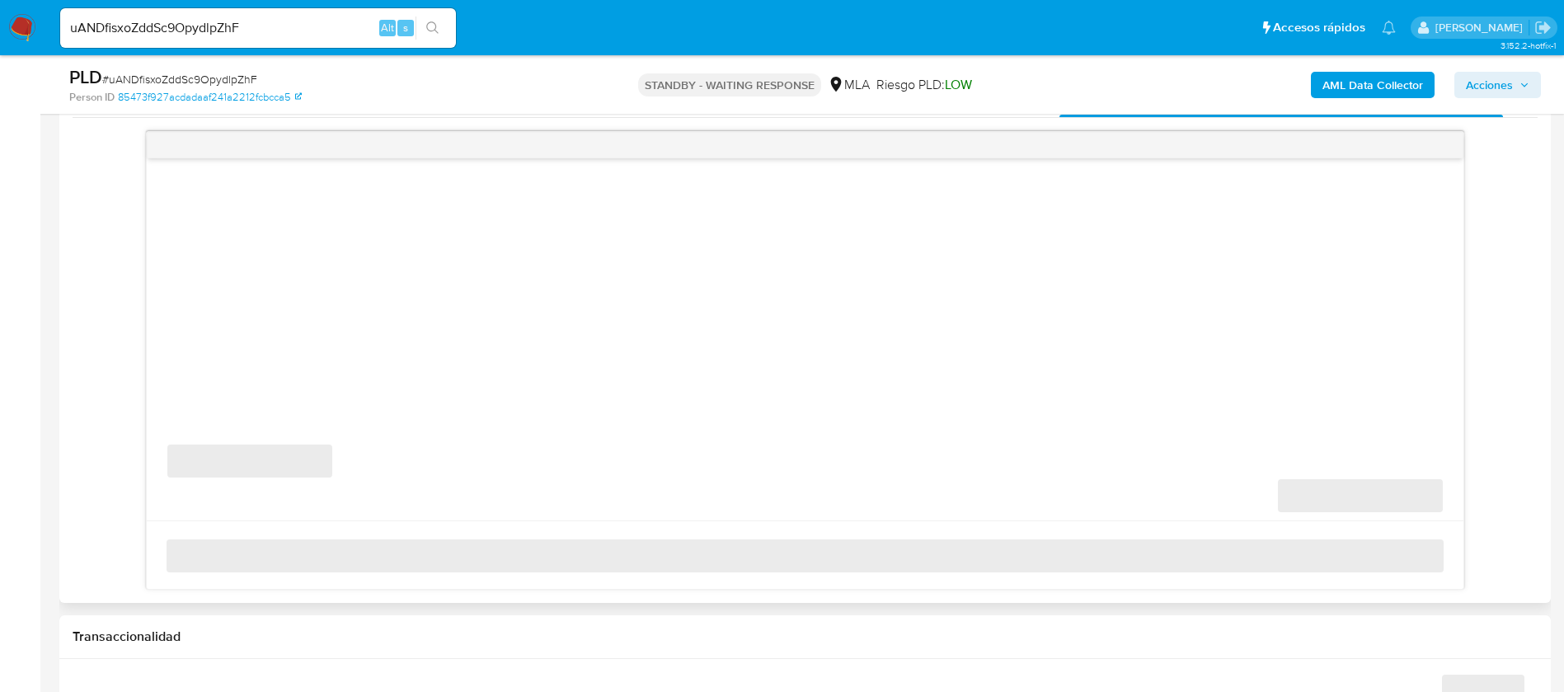
scroll to position [866, 0]
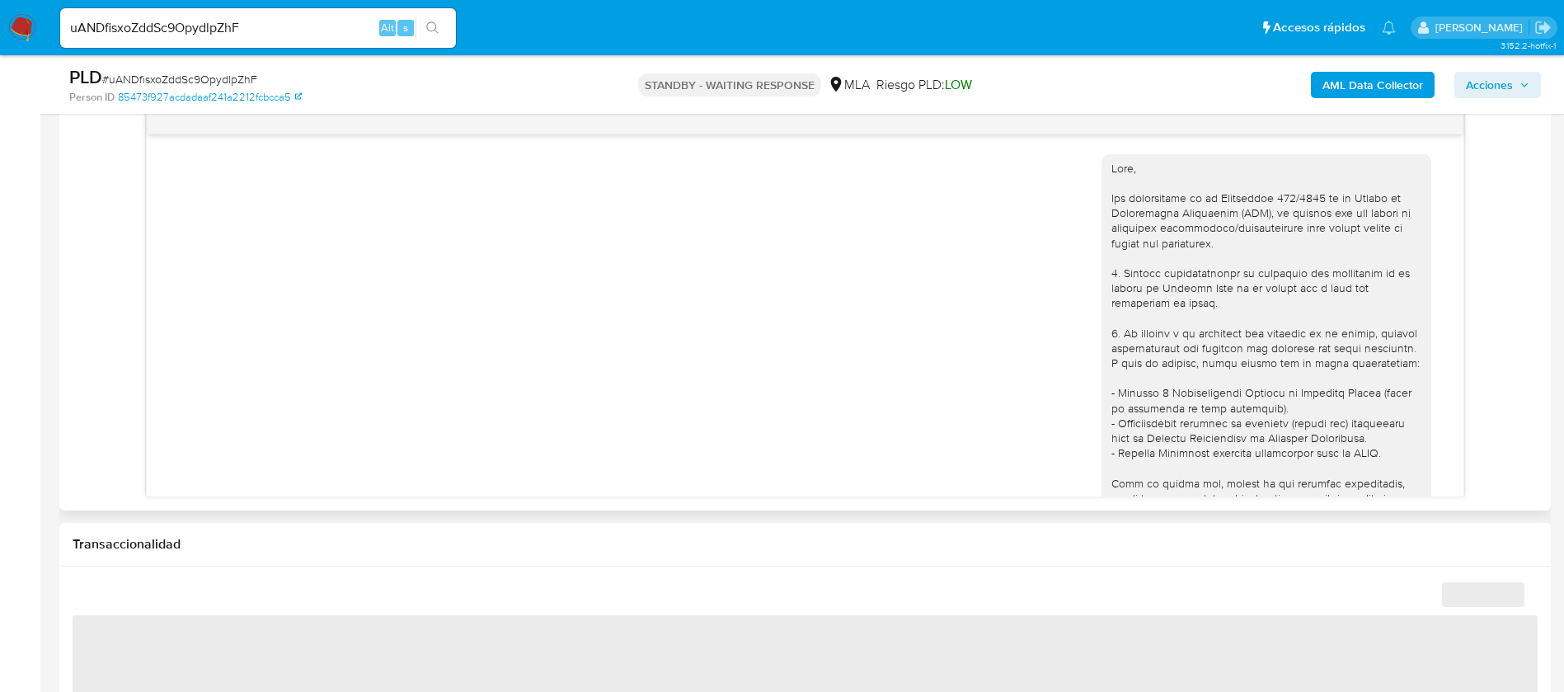
select select "10"
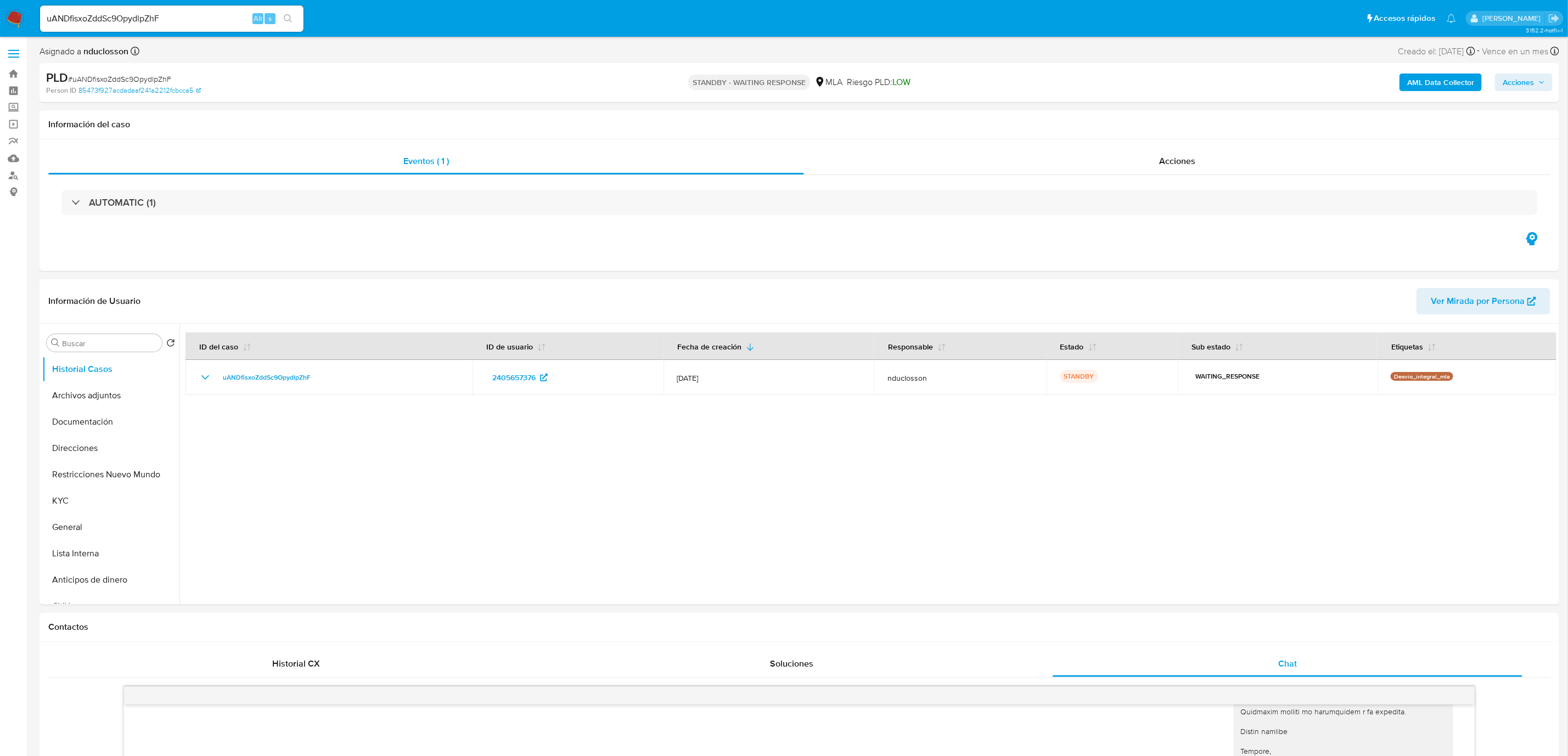
scroll to position [1141, 0]
click at [128, 21] on input "uANDfisxoZddSc9OpydlpZhF" at bounding box center [172, 18] width 264 height 14
paste input "YZvWphWrpTZX8AH4Ek4AGyk9"
type input "YZvWphWrpTZX8AH4Ek4AGyk9"
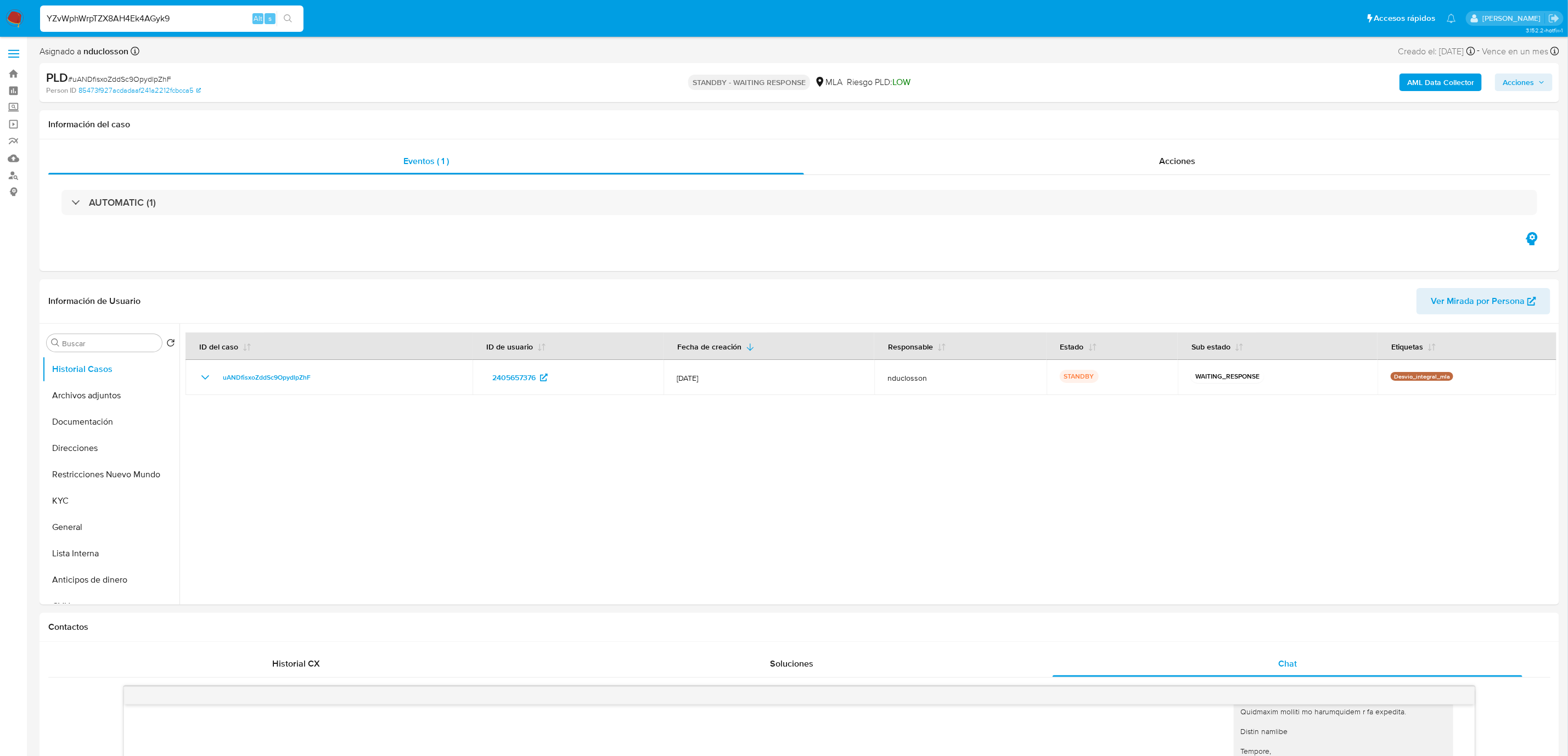
click at [295, 15] on button "search-icon" at bounding box center [288, 18] width 23 height 15
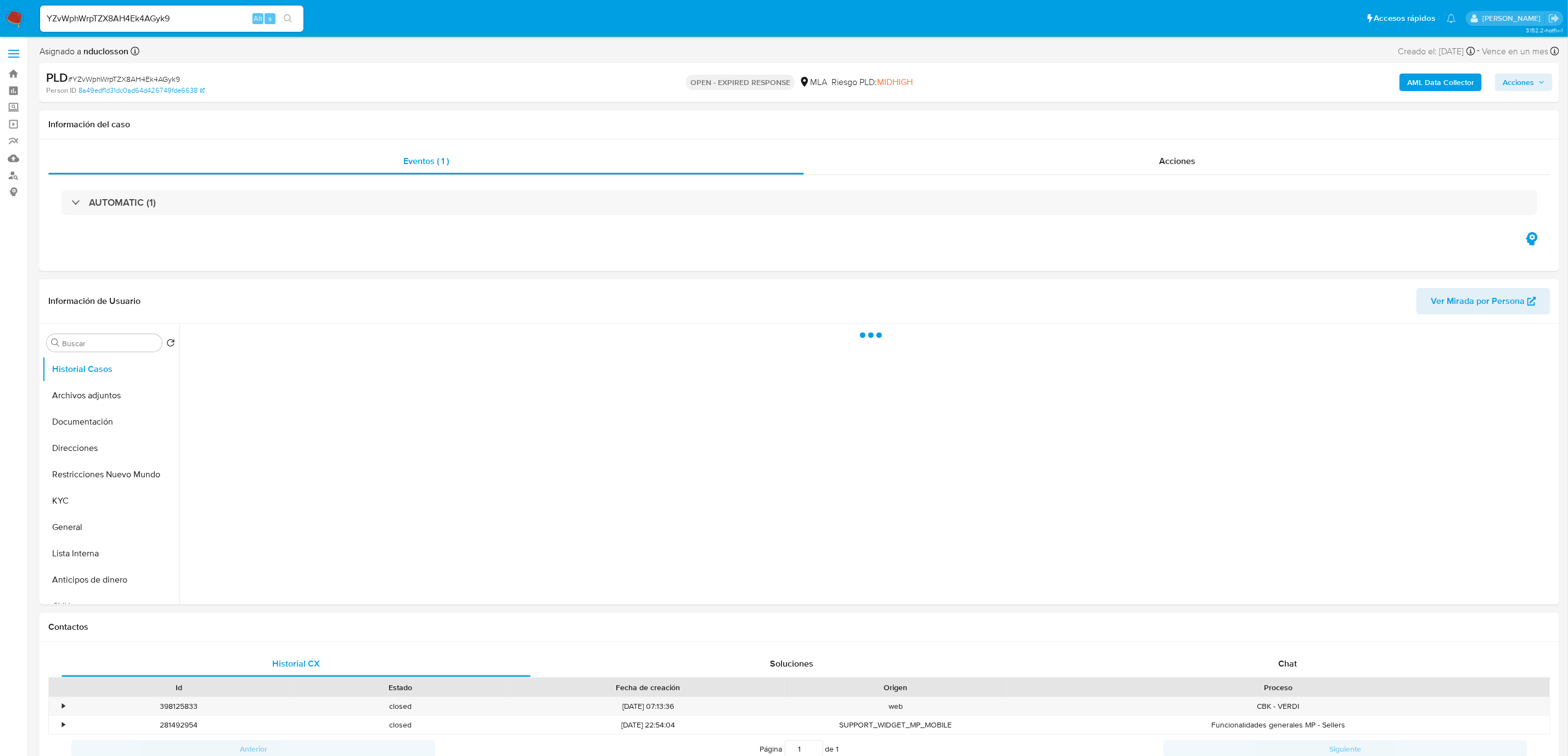
select select "10"
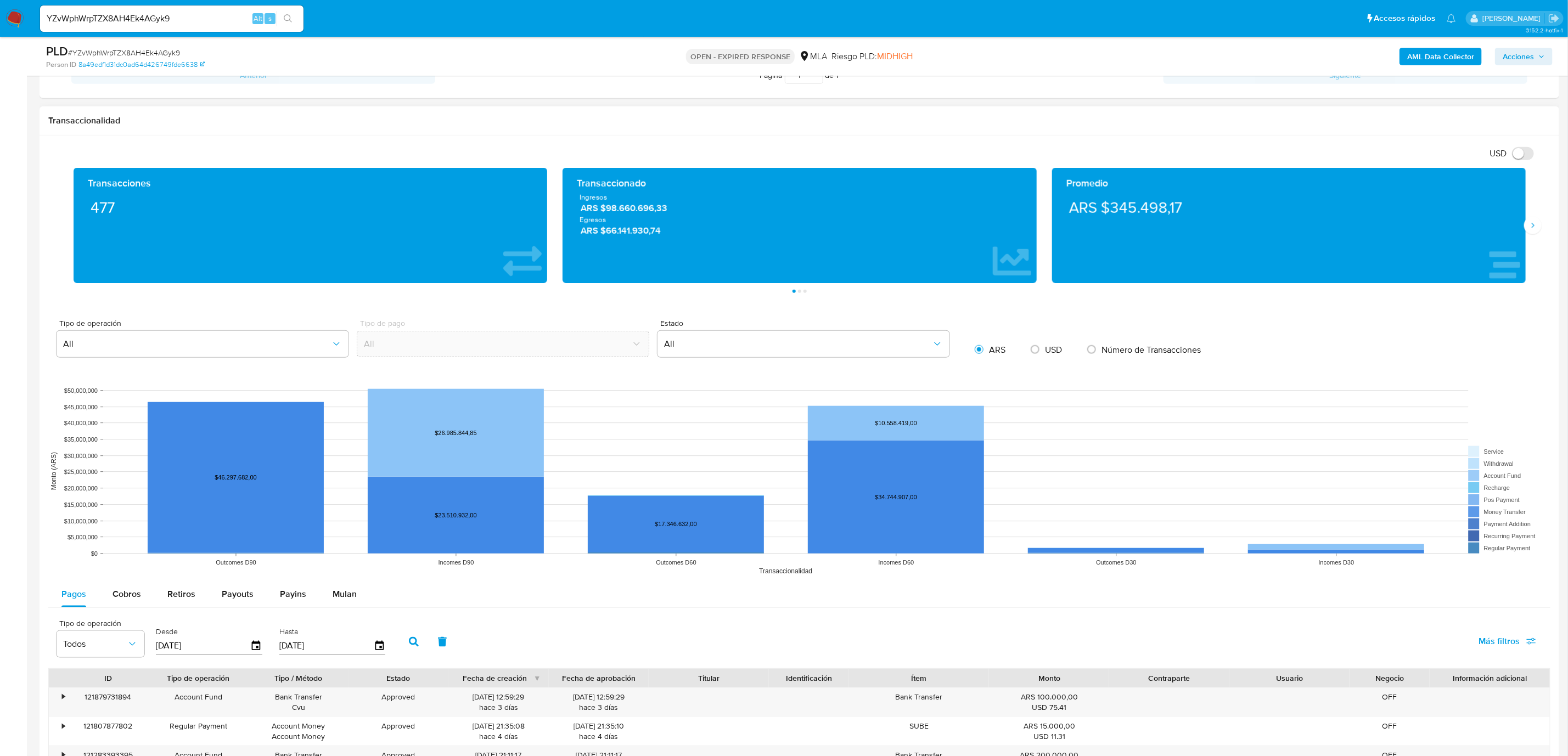
scroll to position [494, 0]
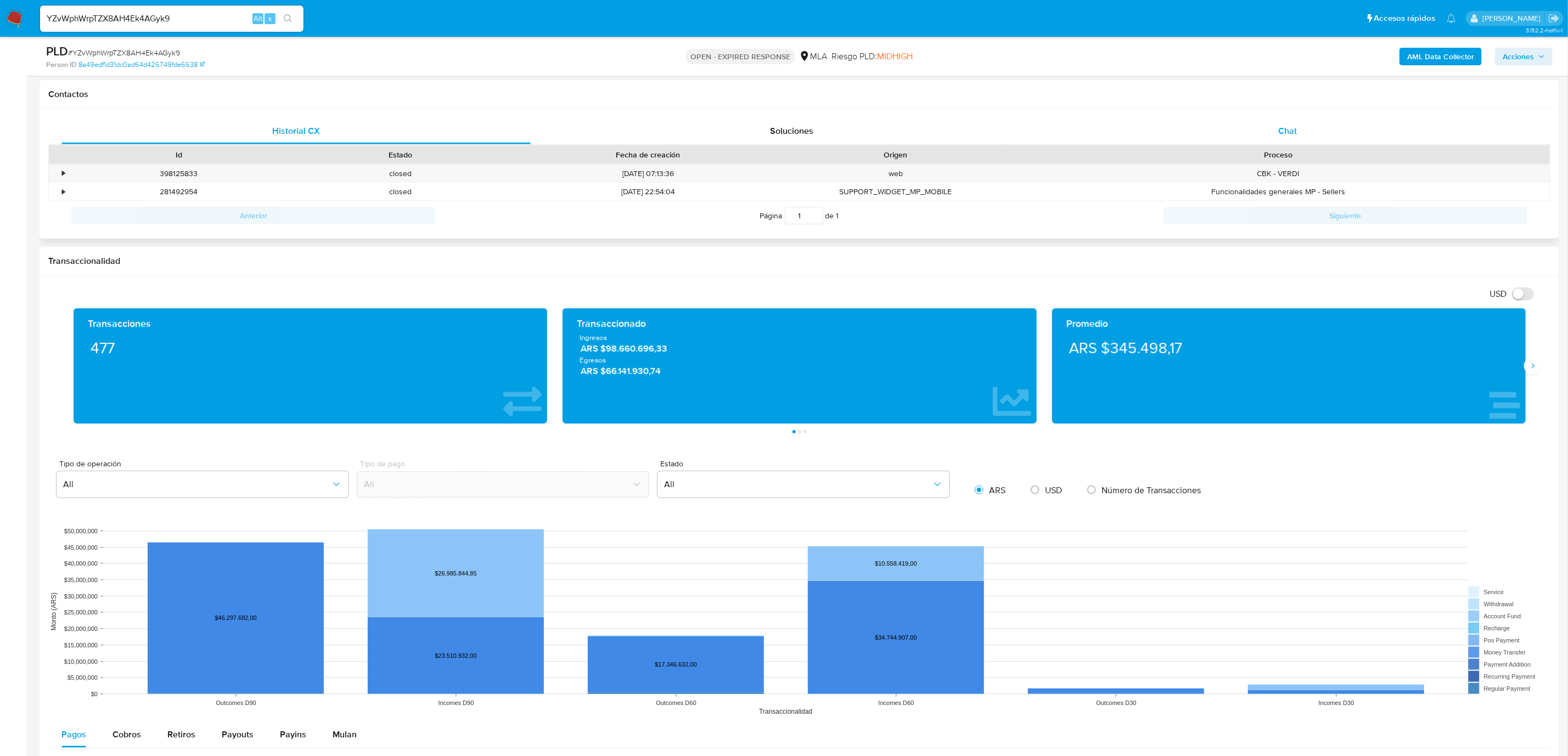
click at [1040, 133] on span "Chat" at bounding box center [1288, 130] width 19 height 13
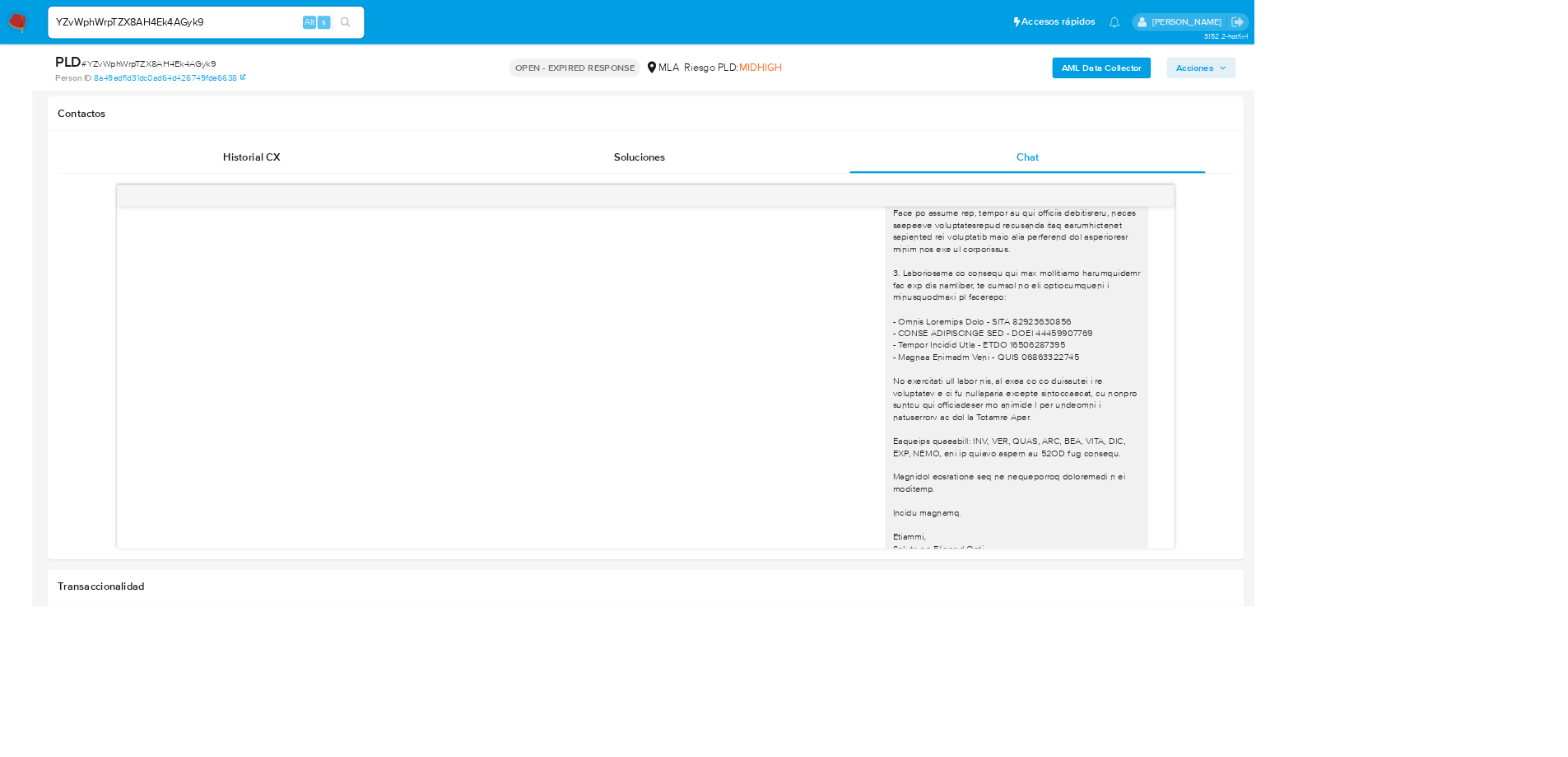
scroll to position [1580, 0]
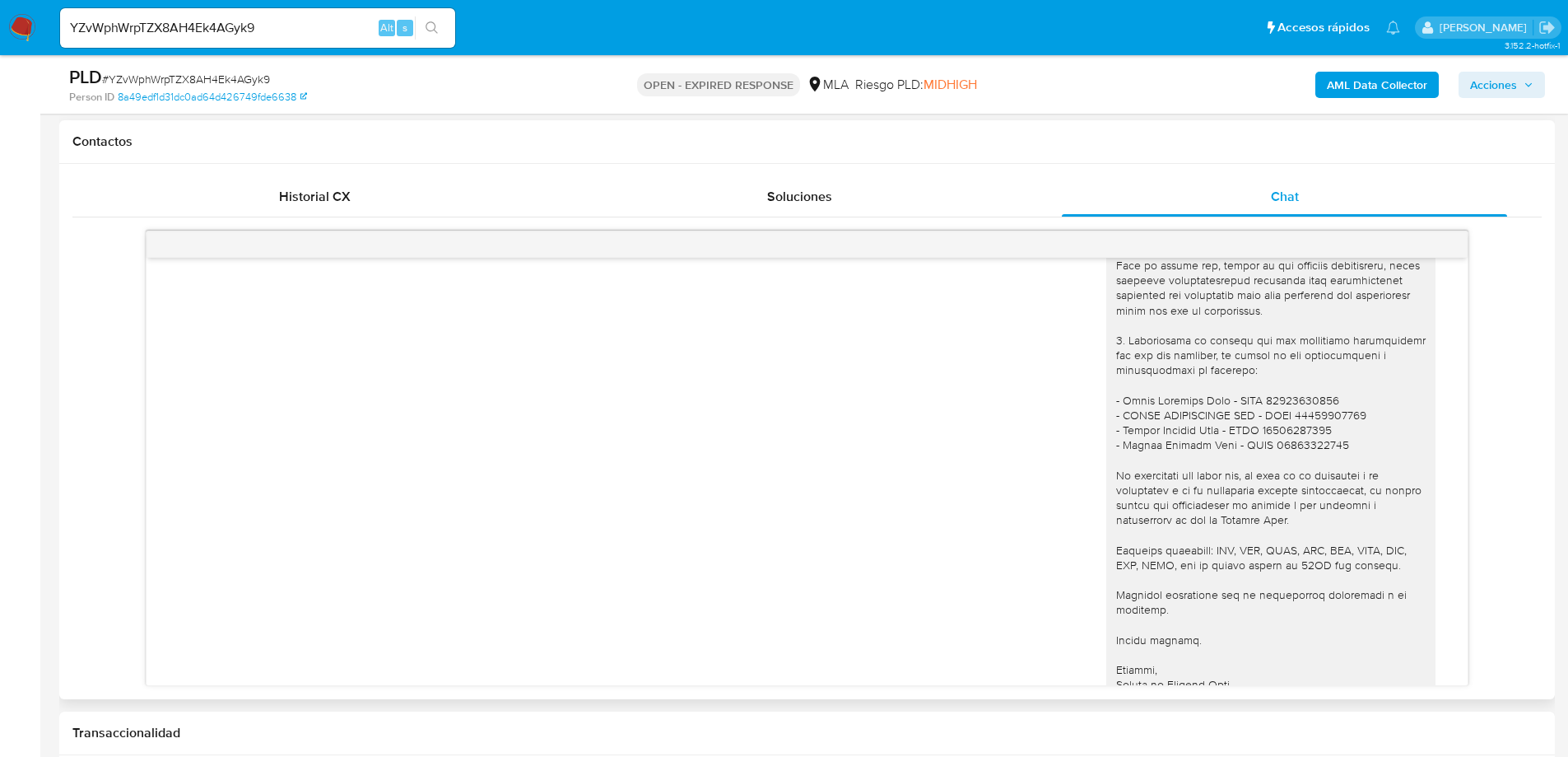
drag, startPoint x: 1874, startPoint y: 0, endPoint x: 775, endPoint y: 246, distance: 1126.2
click at [775, 246] on div at bounding box center [807, 245] width 1321 height 26
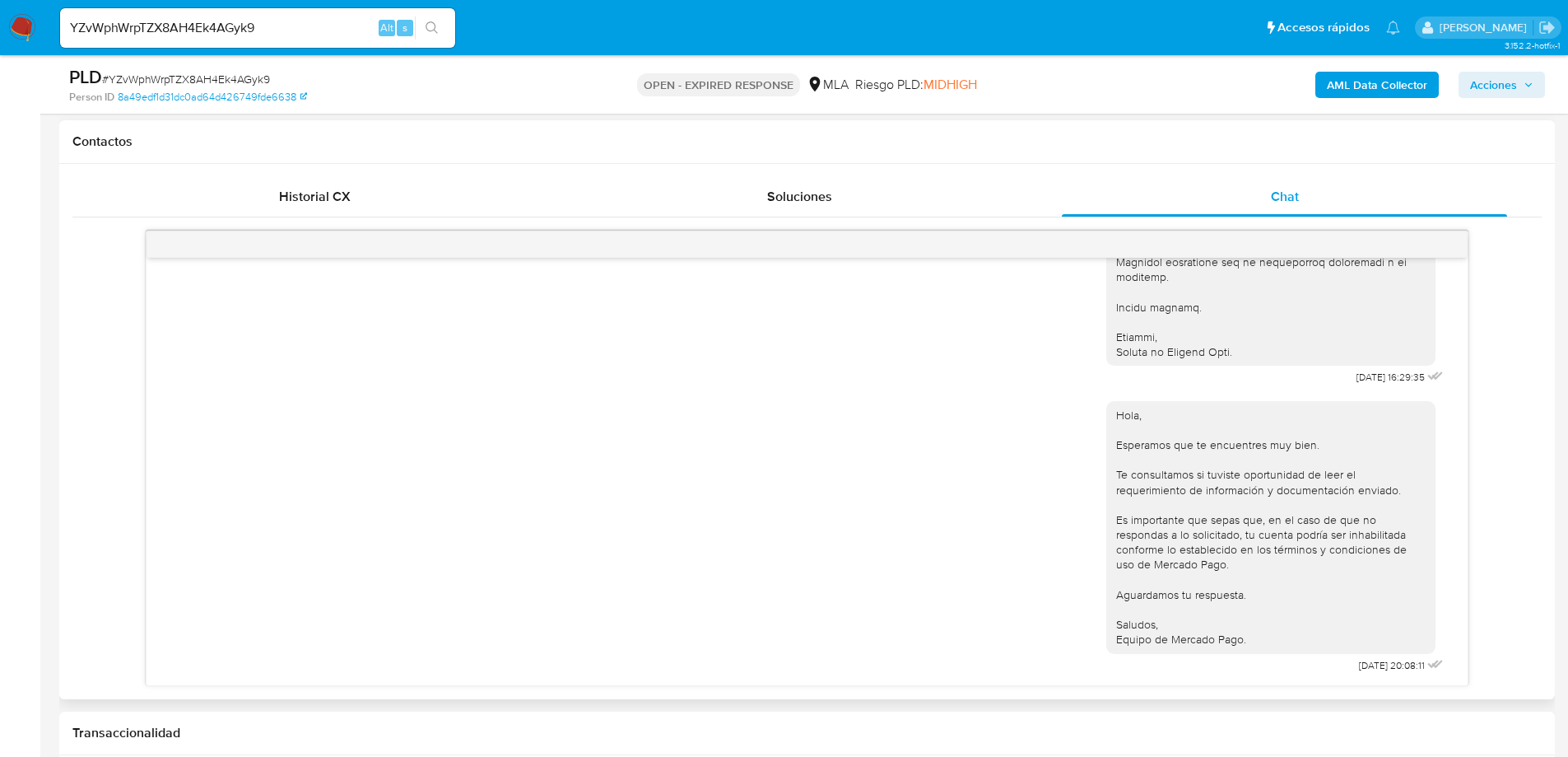
scroll to position [1956, 0]
click at [158, 21] on input "YZvWphWrpTZX8AH4Ek4AGyk9" at bounding box center [258, 27] width 395 height 21
paste input "uANDfisxoZddSc9OpydlpZhF"
type input "uANDfisxoZddSc9OpydlpZhF"
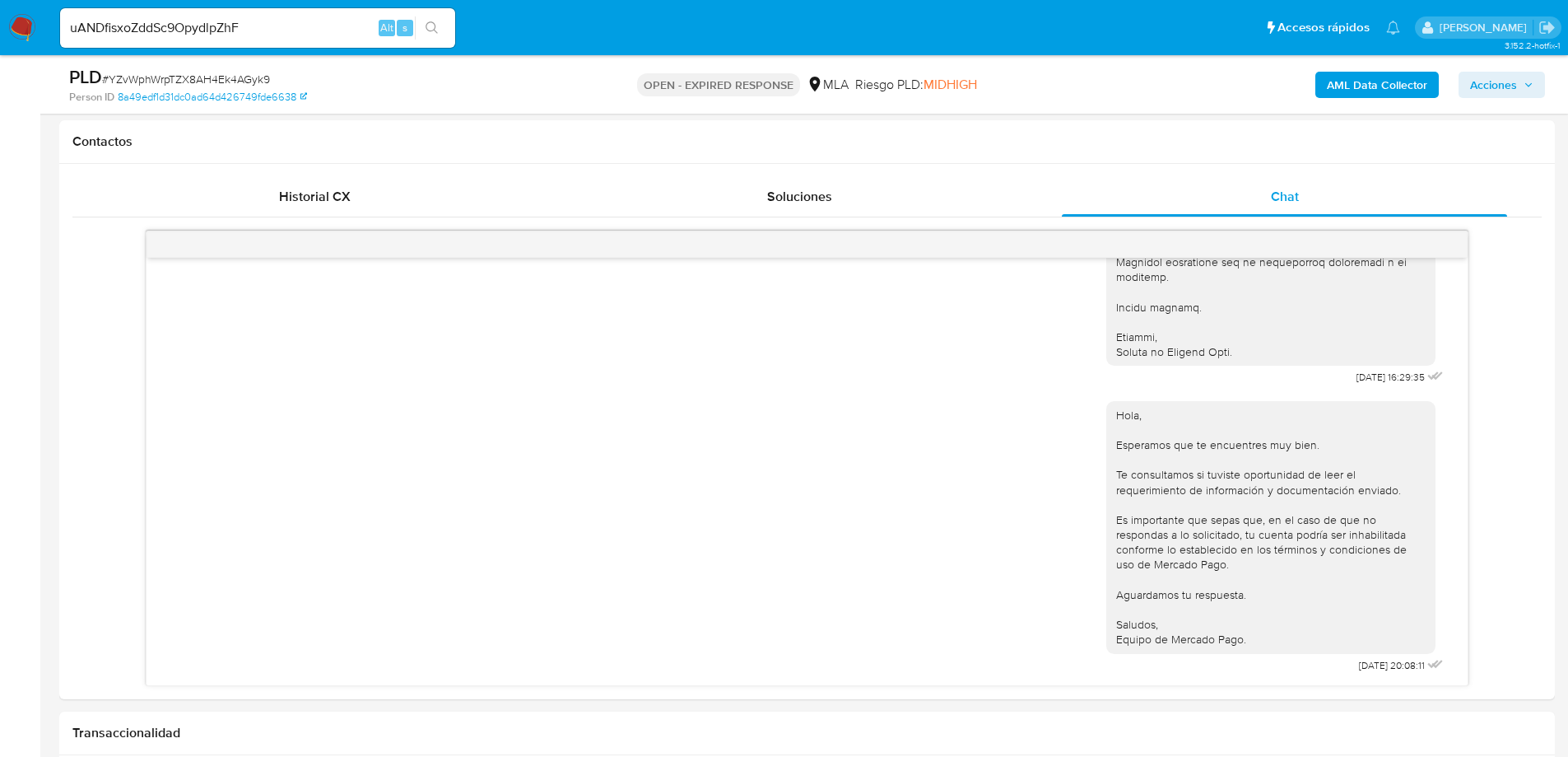
click at [421, 38] on button "search-icon" at bounding box center [432, 27] width 34 height 23
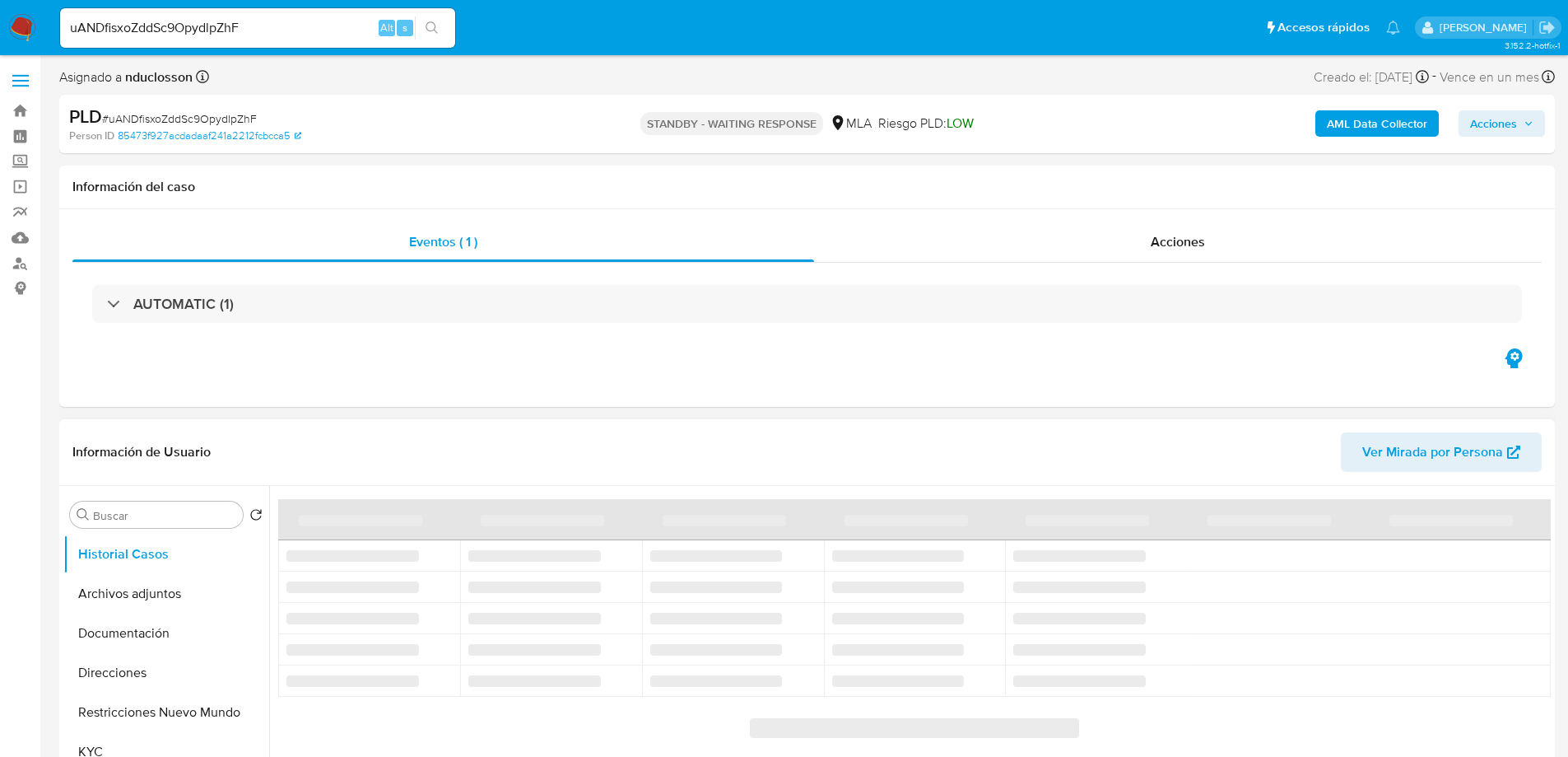
select select "10"
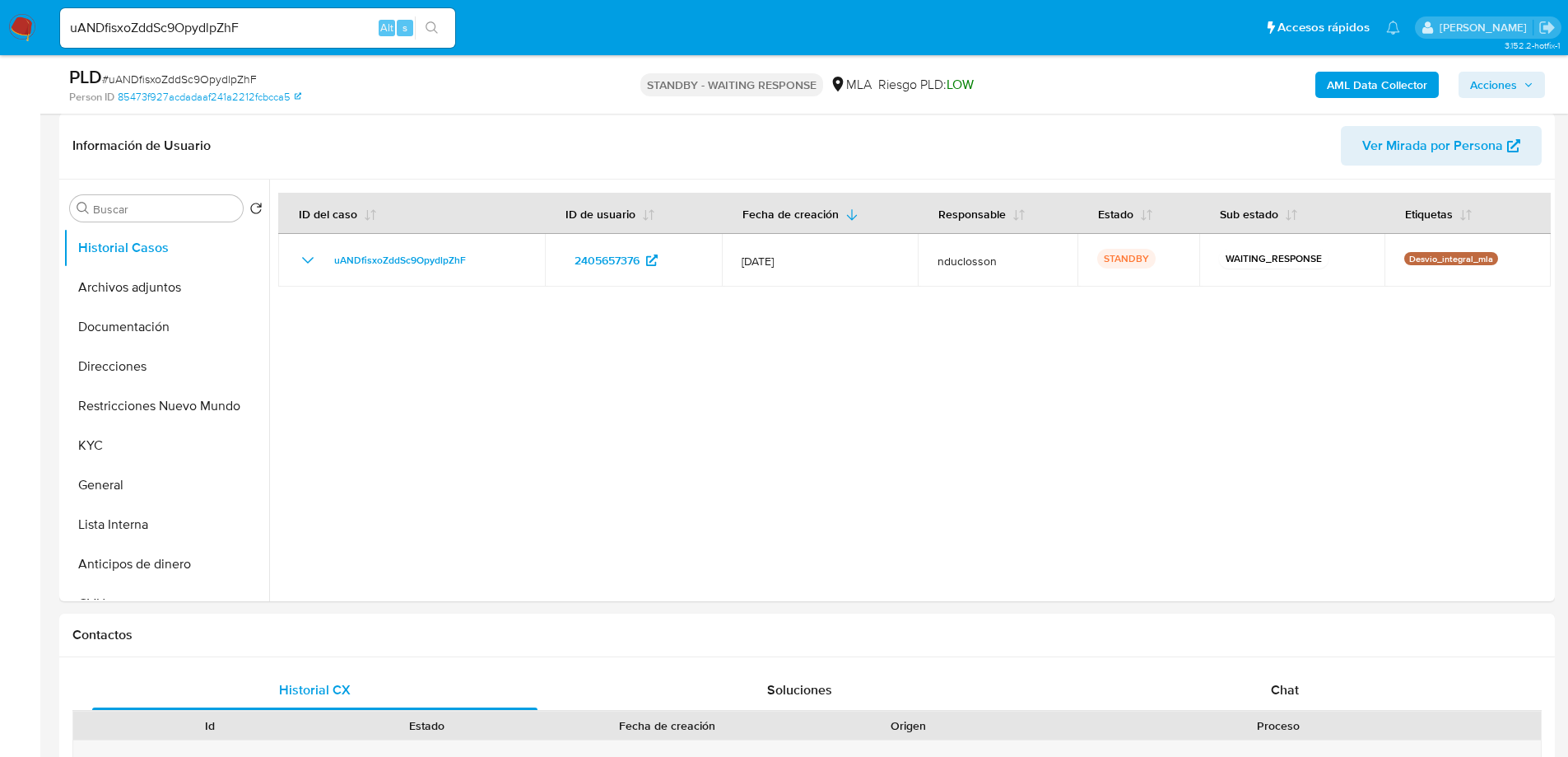
scroll to position [494, 0]
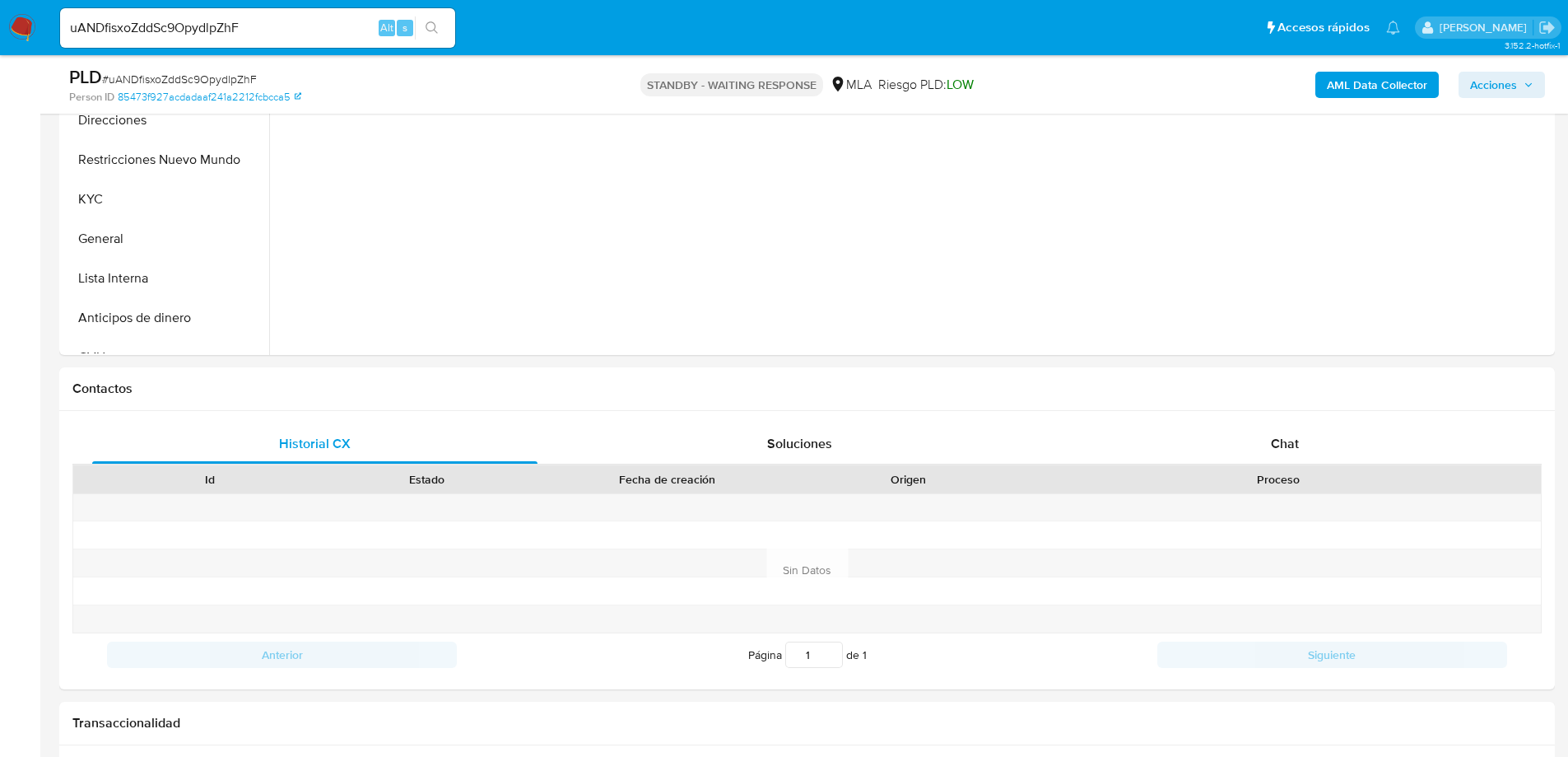
click at [1271, 445] on span "Chat" at bounding box center [1285, 443] width 28 height 19
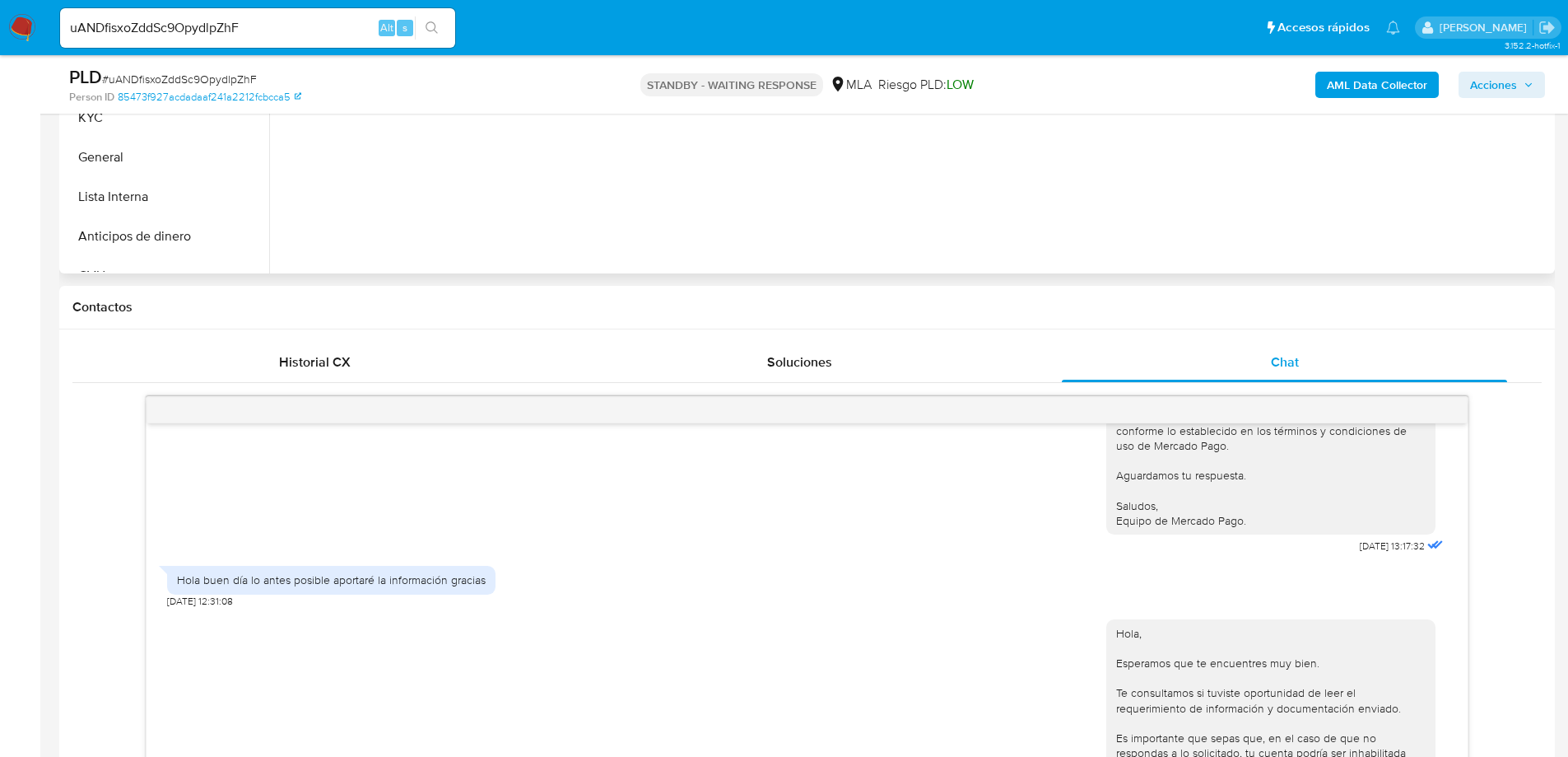
scroll to position [82, 0]
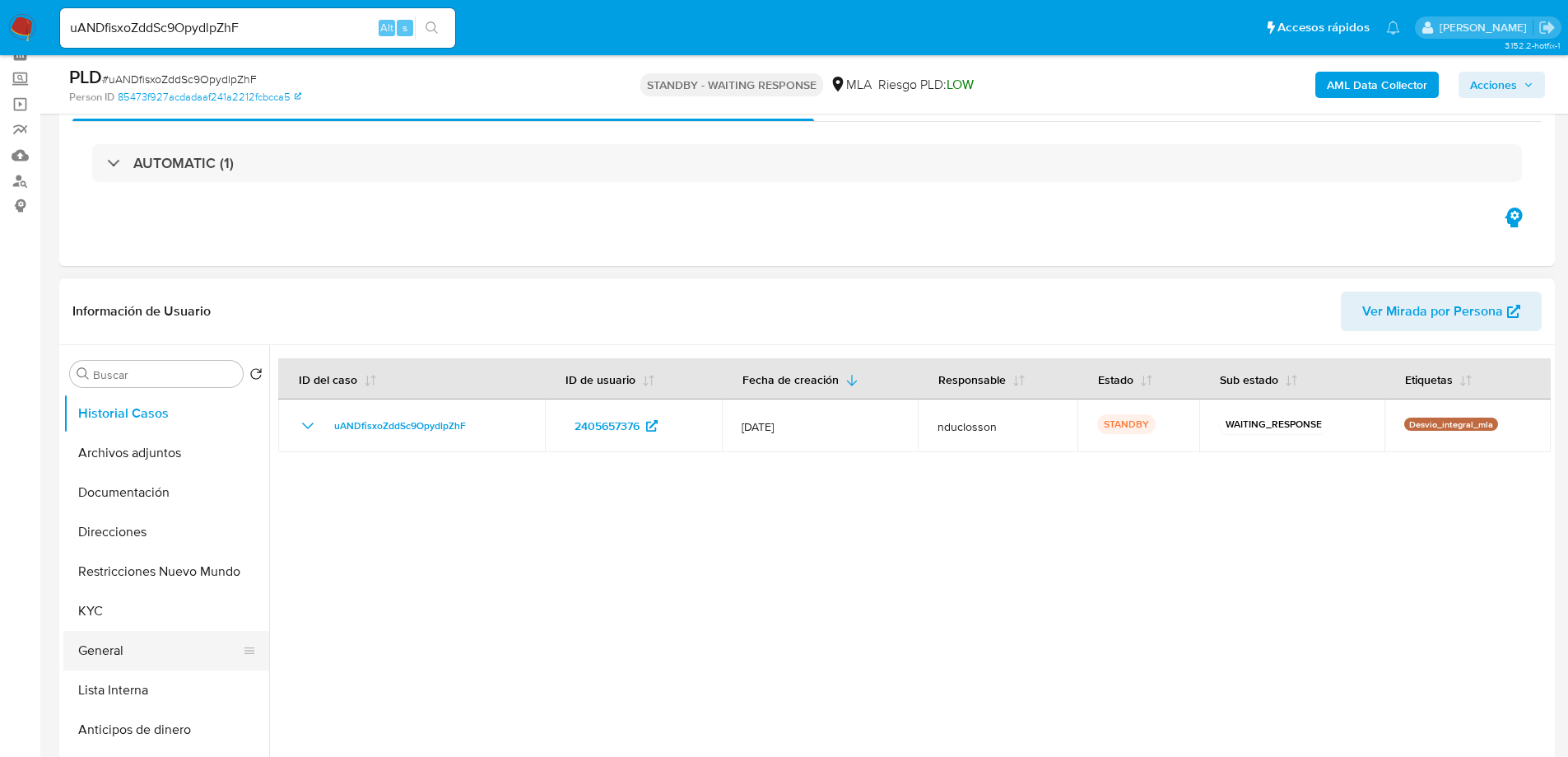
click at [117, 640] on button "General" at bounding box center [159, 651] width 193 height 40
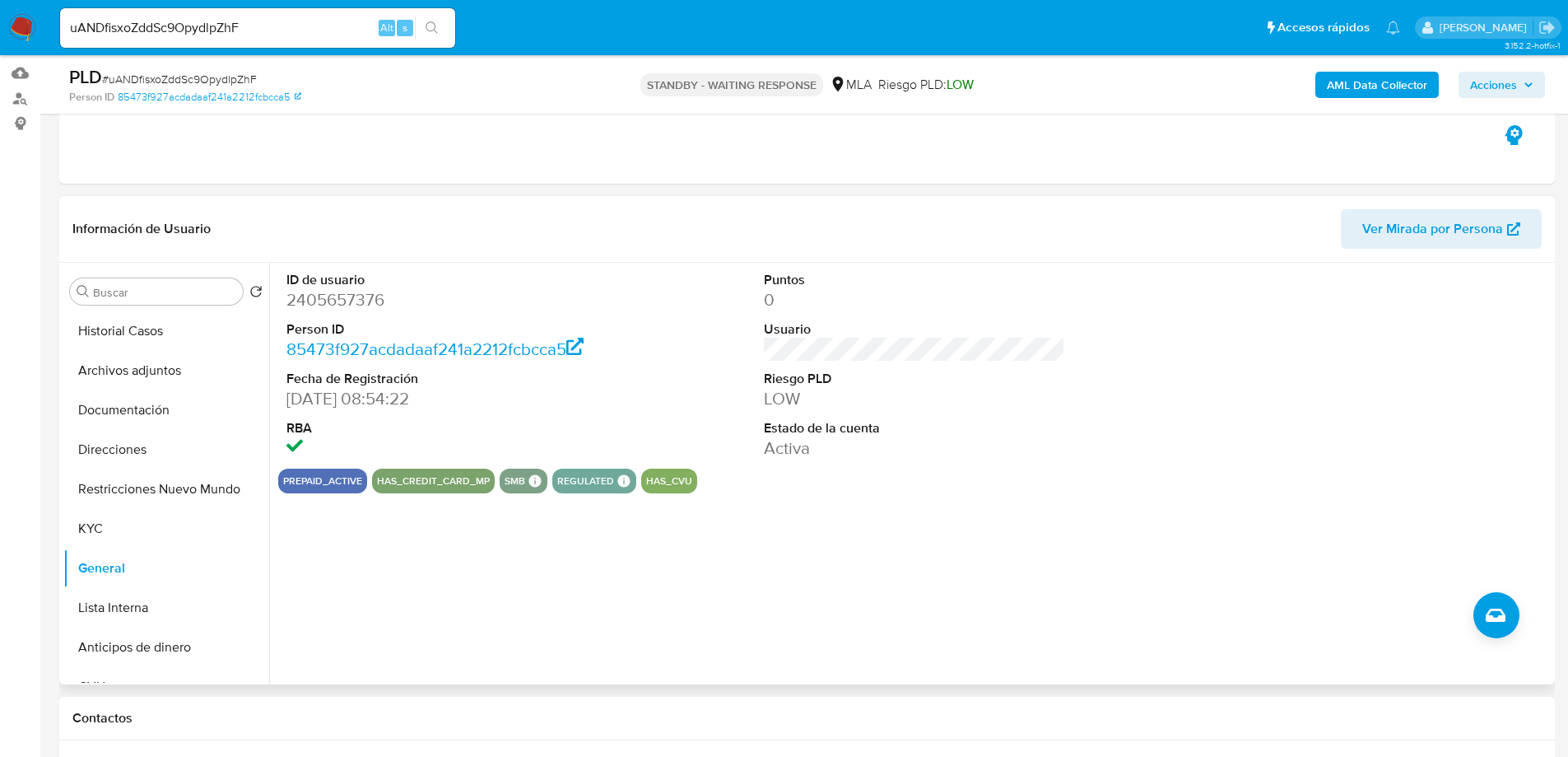
scroll to position [247, 0]
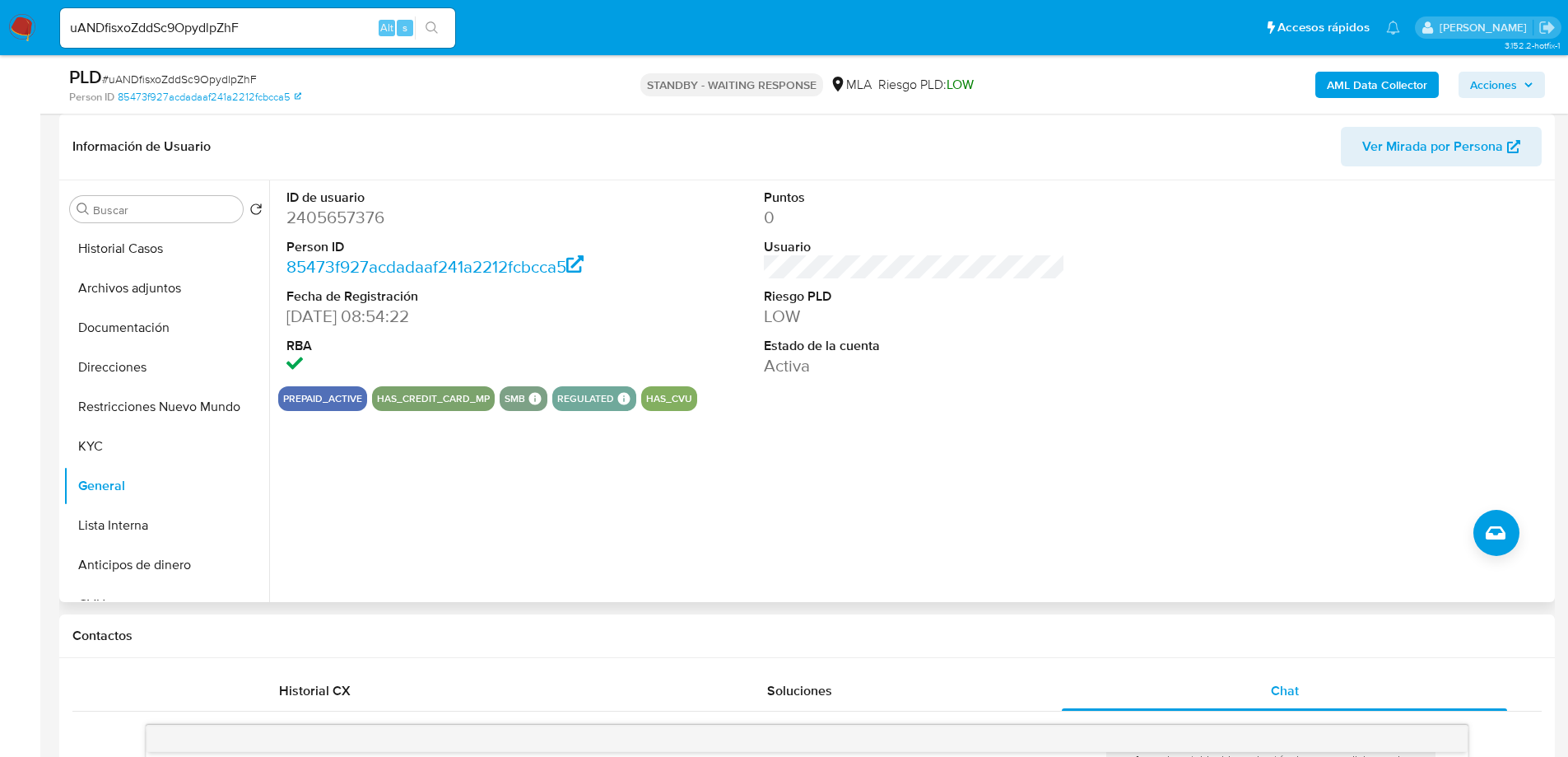
click at [523, 440] on div "ID de usuario 2405657376 Person ID 85473f927acdadaaf241a2212fcbcca5 Fecha de Re…" at bounding box center [910, 391] width 1282 height 421
click at [125, 369] on button "Direcciones" at bounding box center [159, 368] width 193 height 40
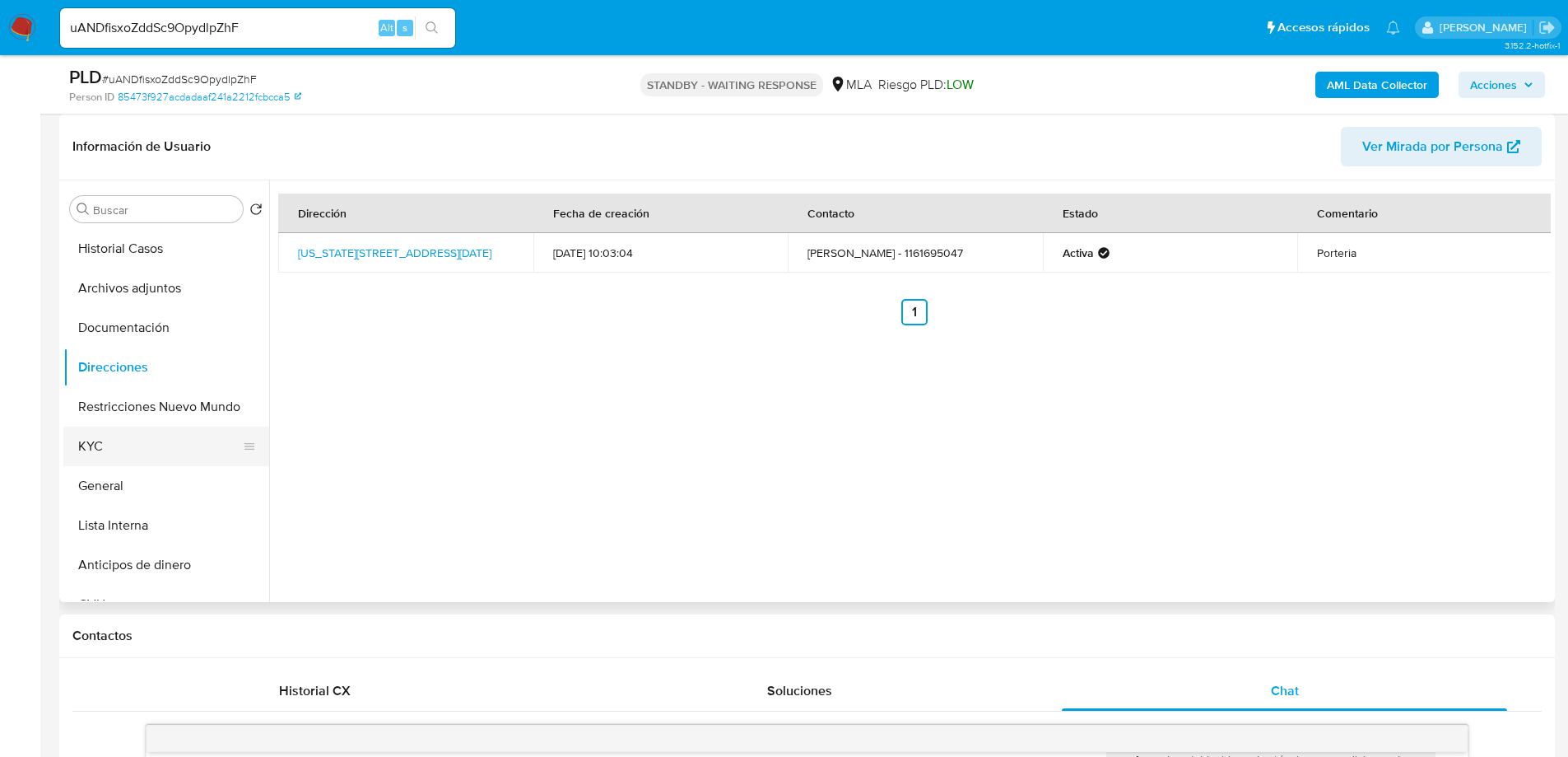
click at [111, 445] on button "KYC" at bounding box center [159, 446] width 193 height 40
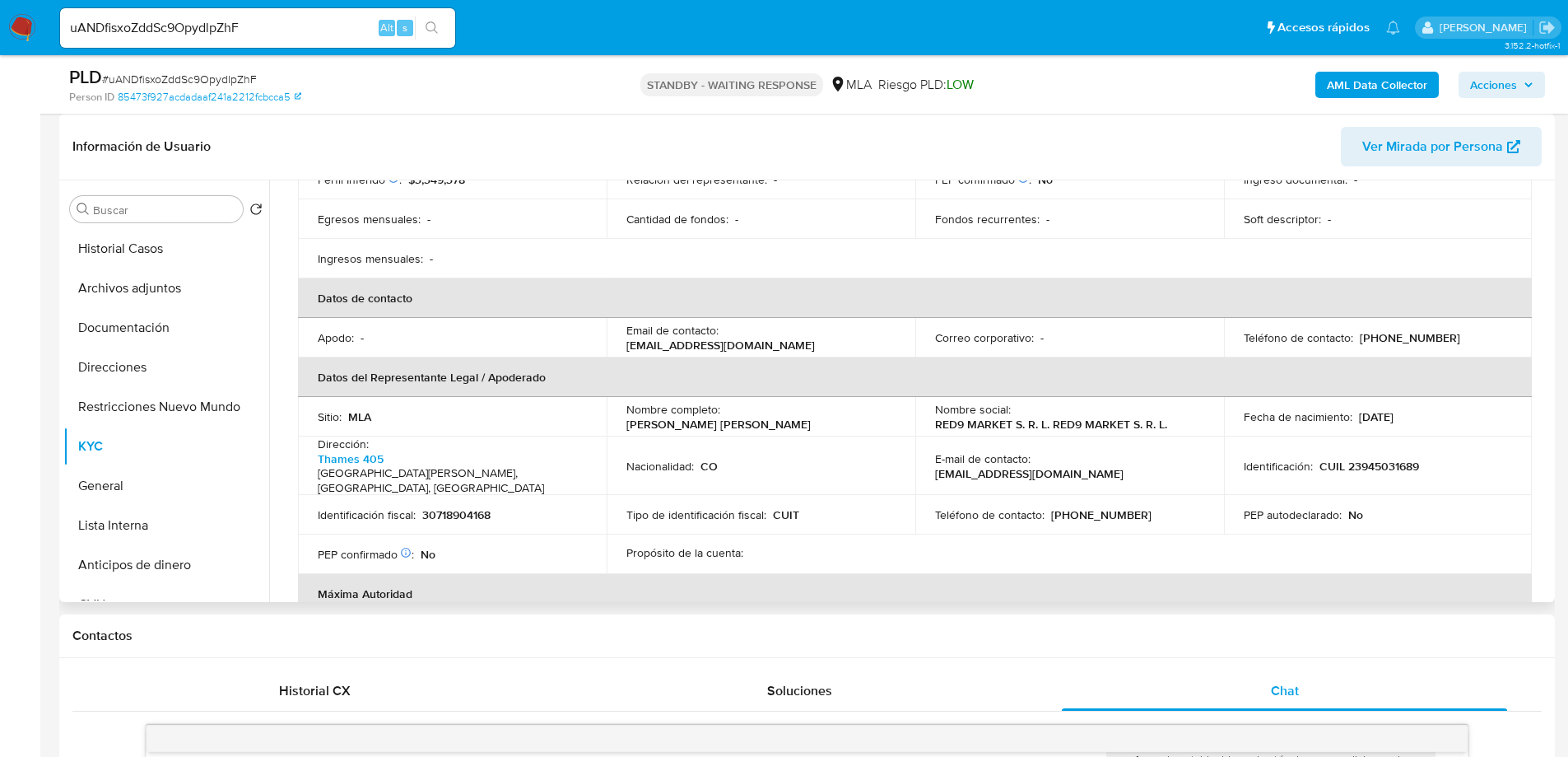
scroll to position [494, 0]
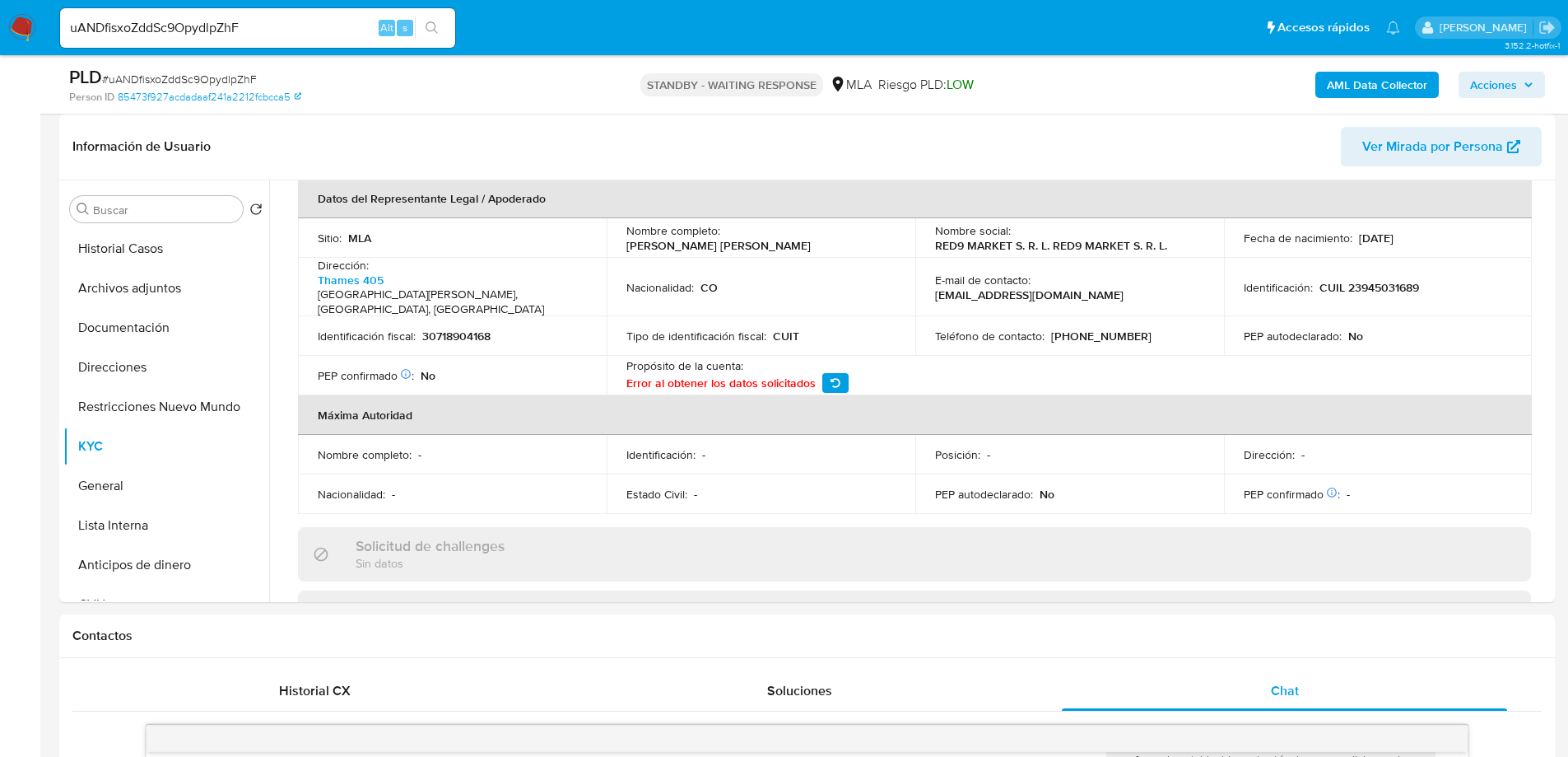
click at [182, 73] on span "# uANDfisxoZddSc9OpydlpZhF" at bounding box center [179, 79] width 155 height 16
copy span "uANDfisxoZddSc9OpydlpZhF"
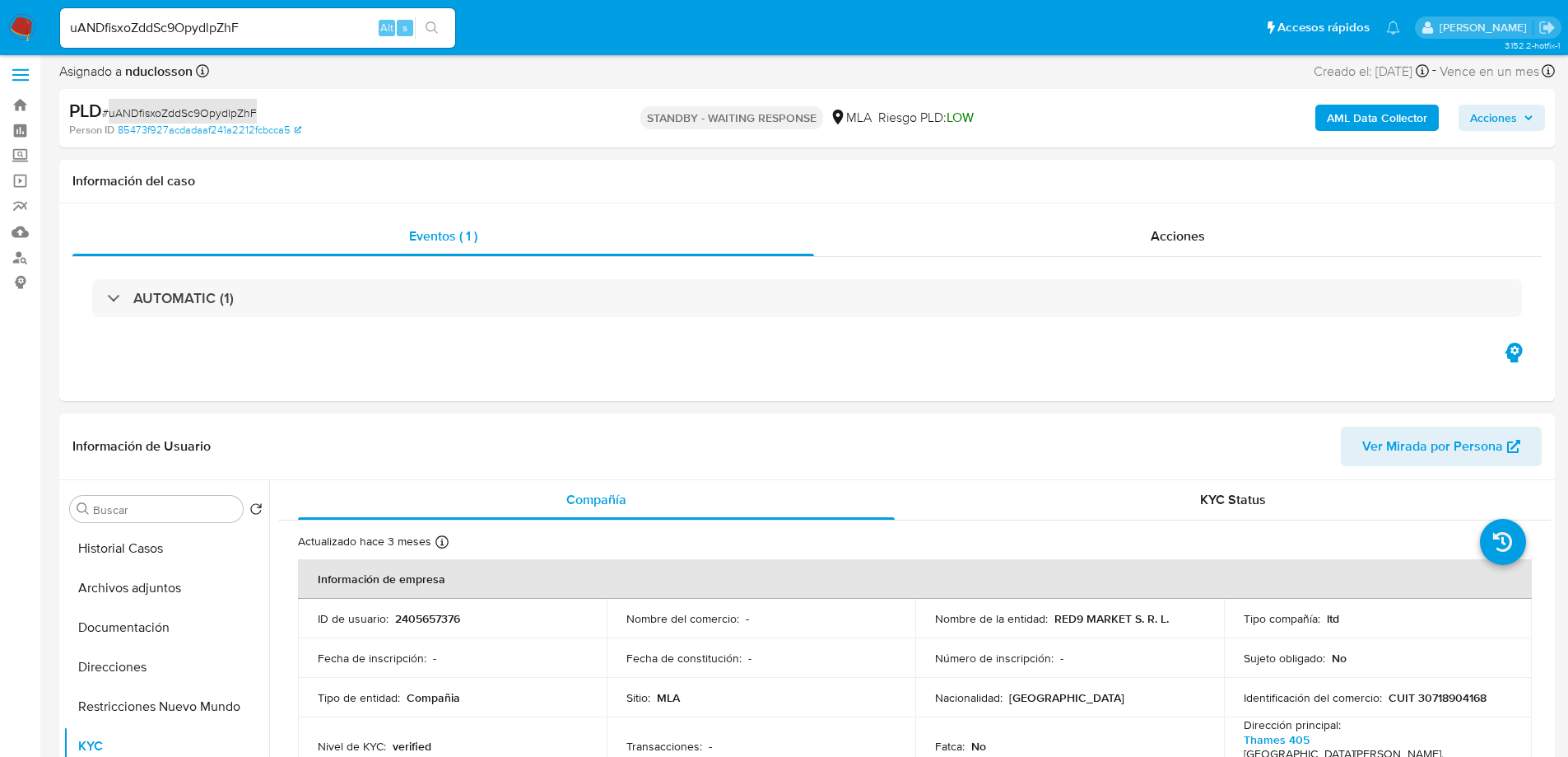
scroll to position [0, 0]
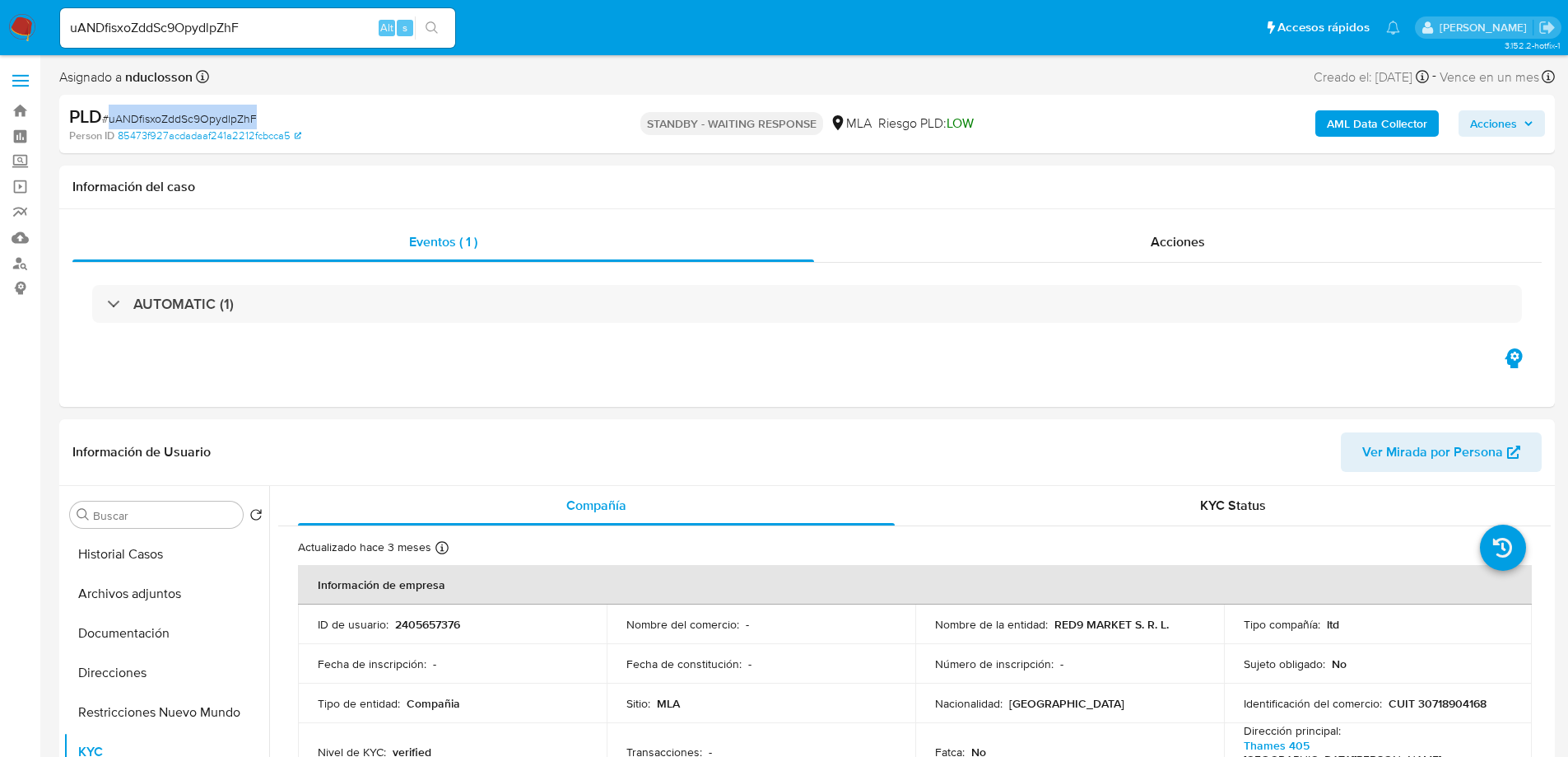
click at [202, 27] on input "uANDfisxoZddSc9OpydlpZhF" at bounding box center [258, 27] width 395 height 21
paste input "K7CfZ6CbjKUwlCENDYS2QGa0"
type input "K7CfZ6CbjKUwlCENDYS2QGa0"
click at [439, 30] on icon "search-icon" at bounding box center [431, 27] width 13 height 13
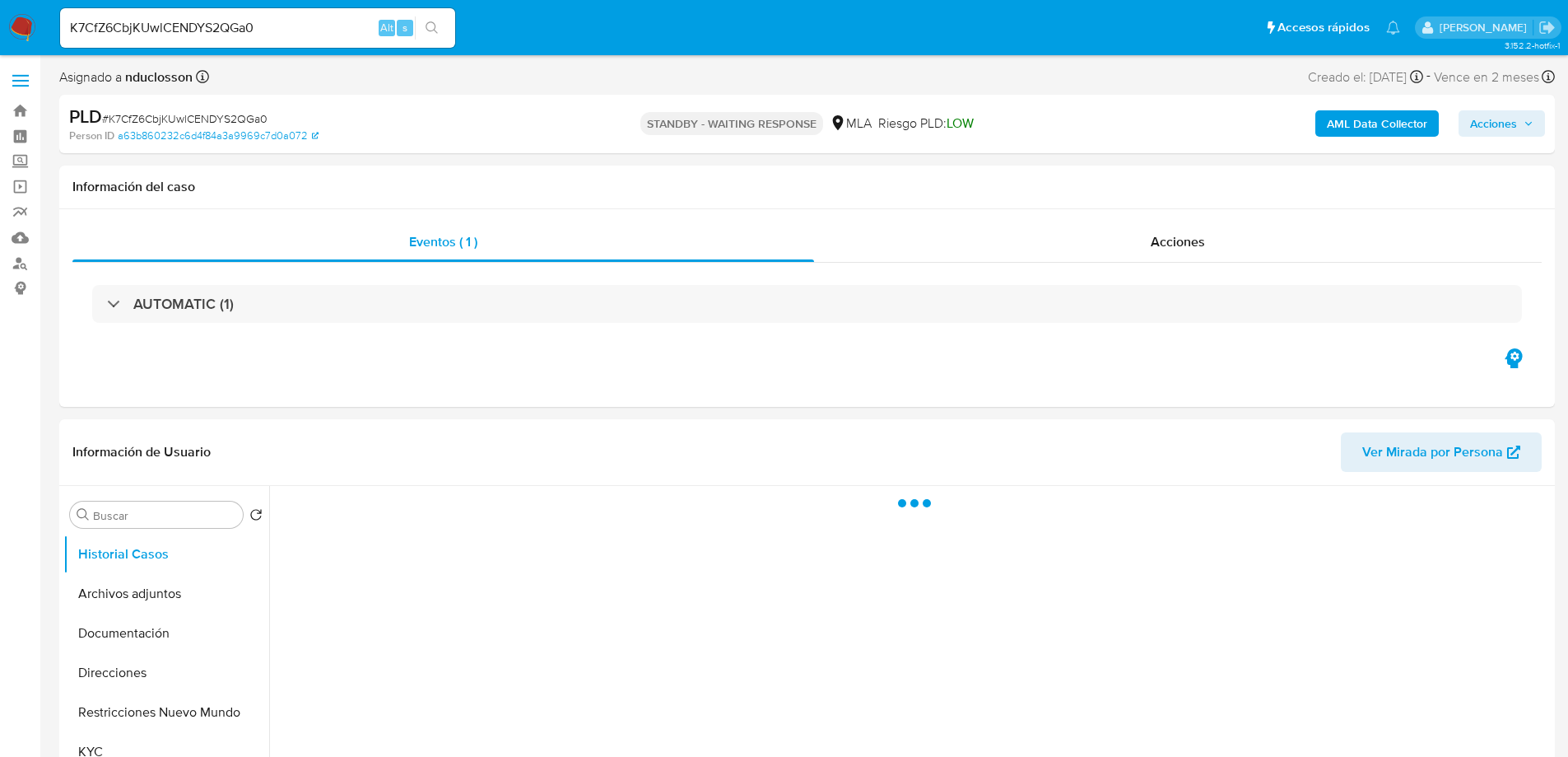
select select "10"
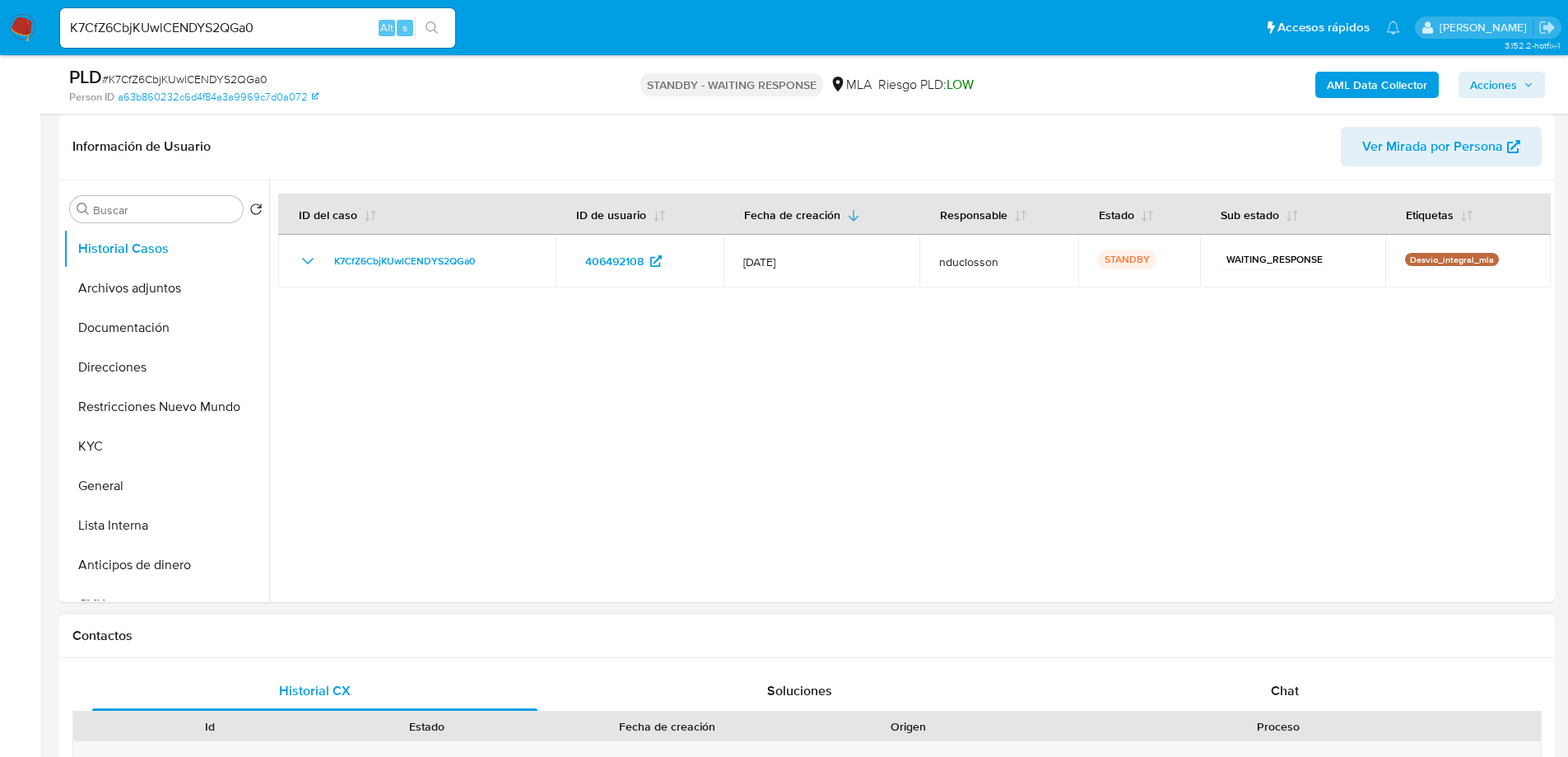
scroll to position [494, 0]
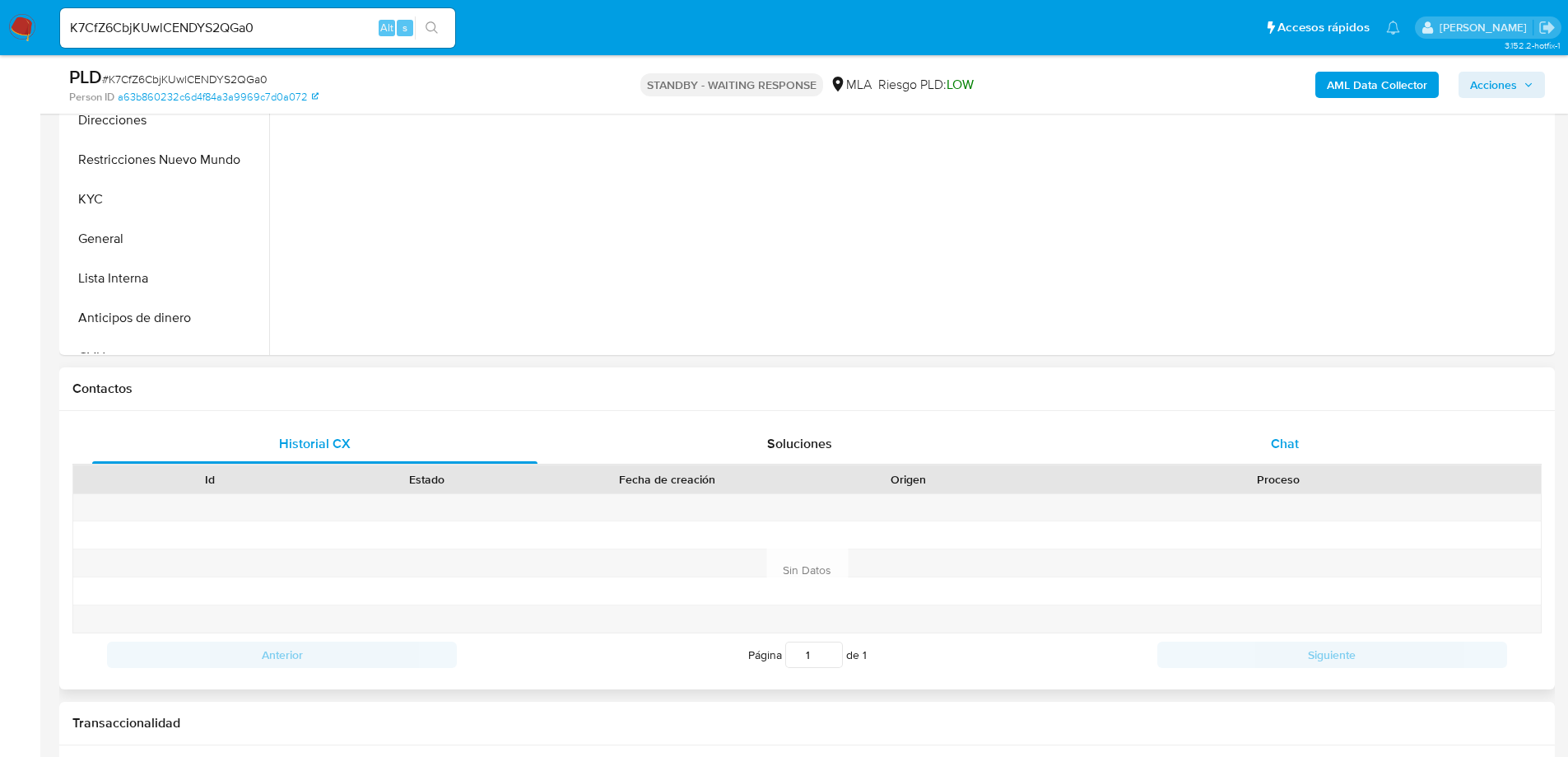
click at [1260, 429] on div "Chat" at bounding box center [1285, 444] width 445 height 40
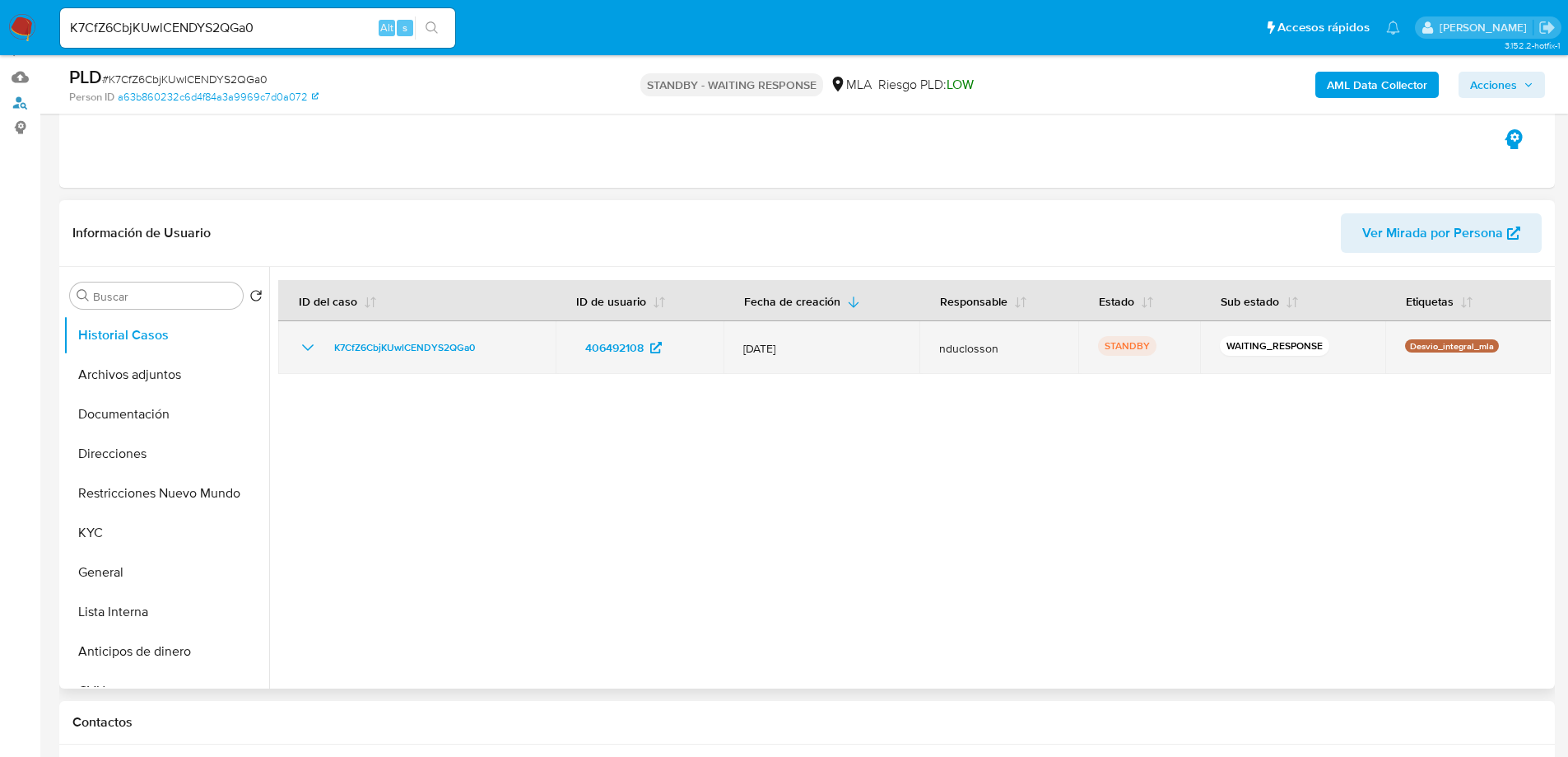
scroll to position [165, 0]
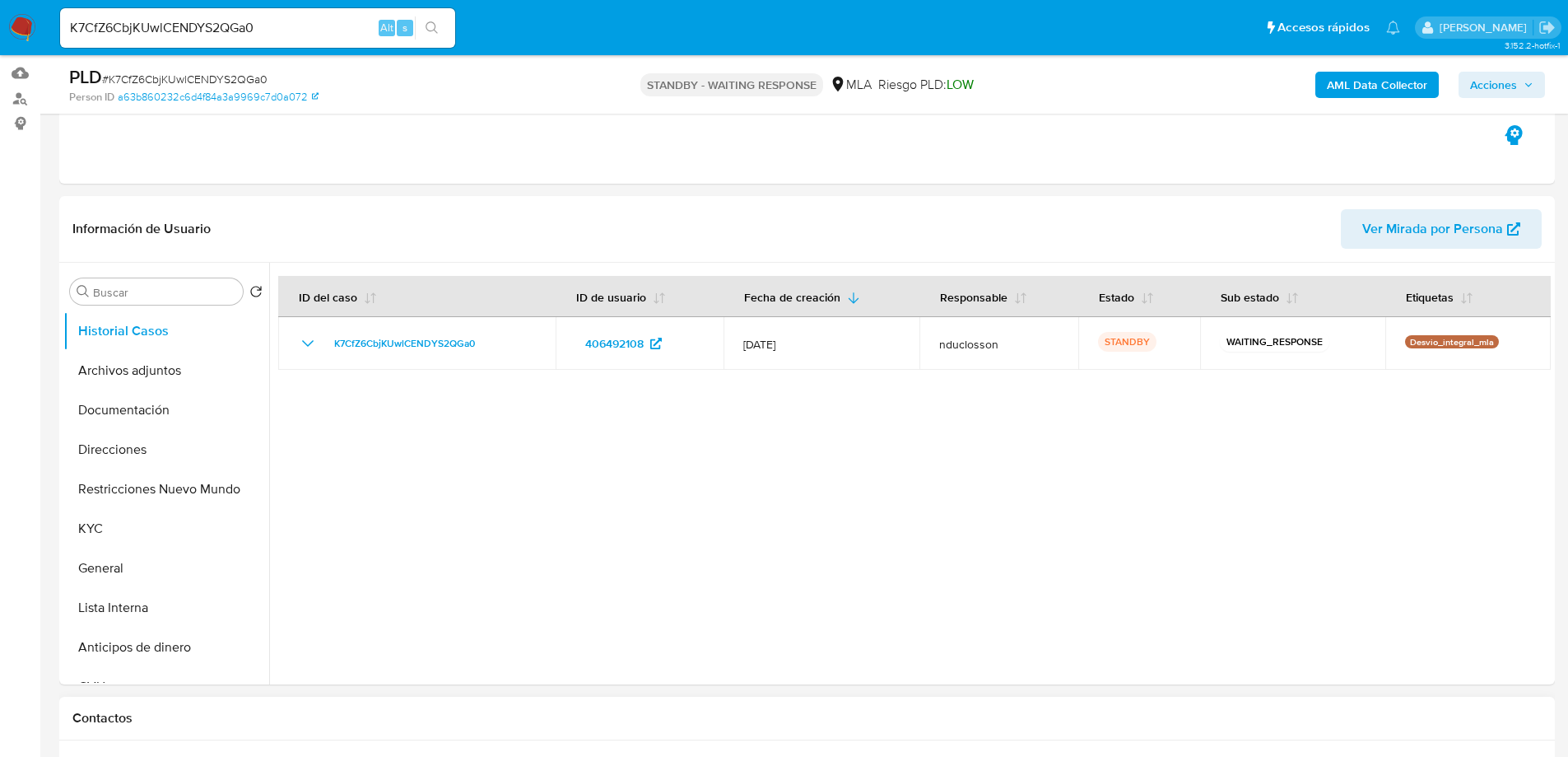
click at [693, 690] on div "Contactos" at bounding box center [806, 719] width 1495 height 44
click at [600, 621] on div at bounding box center [910, 473] width 1282 height 421
click at [176, 39] on div "K7CfZ6CbjKUwlCENDYS2QGa0 Alt s" at bounding box center [258, 28] width 395 height 40
click at [164, 26] on input "K7CfZ6CbjKUwlCENDYS2QGa0" at bounding box center [258, 27] width 395 height 21
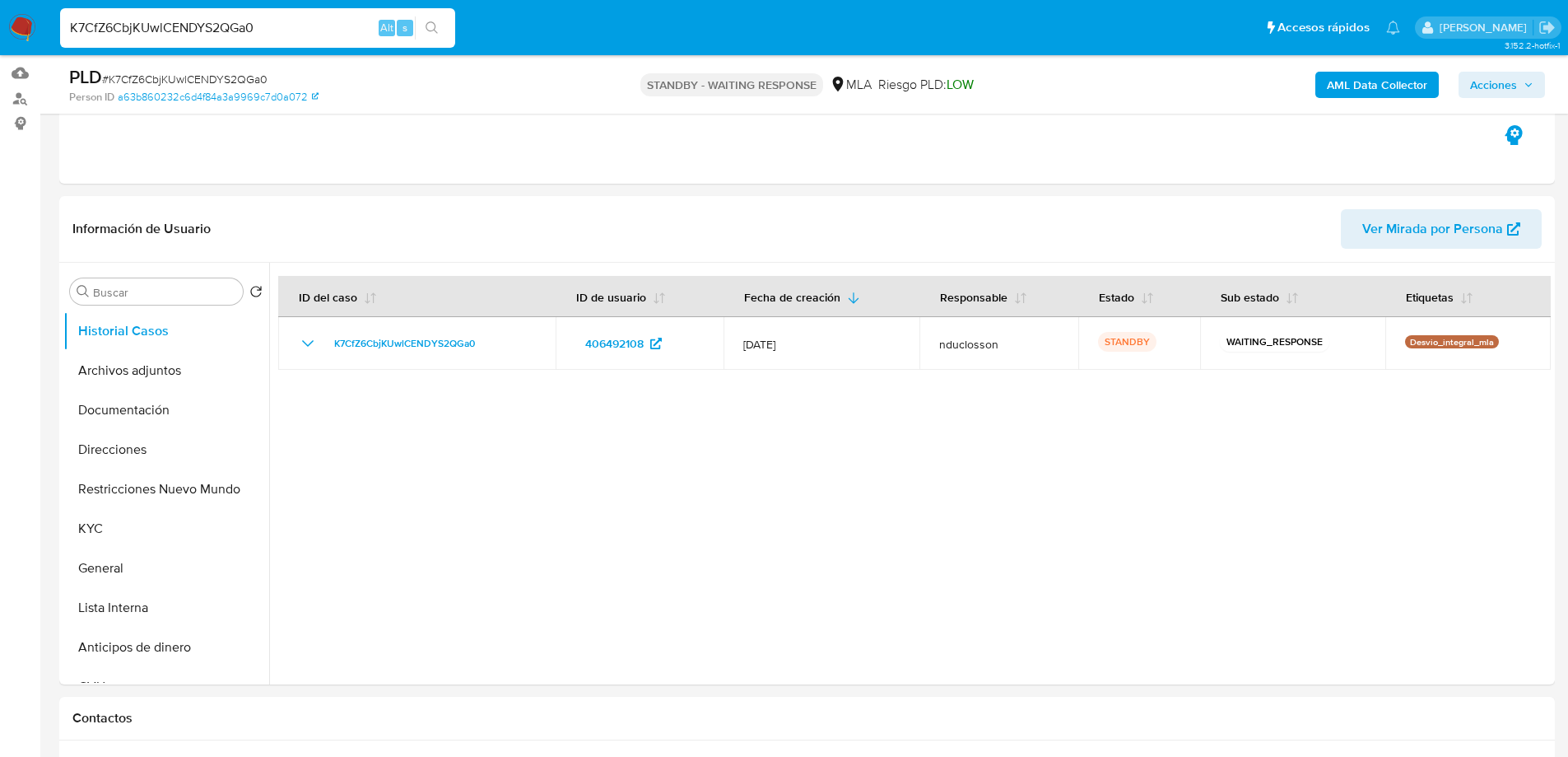
paste input "mnUXsOn4UzVY3Z24V9eGwmzu"
type input "mnUXsOn4UzVY3Z24V9eGwmzu"
drag, startPoint x: 424, startPoint y: 26, endPoint x: 418, endPoint y: 6, distance: 20.9
click at [425, 26] on button "search-icon" at bounding box center [432, 27] width 34 height 23
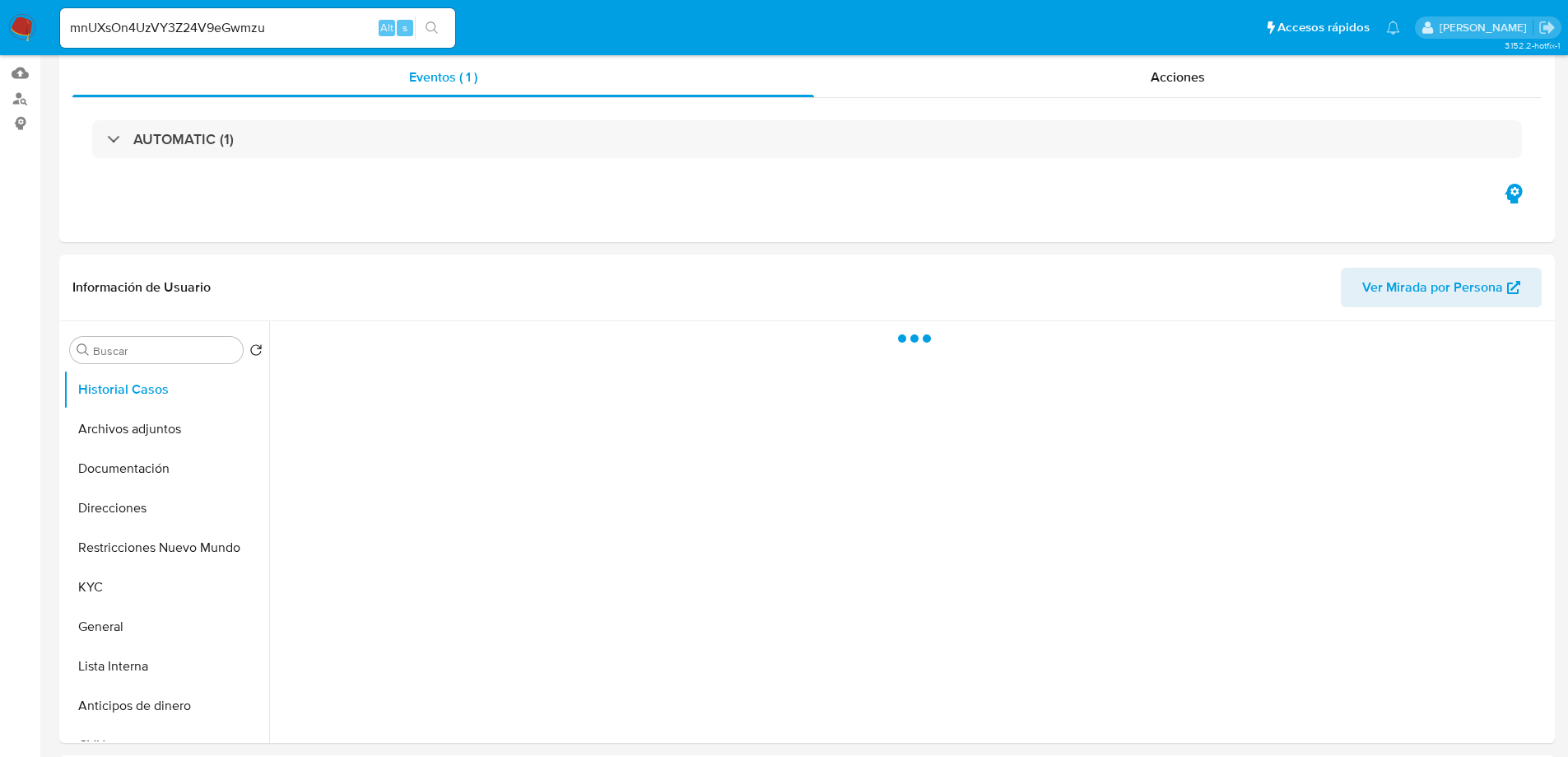
select select "10"
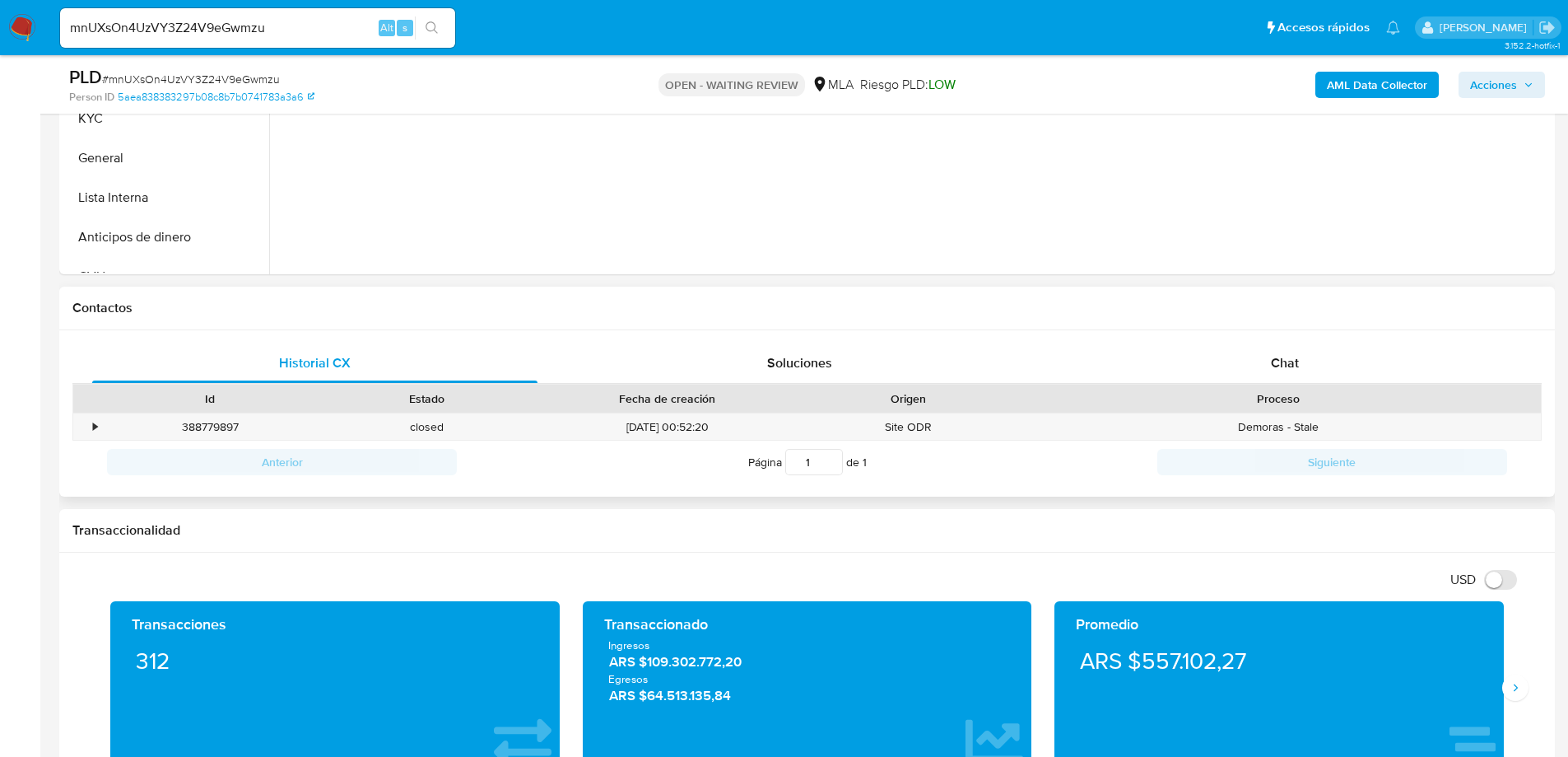
scroll to position [576, 0]
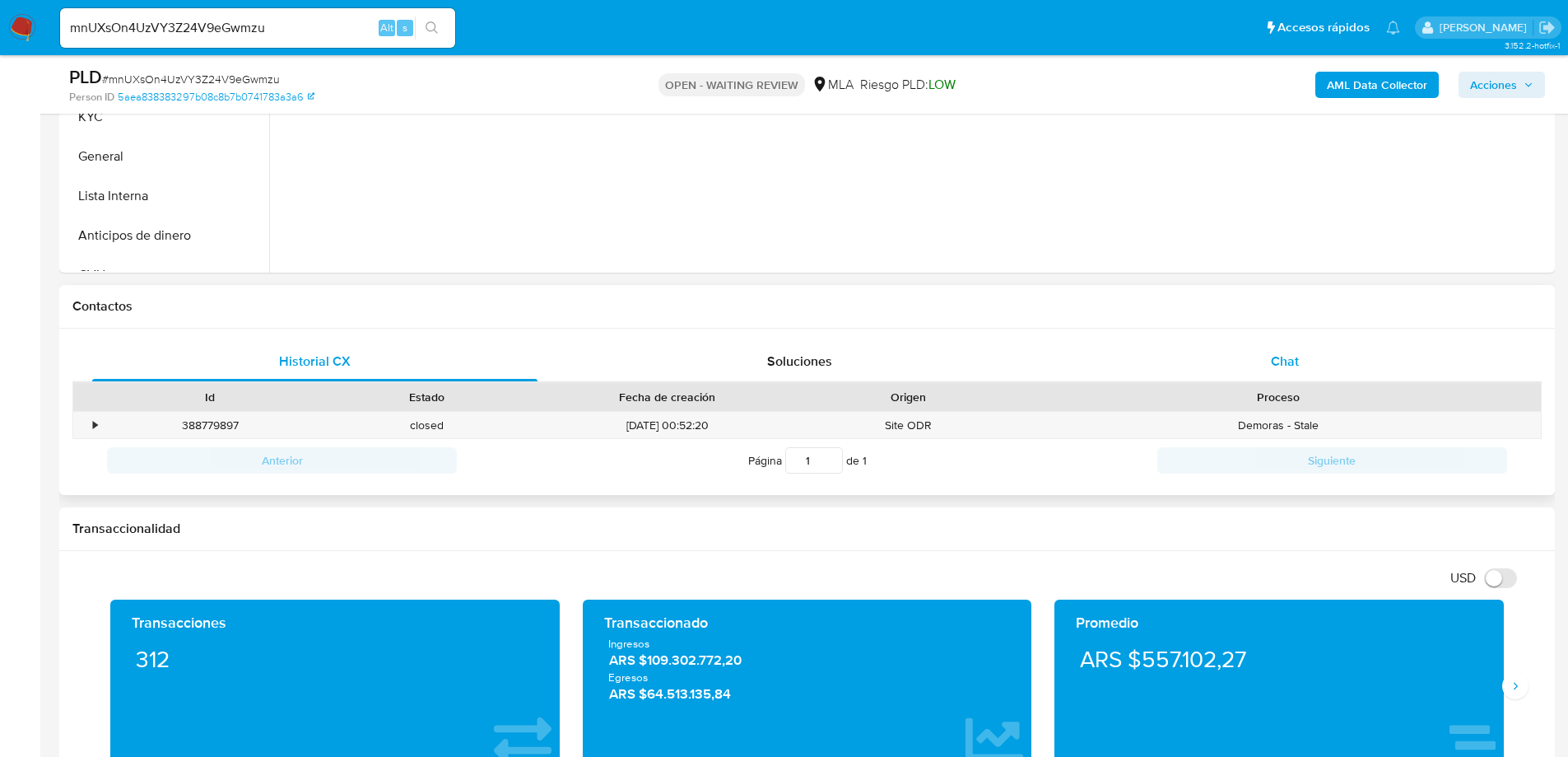
click at [1264, 368] on div "Chat" at bounding box center [1285, 362] width 445 height 40
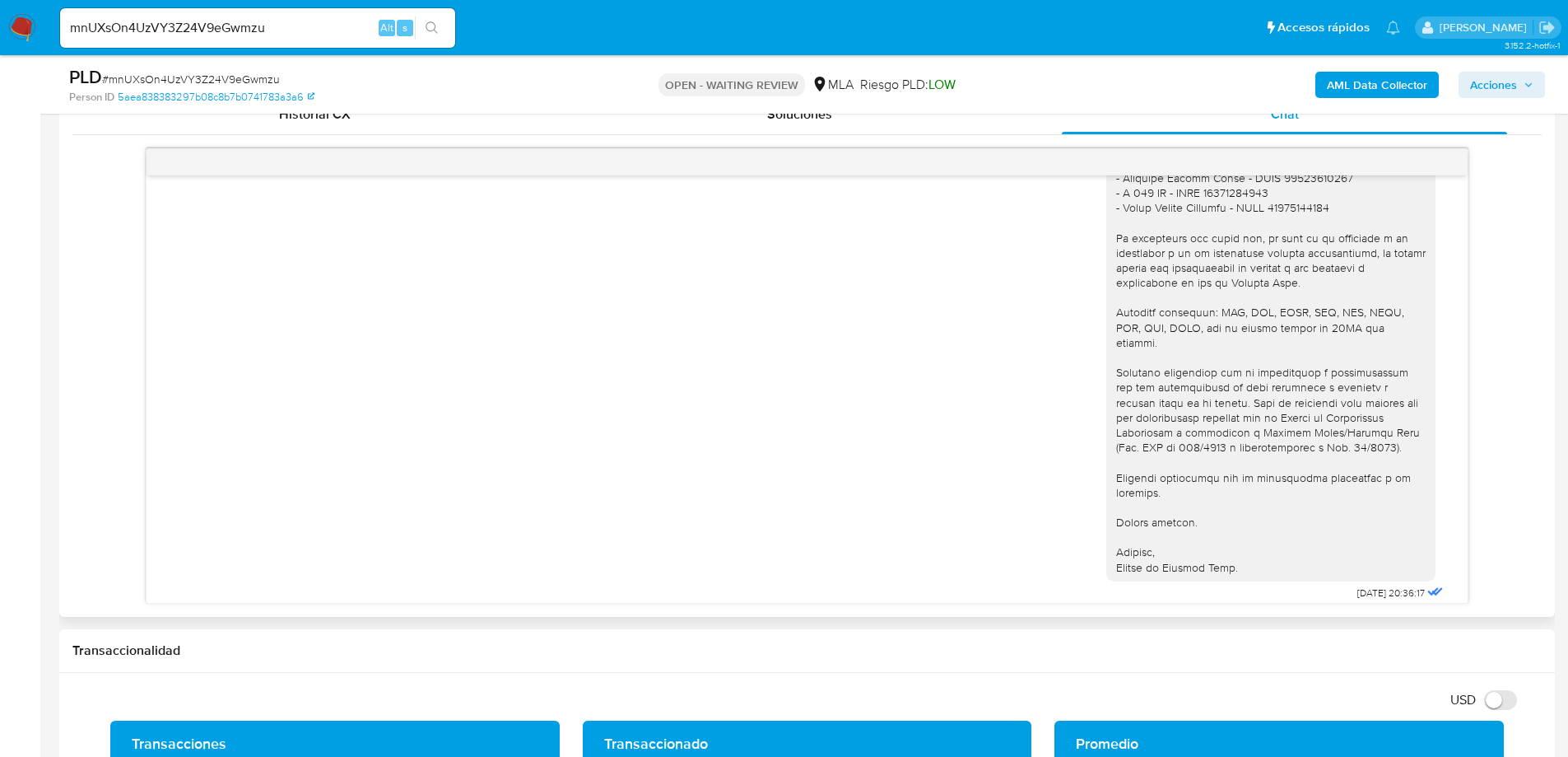
scroll to position [1974, 0]
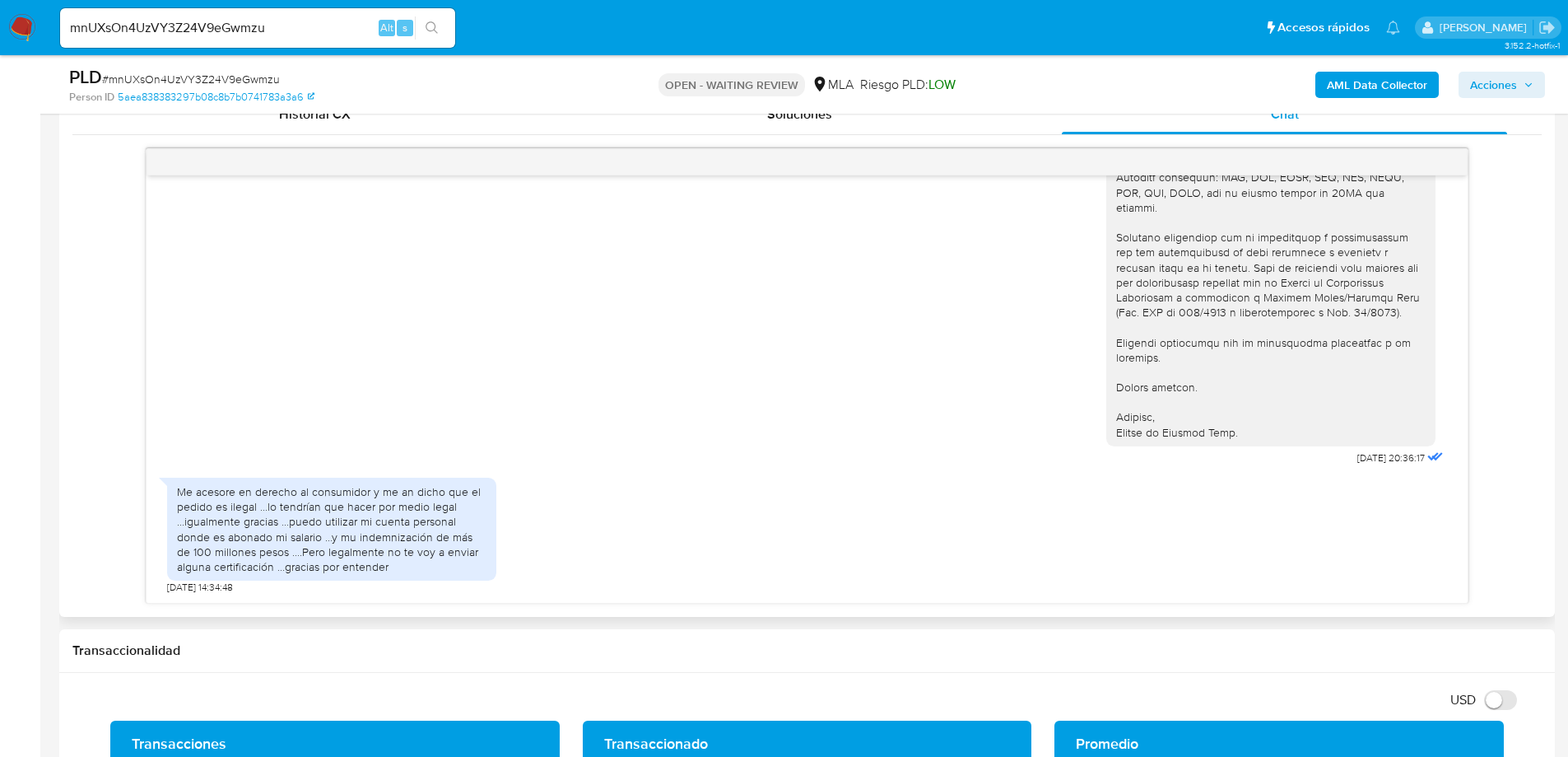
click at [209, 509] on div "Me acesore en derecho al consumidor y me an dicho que el pedido es ilegal ...lo…" at bounding box center [331, 529] width 309 height 90
click at [212, 505] on div "Me acesore en derecho al consumidor y me an dicho que el pedido es ilegal ...lo…" at bounding box center [331, 529] width 309 height 90
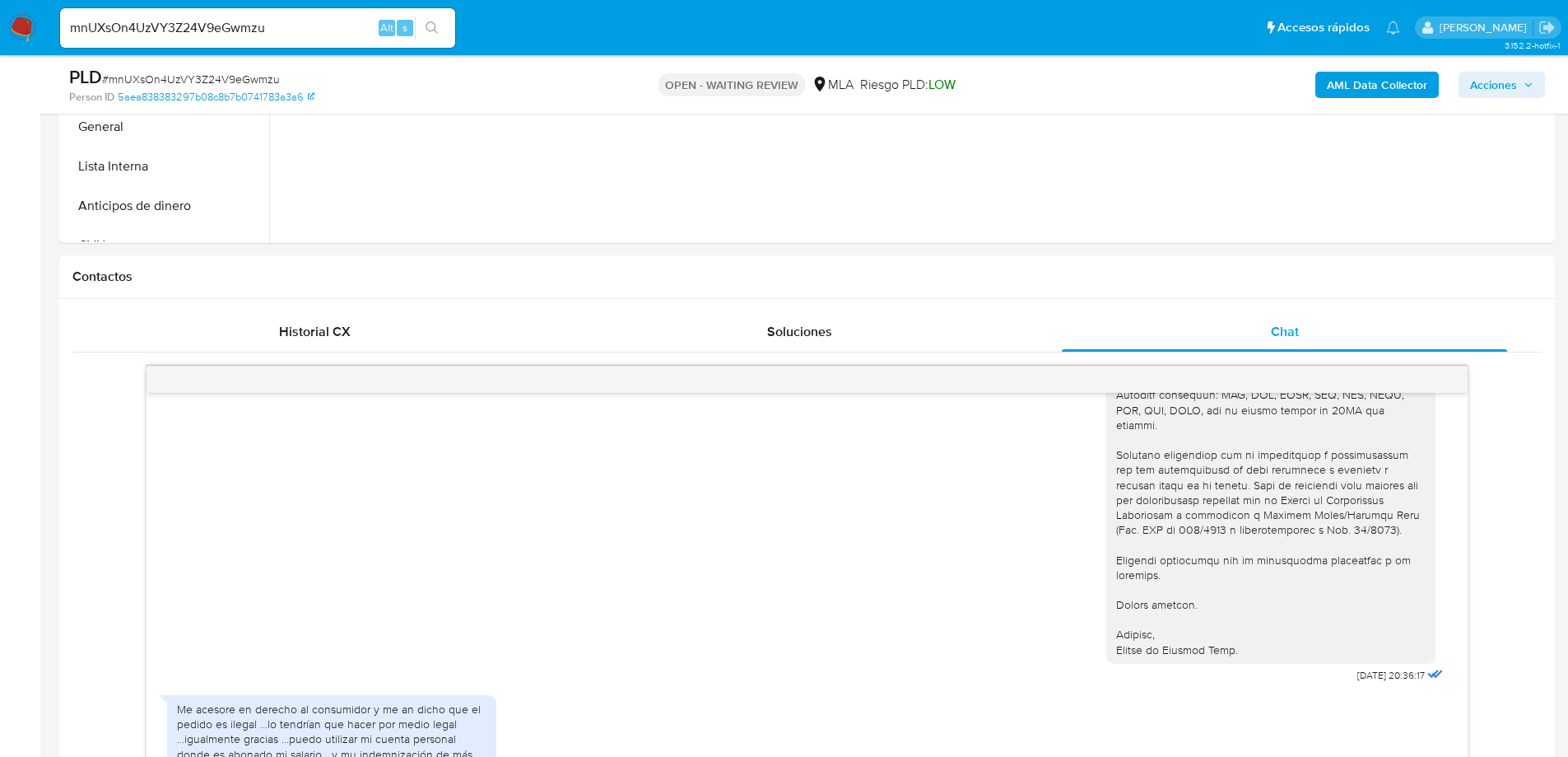
scroll to position [576, 0]
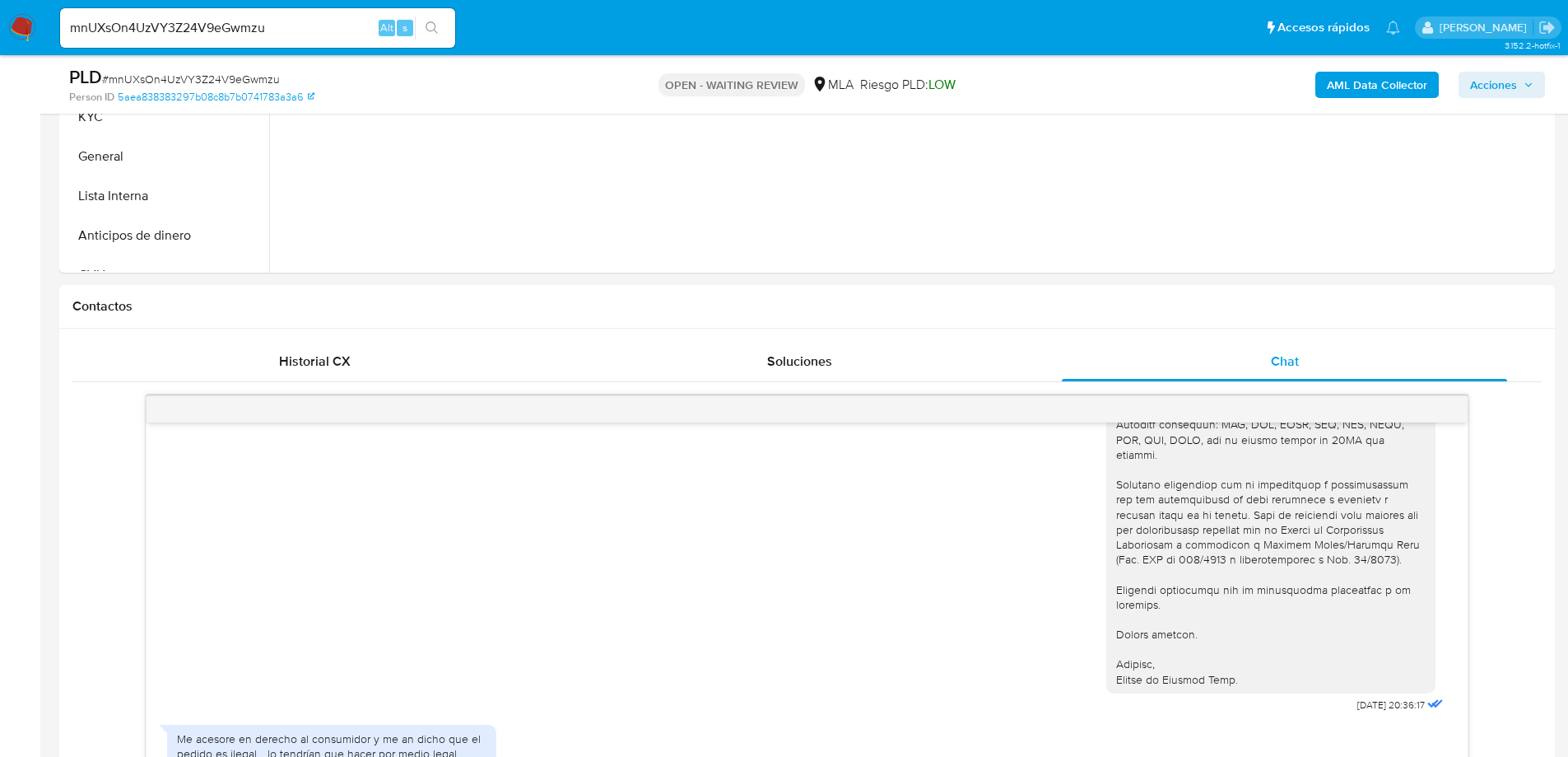
click at [187, 40] on div "mnUXsOn4UzVY3Z24V9eGwmzu Alt s" at bounding box center [258, 28] width 395 height 40
click at [167, 31] on input "mnUXsOn4UzVY3Z24V9eGwmzu" at bounding box center [258, 27] width 395 height 21
paste input "6SJGcJY1OThpa2H24uHqXySN"
type input "6SJGcJY1OThpa2H24uHqXySN"
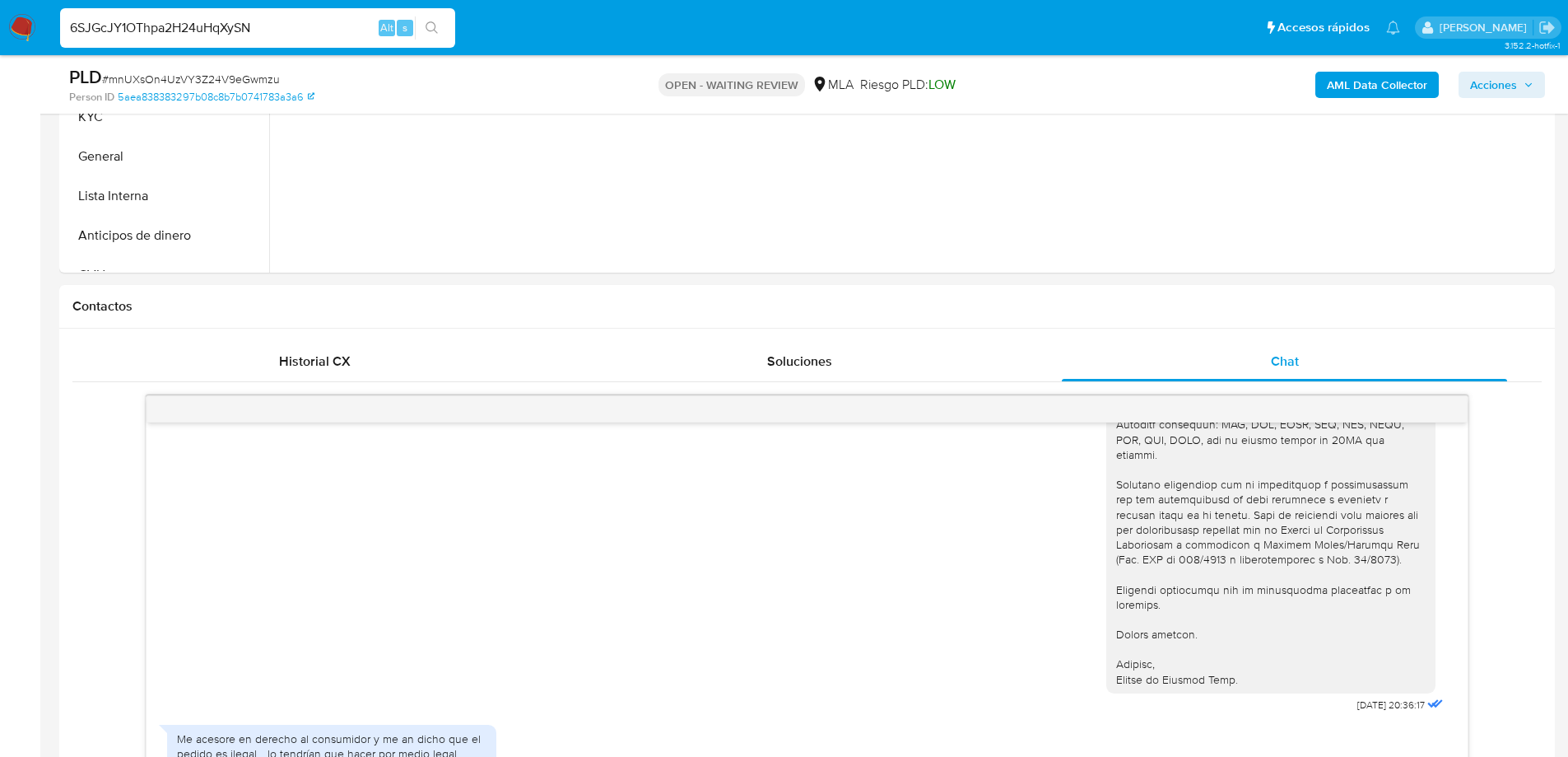
click at [437, 23] on icon "search-icon" at bounding box center [431, 27] width 13 height 13
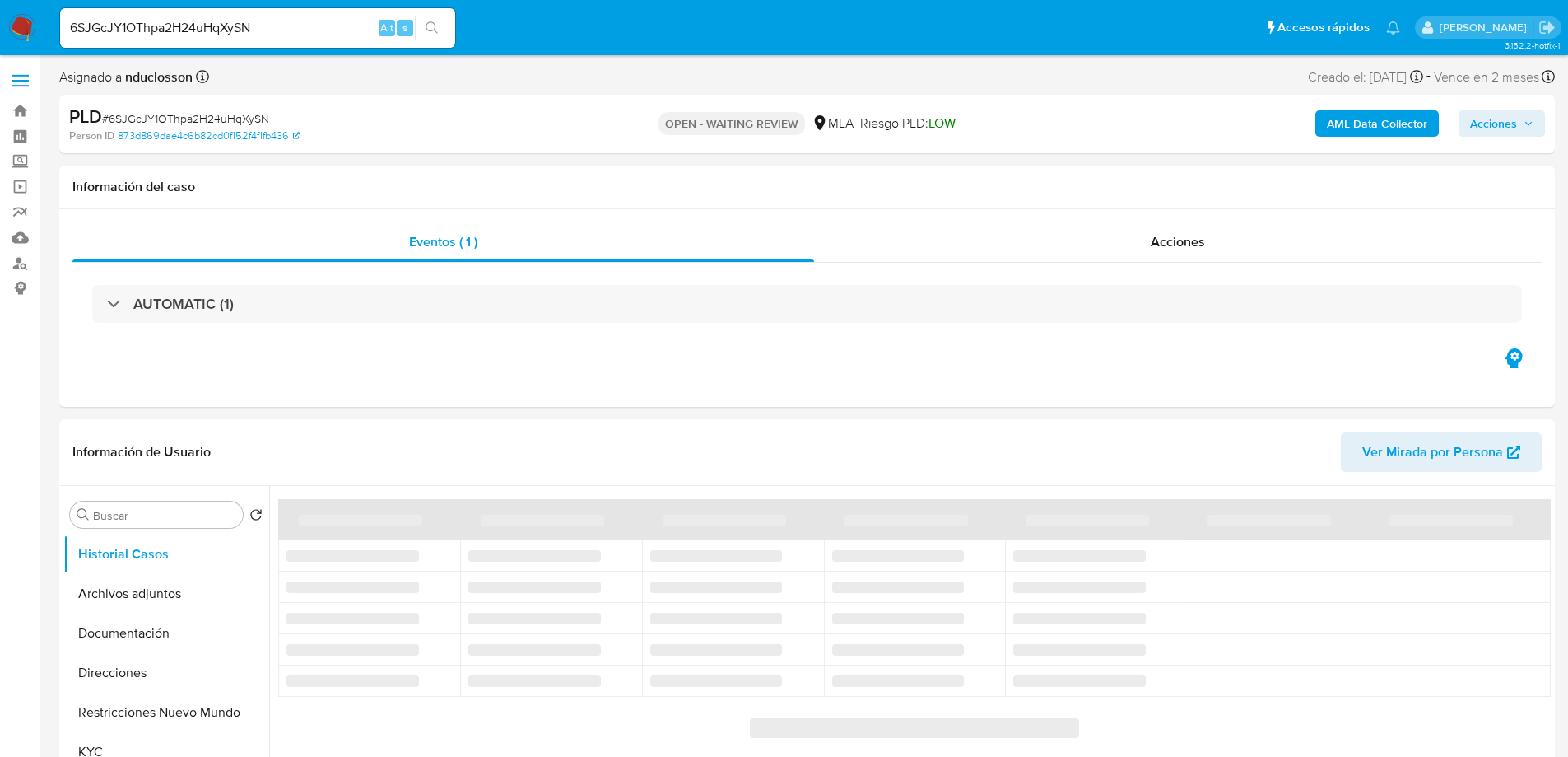
select select "10"
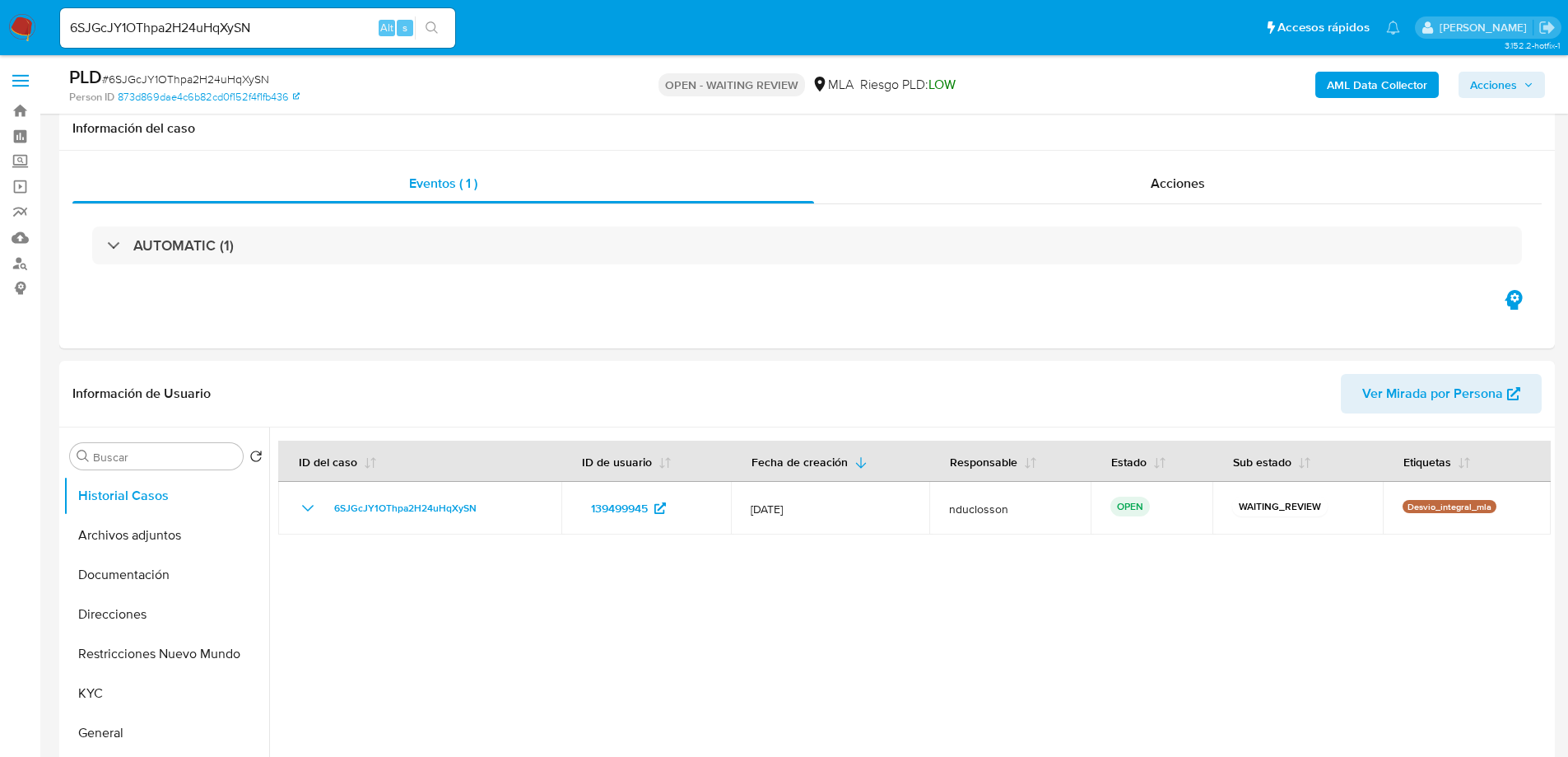
scroll to position [165, 0]
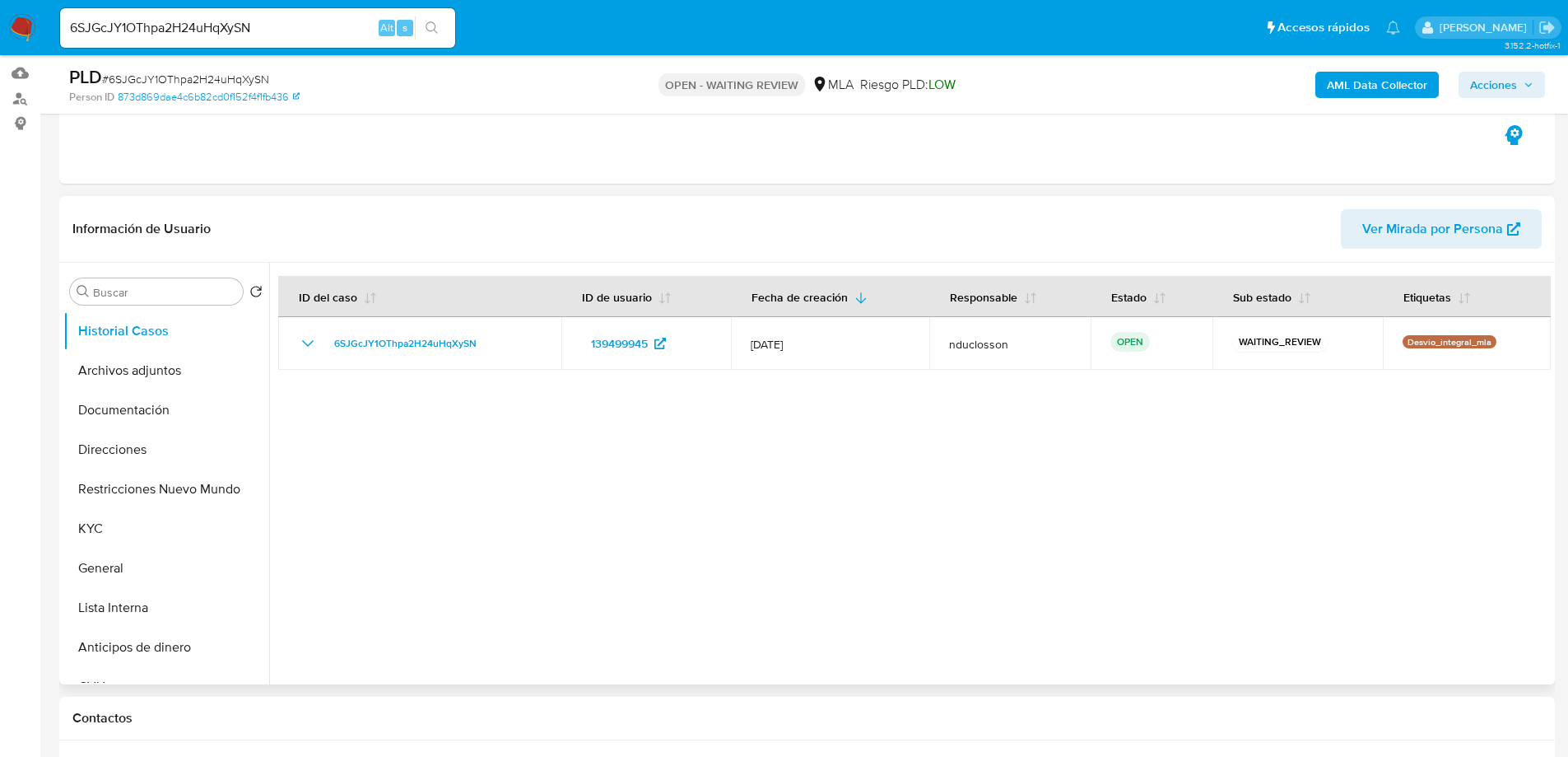
click at [98, 222] on h1 "Información de Usuario" at bounding box center [142, 229] width 139 height 16
click at [106, 225] on h1 "Información de Usuario" at bounding box center [142, 229] width 139 height 16
click at [202, 232] on h1 "Información de Usuario" at bounding box center [142, 229] width 139 height 16
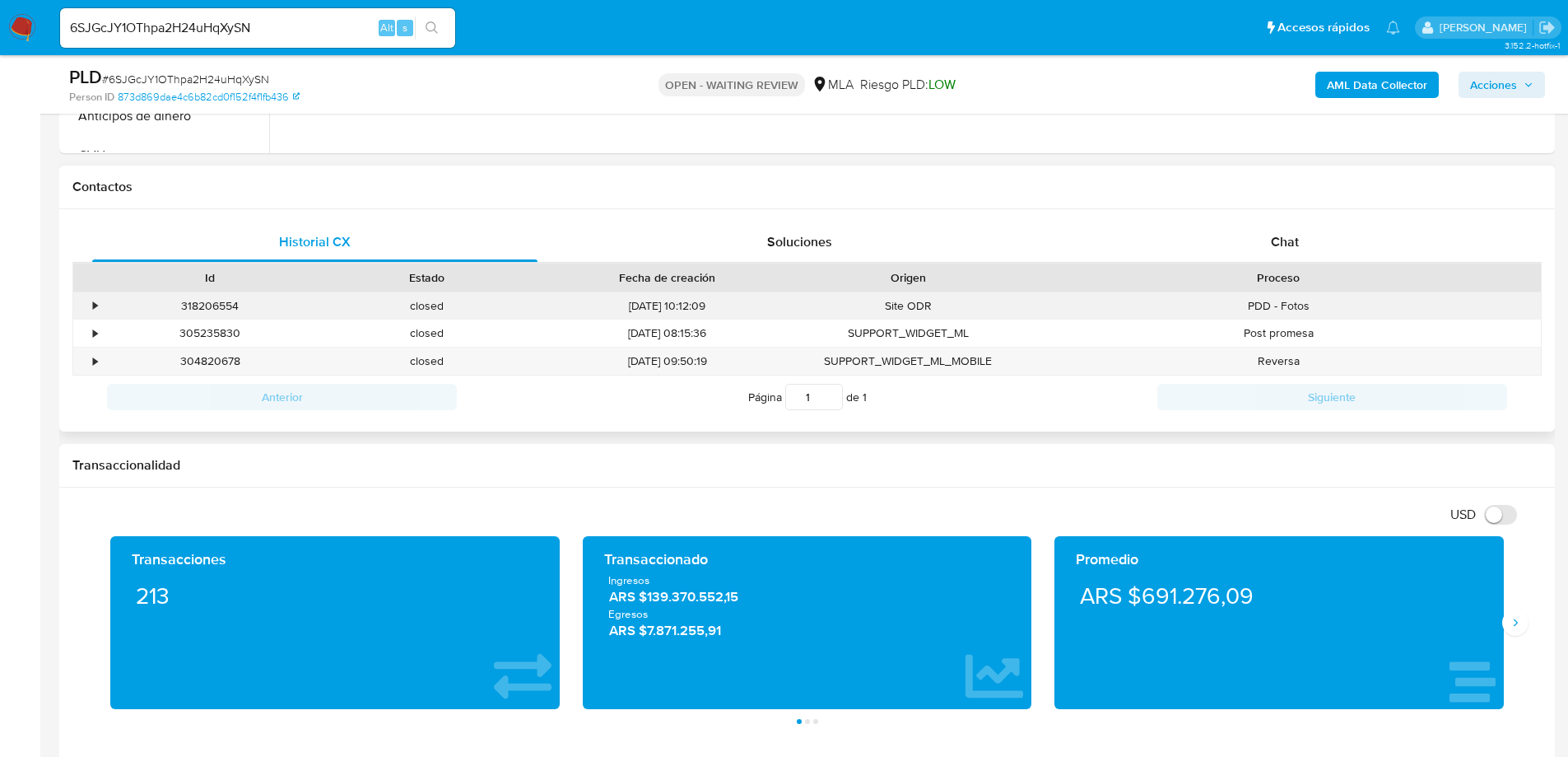
scroll to position [741, 0]
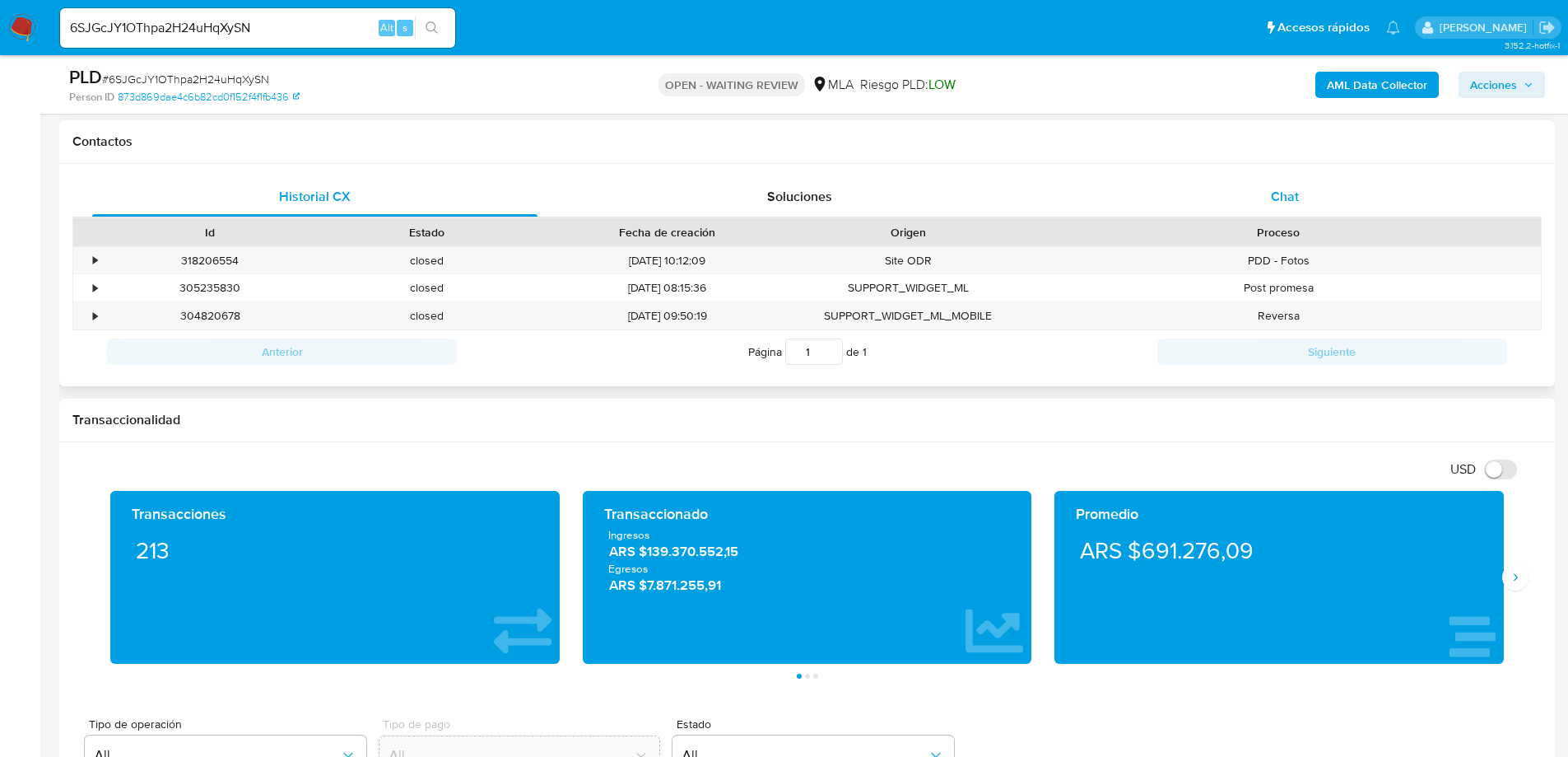
click at [1260, 200] on div "Chat" at bounding box center [1285, 197] width 445 height 40
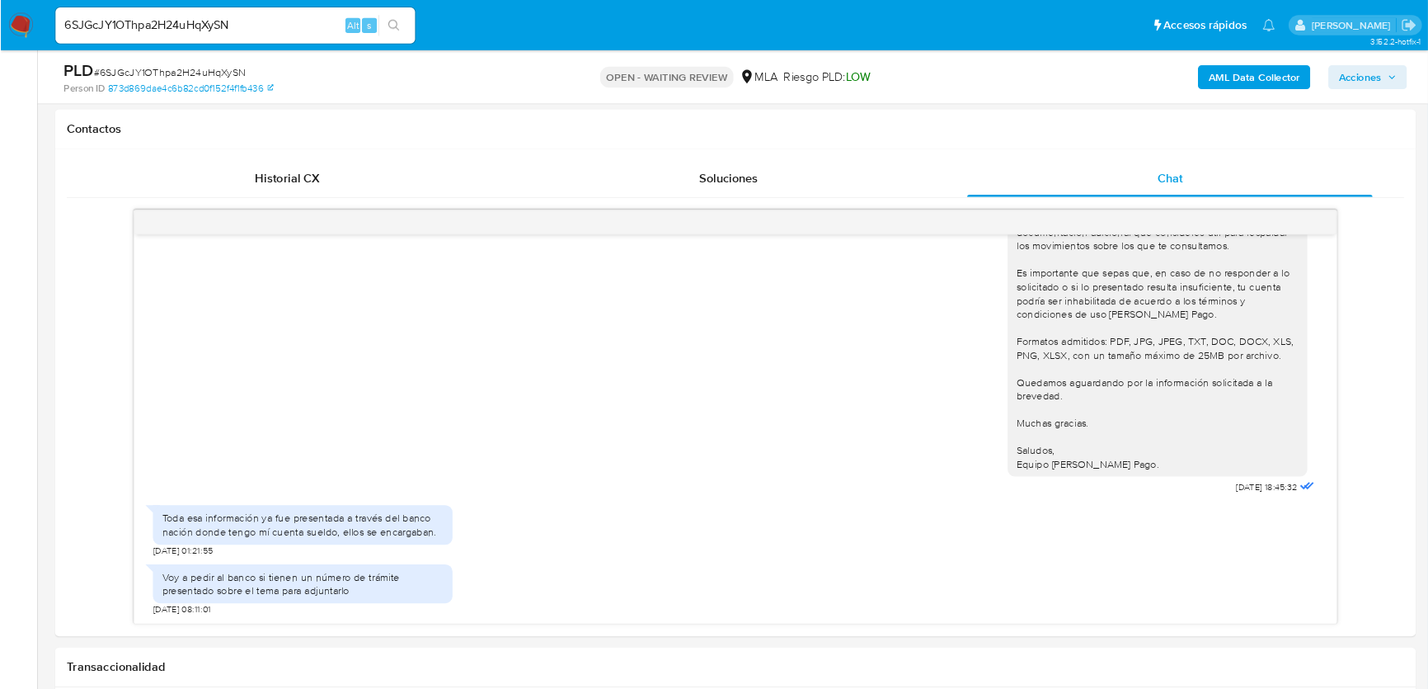
scroll to position [1335, 0]
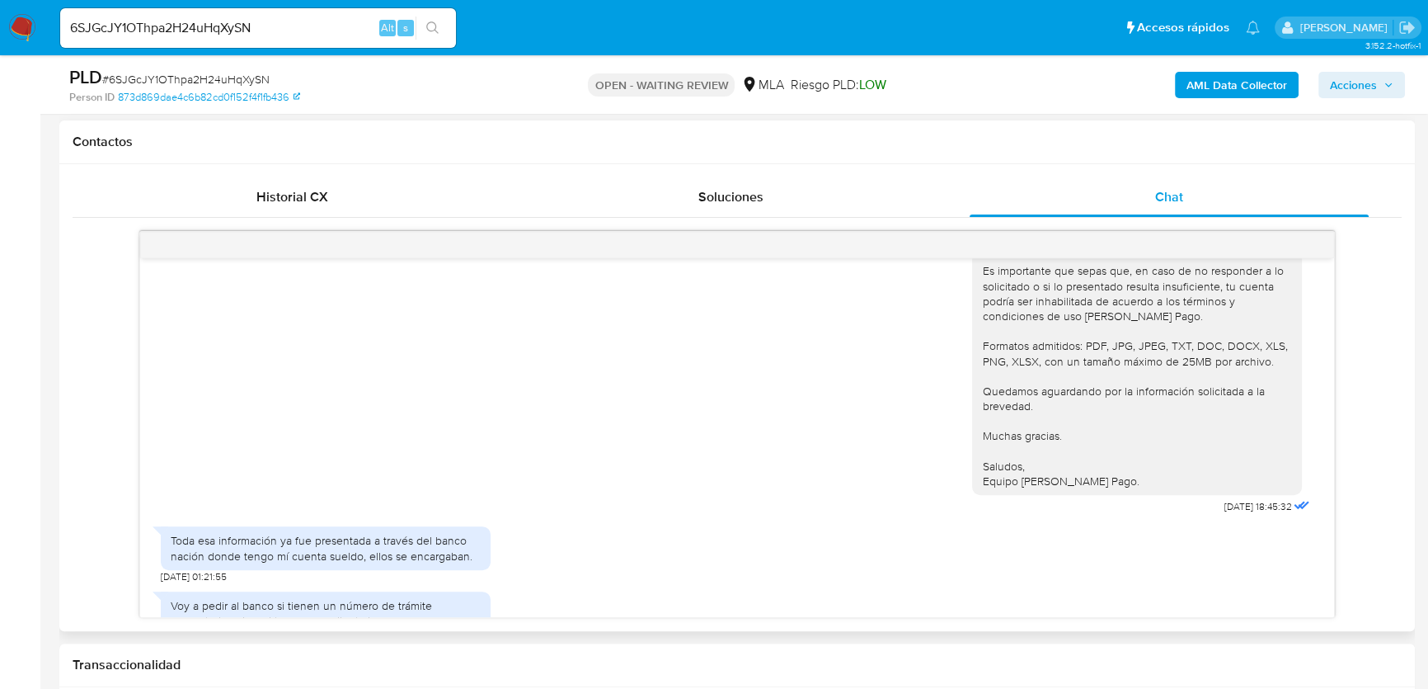
drag, startPoint x: 1556, startPoint y: 17, endPoint x: 185, endPoint y: 313, distance: 1402.9
click at [186, 313] on div "Hola Mario, Muchas gracias por tu respuesta. No obstante, en función de las ope…" at bounding box center [738, 254] width 1154 height 528
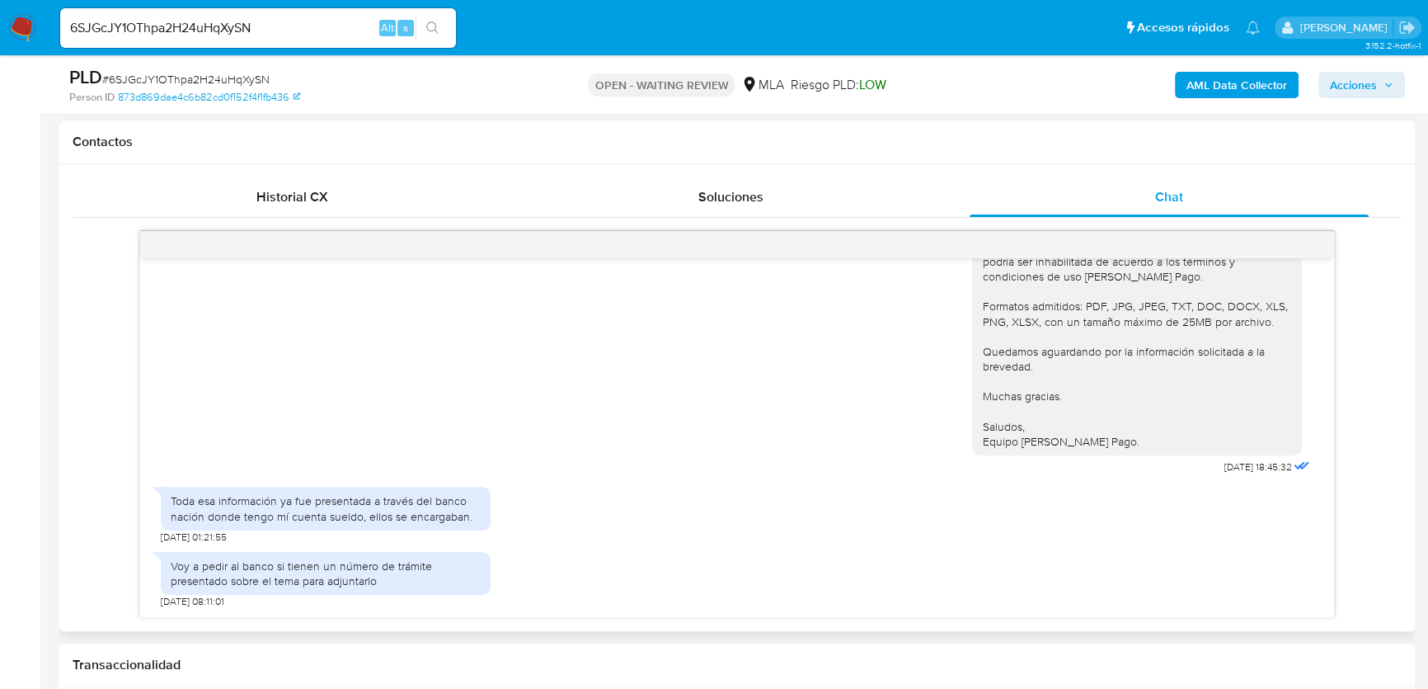
scroll to position [1404, 0]
drag, startPoint x: 384, startPoint y: 581, endPoint x: 225, endPoint y: 560, distance: 160.6
click at [225, 560] on div "Voy a pedir al banco si tienen un número de trámite presentado sobre el tema pa…" at bounding box center [326, 573] width 310 height 30
click at [272, 567] on div "Voy a pedir al banco si tienen un número de trámite presentado sobre el tema pa…" at bounding box center [326, 573] width 310 height 30
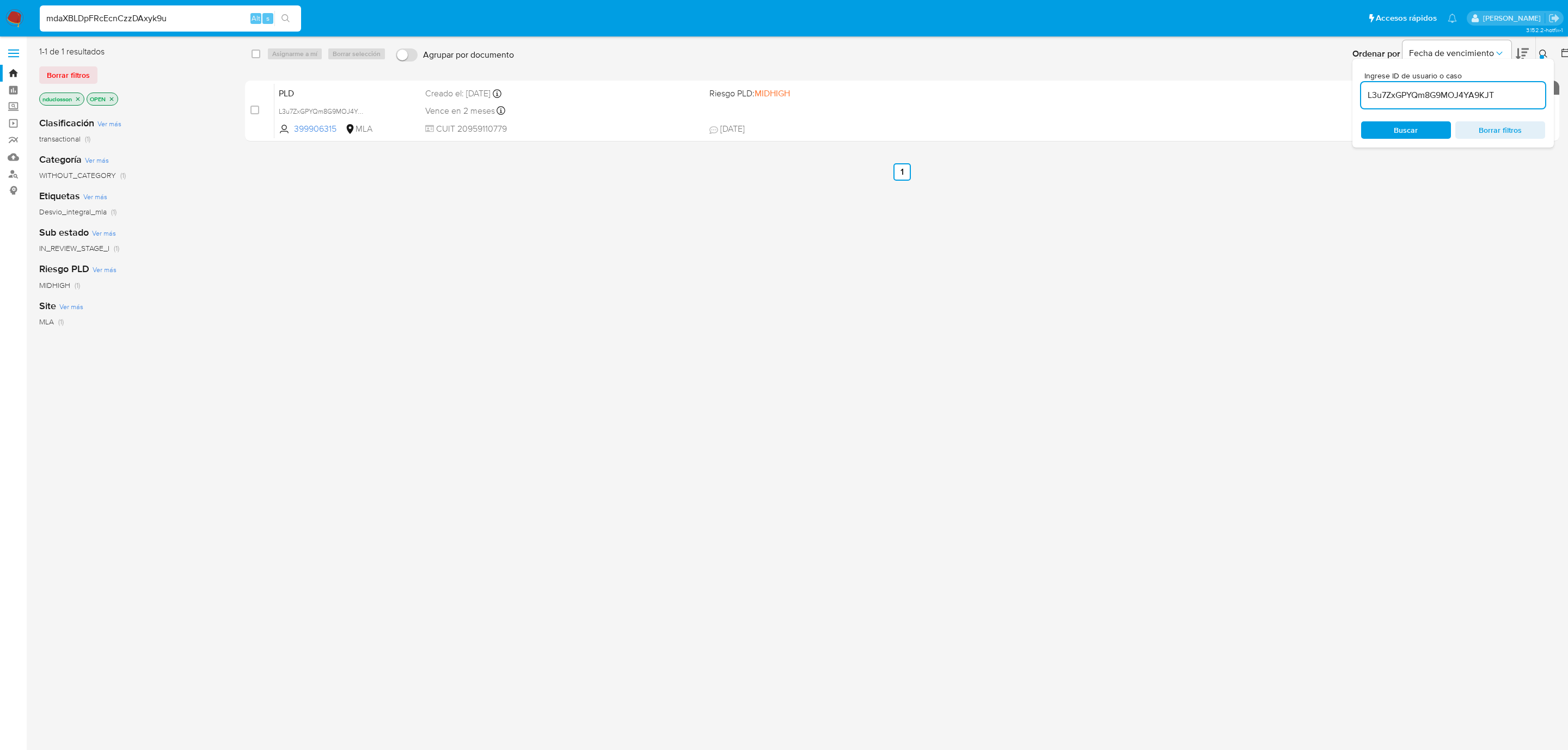
type input "mdaXBLDpFRcEcnCzzDAxyk9u"
click at [287, 20] on icon "search-icon" at bounding box center [285, 18] width 8 height 8
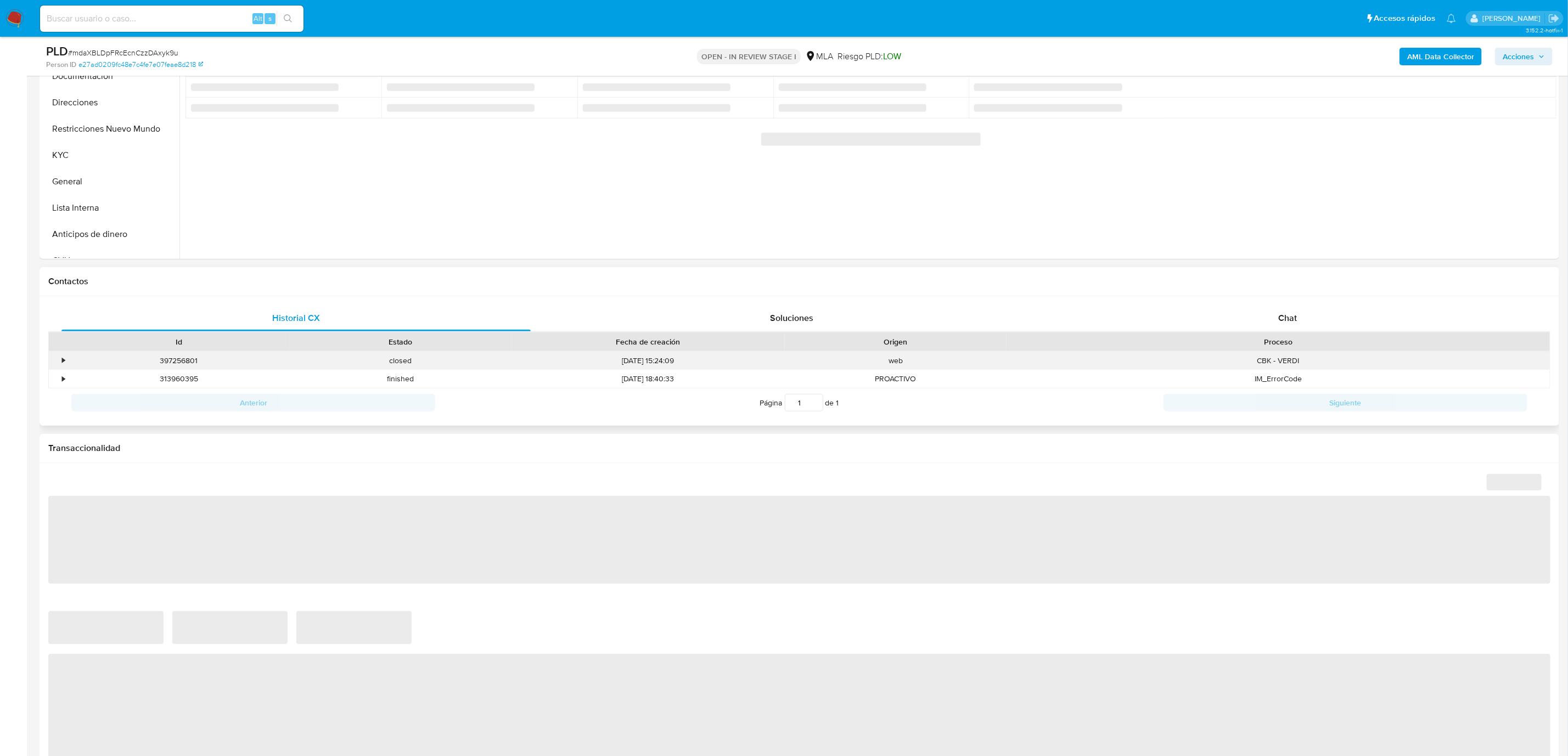
scroll to position [329, 0]
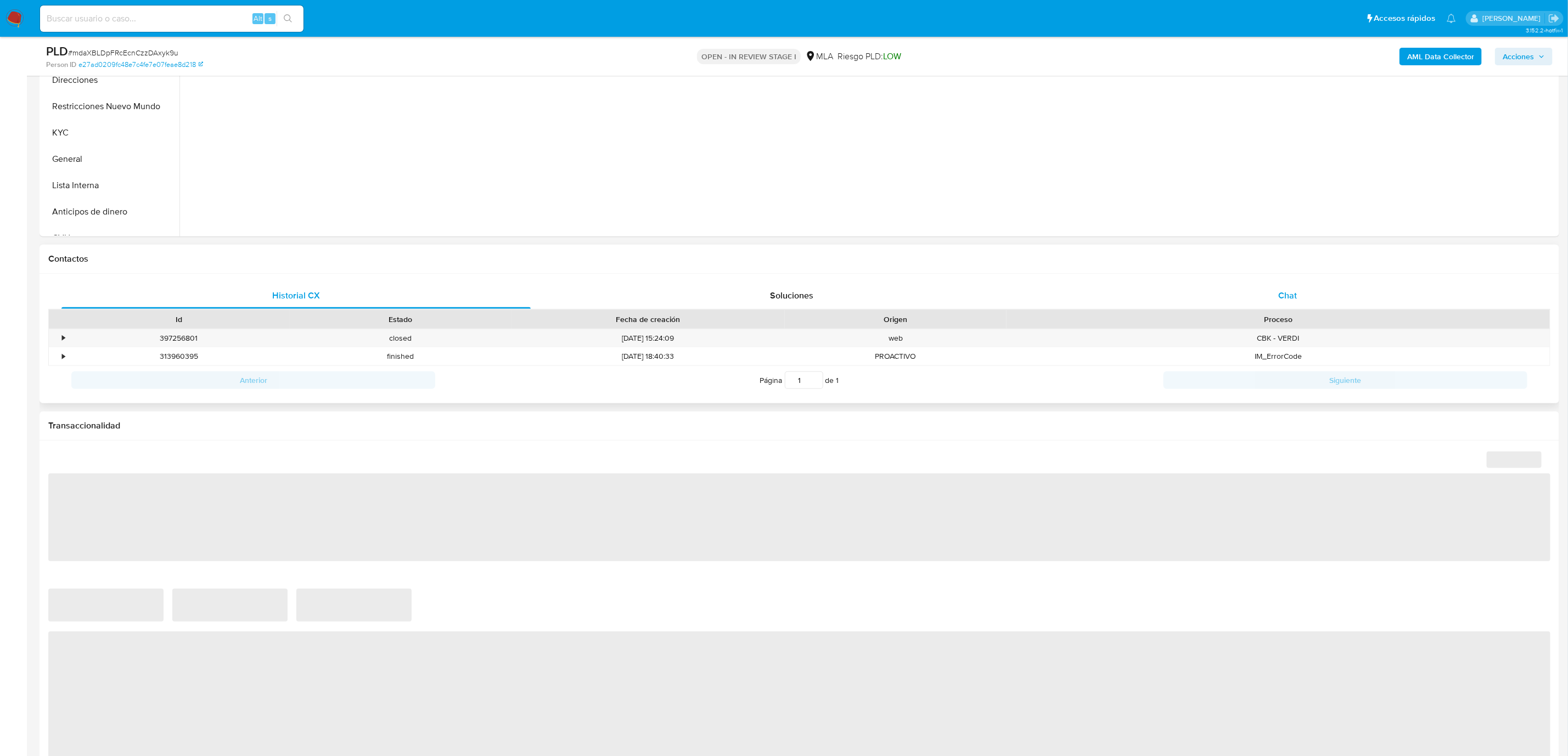
click at [1271, 301] on div "Chat" at bounding box center [1287, 296] width 469 height 27
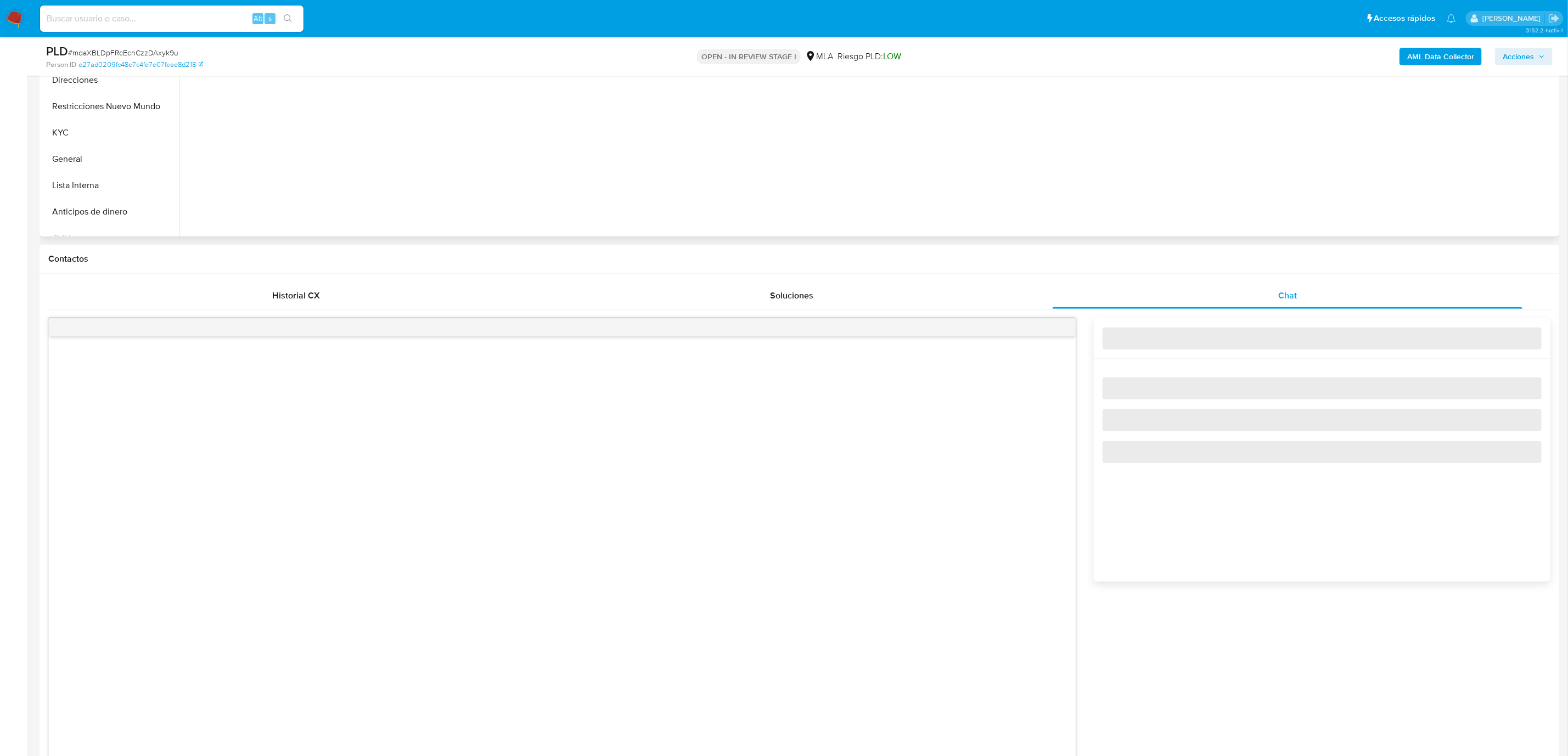
select select "10"
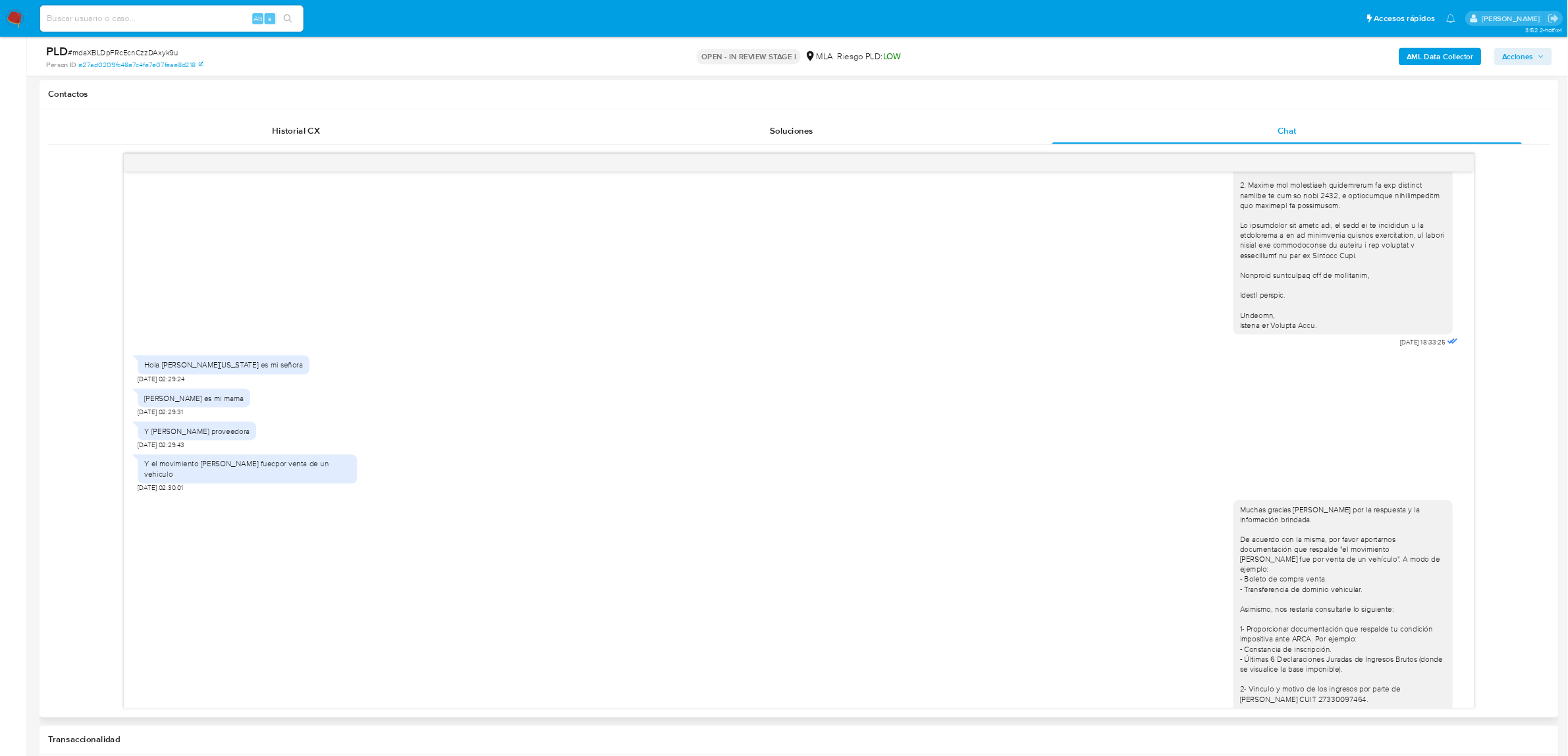
scroll to position [1478, 0]
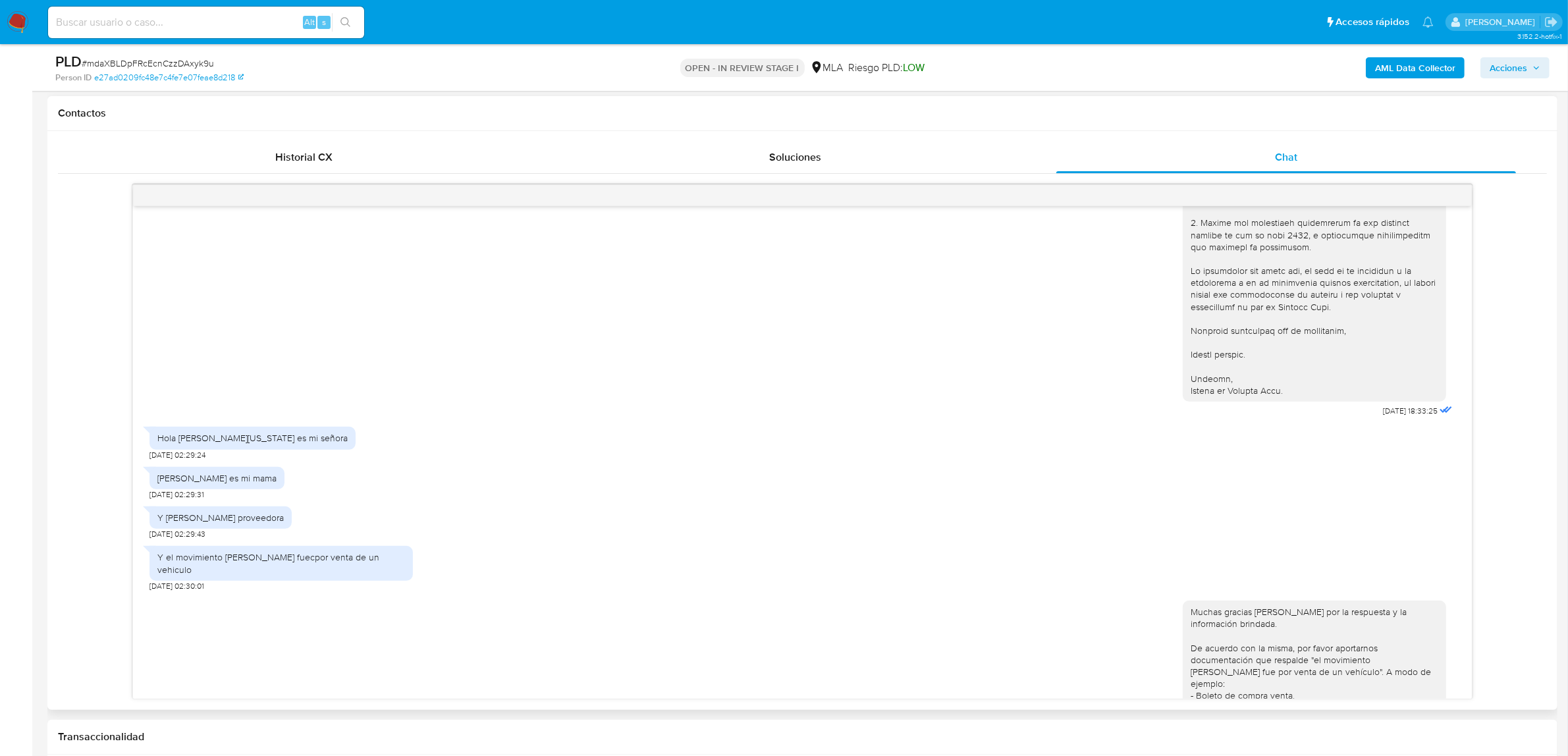
drag, startPoint x: 1769, startPoint y: 1, endPoint x: 102, endPoint y: 296, distance: 1692.9
click at [102, 296] on div "[DATE] 18:16:27 Hola, Esperamos que te encuentres muy bien. Te consultamos si t…" at bounding box center [803, 441] width 1489 height 515
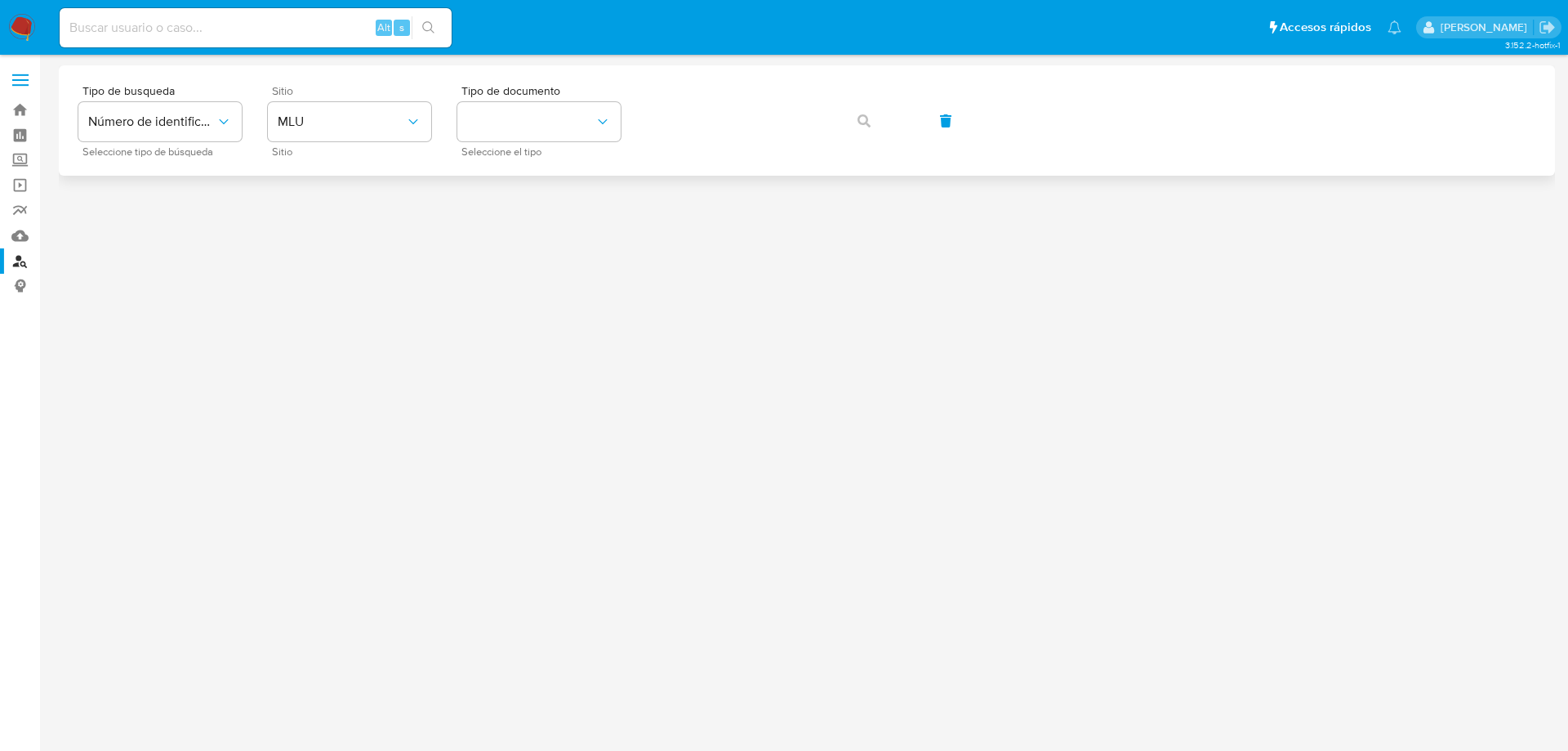
click at [356, 97] on div "Sitio MLU Sitio" at bounding box center [349, 121] width 163 height 71
click at [348, 133] on button "MLU" at bounding box center [349, 122] width 163 height 40
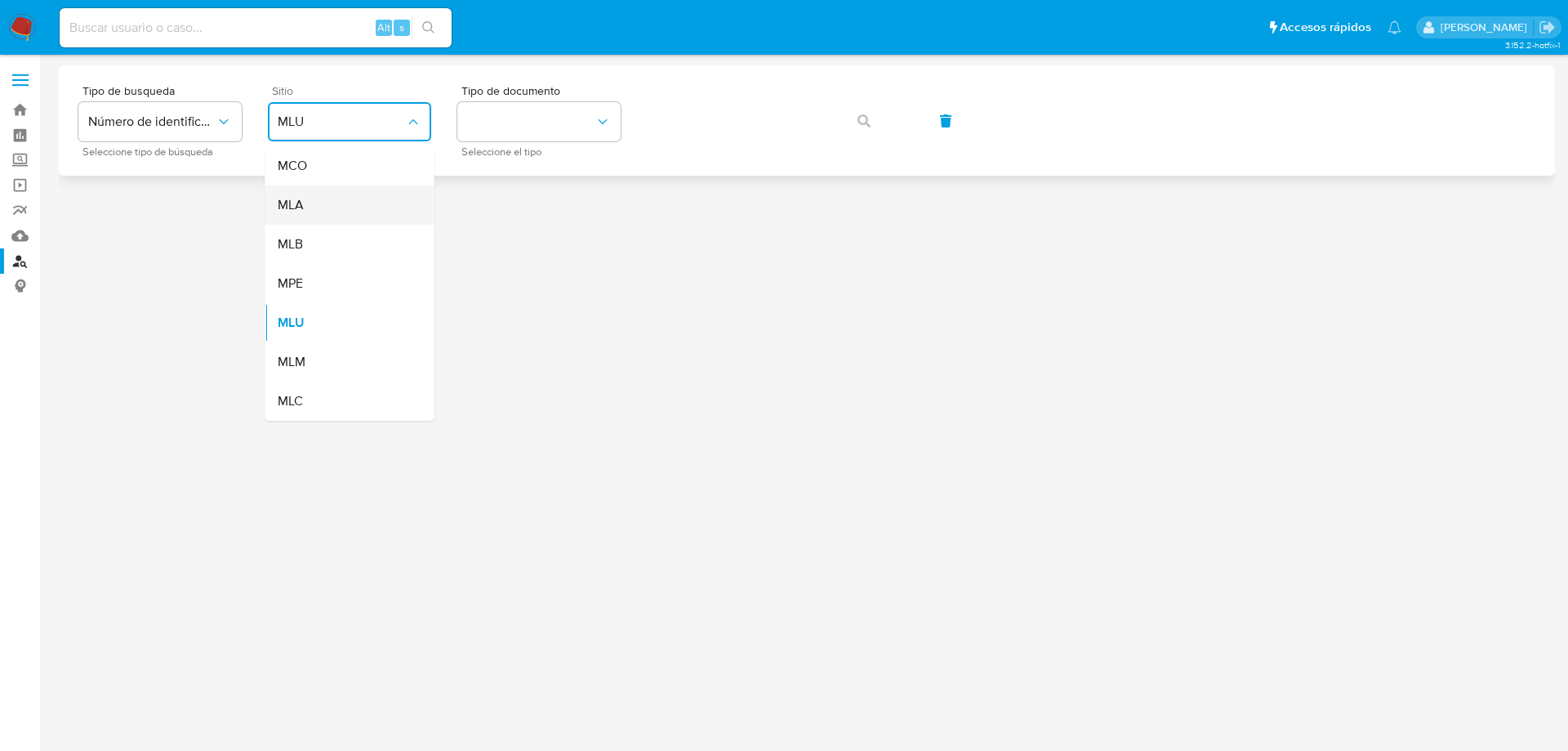
drag, startPoint x: 296, startPoint y: 181, endPoint x: 300, endPoint y: 200, distance: 19.4
click at [300, 200] on ul "MCO MLA MLB MPE MLU MLM MLC" at bounding box center [350, 283] width 170 height 274
click at [300, 200] on span "MLA" at bounding box center [290, 205] width 26 height 16
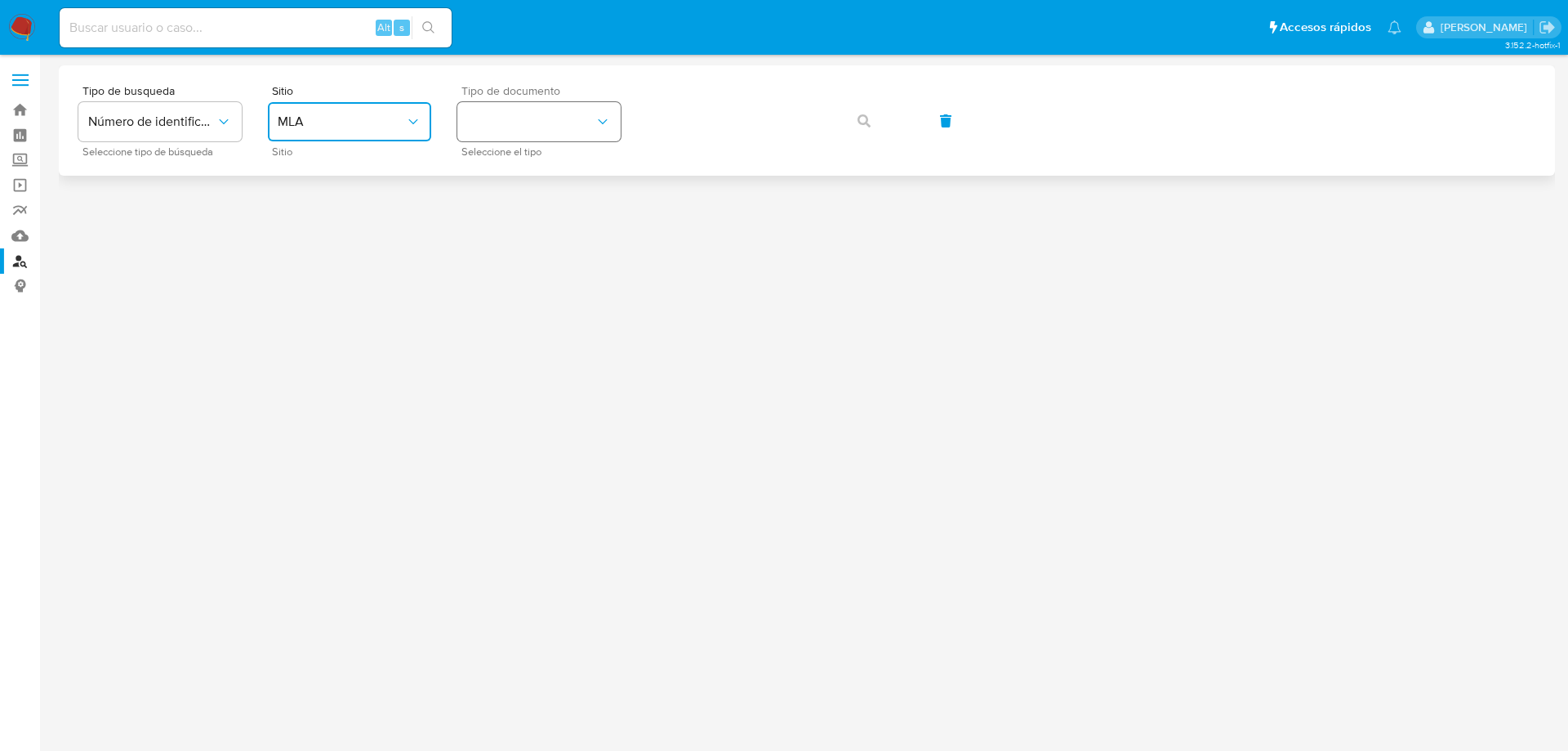
click at [519, 109] on button "identificationType" at bounding box center [539, 122] width 163 height 40
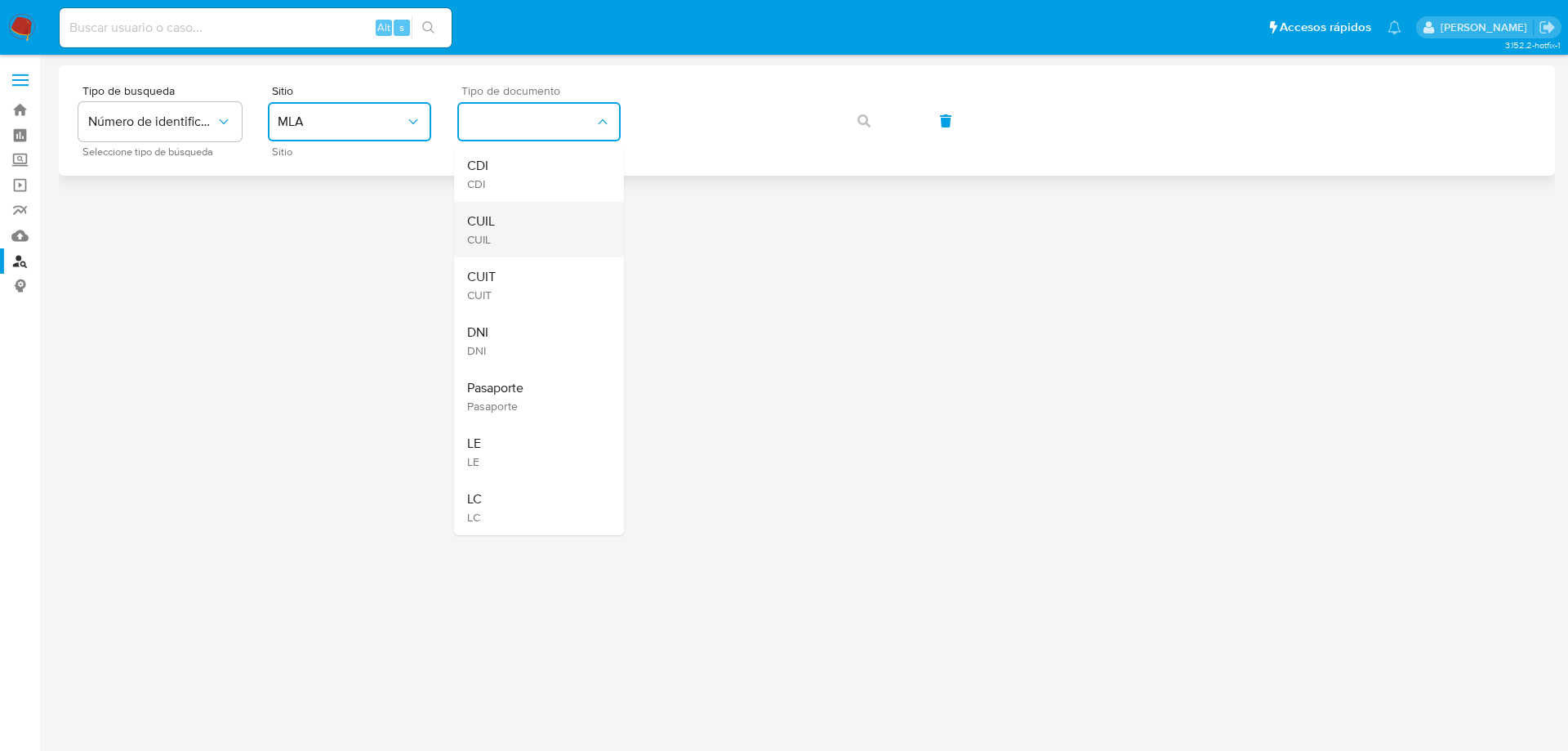
click at [510, 230] on div "CUIL CUIL" at bounding box center [534, 230] width 134 height 55
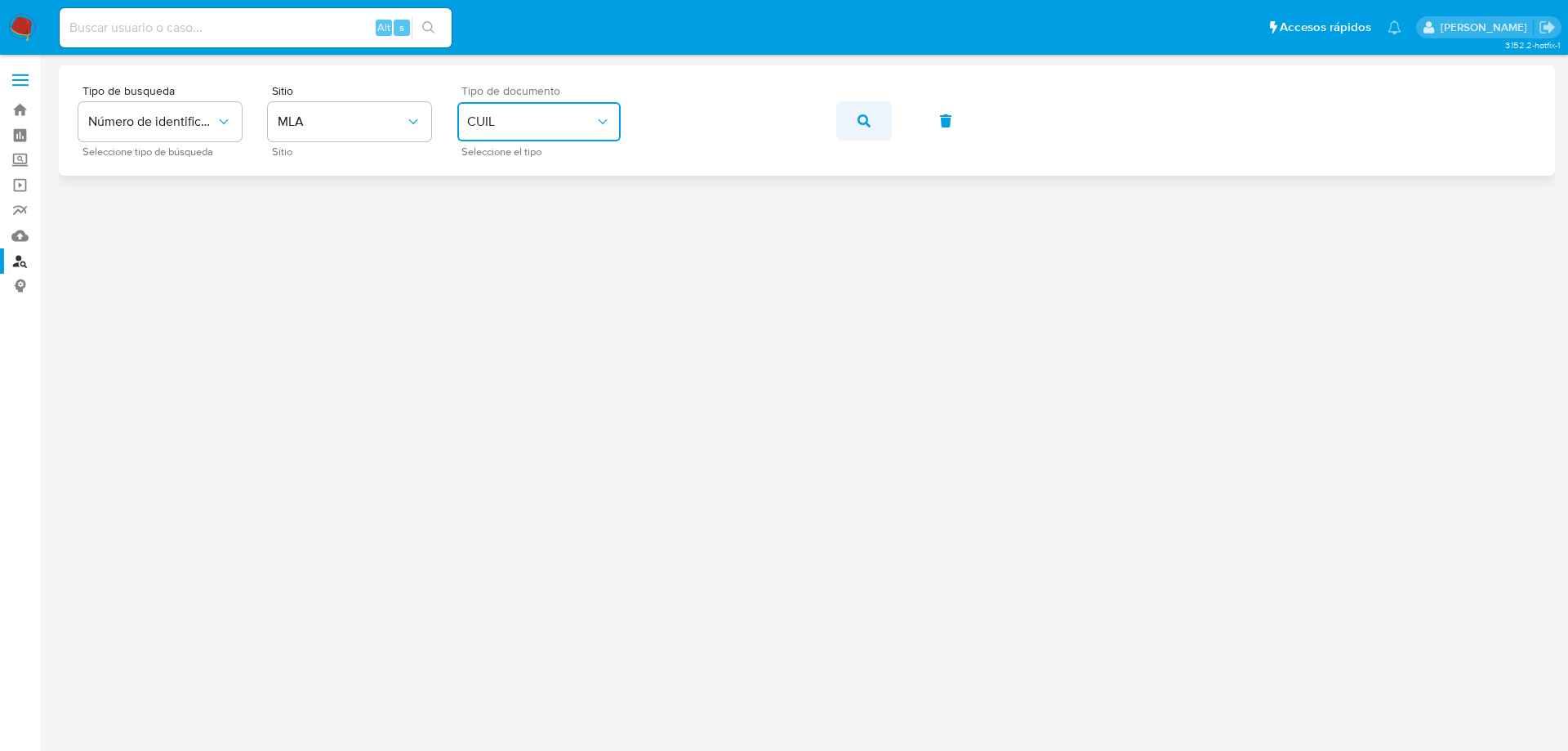
click at [866, 119] on icon "button" at bounding box center [864, 120] width 13 height 13
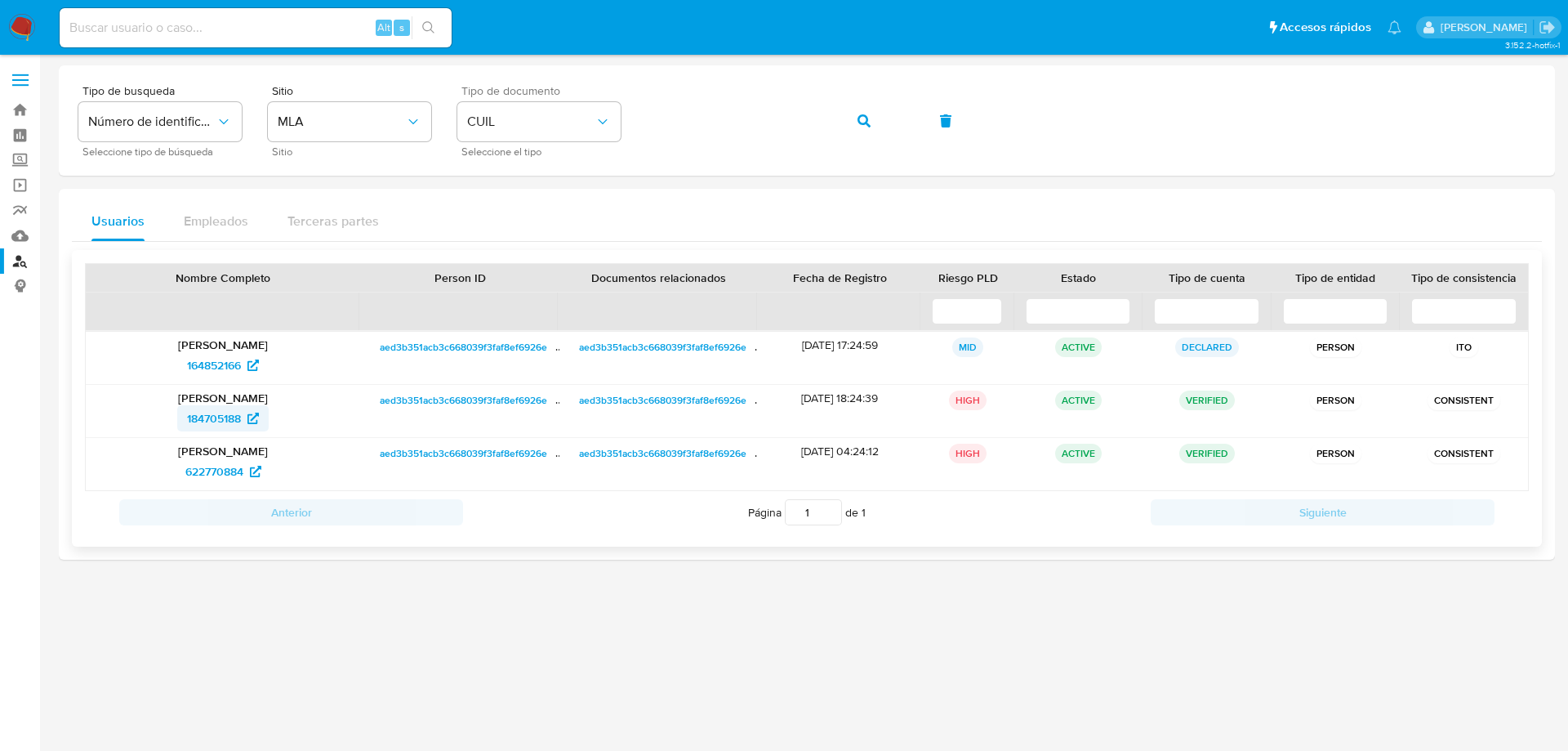
click at [226, 414] on span "184705188" at bounding box center [214, 418] width 53 height 26
click at [864, 114] on icon "button" at bounding box center [864, 120] width 13 height 13
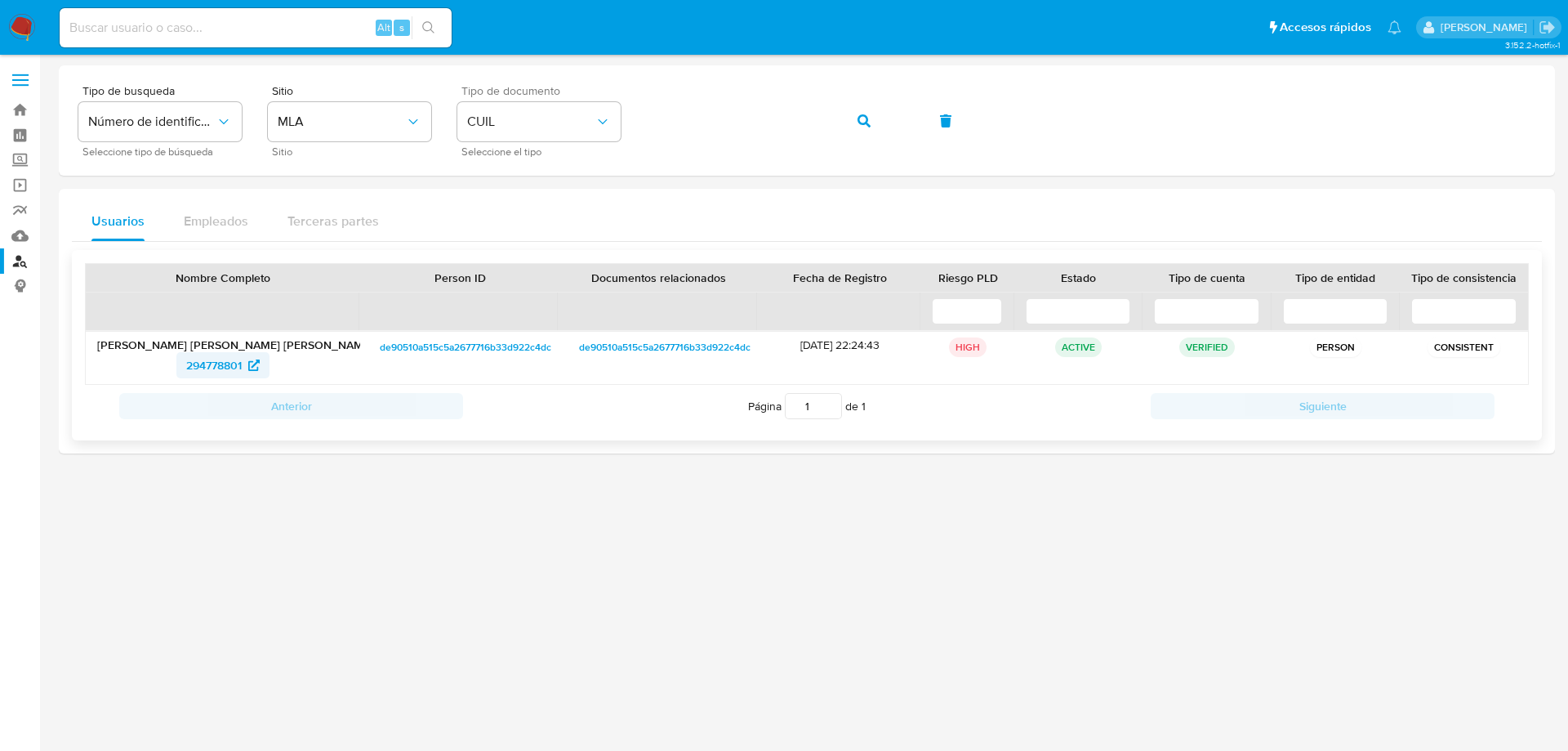
click at [210, 365] on span "294778801" at bounding box center [214, 365] width 55 height 26
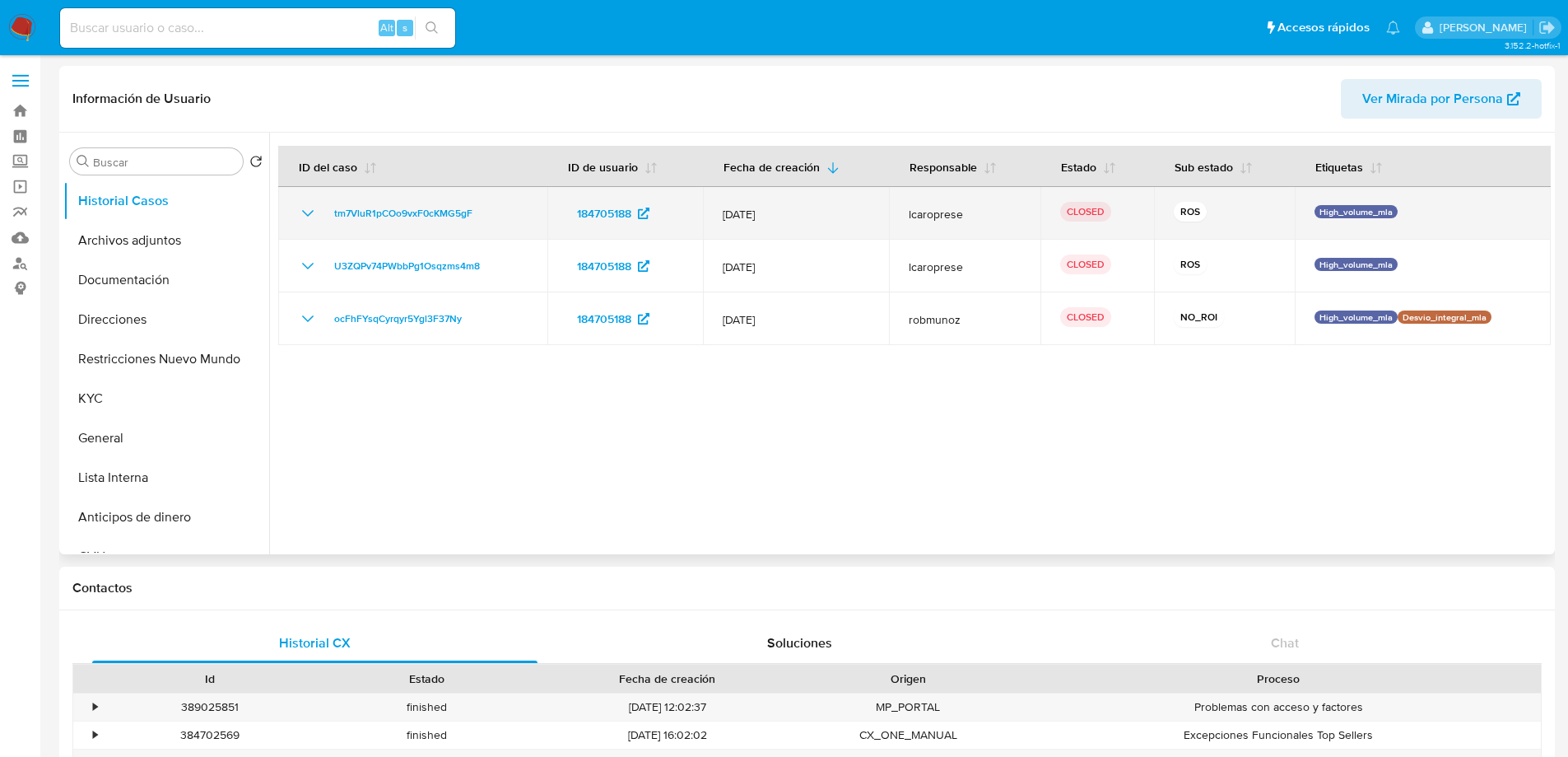
select select "10"
click at [368, 202] on td "tm7VluR1pCOo9vxF0cKMG5gF" at bounding box center [413, 213] width 269 height 53
click at [371, 208] on span "tm7VluR1pCOo9vxF0cKMG5gF" at bounding box center [403, 214] width 139 height 20
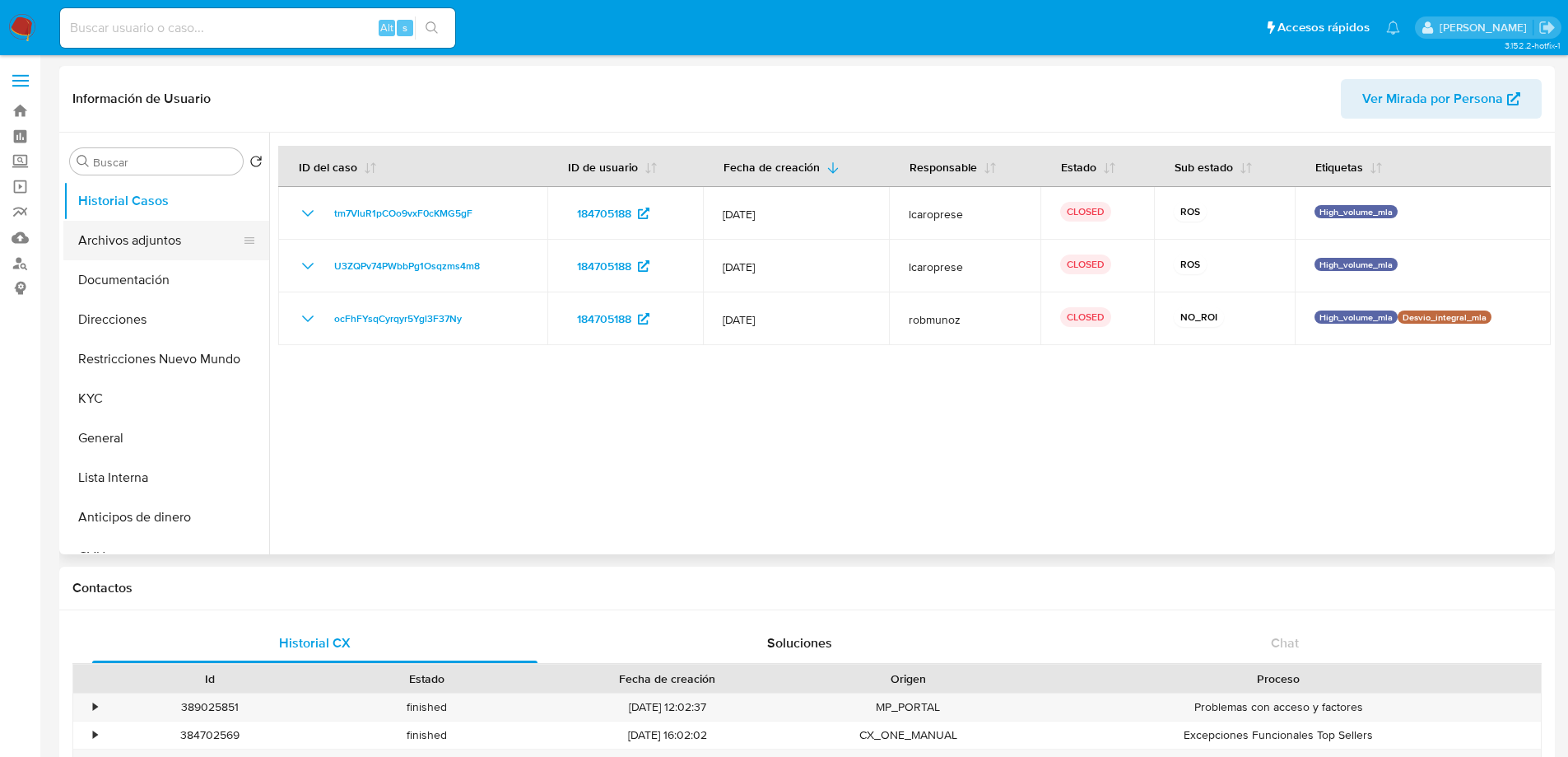
click at [190, 246] on button "Archivos adjuntos" at bounding box center [159, 241] width 193 height 40
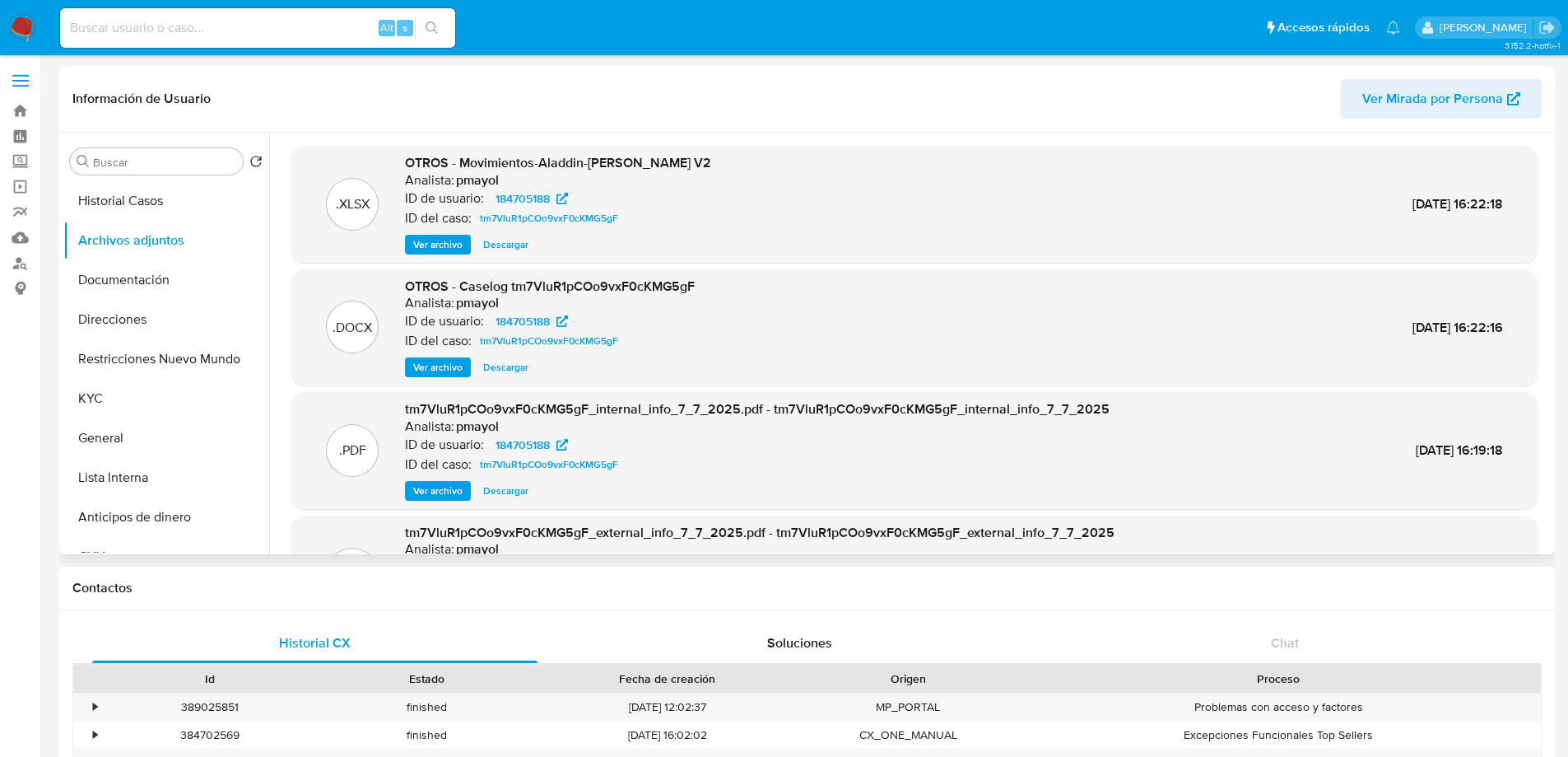
click at [449, 370] on span "Ver archivo" at bounding box center [437, 368] width 49 height 16
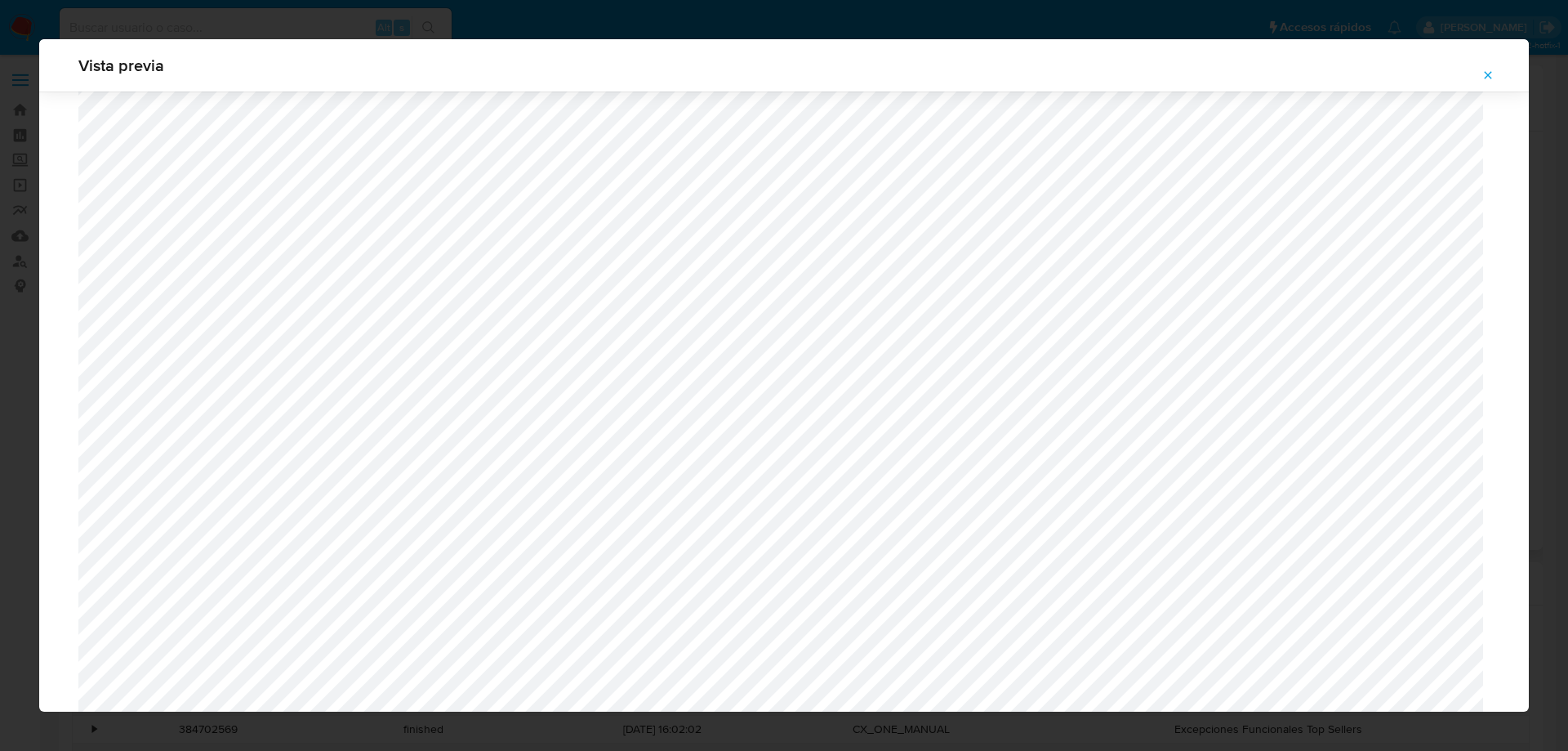
scroll to position [1520, 0]
click at [480, 19] on div "Vista previa" at bounding box center [784, 376] width 1568 height 751
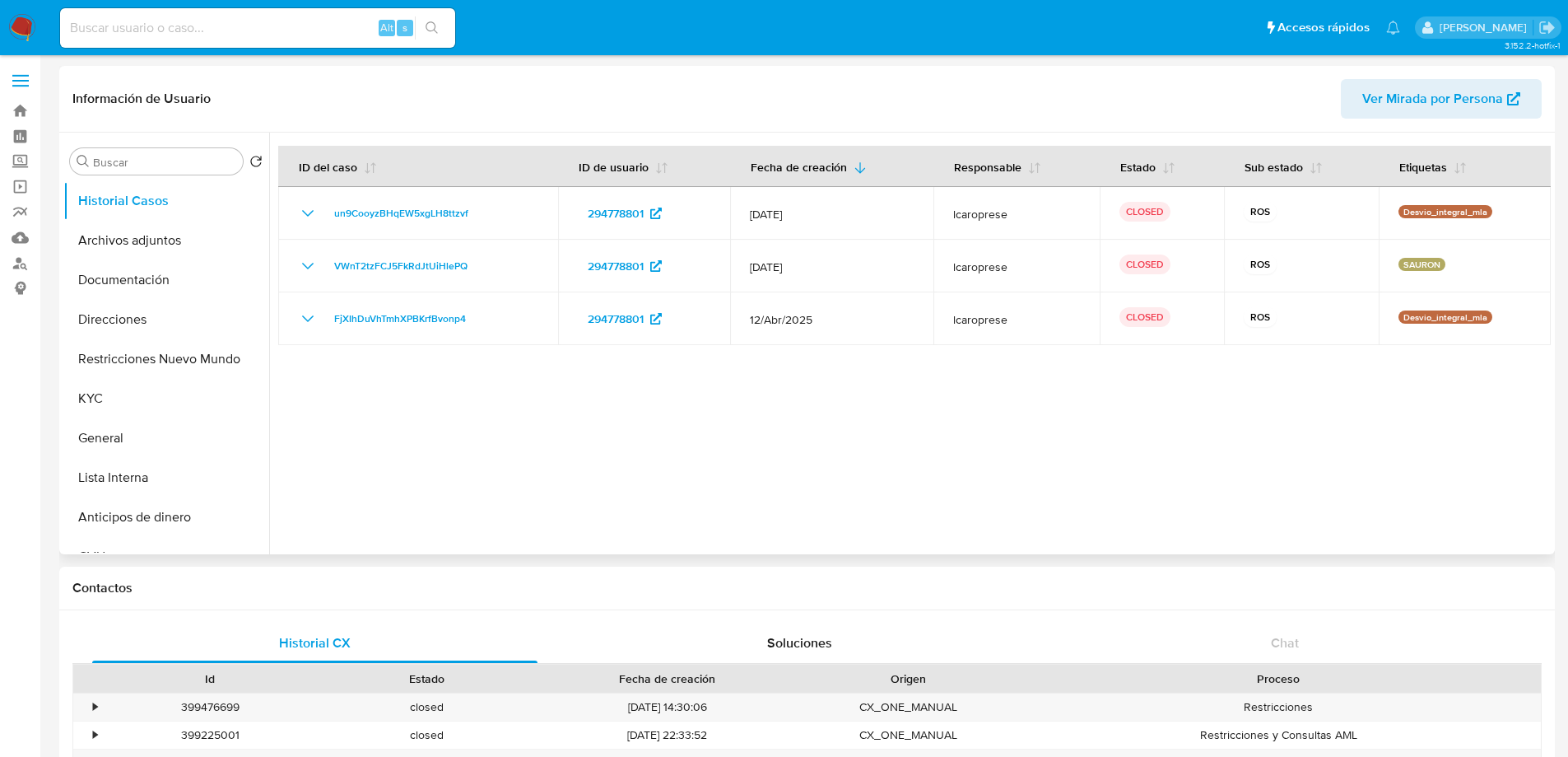
select select "10"
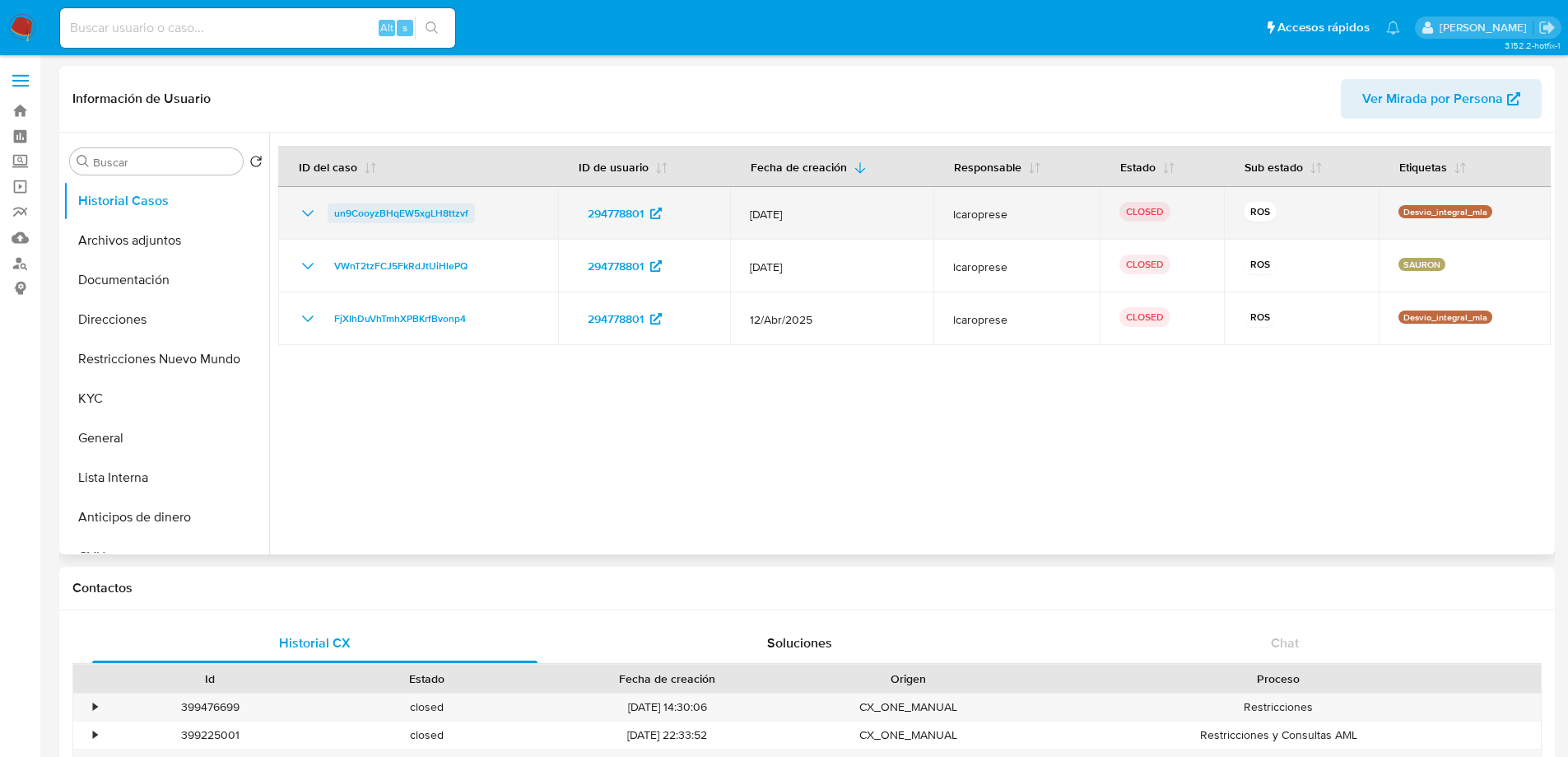
click at [406, 210] on span "un9CooyzBHqEW5xgLH8ttzvf" at bounding box center [401, 214] width 134 height 20
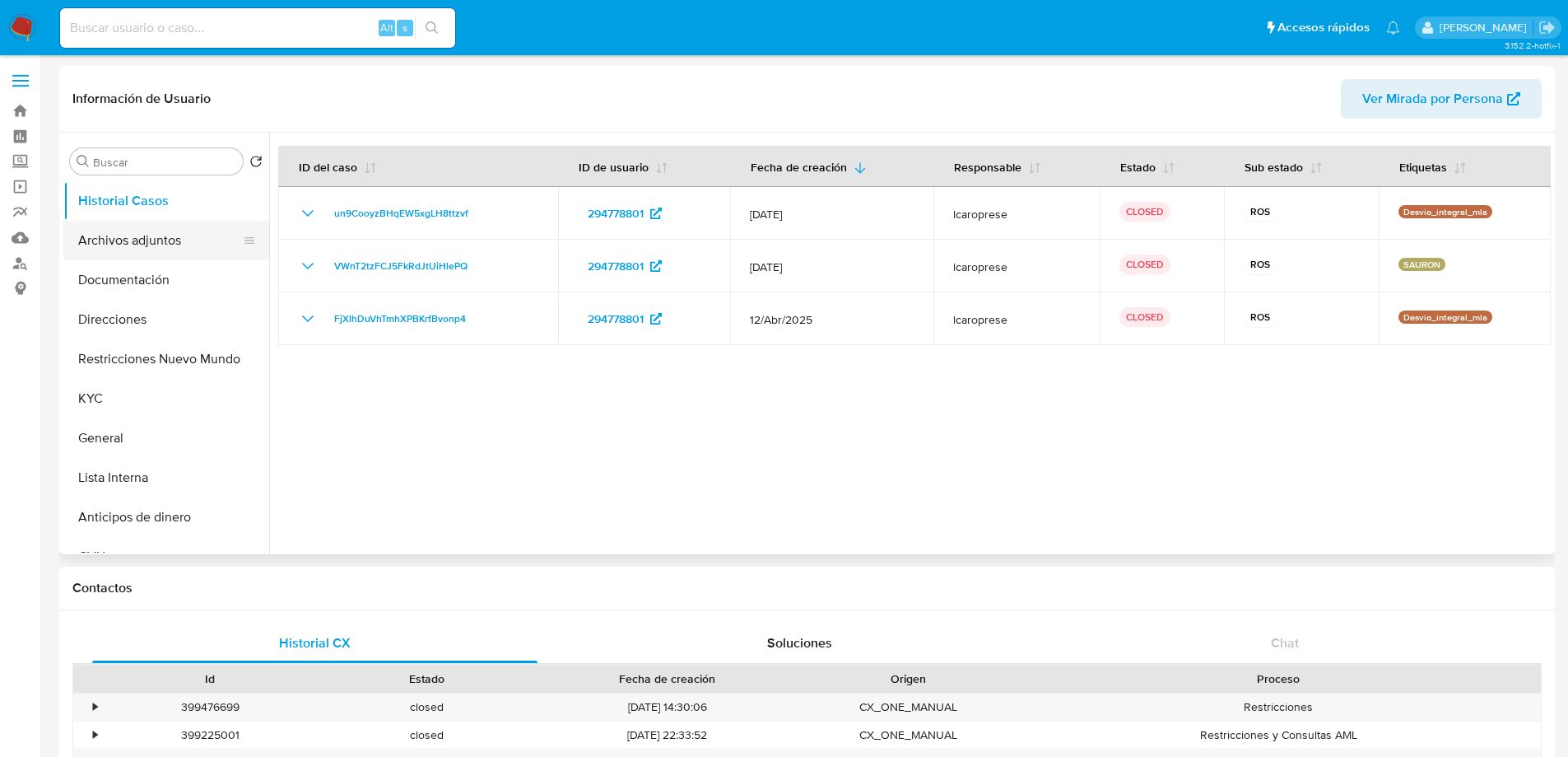
click at [156, 252] on button "Archivos adjuntos" at bounding box center [159, 241] width 193 height 40
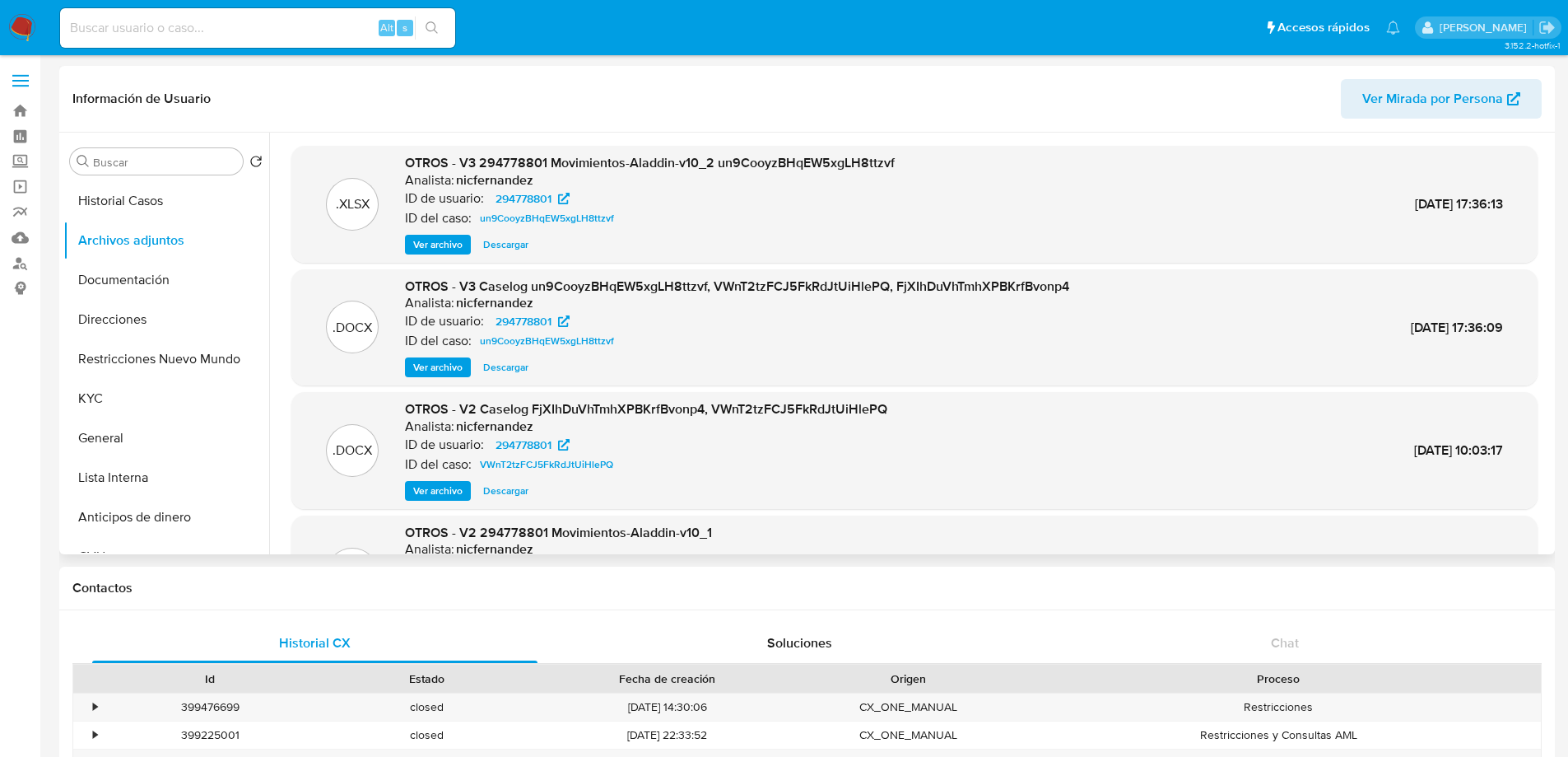
click at [425, 369] on span "Ver archivo" at bounding box center [437, 368] width 49 height 16
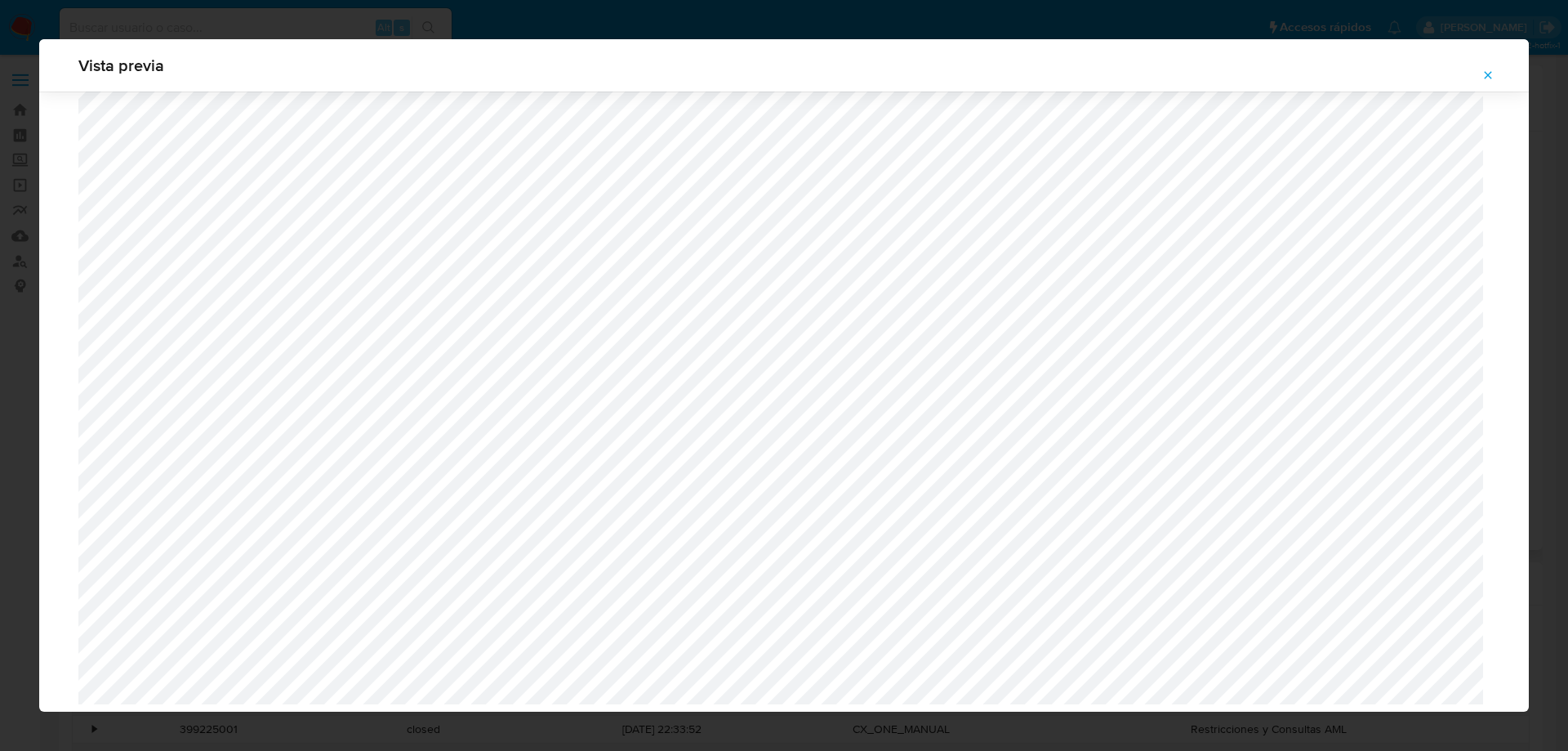
scroll to position [1438, 0]
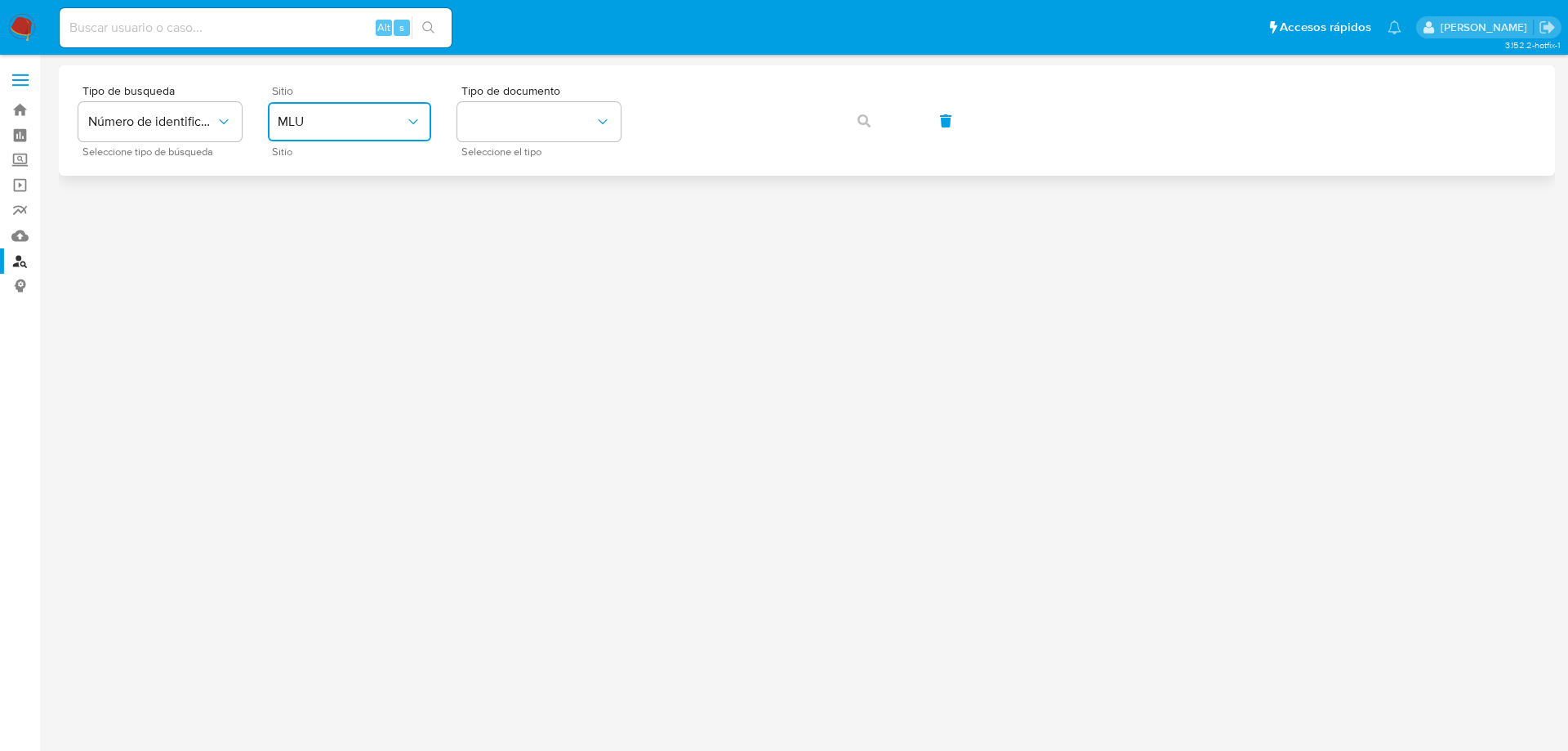
click at [382, 114] on span "MLU" at bounding box center [341, 122] width 128 height 16
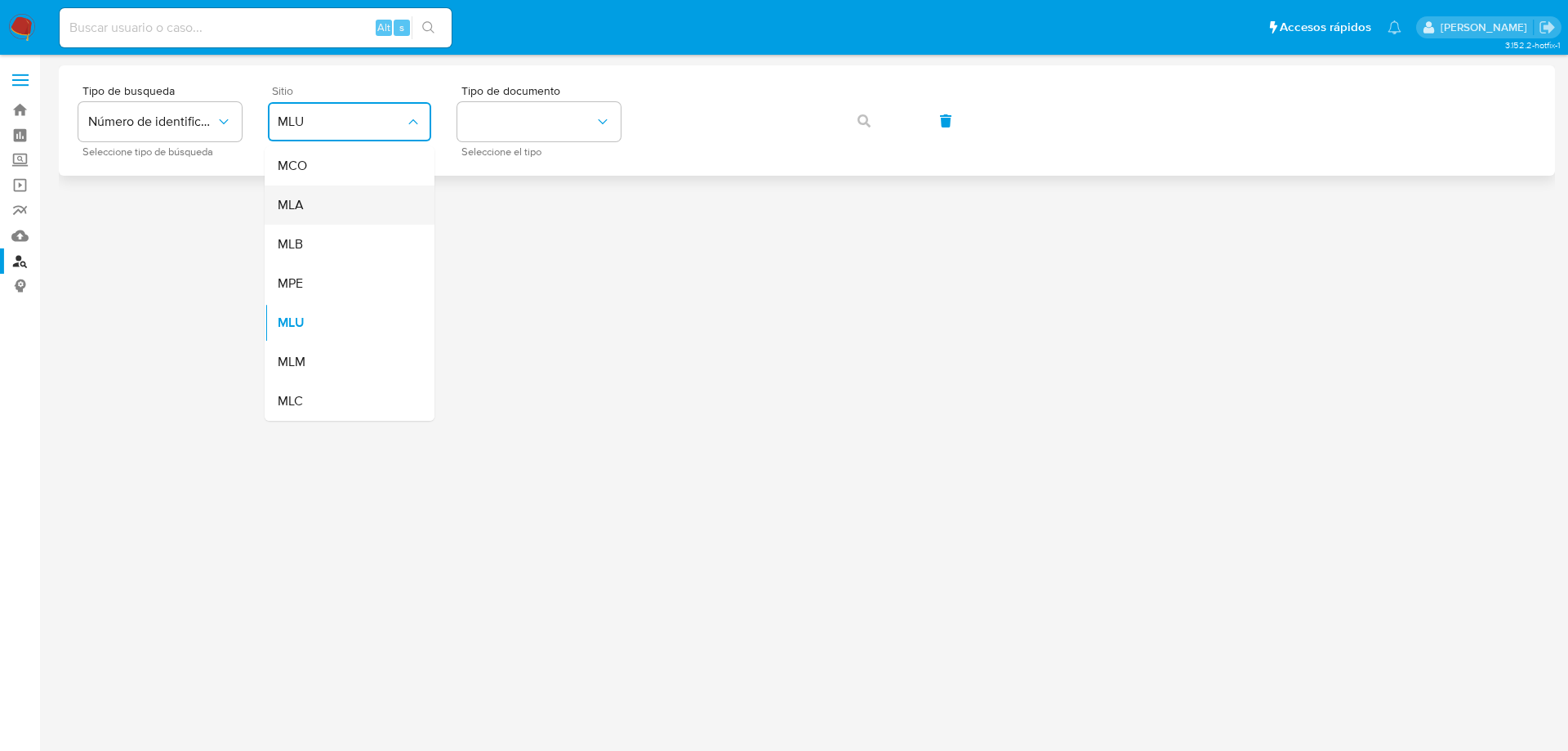
click at [301, 203] on span "MLA" at bounding box center [290, 205] width 26 height 16
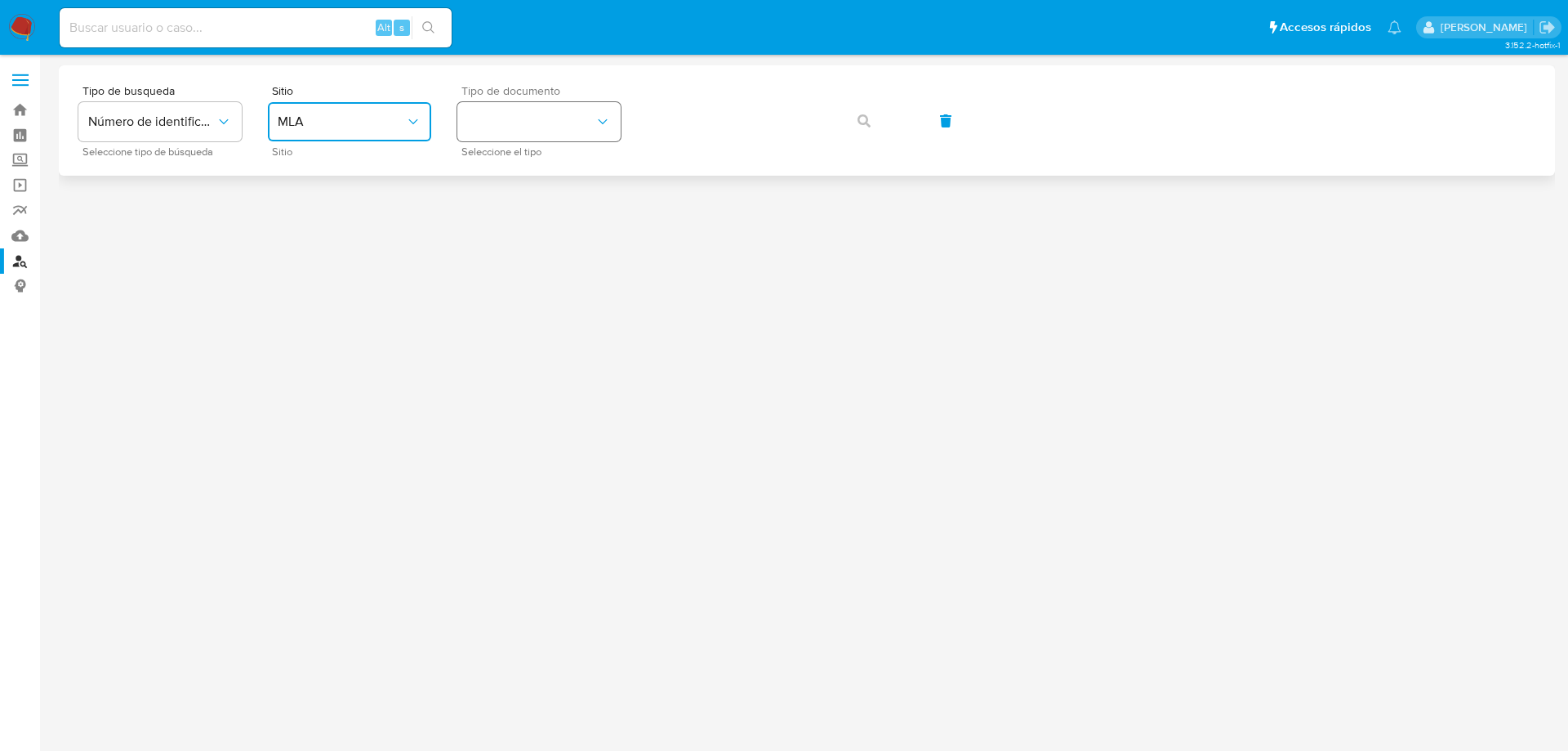
click at [619, 133] on button "identificationType" at bounding box center [539, 122] width 163 height 40
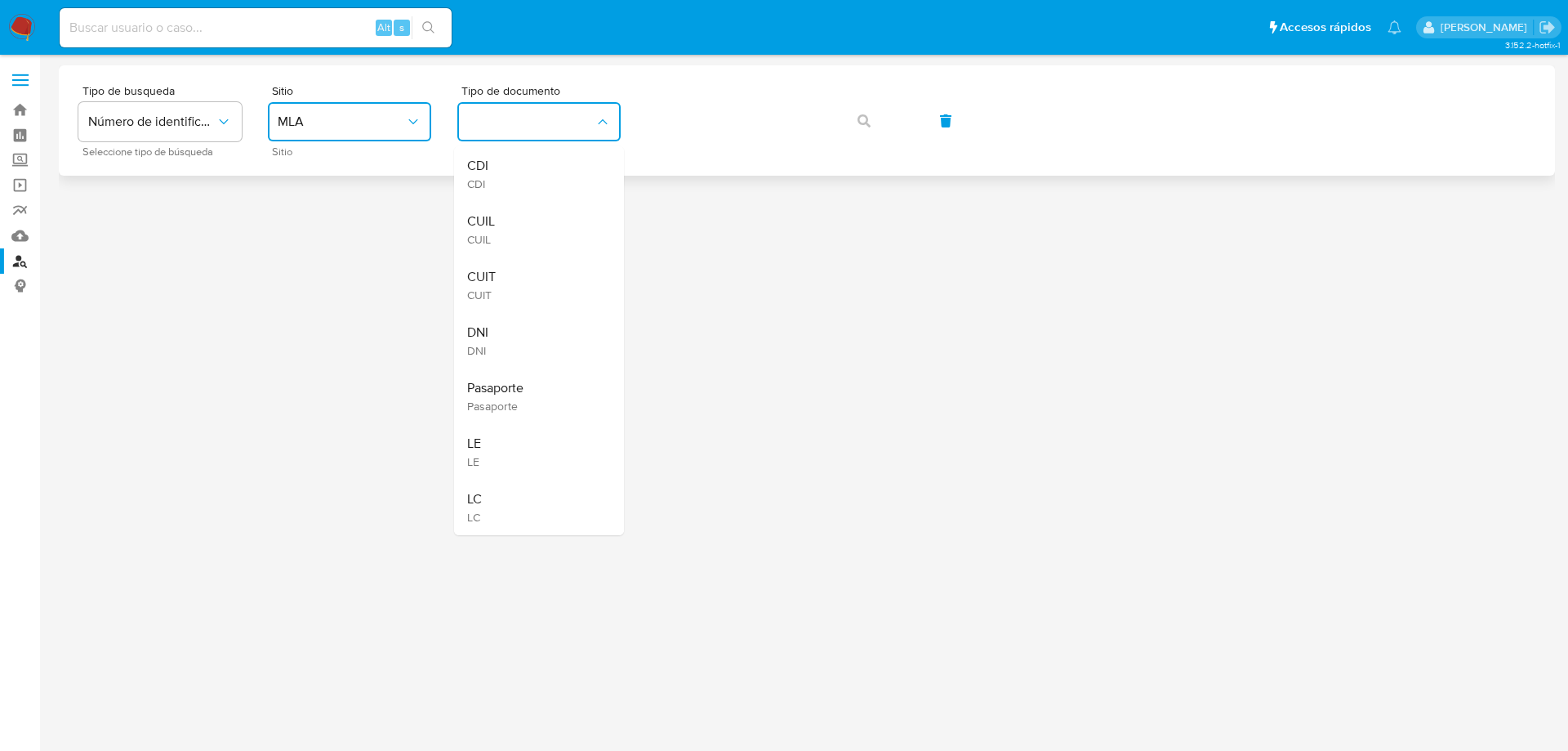
drag, startPoint x: 496, startPoint y: 217, endPoint x: 626, endPoint y: 151, distance: 145.8
click at [498, 213] on div "CUIL CUIL" at bounding box center [534, 230] width 134 height 55
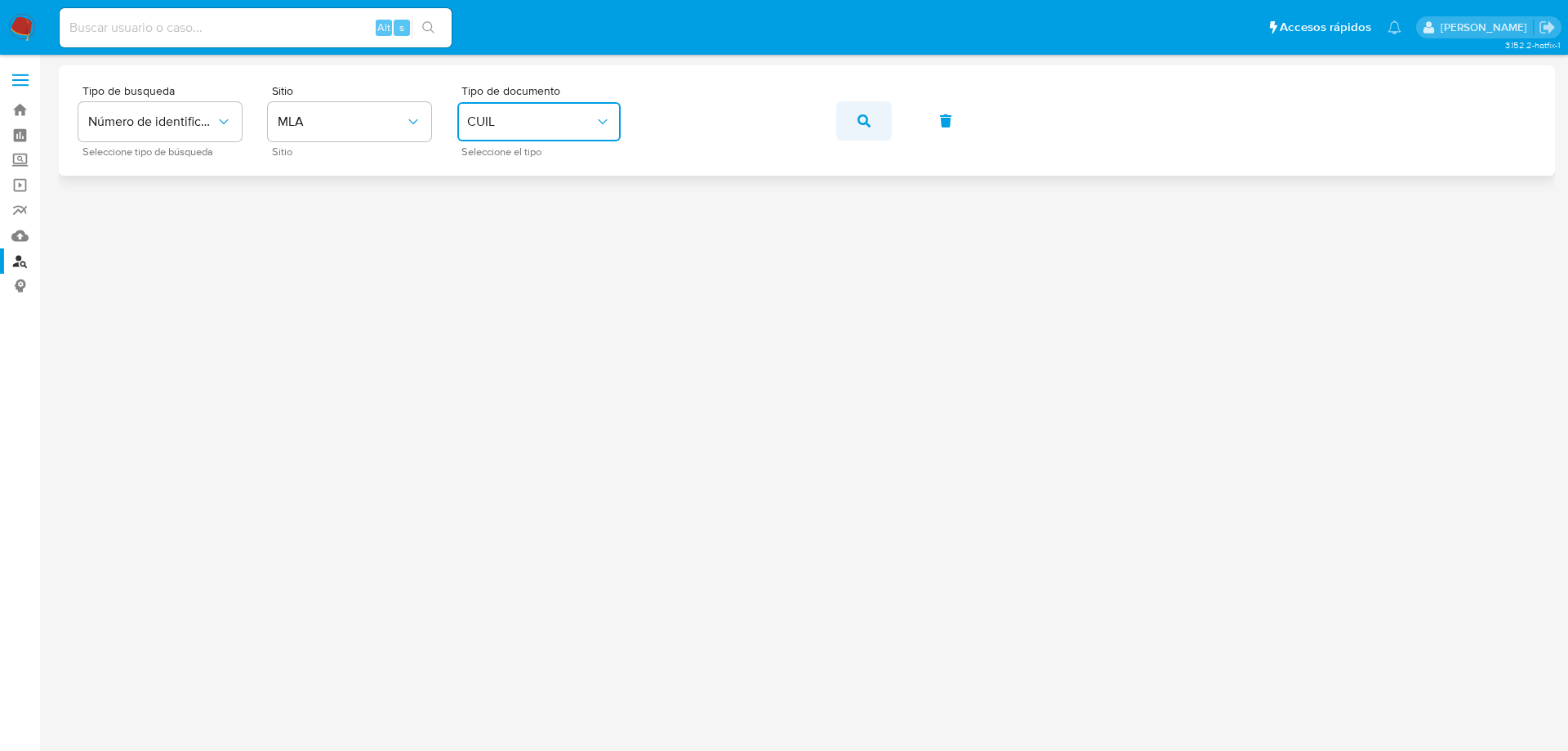
click at [864, 120] on icon "button" at bounding box center [864, 120] width 13 height 13
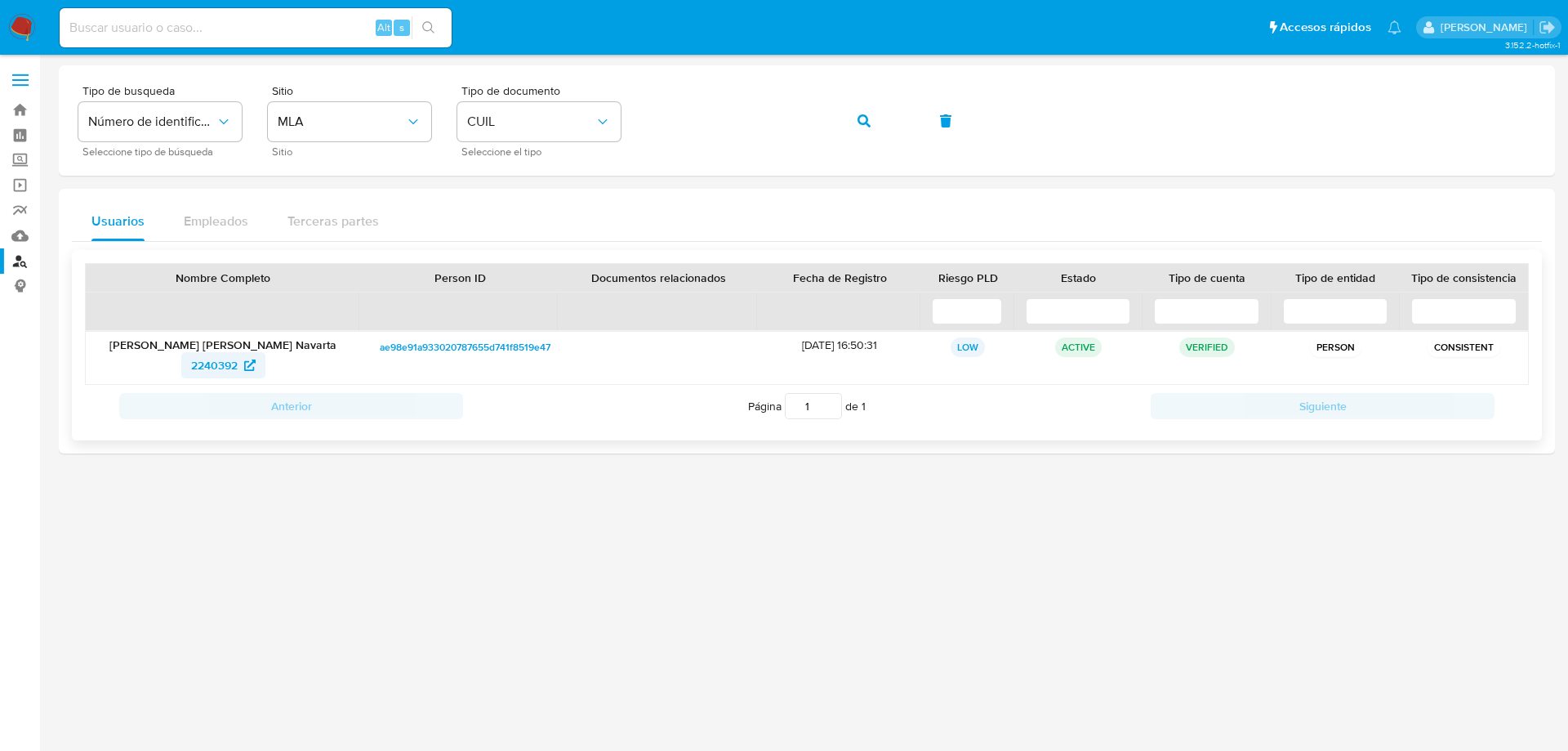
click at [207, 374] on span "2240392" at bounding box center [214, 365] width 47 height 26
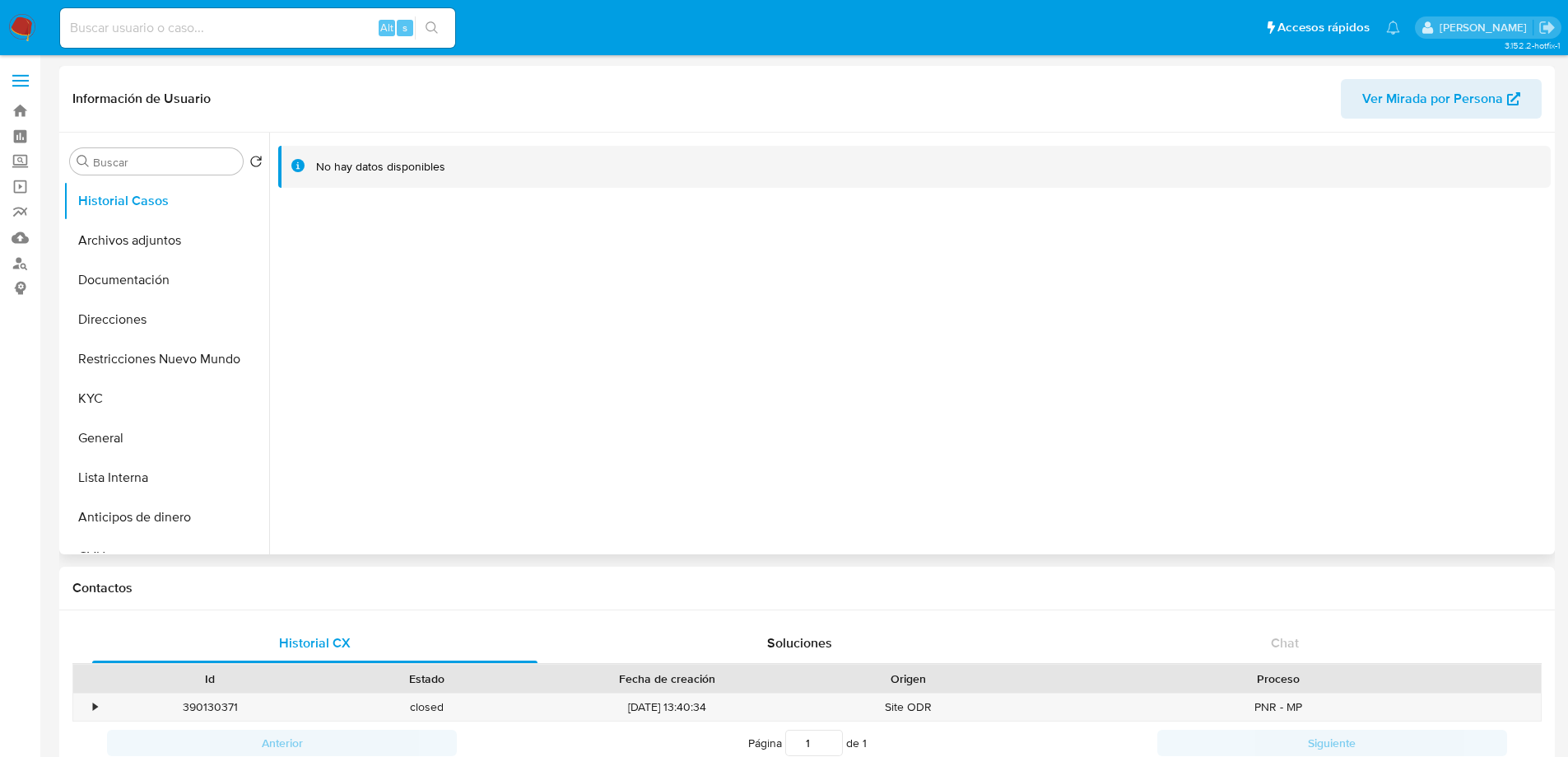
select select "10"
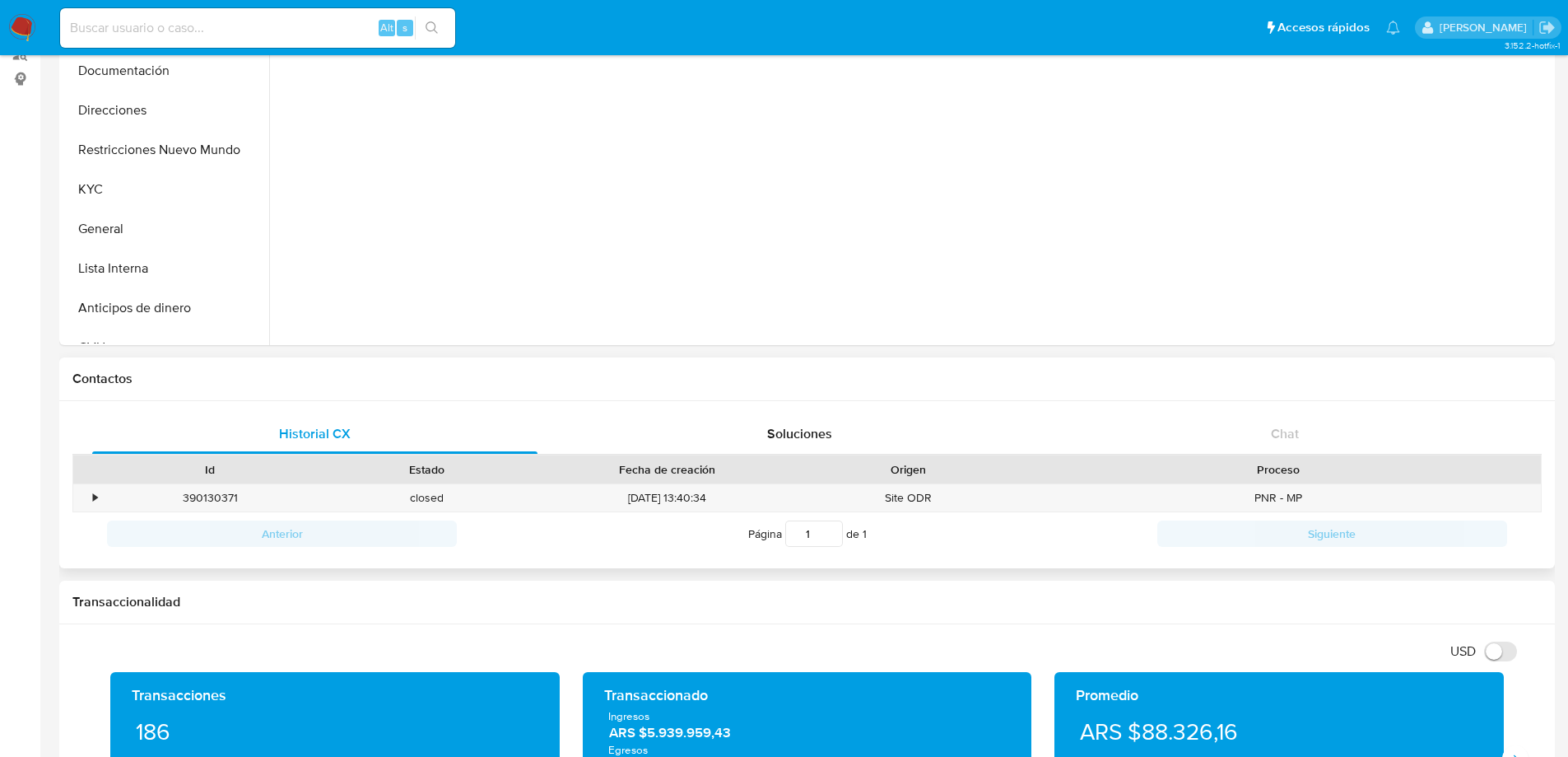
scroll to position [330, 0]
